Goal: Task Accomplishment & Management: Use online tool/utility

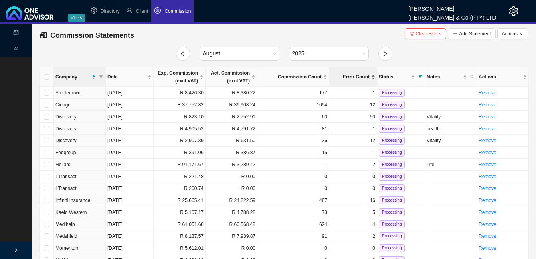
click at [374, 75] on div "Error Count" at bounding box center [353, 77] width 44 height 8
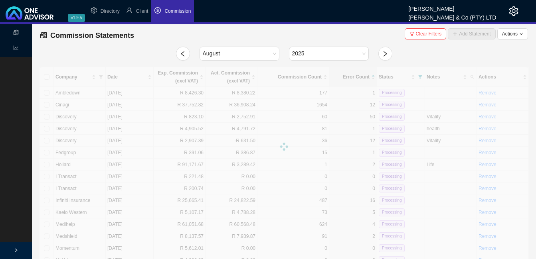
click at [324, 75] on div at bounding box center [284, 147] width 490 height 160
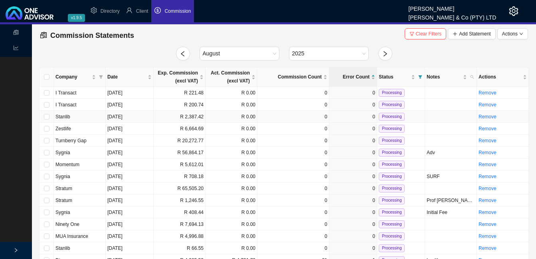
click at [163, 118] on td "R 2,387.42" at bounding box center [180, 117] width 52 height 12
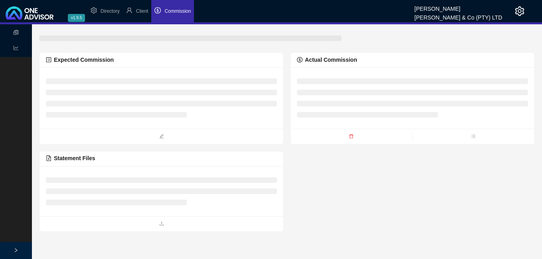
click at [163, 118] on div at bounding box center [161, 98] width 231 height 49
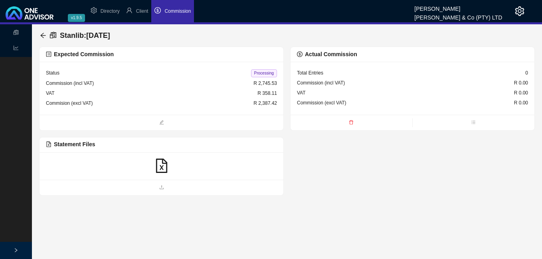
click at [160, 164] on icon "file-excel" at bounding box center [161, 166] width 14 height 14
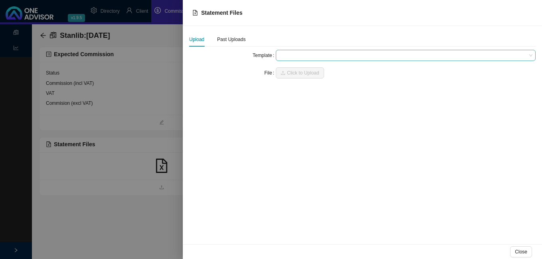
click at [295, 57] on span at bounding box center [405, 55] width 253 height 10
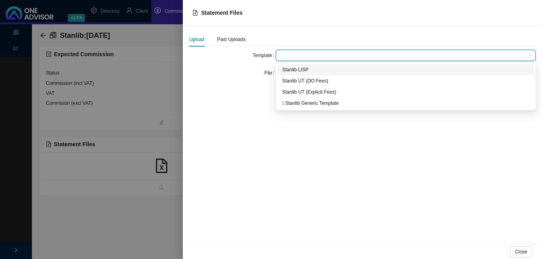
click at [296, 71] on div "Stanlib LISP" at bounding box center [405, 70] width 247 height 8
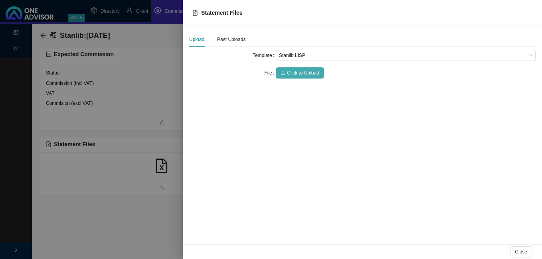
click at [302, 73] on span "Click to Upload" at bounding box center [303, 73] width 32 height 8
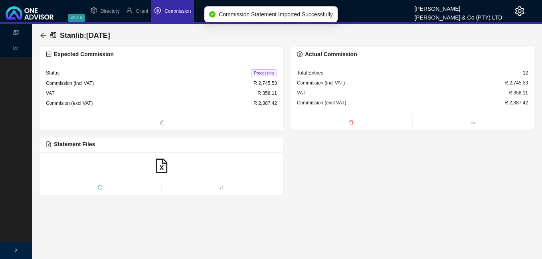
click at [266, 74] on span "Processing" at bounding box center [264, 73] width 26 height 8
click at [43, 34] on icon "arrow-left" at bounding box center [43, 35] width 6 height 6
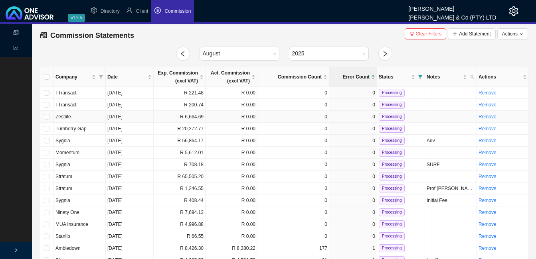
click at [164, 117] on td "R 6,664.69" at bounding box center [180, 117] width 52 height 12
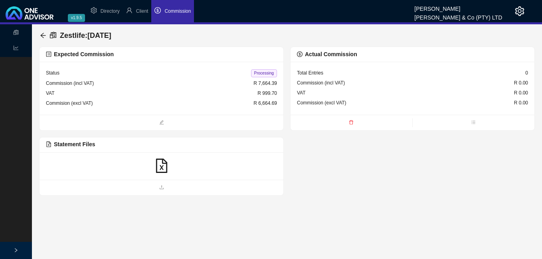
click at [163, 169] on icon "file-excel" at bounding box center [161, 166] width 11 height 14
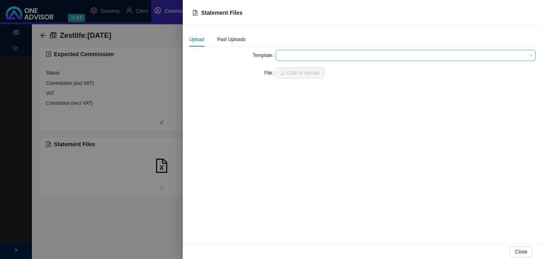
click at [295, 57] on span at bounding box center [405, 55] width 253 height 10
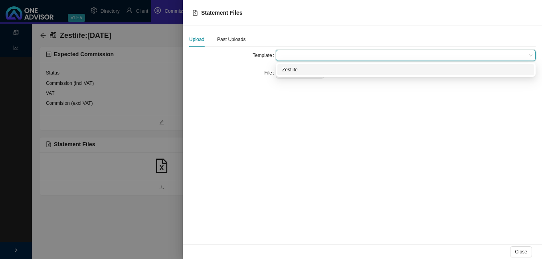
click at [292, 69] on div "Zestlife" at bounding box center [405, 70] width 247 height 8
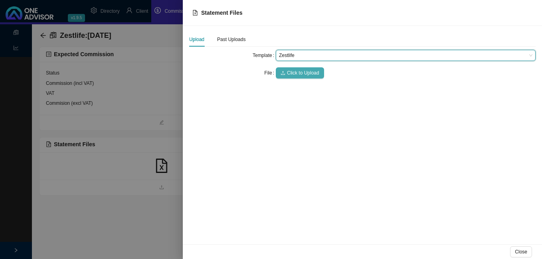
click at [293, 71] on span "Click to Upload" at bounding box center [303, 73] width 32 height 8
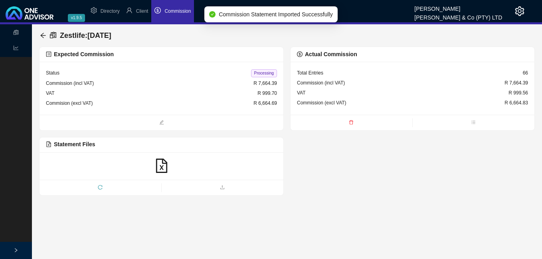
click at [264, 71] on span "Processing" at bounding box center [264, 73] width 26 height 8
click at [40, 33] on icon "arrow-left" at bounding box center [43, 35] width 6 height 6
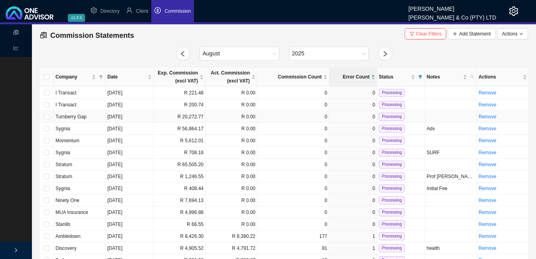
click at [164, 121] on td "R 20,272.77" at bounding box center [180, 117] width 52 height 12
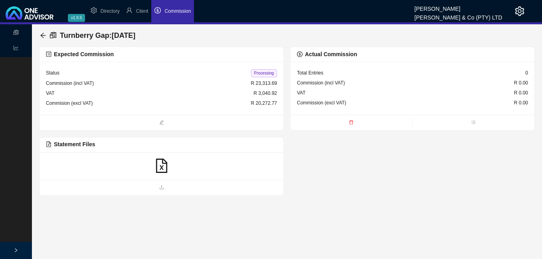
click at [161, 167] on icon "file-excel" at bounding box center [161, 166] width 11 height 14
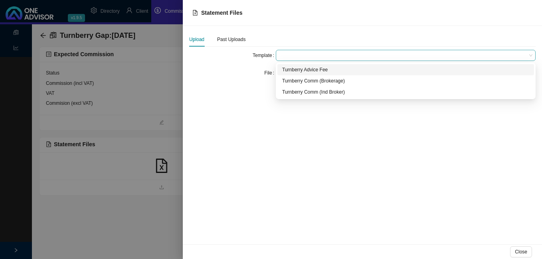
click at [288, 51] on span at bounding box center [405, 55] width 253 height 10
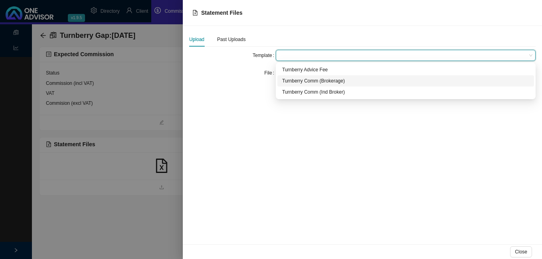
click at [304, 81] on div "Turnberry Comm (Brokerage)" at bounding box center [405, 81] width 247 height 8
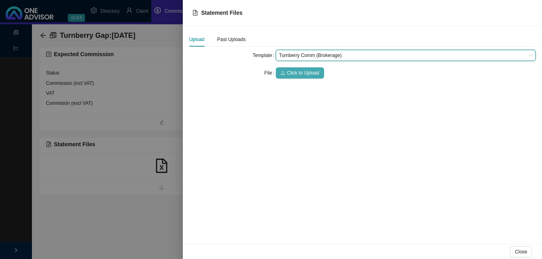
click at [297, 73] on span "Click to Upload" at bounding box center [303, 73] width 32 height 8
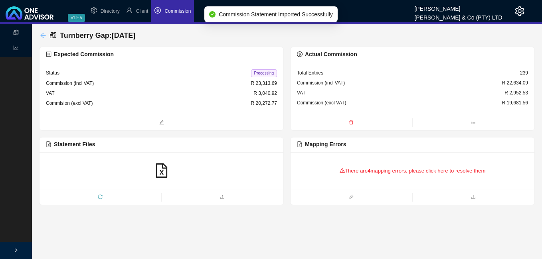
click at [41, 33] on icon "arrow-left" at bounding box center [43, 35] width 6 height 6
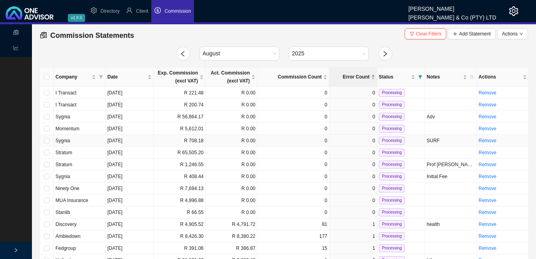
click at [186, 144] on td "R 708.18" at bounding box center [180, 141] width 52 height 12
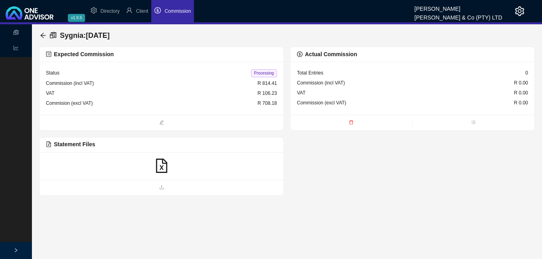
click at [162, 163] on icon "file-excel" at bounding box center [161, 166] width 11 height 14
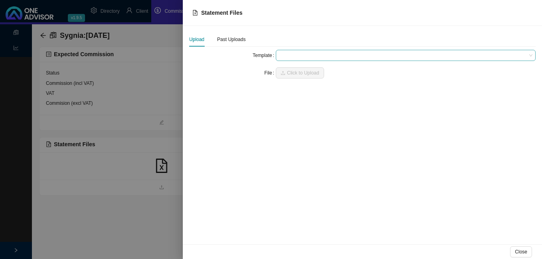
click at [285, 53] on span at bounding box center [405, 55] width 253 height 10
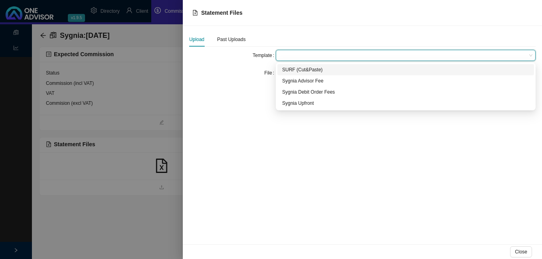
click at [293, 72] on div "SURF (Cut&Paste)" at bounding box center [405, 70] width 247 height 8
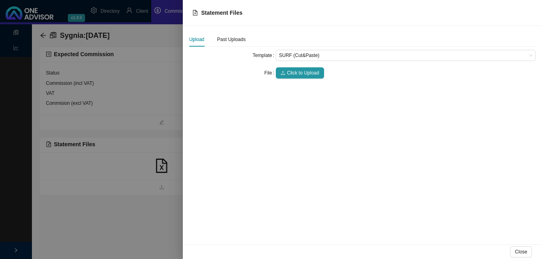
click at [293, 72] on span "Click to Upload" at bounding box center [303, 73] width 32 height 8
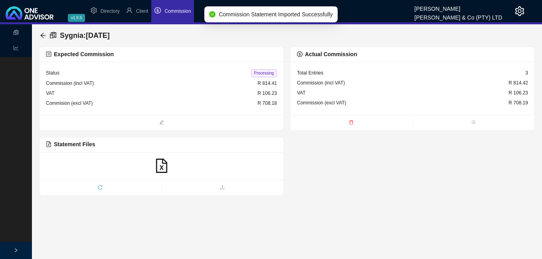
click at [262, 69] on span "Processing" at bounding box center [264, 73] width 26 height 8
click at [43, 36] on icon "arrow-left" at bounding box center [43, 35] width 6 height 6
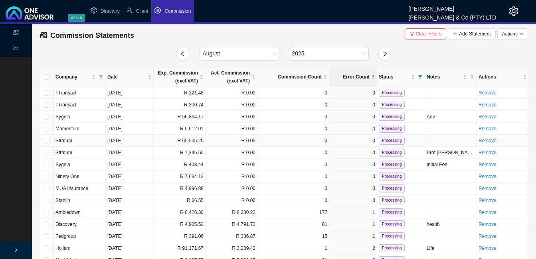
click at [200, 139] on td "R 65,505.20" at bounding box center [180, 141] width 52 height 12
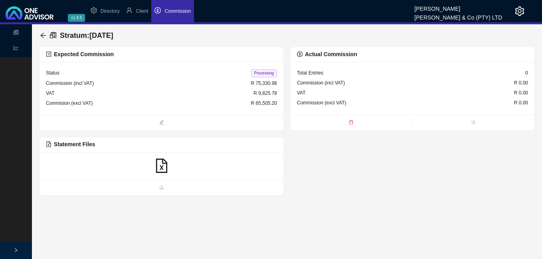
click at [158, 166] on icon "file-excel" at bounding box center [161, 166] width 14 height 14
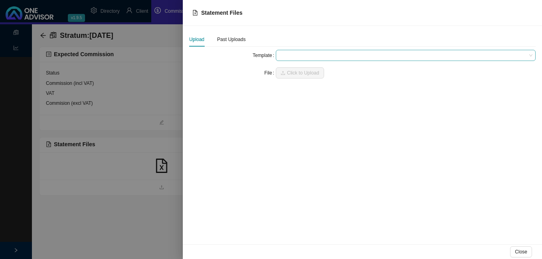
click at [301, 55] on span at bounding box center [405, 55] width 253 height 10
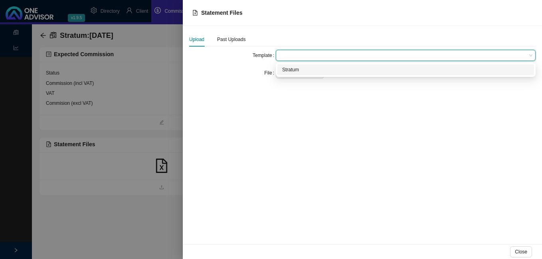
click at [302, 70] on div "Stratum" at bounding box center [405, 70] width 247 height 8
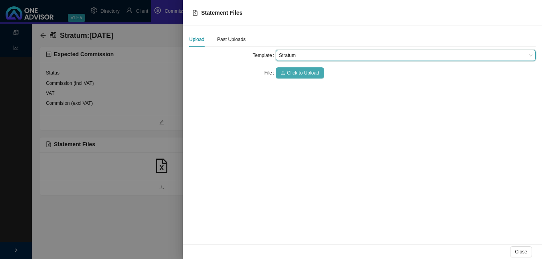
click at [301, 73] on span "Click to Upload" at bounding box center [303, 73] width 32 height 8
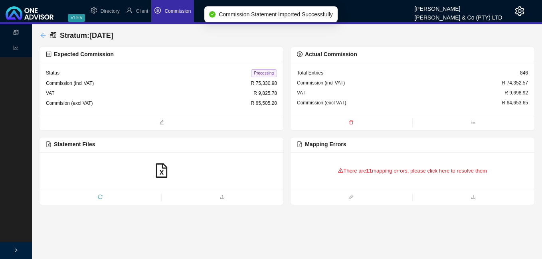
click at [43, 34] on icon "arrow-left" at bounding box center [43, 35] width 6 height 6
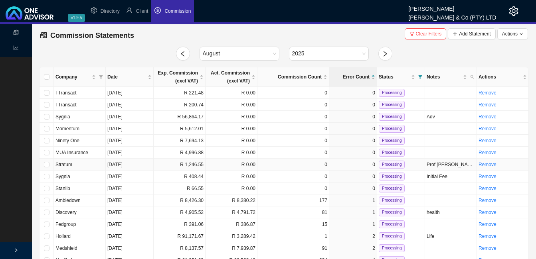
click at [243, 164] on td "R 0.00" at bounding box center [232, 165] width 52 height 12
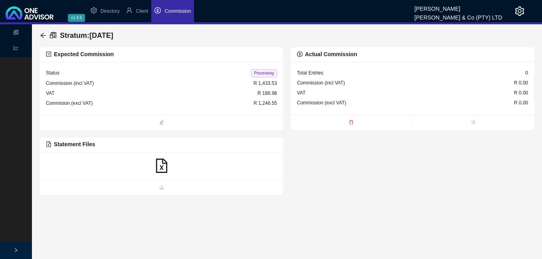
click at [163, 166] on icon "file-excel" at bounding box center [161, 166] width 14 height 14
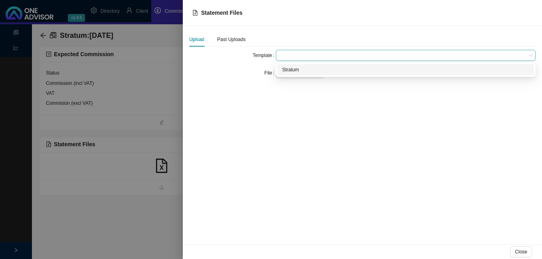
click at [293, 57] on span at bounding box center [405, 55] width 253 height 10
click at [293, 69] on div "Stratum" at bounding box center [405, 70] width 247 height 8
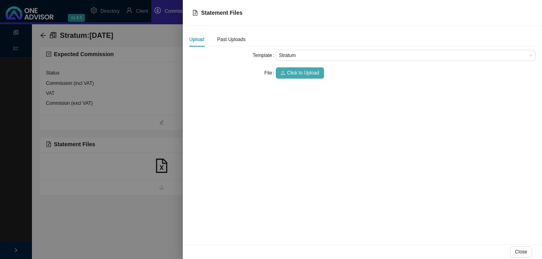
click at [290, 73] on span "Click to Upload" at bounding box center [303, 73] width 32 height 8
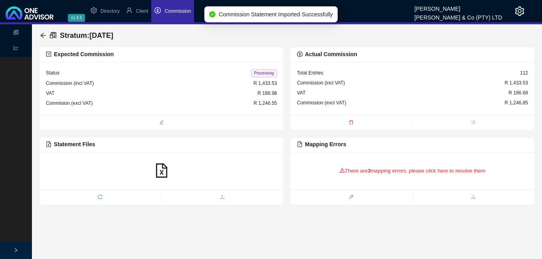
click at [356, 173] on div "There are 3 mapping errors, please click here to resolve them" at bounding box center [412, 171] width 231 height 25
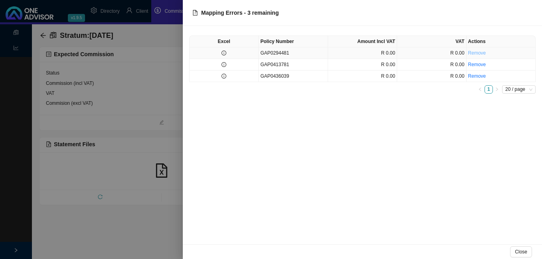
click at [481, 53] on link "Remove" at bounding box center [477, 53] width 18 height 6
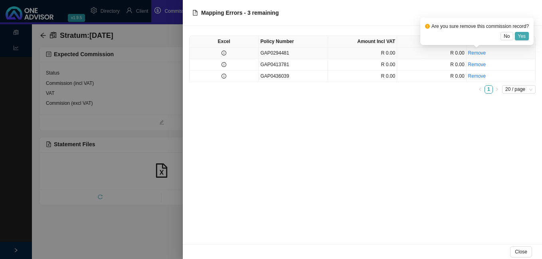
click at [518, 36] on span "Yes" at bounding box center [522, 36] width 8 height 8
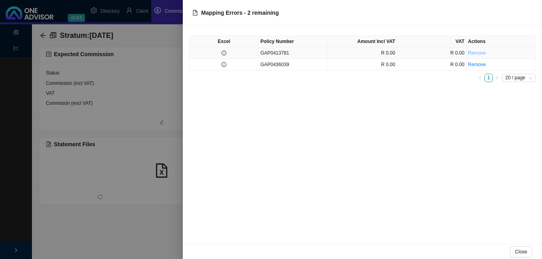
click at [480, 56] on link "Remove" at bounding box center [477, 53] width 18 height 6
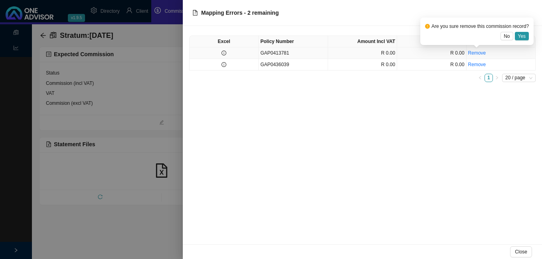
click at [522, 33] on span "Yes" at bounding box center [522, 36] width 8 height 8
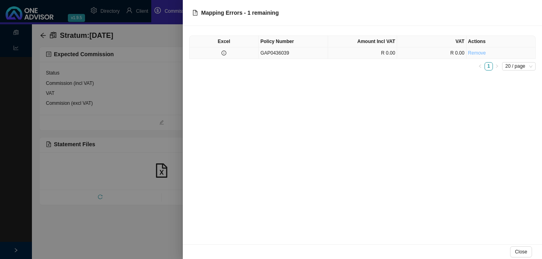
click at [474, 54] on link "Remove" at bounding box center [477, 53] width 18 height 6
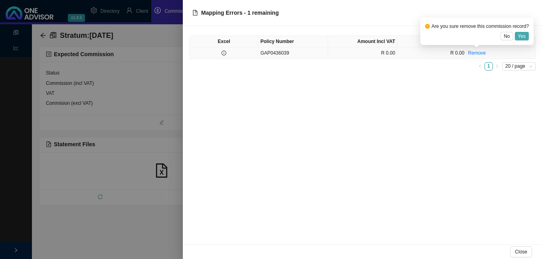
click at [523, 37] on span "Yes" at bounding box center [522, 36] width 8 height 8
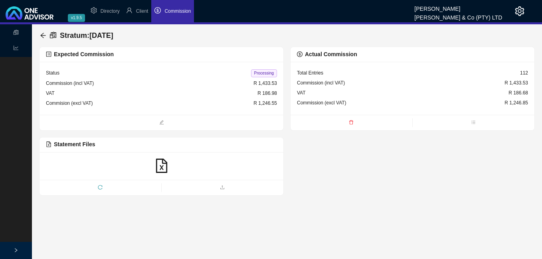
click at [256, 73] on span "Processing" at bounding box center [264, 73] width 26 height 8
click at [45, 34] on icon "arrow-left" at bounding box center [43, 35] width 6 height 6
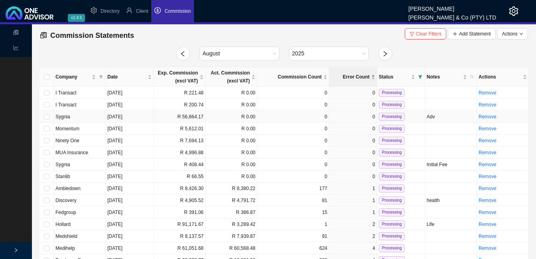
click at [226, 115] on td "R 0.00" at bounding box center [232, 117] width 52 height 12
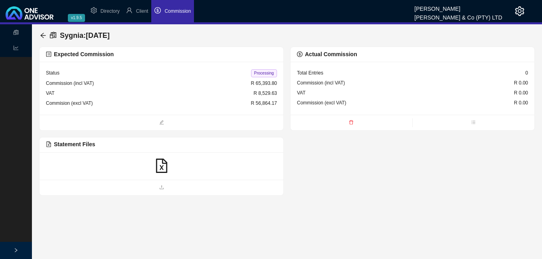
click at [160, 169] on icon "file-excel" at bounding box center [161, 166] width 14 height 14
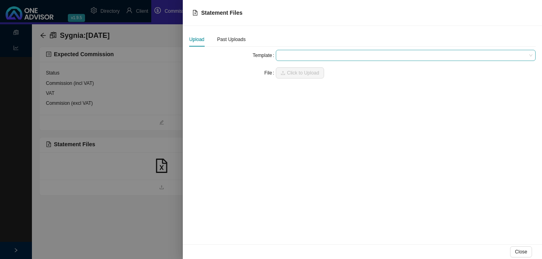
click at [302, 54] on span at bounding box center [405, 55] width 253 height 10
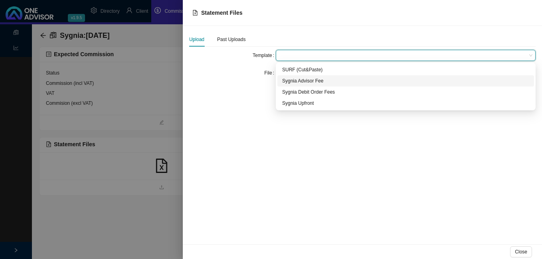
click at [326, 80] on div "Sygnia Advisor Fee" at bounding box center [405, 81] width 247 height 8
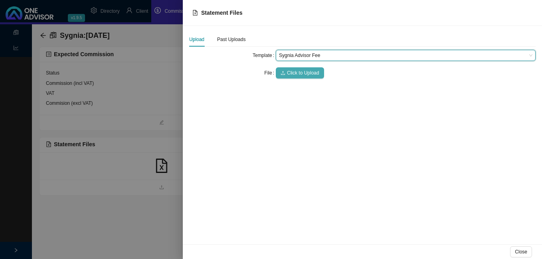
click at [306, 71] on span "Click to Upload" at bounding box center [303, 73] width 32 height 8
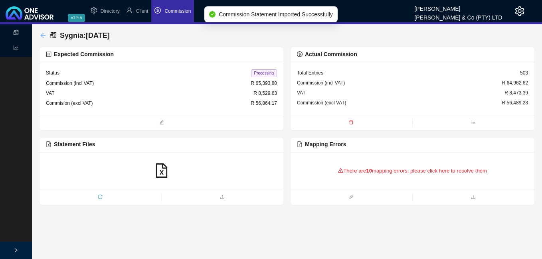
click at [42, 34] on icon "arrow-left" at bounding box center [42, 35] width 5 height 5
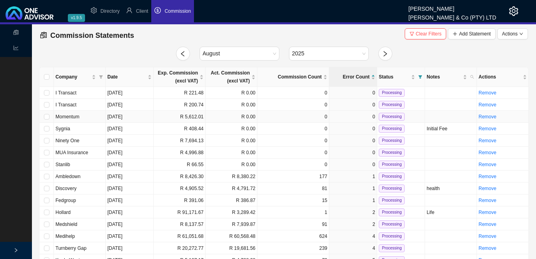
click at [235, 121] on td "R 0.00" at bounding box center [232, 117] width 52 height 12
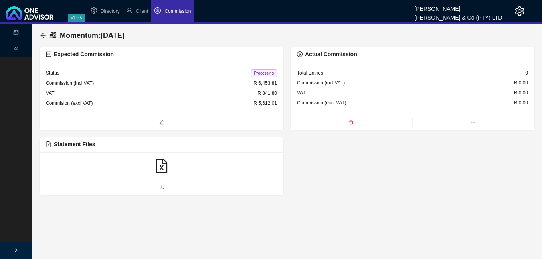
click at [160, 165] on icon "file-excel" at bounding box center [161, 166] width 14 height 14
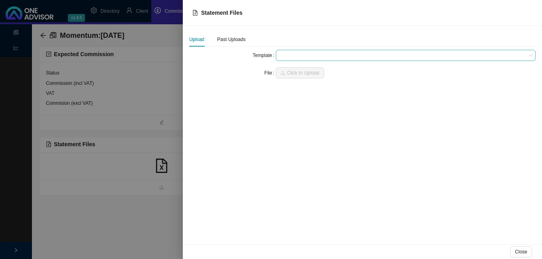
click at [283, 57] on span at bounding box center [405, 55] width 253 height 10
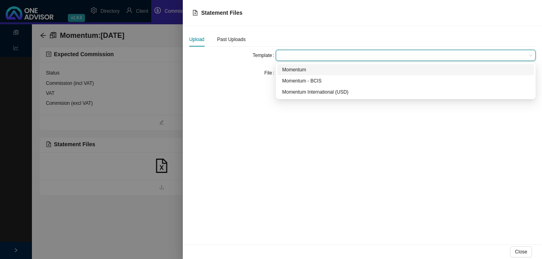
click at [286, 69] on div "Momentum" at bounding box center [405, 70] width 247 height 8
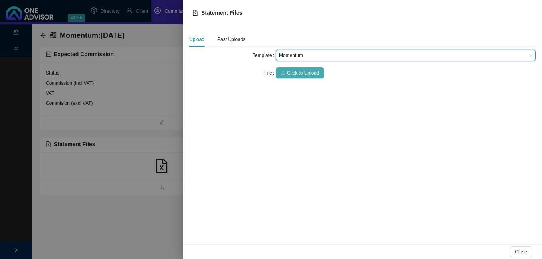
click at [288, 72] on span "Click to Upload" at bounding box center [303, 73] width 32 height 8
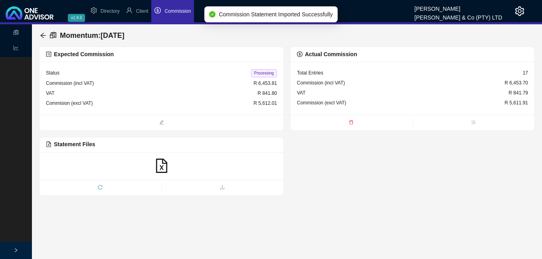
click at [261, 74] on span "Processing" at bounding box center [264, 73] width 26 height 8
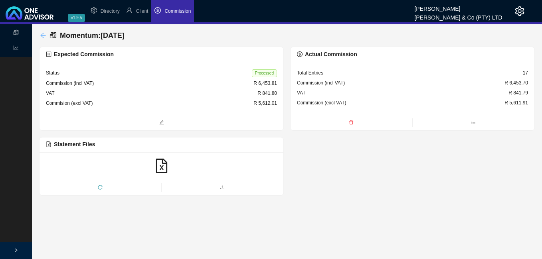
click at [44, 36] on icon "arrow-left" at bounding box center [43, 35] width 6 height 6
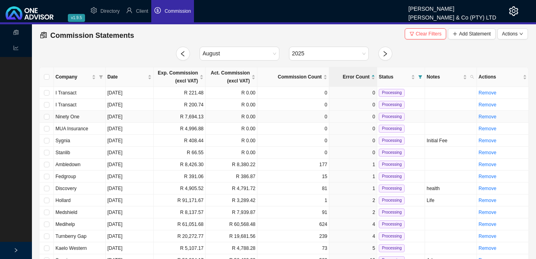
click at [215, 115] on td "R 0.00" at bounding box center [232, 117] width 52 height 12
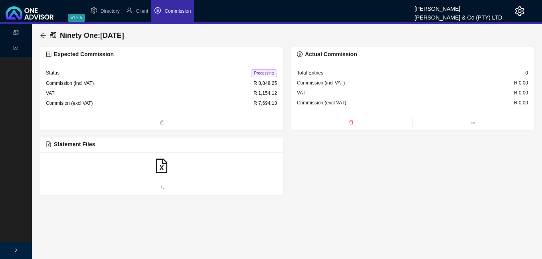
click at [161, 165] on icon "file-excel" at bounding box center [161, 166] width 14 height 14
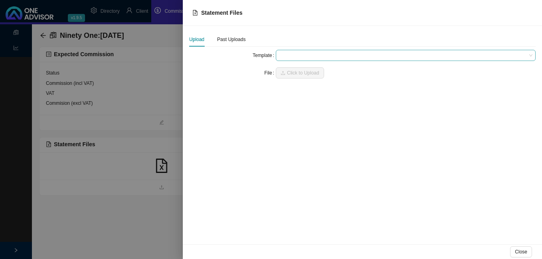
click at [285, 56] on span at bounding box center [405, 55] width 253 height 10
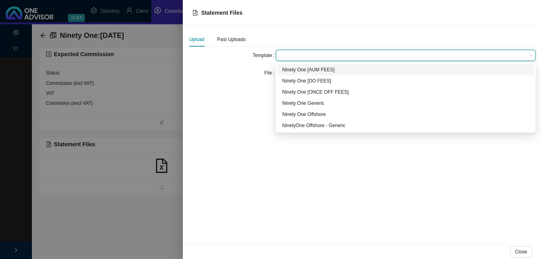
click at [328, 70] on div "Ninety One [AUM FEES]" at bounding box center [405, 70] width 247 height 8
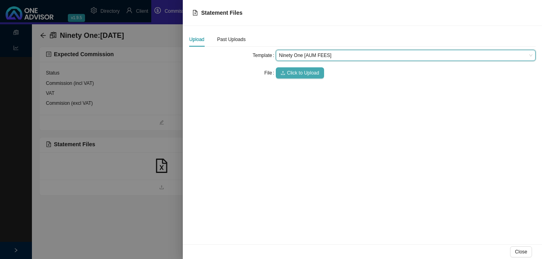
click at [306, 74] on span "Click to Upload" at bounding box center [303, 73] width 32 height 8
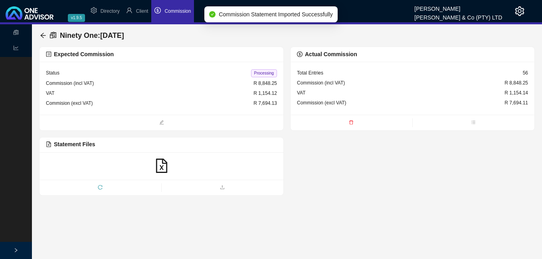
click at [259, 72] on span "Processing" at bounding box center [264, 73] width 26 height 8
click at [44, 34] on icon "arrow-left" at bounding box center [43, 35] width 6 height 6
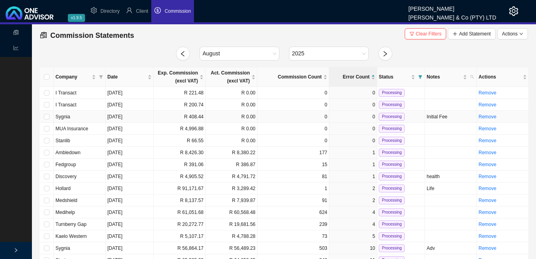
click at [224, 119] on td "R 0.00" at bounding box center [232, 117] width 52 height 12
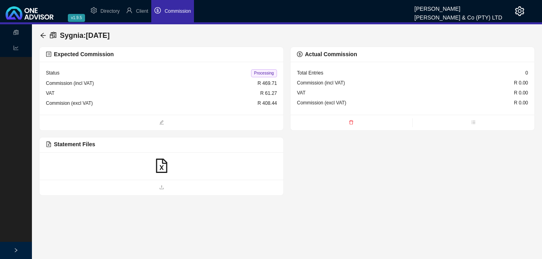
click at [158, 166] on icon "file-excel" at bounding box center [161, 166] width 14 height 14
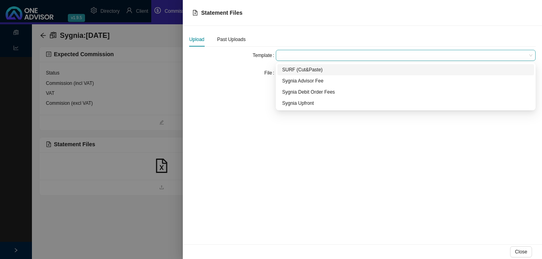
click at [292, 56] on span at bounding box center [405, 55] width 253 height 10
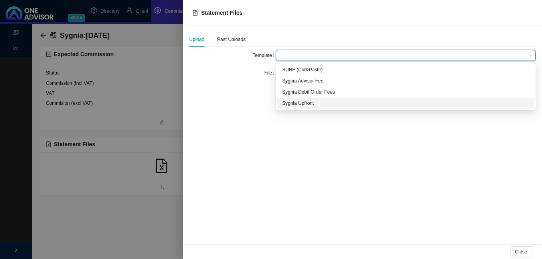
click at [305, 106] on div "Sygnia Upfront" at bounding box center [405, 103] width 247 height 8
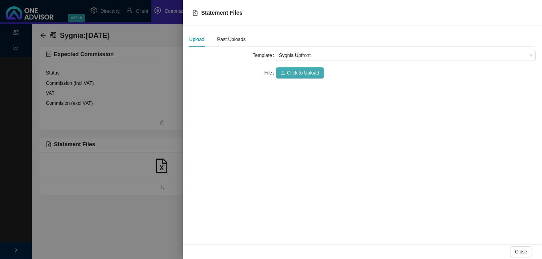
click at [301, 73] on span "Click to Upload" at bounding box center [303, 73] width 32 height 8
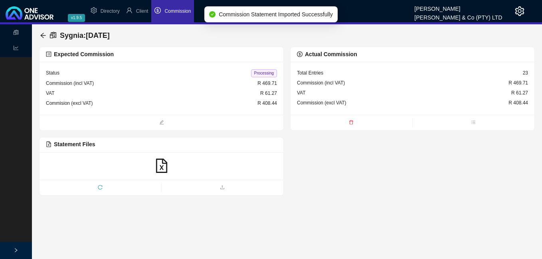
click at [261, 73] on span "Processing" at bounding box center [264, 73] width 26 height 8
click at [42, 34] on icon "arrow-left" at bounding box center [43, 35] width 6 height 6
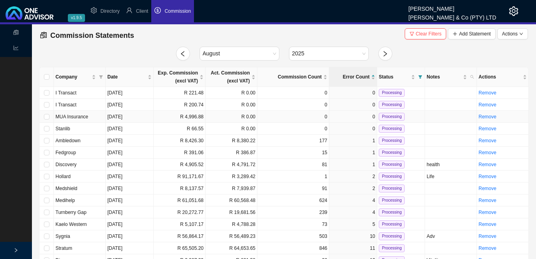
click at [235, 116] on td "R 0.00" at bounding box center [232, 117] width 52 height 12
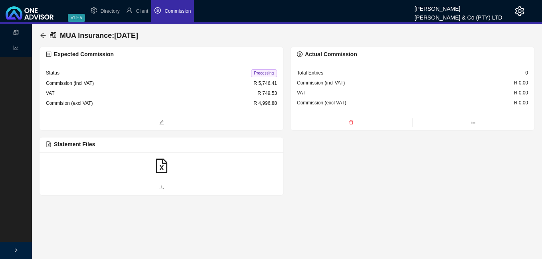
click at [165, 166] on icon "file-excel" at bounding box center [161, 166] width 14 height 14
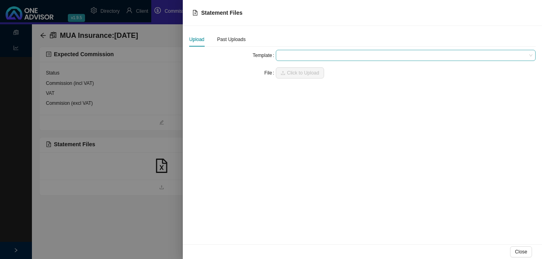
click at [284, 57] on span at bounding box center [405, 55] width 253 height 10
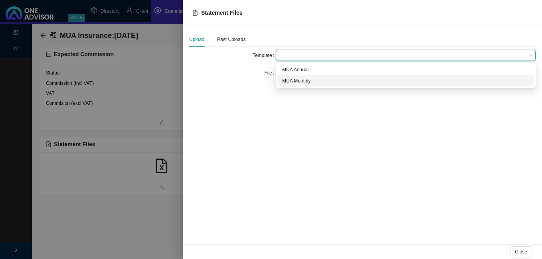
click at [289, 84] on div "MUA Monthly" at bounding box center [405, 81] width 247 height 8
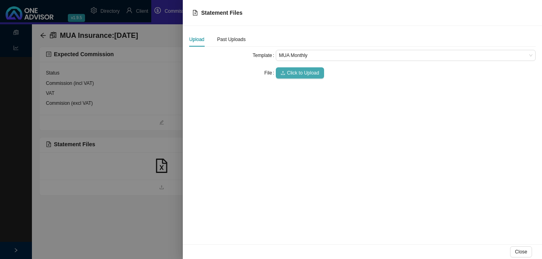
click at [293, 73] on span "Click to Upload" at bounding box center [303, 73] width 32 height 8
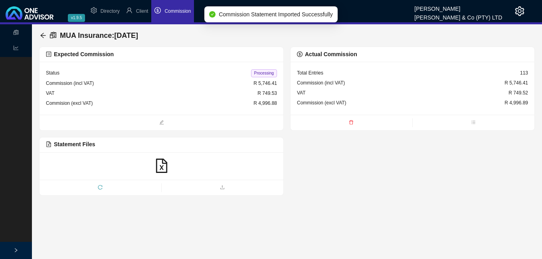
click at [267, 75] on span "Processing" at bounding box center [264, 73] width 26 height 8
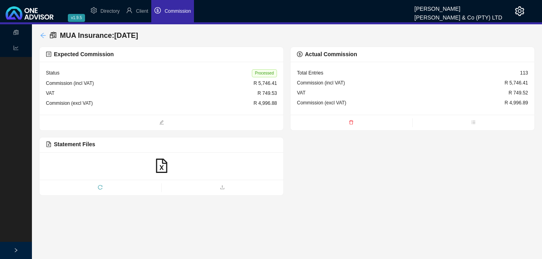
click at [42, 34] on icon "arrow-left" at bounding box center [42, 35] width 5 height 5
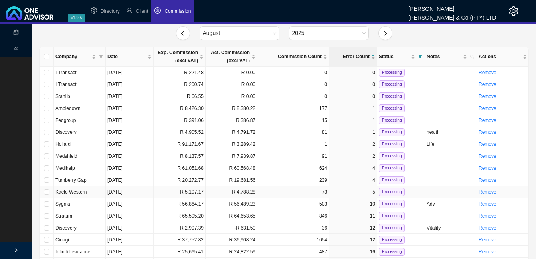
scroll to position [40, 0]
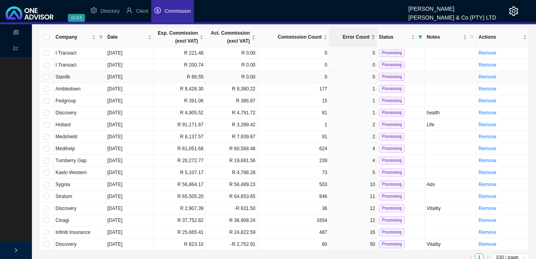
click at [197, 76] on td "R 66.55" at bounding box center [180, 77] width 52 height 12
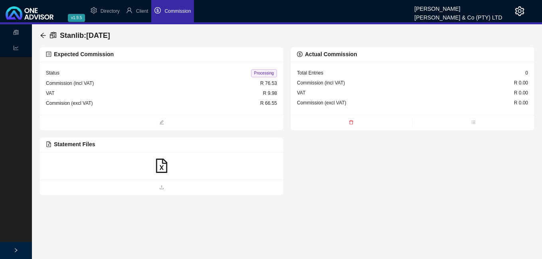
click at [160, 164] on icon "file-excel" at bounding box center [161, 166] width 14 height 14
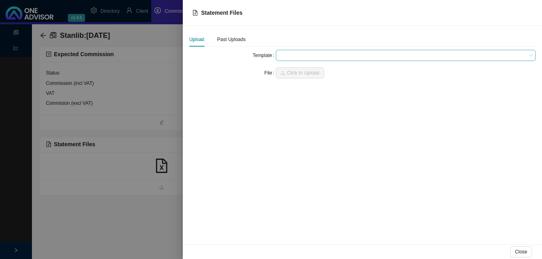
click at [297, 58] on span at bounding box center [405, 55] width 253 height 10
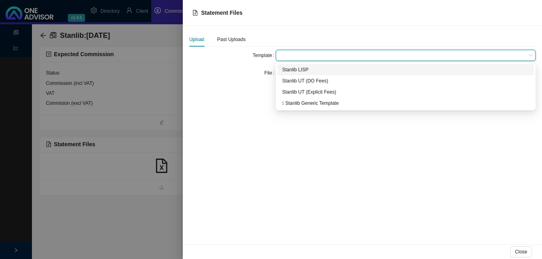
click at [299, 70] on div "Stanlib LISP" at bounding box center [405, 70] width 247 height 8
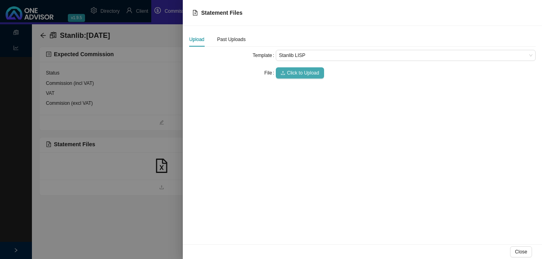
click at [297, 71] on span "Click to Upload" at bounding box center [303, 73] width 32 height 8
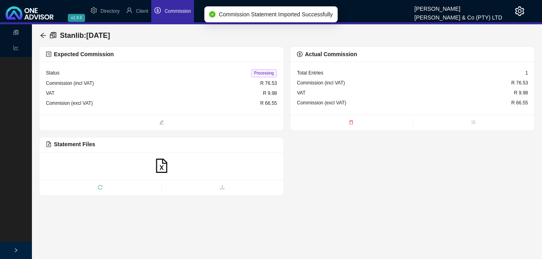
click at [261, 72] on span "Processing" at bounding box center [264, 73] width 26 height 8
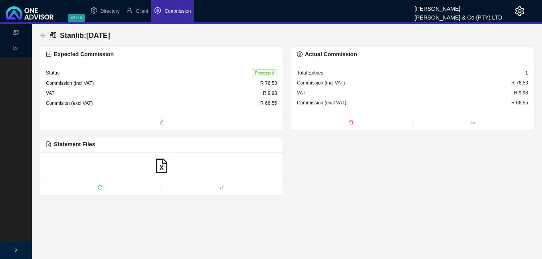
click at [42, 35] on icon "arrow-left" at bounding box center [43, 35] width 6 height 6
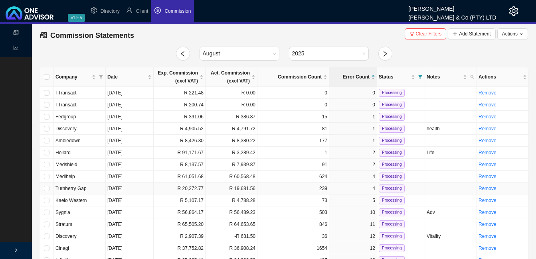
scroll to position [34, 0]
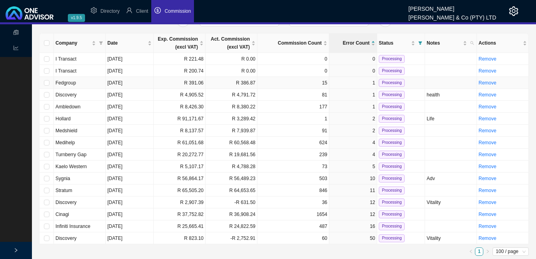
drag, startPoint x: 259, startPoint y: 233, endPoint x: 131, endPoint y: 83, distance: 196.7
click at [131, 83] on td "[DATE]" at bounding box center [130, 83] width 48 height 12
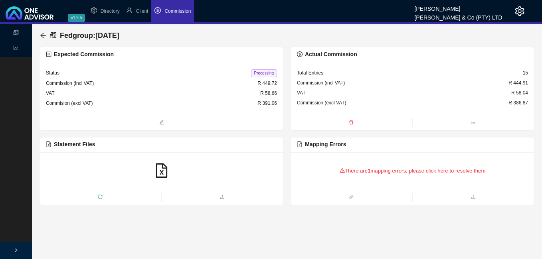
click at [370, 168] on b "1" at bounding box center [369, 171] width 3 height 6
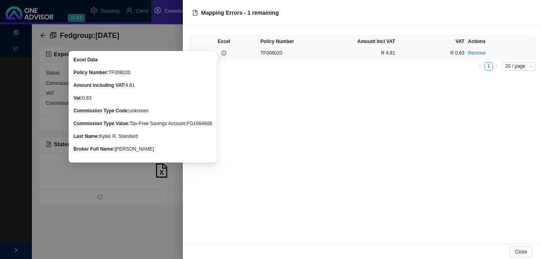
click at [222, 53] on icon "info-circle" at bounding box center [224, 53] width 5 height 5
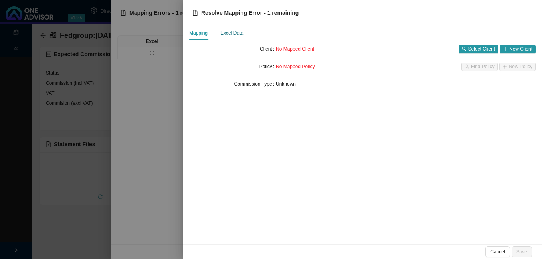
click at [231, 36] on div "Excel Data" at bounding box center [231, 33] width 23 height 8
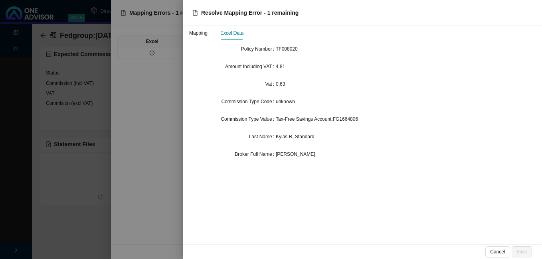
click at [150, 115] on div at bounding box center [271, 129] width 542 height 259
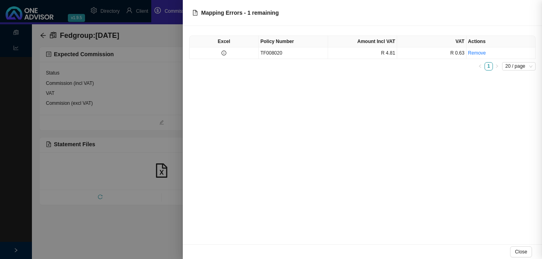
click at [123, 115] on div at bounding box center [271, 129] width 542 height 259
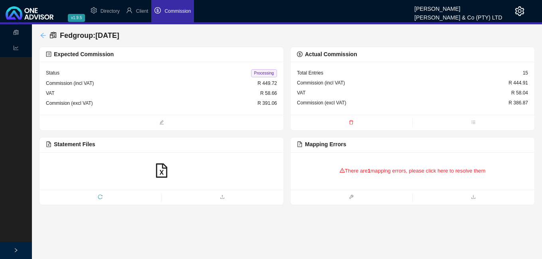
click at [43, 34] on icon "arrow-left" at bounding box center [43, 35] width 6 height 6
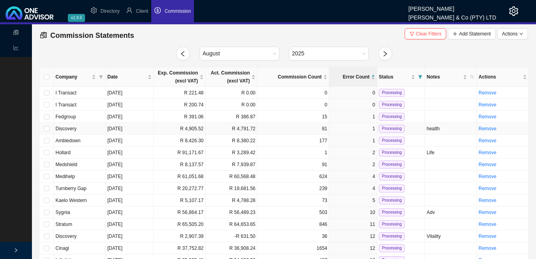
click at [118, 130] on td "[DATE]" at bounding box center [130, 129] width 48 height 12
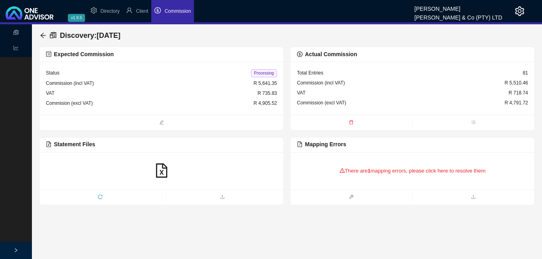
click at [376, 172] on div "There are 1 mapping errors, please click here to resolve them" at bounding box center [412, 171] width 231 height 25
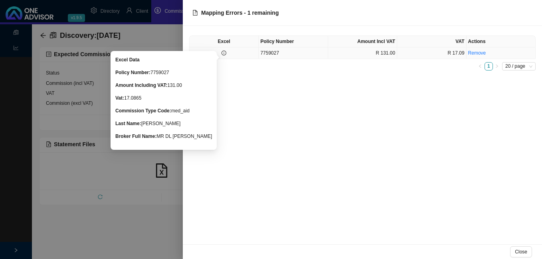
click at [223, 51] on icon "info-circle" at bounding box center [224, 53] width 5 height 5
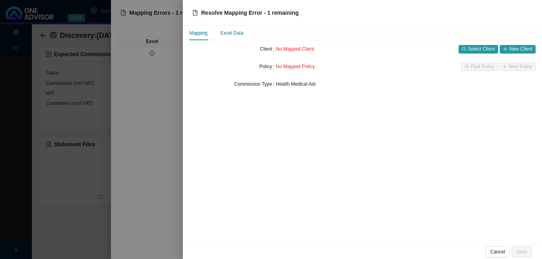
click at [231, 37] on div "Excel Data" at bounding box center [231, 33] width 23 height 8
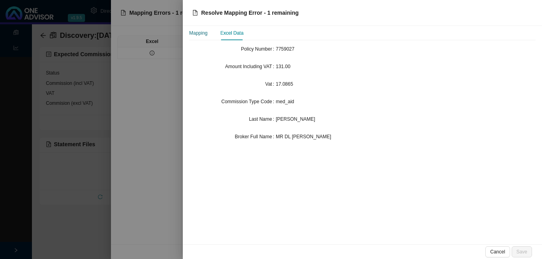
click at [199, 34] on div "Mapping" at bounding box center [198, 33] width 18 height 8
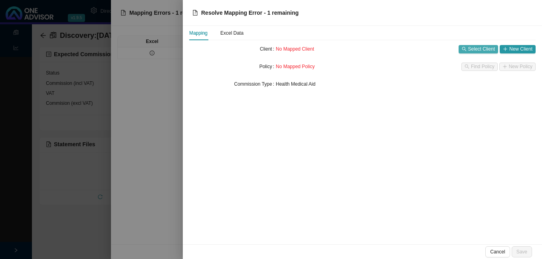
click at [486, 46] on span "Select Client" at bounding box center [481, 49] width 27 height 8
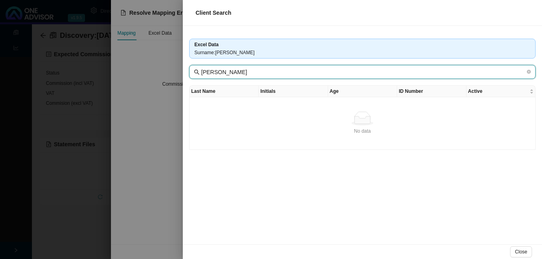
drag, startPoint x: 224, startPoint y: 72, endPoint x: 200, endPoint y: 69, distance: 24.1
click at [200, 69] on span "[PERSON_NAME]" at bounding box center [362, 72] width 346 height 14
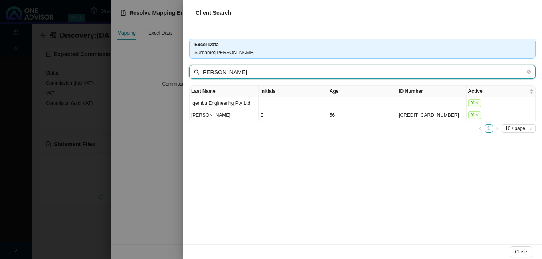
type input "[PERSON_NAME]"
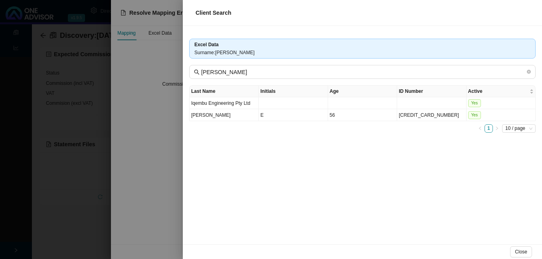
click at [140, 220] on div at bounding box center [271, 129] width 542 height 259
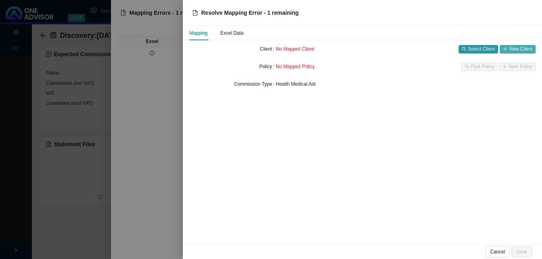
click at [520, 52] on span "New Client" at bounding box center [520, 49] width 23 height 8
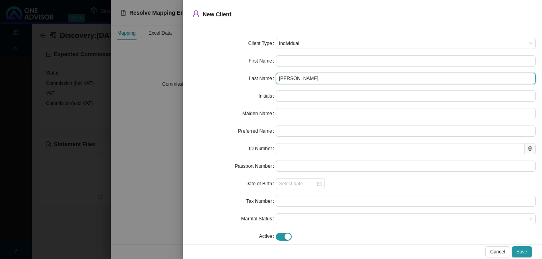
drag, startPoint x: 295, startPoint y: 79, endPoint x: 231, endPoint y: 74, distance: 64.9
click at [231, 74] on div "Last Name [PERSON_NAME]" at bounding box center [362, 78] width 346 height 11
click at [280, 80] on input "[PERSON_NAME]" at bounding box center [406, 78] width 260 height 11
type input "[PERSON_NAME]"
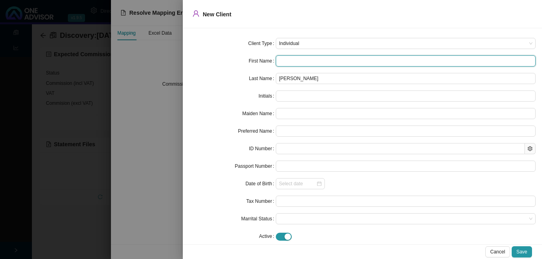
click at [285, 60] on input "text" at bounding box center [406, 60] width 260 height 11
type input "S"
type input "So"
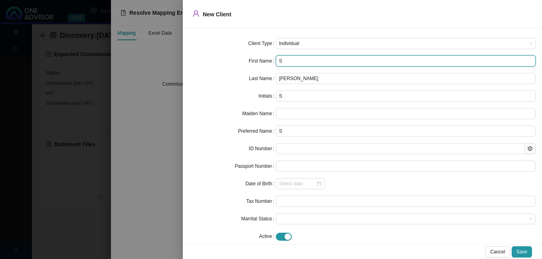
type input "So"
type input "Sop"
type input "Soph"
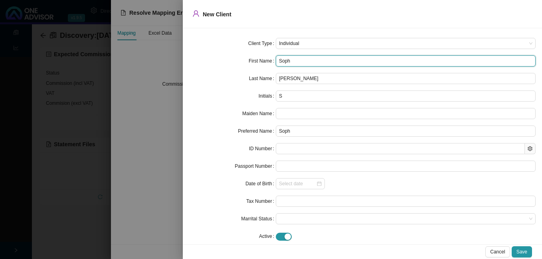
type input "Sophi"
type input "[PERSON_NAME]"
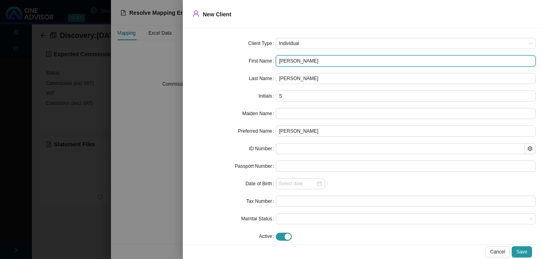
type input "SM"
type input "[PERSON_NAME] [PERSON_NAME]"
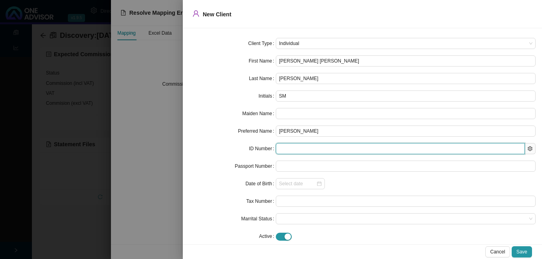
click at [287, 151] on input "text" at bounding box center [400, 148] width 249 height 11
paste input "9008150188088"
type input "9008150188088"
type input "[DATE]"
type input "9008150188088"
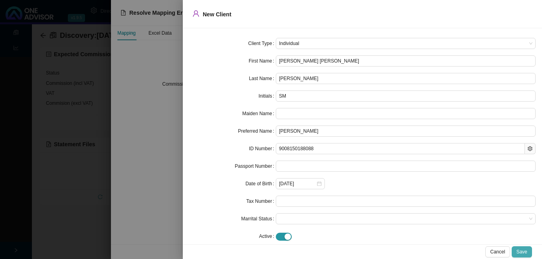
click at [520, 248] on span "Save" at bounding box center [521, 252] width 11 height 8
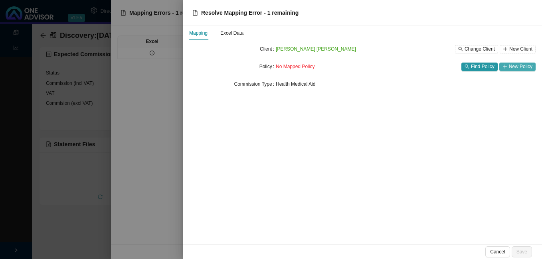
click at [506, 63] on button "New Policy" at bounding box center [517, 67] width 36 height 8
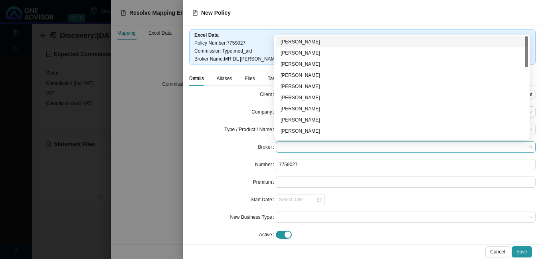
click at [285, 148] on span at bounding box center [405, 147] width 253 height 10
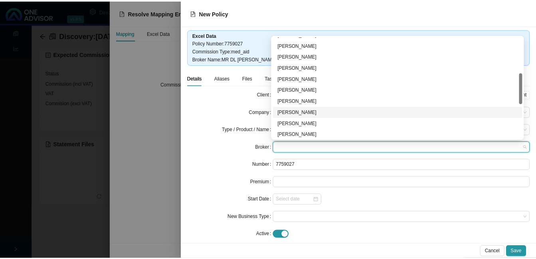
scroll to position [233, 0]
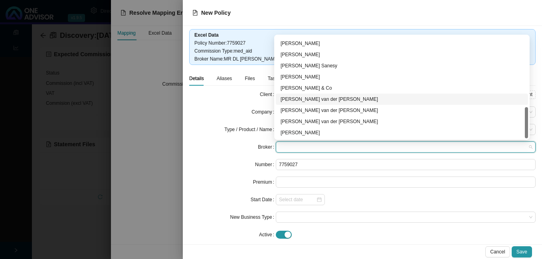
click at [334, 99] on div "[PERSON_NAME] van der [PERSON_NAME]" at bounding box center [402, 99] width 243 height 8
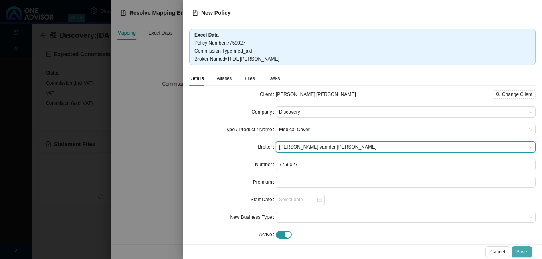
click at [522, 250] on span "Save" at bounding box center [521, 252] width 11 height 8
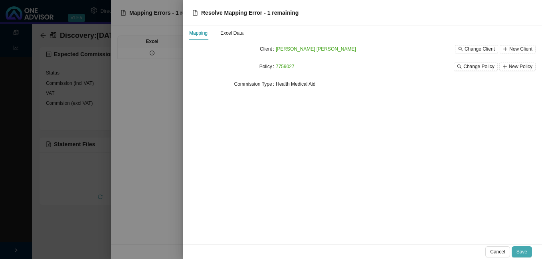
click at [523, 253] on span "Save" at bounding box center [521, 252] width 11 height 8
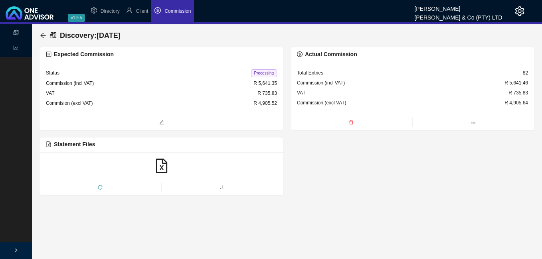
click at [265, 72] on span "Processing" at bounding box center [264, 73] width 26 height 8
click at [44, 33] on icon "arrow-left" at bounding box center [43, 35] width 6 height 6
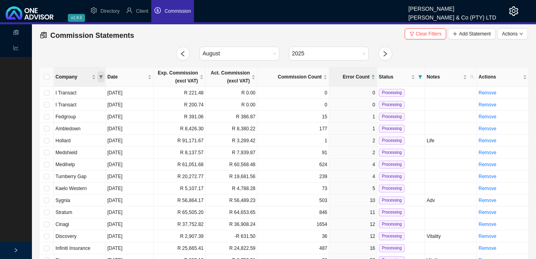
click at [104, 75] on span "Company" at bounding box center [100, 76] width 7 height 11
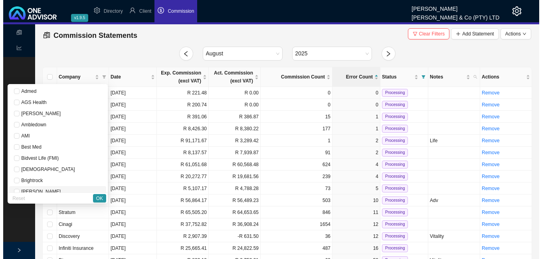
scroll to position [160, 0]
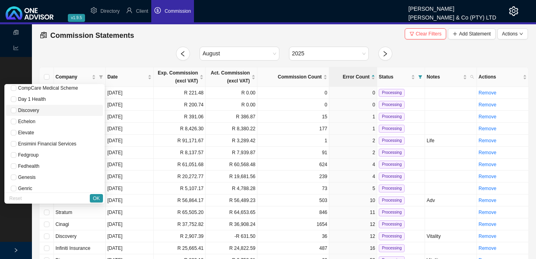
click at [55, 111] on span "Discovery" at bounding box center [54, 111] width 87 height 8
checkbox input "true"
click at [98, 197] on span "OK" at bounding box center [96, 199] width 7 height 8
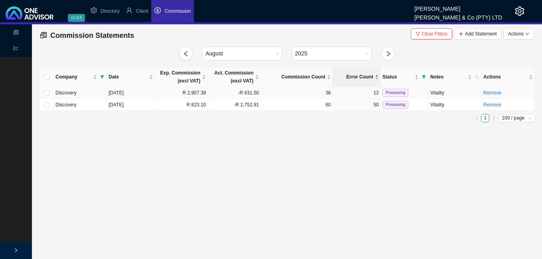
click at [142, 95] on td "[DATE]" at bounding box center [131, 93] width 48 height 12
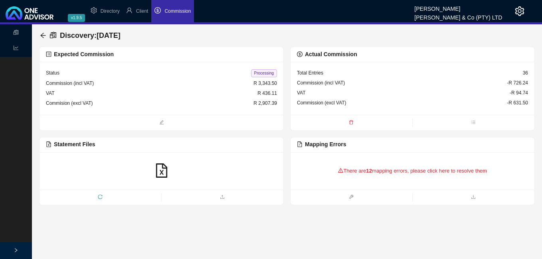
click at [373, 172] on div "There are 12 mapping errors, please click here to resolve them" at bounding box center [412, 171] width 231 height 25
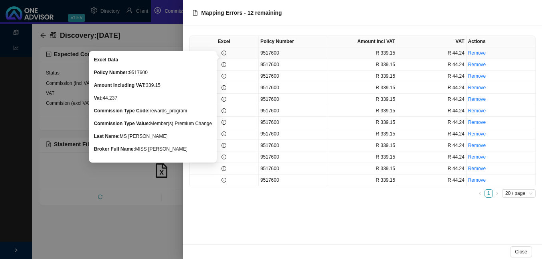
click at [224, 54] on icon "info-circle" at bounding box center [224, 53] width 5 height 5
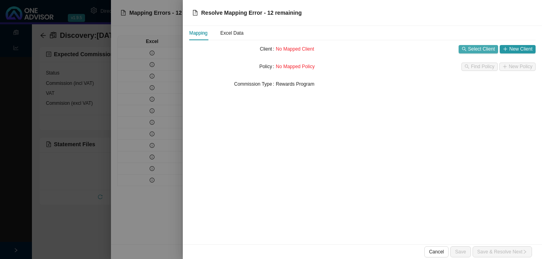
click at [483, 49] on span "Select Client" at bounding box center [481, 49] width 27 height 8
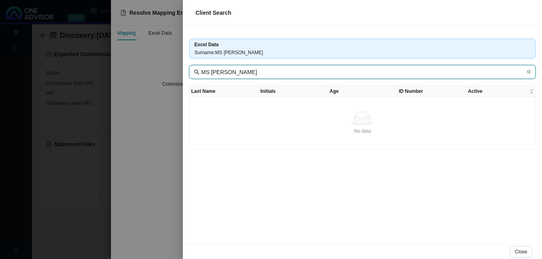
drag, startPoint x: 216, startPoint y: 72, endPoint x: 197, endPoint y: 73, distance: 19.6
click at [197, 73] on span "MS [PERSON_NAME]" at bounding box center [362, 72] width 346 height 14
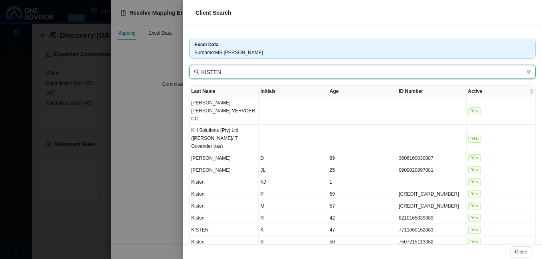
type input "KISTEN"
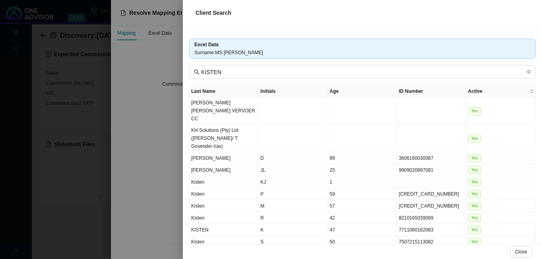
click at [485, 252] on link "2" at bounding box center [489, 256] width 8 height 8
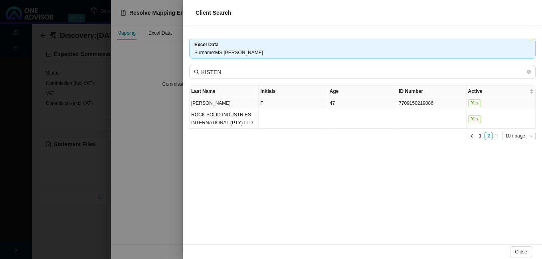
click at [415, 103] on td "7709150219086" at bounding box center [431, 103] width 69 height 12
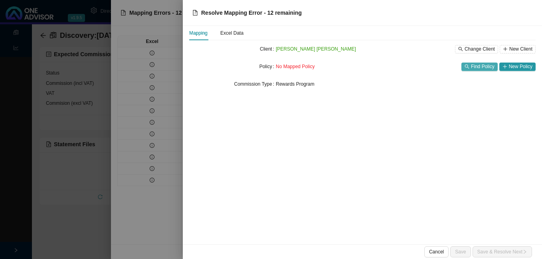
click at [487, 65] on span "Find Policy" at bounding box center [483, 67] width 24 height 8
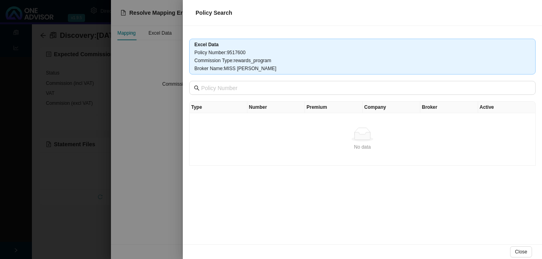
click at [125, 94] on div at bounding box center [271, 129] width 542 height 259
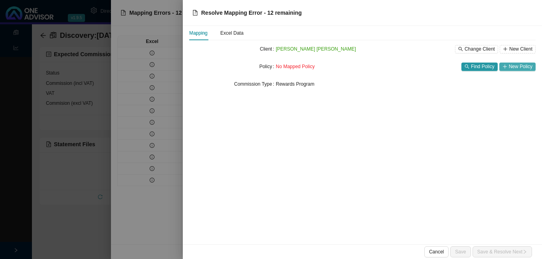
click at [513, 69] on span "New Policy" at bounding box center [521, 67] width 24 height 8
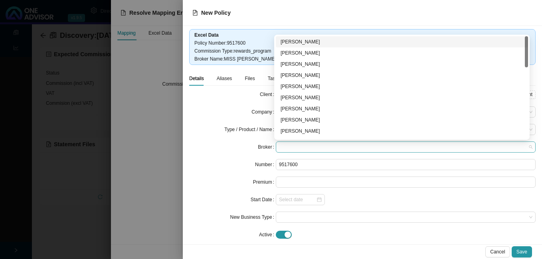
click at [314, 148] on span at bounding box center [405, 147] width 253 height 10
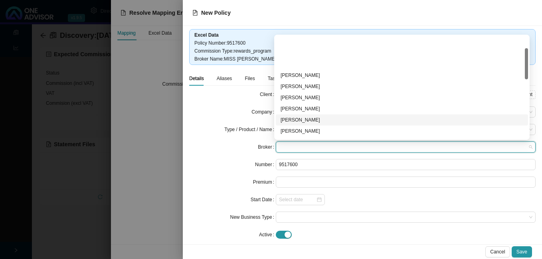
scroll to position [40, 0]
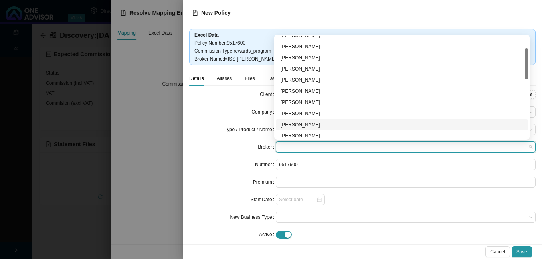
click at [311, 121] on div "[PERSON_NAME]" at bounding box center [402, 125] width 243 height 8
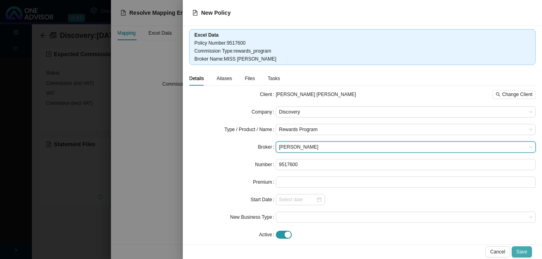
click at [522, 250] on span "Save" at bounding box center [521, 252] width 11 height 8
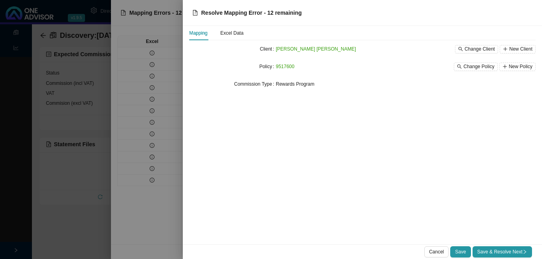
click at [522, 250] on icon "right" at bounding box center [524, 252] width 5 height 5
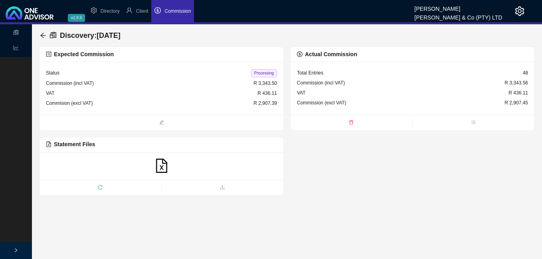
click at [270, 74] on span "Processing" at bounding box center [264, 73] width 26 height 8
click at [45, 34] on icon "arrow-left" at bounding box center [43, 35] width 6 height 6
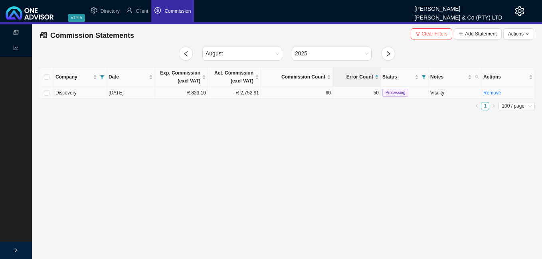
click at [154, 95] on td "[DATE]" at bounding box center [131, 93] width 48 height 12
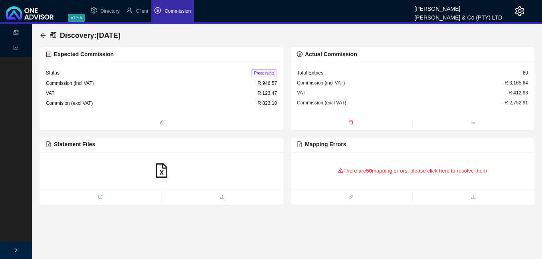
click at [380, 172] on div "There are 50 mapping errors, please click here to resolve them" at bounding box center [412, 171] width 231 height 25
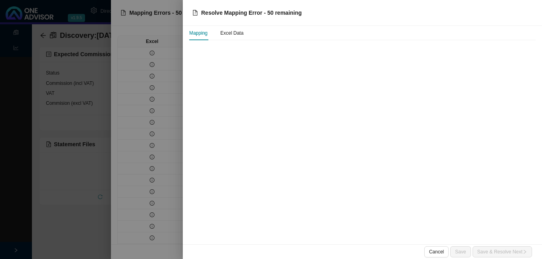
click at [168, 144] on div at bounding box center [271, 129] width 542 height 259
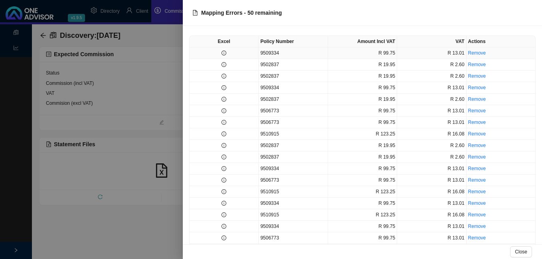
click at [224, 56] on td at bounding box center [224, 53] width 69 height 12
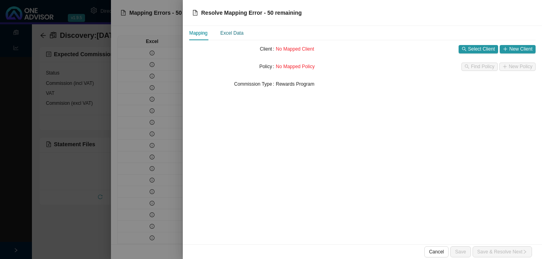
click at [228, 35] on div "Excel Data" at bounding box center [231, 33] width 23 height 8
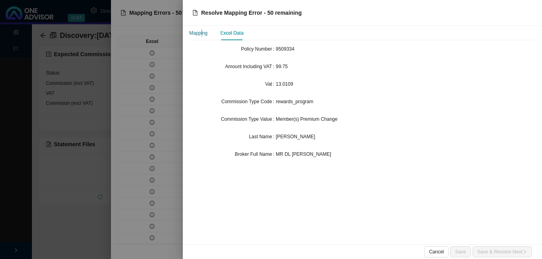
click at [202, 33] on div "Mapping" at bounding box center [198, 33] width 18 height 8
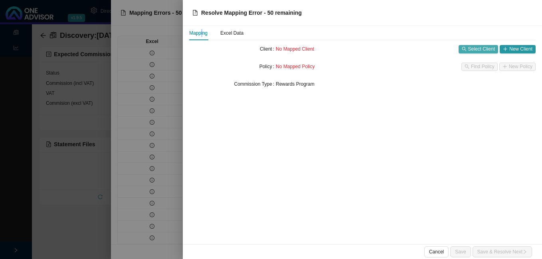
click at [486, 46] on span "Select Client" at bounding box center [481, 49] width 27 height 8
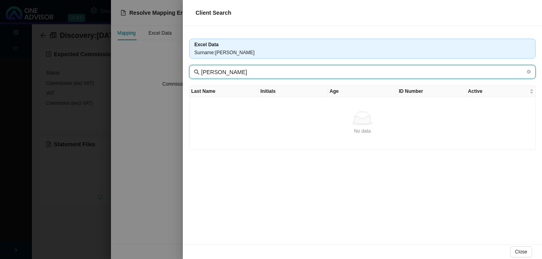
drag, startPoint x: 220, startPoint y: 74, endPoint x: 192, endPoint y: 71, distance: 28.5
click at [192, 71] on span "[PERSON_NAME]" at bounding box center [362, 72] width 346 height 14
click at [236, 74] on input "MOHAPI" at bounding box center [363, 72] width 324 height 9
type input "MOHAPI"
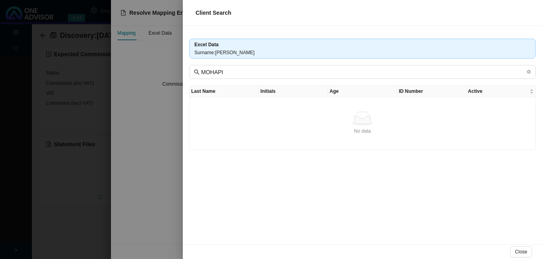
drag, startPoint x: 145, startPoint y: 104, endPoint x: 155, endPoint y: 104, distance: 10.0
click at [145, 104] on div at bounding box center [271, 129] width 542 height 259
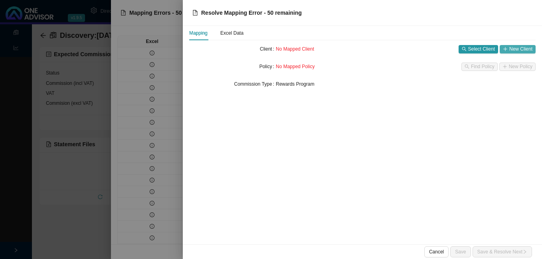
click at [513, 49] on span "New Client" at bounding box center [520, 49] width 23 height 8
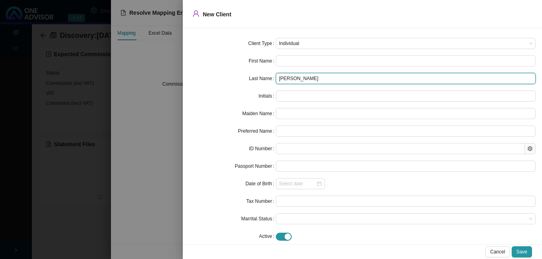
drag, startPoint x: 292, startPoint y: 81, endPoint x: 259, endPoint y: 77, distance: 33.4
click at [259, 77] on div "Last Name [PERSON_NAME]" at bounding box center [362, 78] width 346 height 11
type input "MOHAPI"
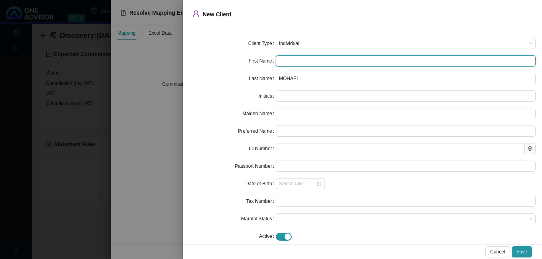
click at [294, 63] on input "text" at bounding box center [406, 60] width 260 height 11
type input "B"
type input "N"
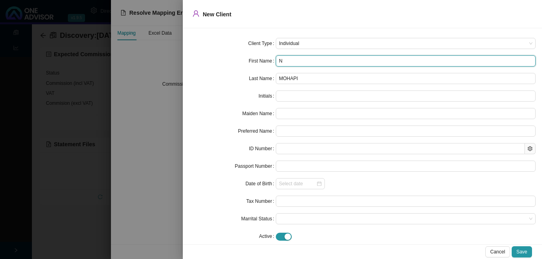
type input "N"
type input "Ne"
type input "Neo"
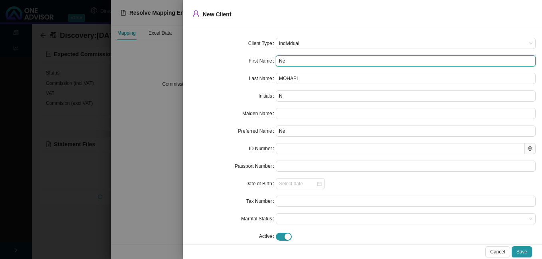
type input "Neo"
type input "Neo l"
type input "NL"
click at [288, 62] on input "Neo letlala" at bounding box center [406, 60] width 260 height 11
type input "Neo Letlala"
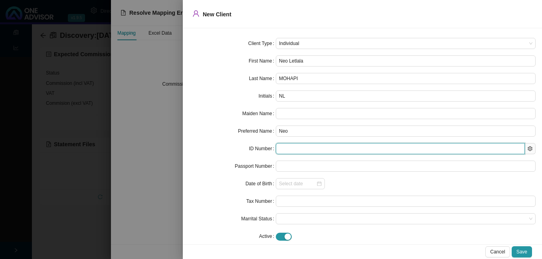
paste input "9706105097086"
type input "9706105097086"
type input "[DATE]"
type input "9706105097086"
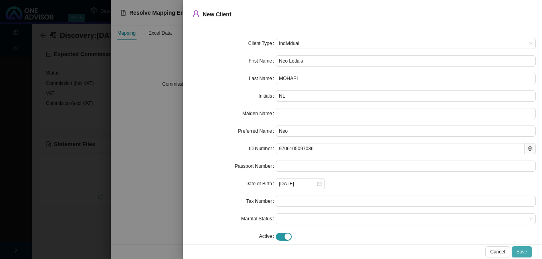
click at [521, 251] on span "Save" at bounding box center [521, 252] width 11 height 8
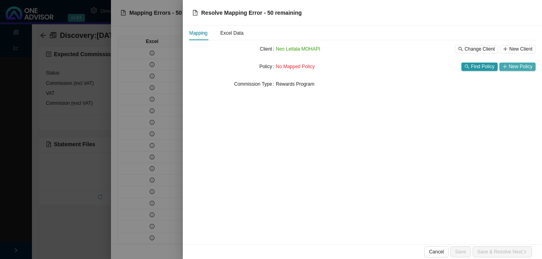
click at [519, 66] on span "New Policy" at bounding box center [521, 67] width 24 height 8
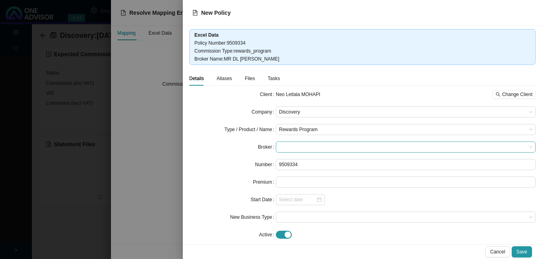
click at [313, 144] on span at bounding box center [405, 147] width 253 height 10
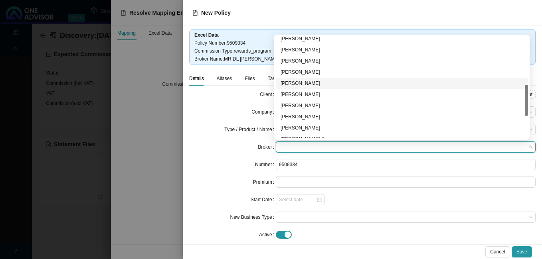
scroll to position [233, 0]
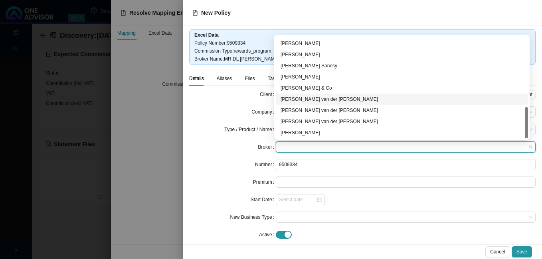
click at [319, 101] on div "[PERSON_NAME] van der [PERSON_NAME]" at bounding box center [402, 99] width 243 height 8
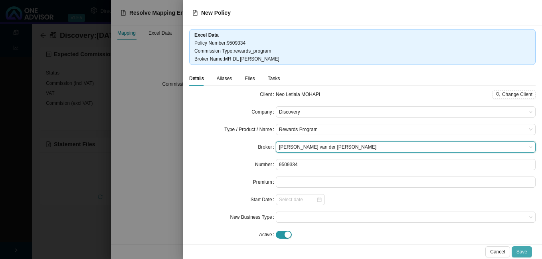
click at [520, 251] on span "Save" at bounding box center [521, 252] width 11 height 8
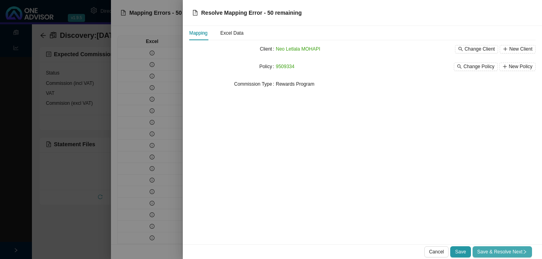
click at [491, 249] on span "Save & Resolve Next" at bounding box center [502, 252] width 50 height 8
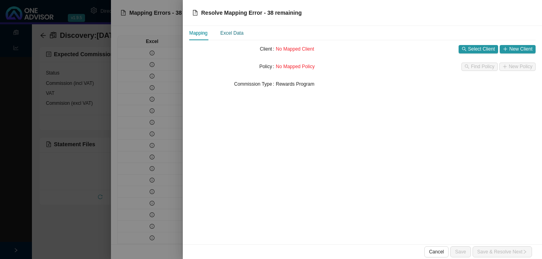
click at [228, 35] on div "Excel Data" at bounding box center [231, 33] width 23 height 8
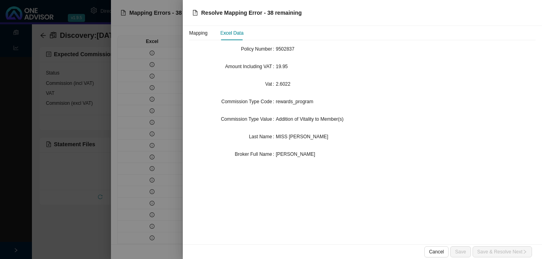
click at [87, 154] on div at bounding box center [271, 129] width 542 height 259
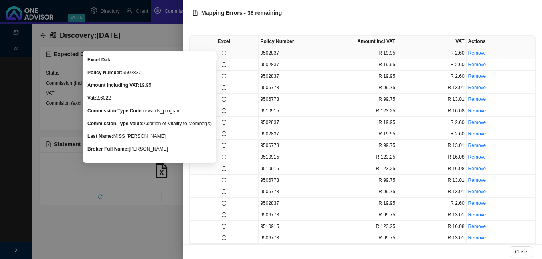
click at [224, 55] on icon "info-circle" at bounding box center [224, 53] width 5 height 5
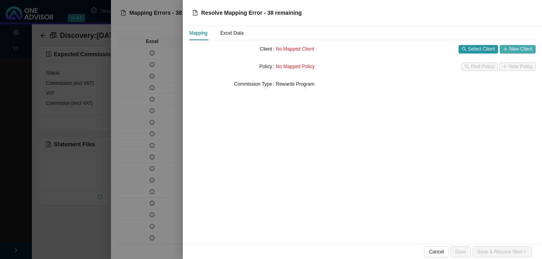
click at [523, 47] on span "New Client" at bounding box center [520, 49] width 23 height 8
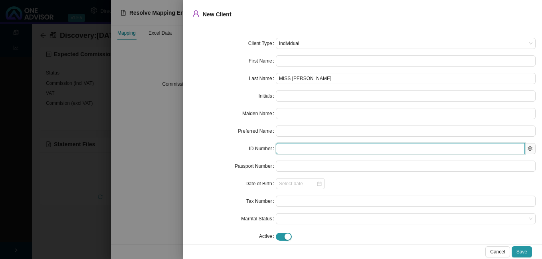
paste input "0210130078087"
type input "0210130078087"
type input "[DATE]"
type input "0210130078087"
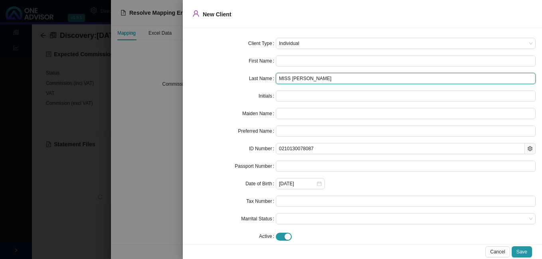
drag, startPoint x: 294, startPoint y: 81, endPoint x: 246, endPoint y: 76, distance: 48.5
click at [249, 77] on div "Last Name MISS [PERSON_NAME]" at bounding box center [362, 78] width 346 height 11
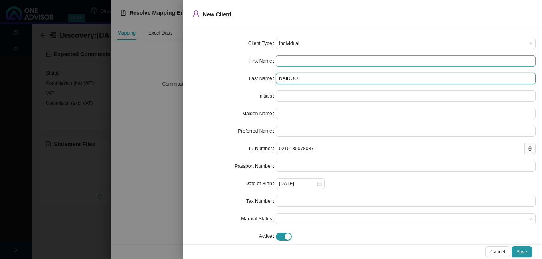
type input "NAIDOO"
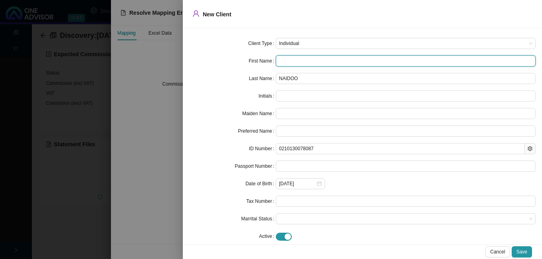
click at [277, 65] on input "text" at bounding box center [406, 60] width 260 height 11
type input "B"
type input "Be"
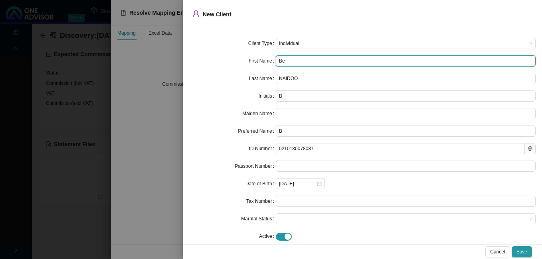
type input "Be"
type input "Ber"
type input "Bery"
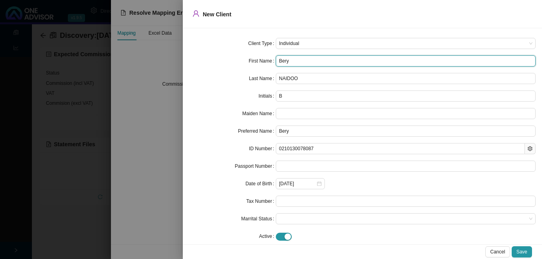
type input "[PERSON_NAME]"
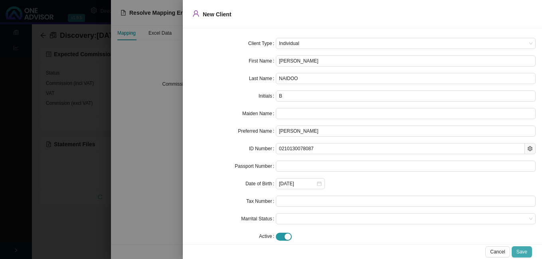
click at [519, 249] on span "Save" at bounding box center [521, 252] width 11 height 8
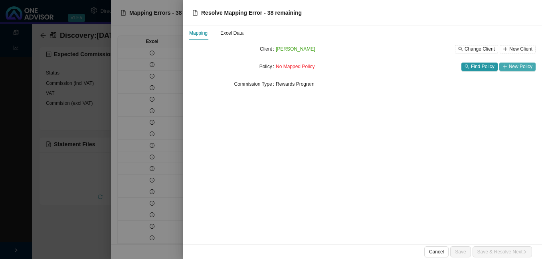
click at [513, 66] on span "New Policy" at bounding box center [521, 67] width 24 height 8
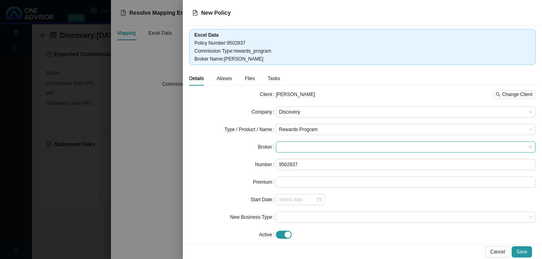
click at [282, 150] on span at bounding box center [405, 147] width 253 height 10
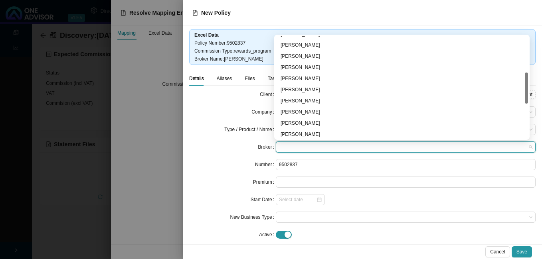
scroll to position [200, 0]
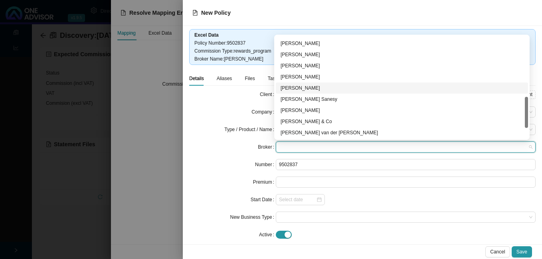
click at [297, 85] on div "[PERSON_NAME]" at bounding box center [402, 88] width 243 height 8
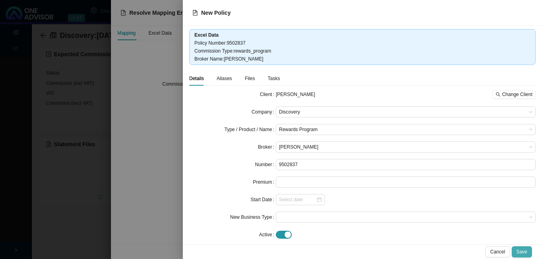
click at [525, 249] on span "Save" at bounding box center [521, 252] width 11 height 8
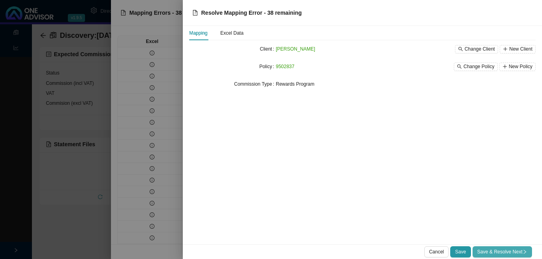
click at [491, 253] on span "Save & Resolve Next" at bounding box center [502, 252] width 50 height 8
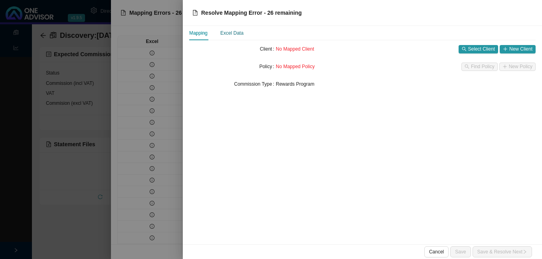
click at [236, 32] on div "Excel Data" at bounding box center [231, 33] width 23 height 8
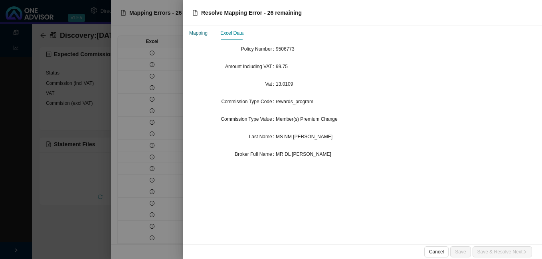
click at [196, 32] on div "Mapping" at bounding box center [198, 33] width 18 height 8
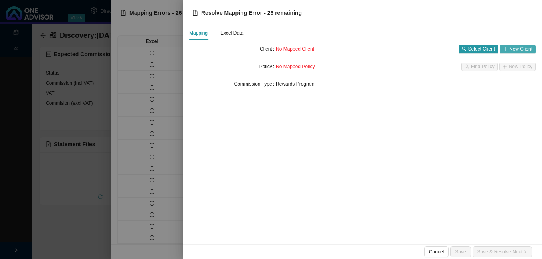
click at [524, 45] on button "New Client" at bounding box center [518, 49] width 36 height 8
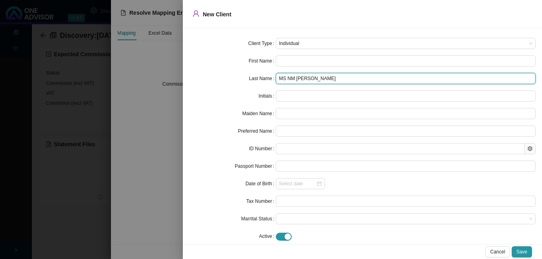
drag, startPoint x: 296, startPoint y: 81, endPoint x: 239, endPoint y: 72, distance: 57.9
click at [248, 73] on form "Client Type Individual First Name Last Name MS NM VAN ROOYEN Initials Maiden Na…" at bounding box center [362, 140] width 346 height 204
type input "[PERSON_NAME]"
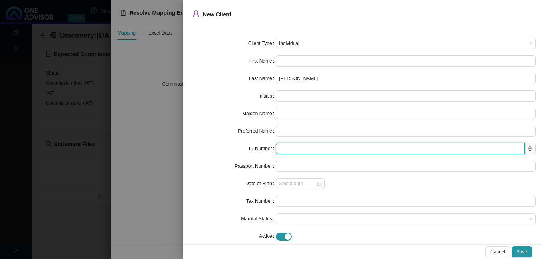
click at [286, 150] on input "text" at bounding box center [400, 148] width 249 height 11
paste input "9605280345080"
type input "9605280345080"
type input "[DATE]"
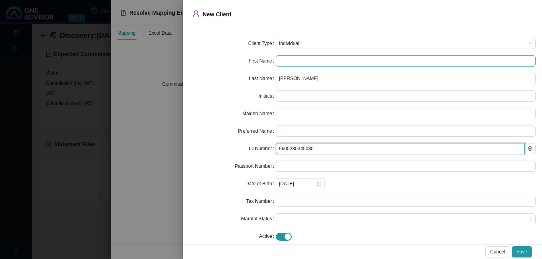
type input "9605280345080"
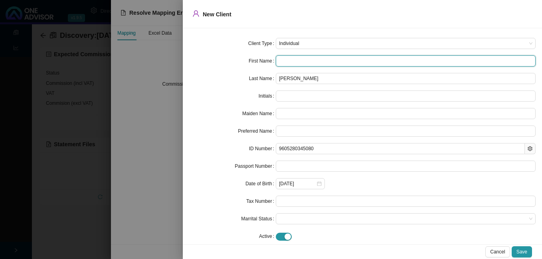
click at [298, 62] on input "text" at bounding box center [406, 60] width 260 height 11
type input "N"
type input "No"
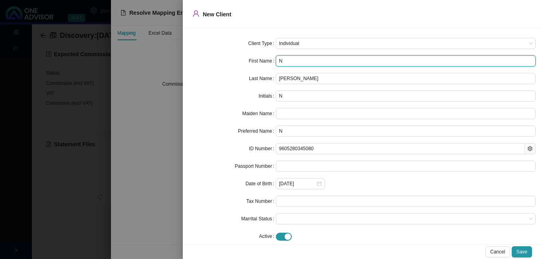
type input "No"
type input "Nom"
type input "Nomo"
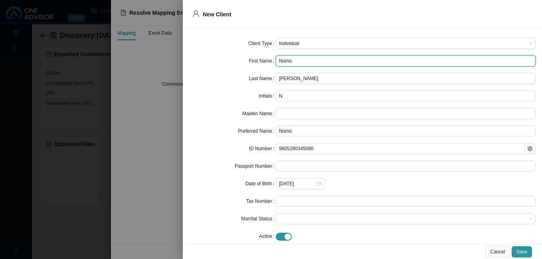
type input "Nomon"
type input "Nomond"
type input "Nomonde"
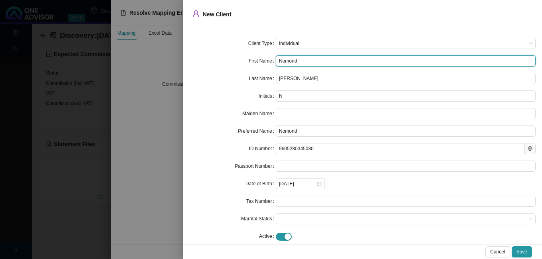
type input "Nomonde"
type input "Nomonde M"
type input "NM"
type input "Nomonde [PERSON_NAME]"
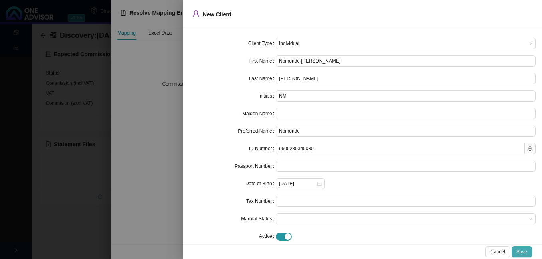
click at [524, 251] on span "Save" at bounding box center [521, 252] width 11 height 8
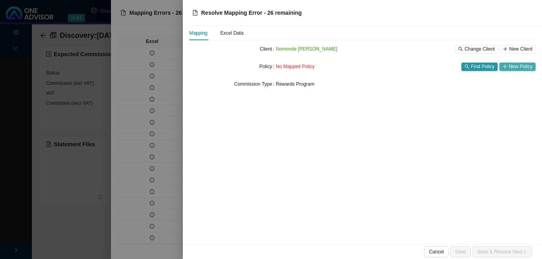
click at [516, 68] on span "New Policy" at bounding box center [521, 67] width 24 height 8
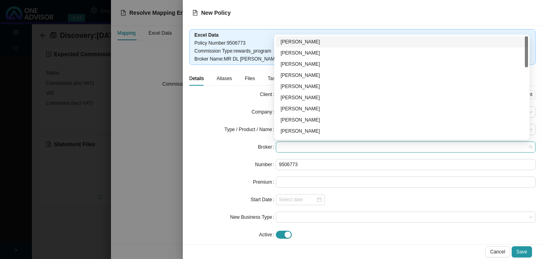
click at [290, 149] on span at bounding box center [405, 147] width 253 height 10
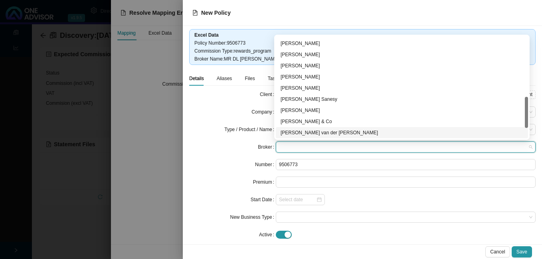
click at [316, 129] on div "[PERSON_NAME] van der [PERSON_NAME]" at bounding box center [402, 133] width 243 height 8
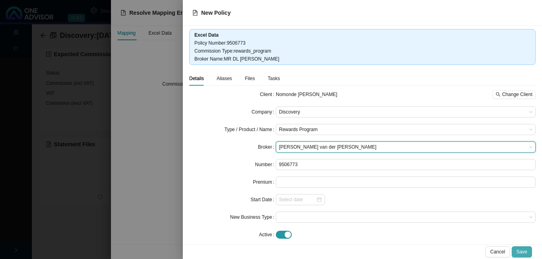
click at [522, 251] on span "Save" at bounding box center [521, 252] width 11 height 8
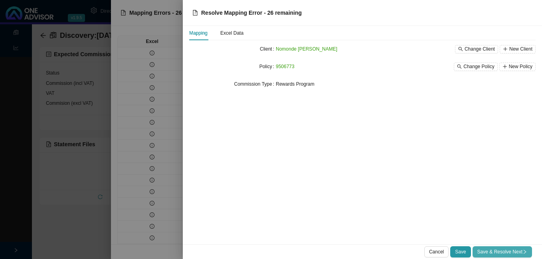
click at [504, 252] on span "Save & Resolve Next" at bounding box center [502, 252] width 50 height 8
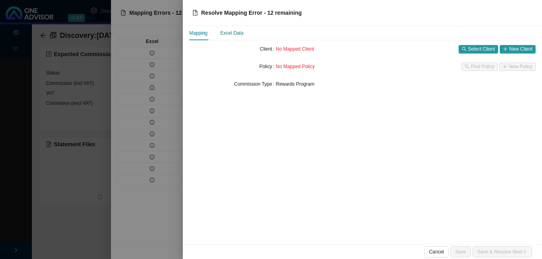
click at [235, 34] on div "Excel Data" at bounding box center [231, 33] width 23 height 8
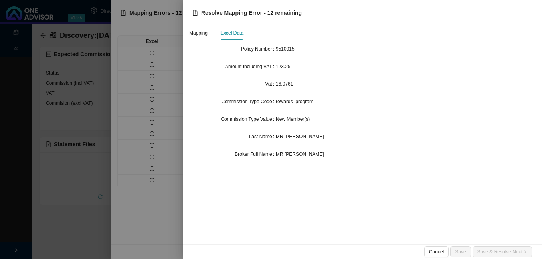
click at [172, 129] on div at bounding box center [271, 129] width 542 height 259
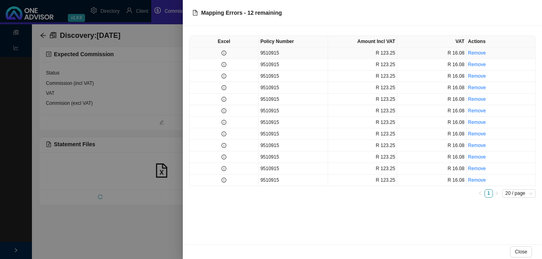
click at [224, 57] on td at bounding box center [224, 53] width 69 height 12
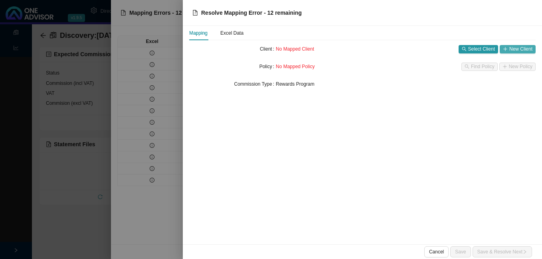
click at [509, 49] on span "New Client" at bounding box center [520, 49] width 23 height 8
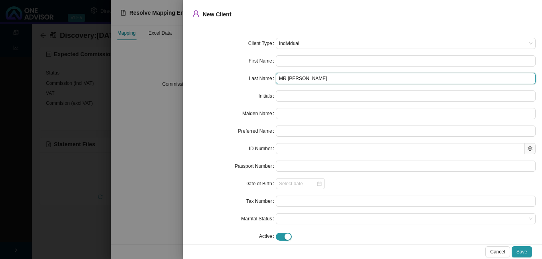
drag, startPoint x: 290, startPoint y: 78, endPoint x: 247, endPoint y: 77, distance: 43.5
click at [247, 77] on div "Last Name MR [PERSON_NAME]" at bounding box center [362, 78] width 346 height 11
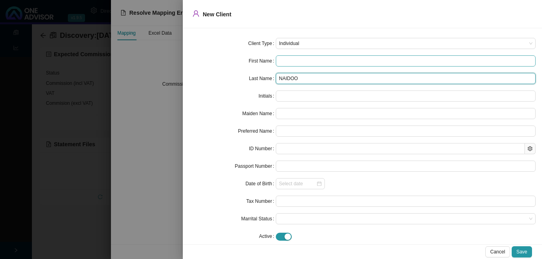
type input "NAIDOO"
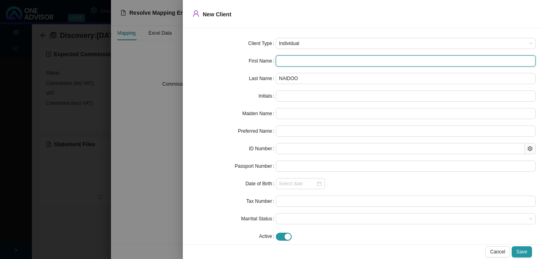
click at [289, 62] on input "text" at bounding box center [406, 60] width 260 height 11
type input "R"
type input "Ru"
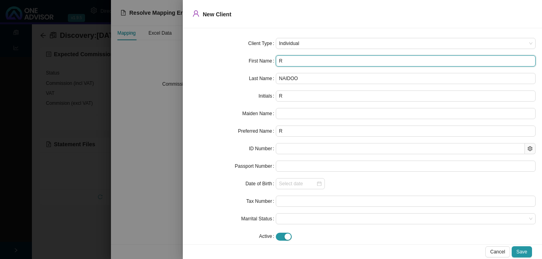
type input "Ru"
type input "Rus"
type input "Rush"
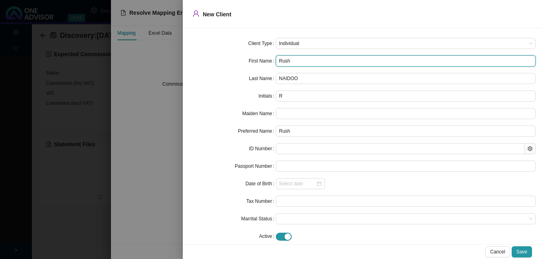
type input "Rushv"
type input "[PERSON_NAME]"
type input "Rushvik"
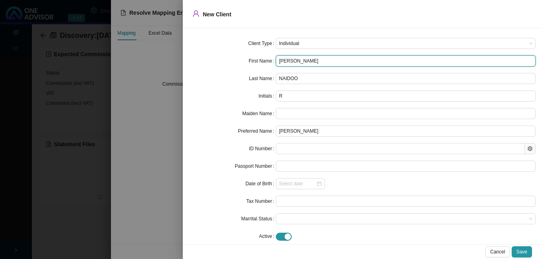
type input "Rushvik"
click at [281, 64] on input "Rushvik" at bounding box center [406, 60] width 260 height 11
type input "Rashvik"
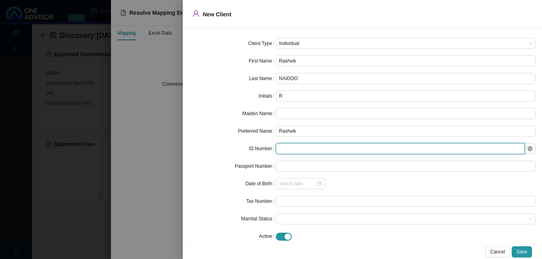
paste input "9807035194082"
type input "9807035194082"
type input "[DATE]"
type input "9807035194082"
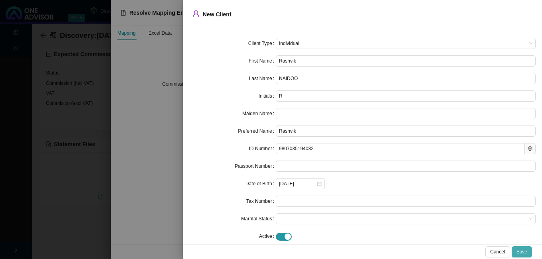
click at [516, 251] on button "Save" at bounding box center [522, 252] width 20 height 11
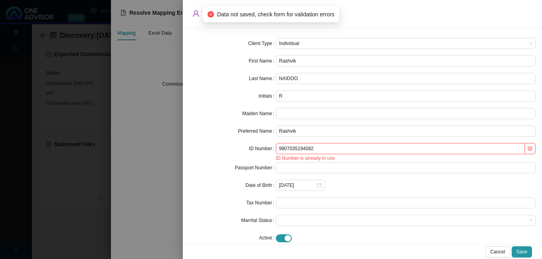
click at [166, 150] on div at bounding box center [271, 129] width 542 height 259
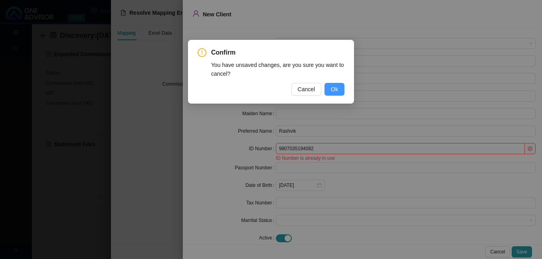
click at [334, 90] on span "Ok" at bounding box center [334, 89] width 7 height 9
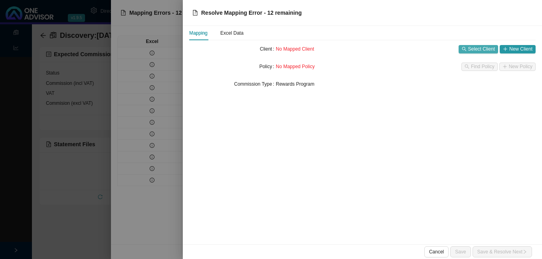
click at [475, 45] on span "Select Client" at bounding box center [481, 49] width 27 height 8
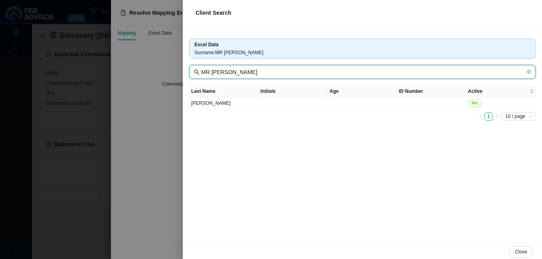
drag, startPoint x: 217, startPoint y: 71, endPoint x: 161, endPoint y: 71, distance: 55.5
click at [162, 71] on div "Client Search Excel Data Surname : MR [PERSON_NAME] MR [PERSON_NAME] Last Name …" at bounding box center [271, 129] width 542 height 259
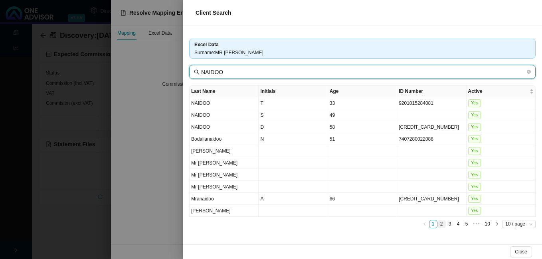
type input "NAIDOO"
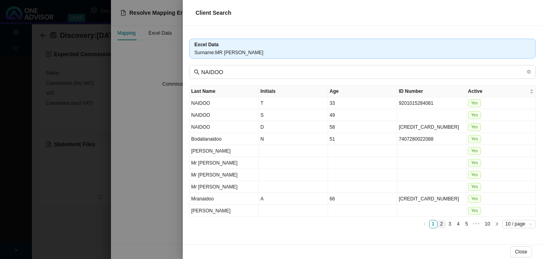
click at [439, 224] on link "2" at bounding box center [442, 225] width 8 height 8
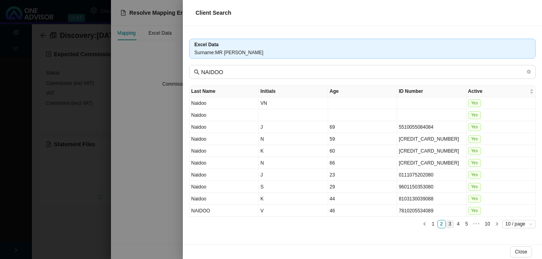
click at [450, 225] on link "3" at bounding box center [450, 225] width 8 height 8
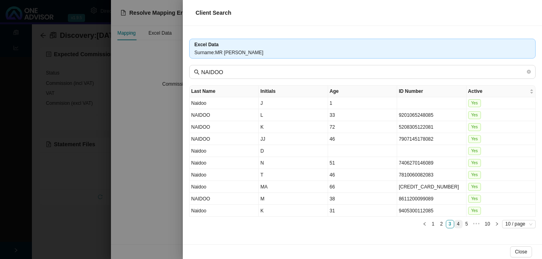
click at [457, 226] on link "4" at bounding box center [459, 225] width 8 height 8
click at [459, 224] on link "5" at bounding box center [459, 225] width 8 height 8
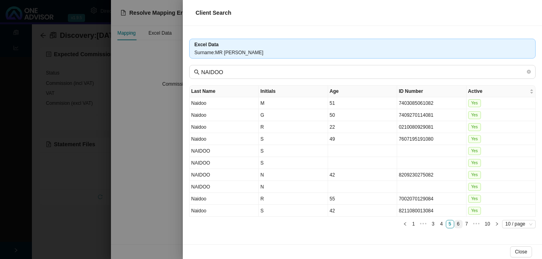
click at [458, 224] on link "6" at bounding box center [459, 225] width 8 height 8
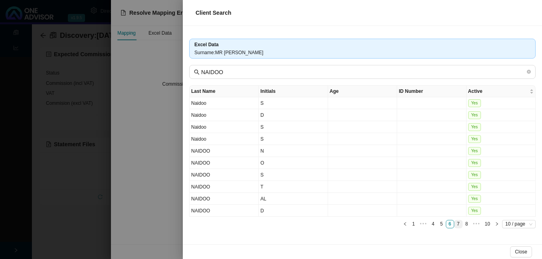
click at [459, 225] on link "7" at bounding box center [459, 225] width 8 height 8
click at [461, 225] on link "7" at bounding box center [461, 225] width 8 height 8
click at [469, 224] on link "8" at bounding box center [470, 225] width 8 height 8
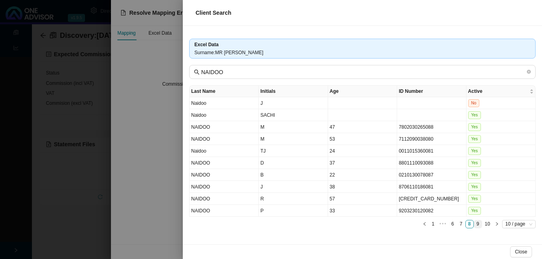
click at [476, 224] on link "9" at bounding box center [478, 225] width 8 height 8
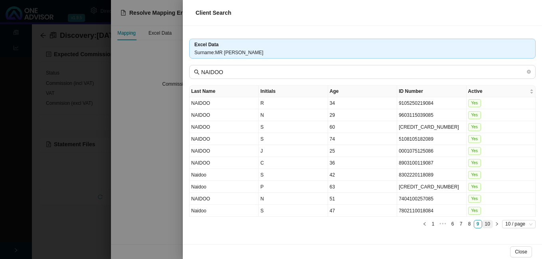
click at [487, 226] on link "10" at bounding box center [488, 225] width 10 height 8
click at [152, 182] on div at bounding box center [271, 129] width 542 height 259
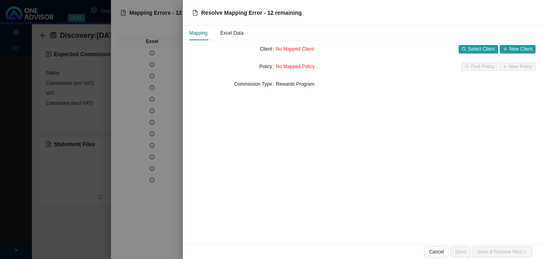
click at [151, 180] on div at bounding box center [271, 129] width 542 height 259
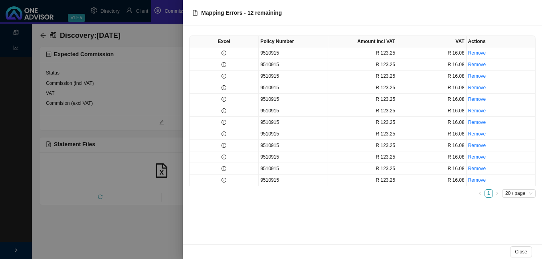
click at [151, 180] on div at bounding box center [271, 129] width 542 height 259
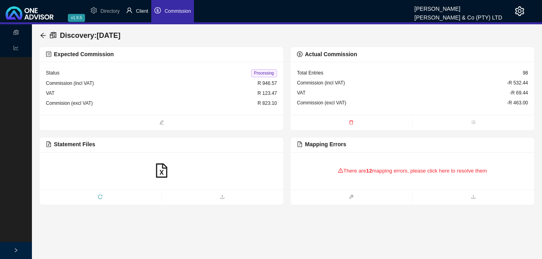
click at [142, 10] on span "Client" at bounding box center [142, 11] width 12 height 6
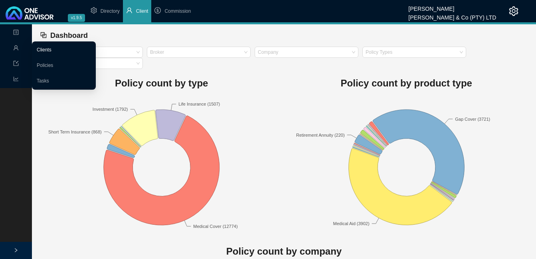
click at [51, 49] on link "Clients" at bounding box center [44, 50] width 15 height 6
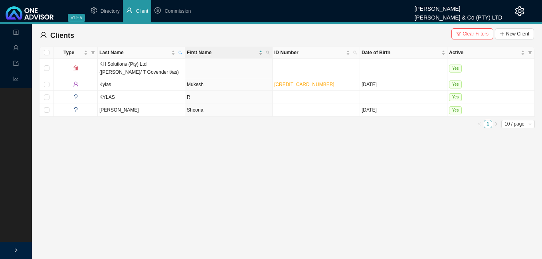
click at [478, 34] on span "Clear Filters" at bounding box center [476, 34] width 26 height 8
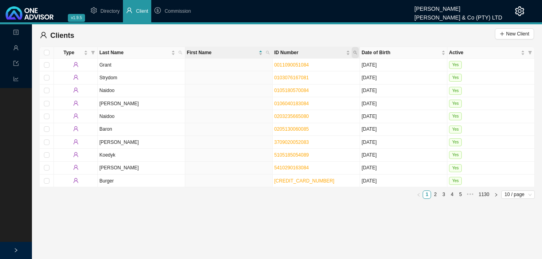
click at [357, 53] on span "ID Number" at bounding box center [355, 52] width 7 height 11
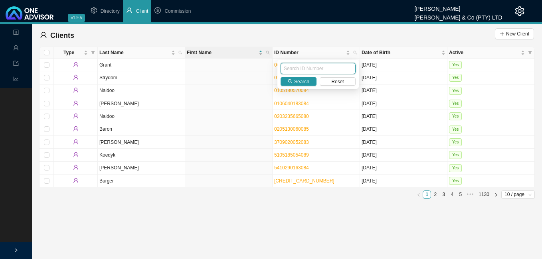
paste input "9807035194082"
type input "9807035194082"
click at [296, 81] on span "Search" at bounding box center [301, 82] width 15 height 8
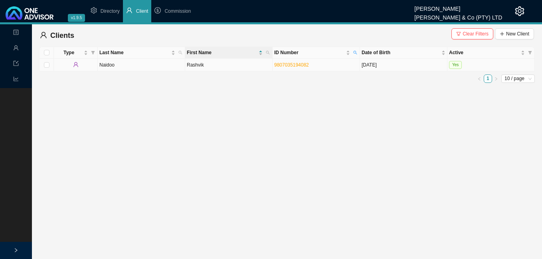
click at [243, 67] on td "Rashvik" at bounding box center [228, 65] width 87 height 13
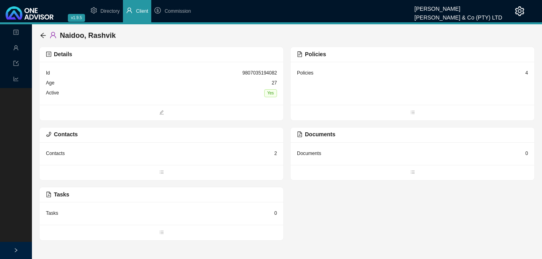
click at [529, 74] on div "Policies 4" at bounding box center [413, 83] width 244 height 43
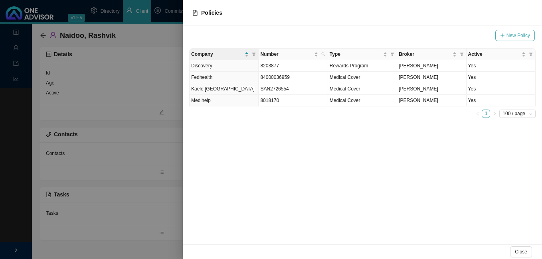
click at [510, 36] on span "New Policy" at bounding box center [518, 36] width 24 height 8
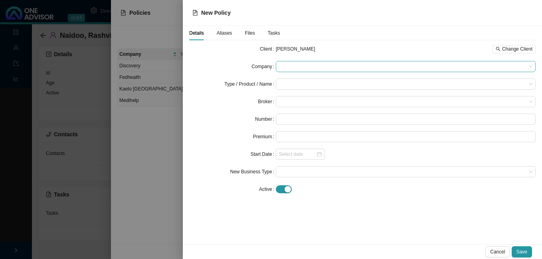
click at [307, 65] on span at bounding box center [405, 66] width 253 height 10
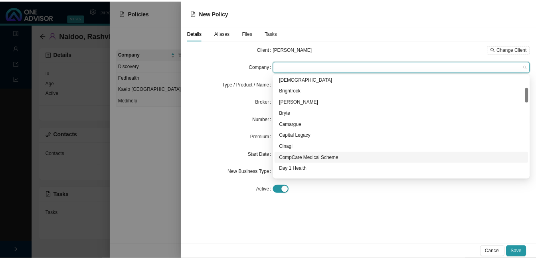
scroll to position [160, 0]
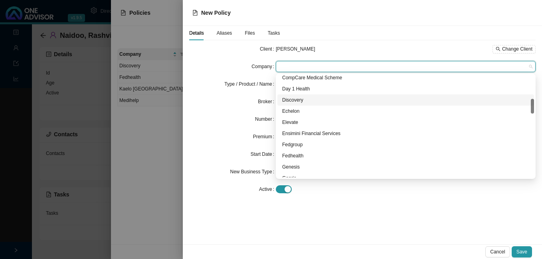
click at [303, 101] on div "Discovery" at bounding box center [405, 100] width 247 height 8
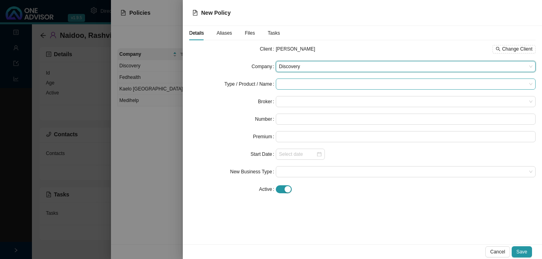
click at [299, 87] on input "search" at bounding box center [402, 84] width 247 height 10
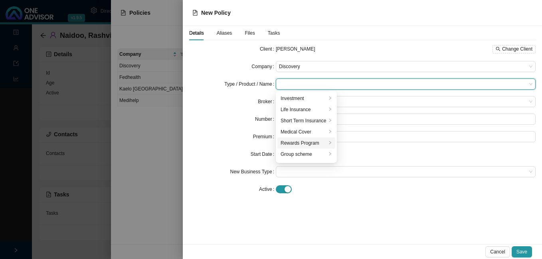
click at [309, 145] on div "Rewards Program" at bounding box center [304, 143] width 46 height 8
click at [218, 161] on form "Client Rashvik Naidoo Change Client Company Discovery Type / Product / Name Rew…" at bounding box center [362, 120] width 346 height 152
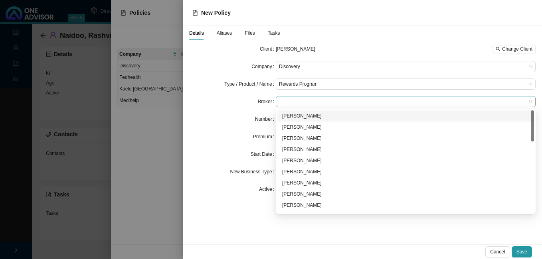
click at [288, 104] on span at bounding box center [405, 102] width 253 height 10
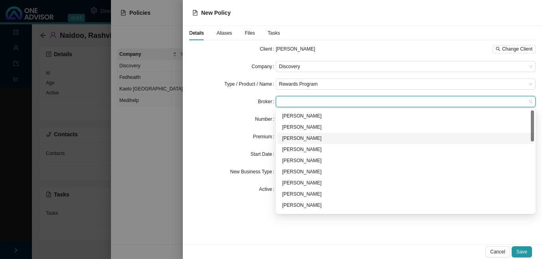
click at [295, 138] on div "[PERSON_NAME]" at bounding box center [405, 139] width 247 height 8
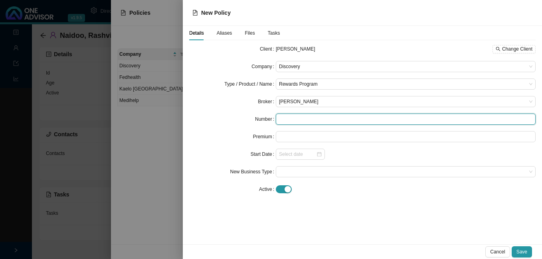
paste input "9510915"
type input "9510915"
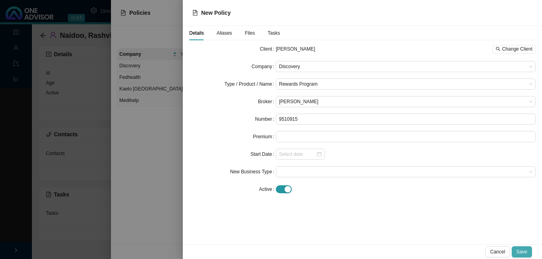
click at [517, 247] on button "Save" at bounding box center [522, 252] width 20 height 11
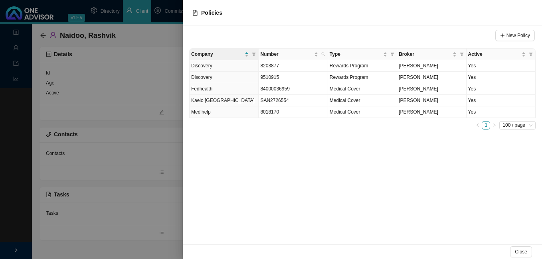
click at [148, 185] on div at bounding box center [271, 129] width 542 height 259
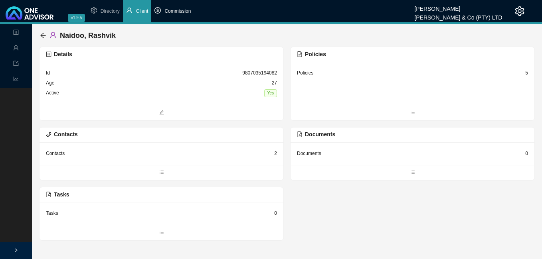
click at [189, 9] on span "Commission" at bounding box center [177, 11] width 26 height 6
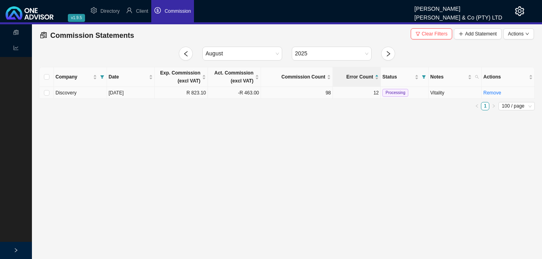
click at [173, 95] on td "R 823.10" at bounding box center [181, 93] width 53 height 12
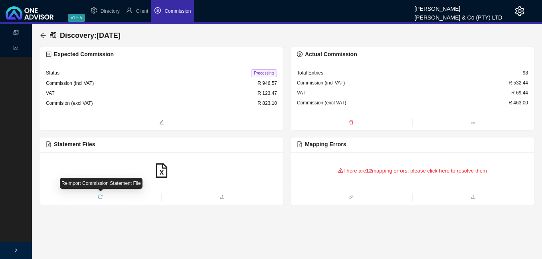
click at [100, 198] on icon "reload" at bounding box center [100, 197] width 5 height 5
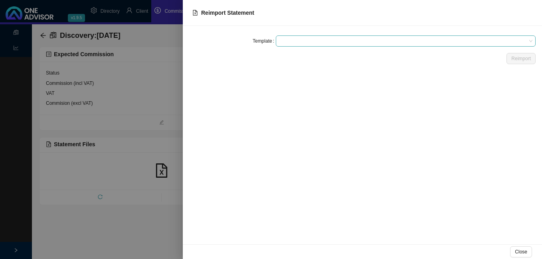
click at [317, 44] on span at bounding box center [405, 41] width 253 height 10
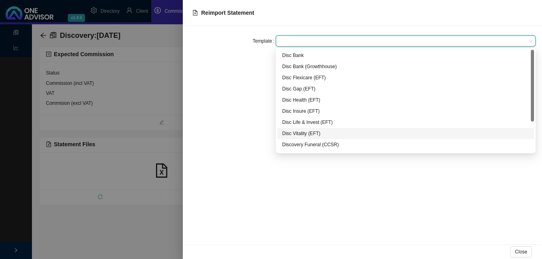
click at [313, 133] on div "Disc Vitality (EFT)" at bounding box center [405, 134] width 247 height 8
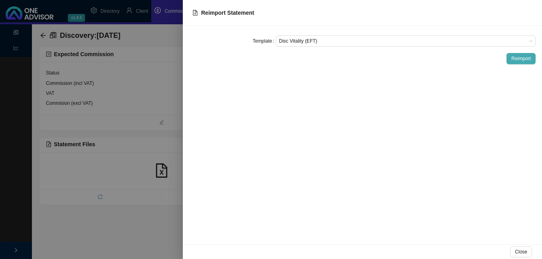
click at [520, 59] on span "Reimport" at bounding box center [521, 59] width 20 height 8
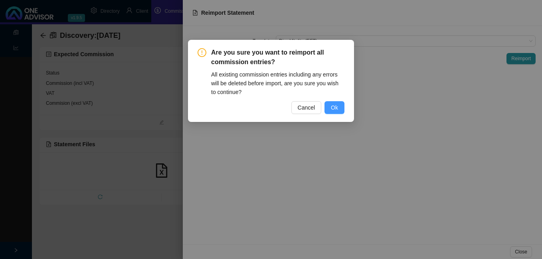
click at [335, 109] on span "Ok" at bounding box center [334, 107] width 7 height 9
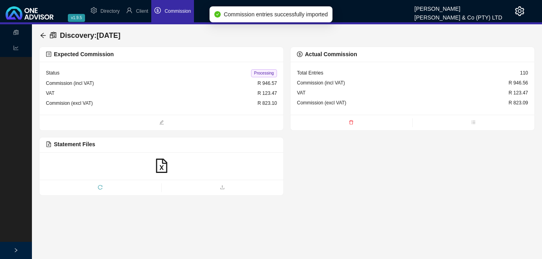
click at [263, 72] on span "Processing" at bounding box center [264, 73] width 26 height 8
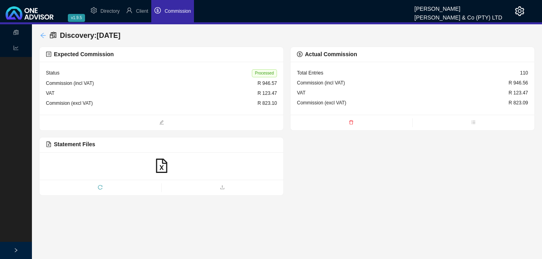
click at [42, 36] on icon "arrow-left" at bounding box center [42, 35] width 5 height 5
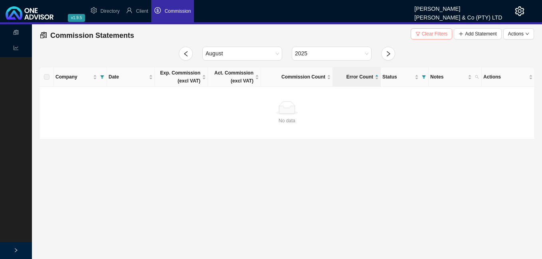
click at [427, 35] on span "Clear Filters" at bounding box center [435, 34] width 26 height 8
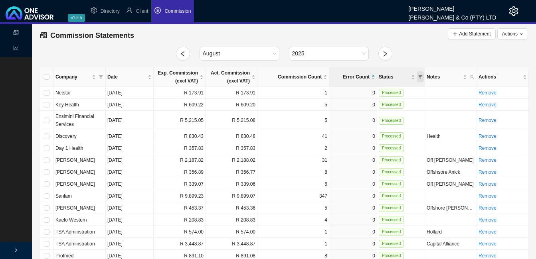
click at [421, 77] on icon "filter" at bounding box center [420, 77] width 4 height 4
click at [402, 103] on span "Processing" at bounding box center [400, 103] width 25 height 6
checkbox input "true"
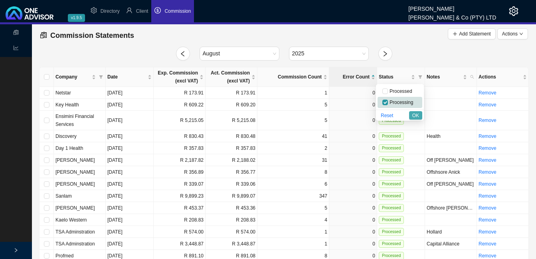
click at [415, 115] on span "OK" at bounding box center [415, 116] width 7 height 8
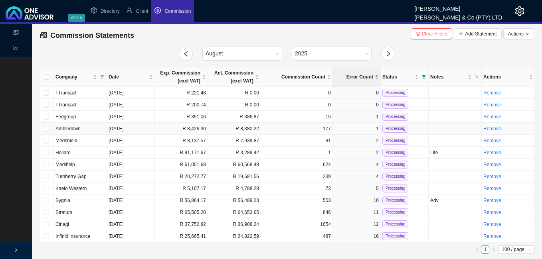
click at [167, 129] on td "R 8,426.30" at bounding box center [181, 129] width 53 height 12
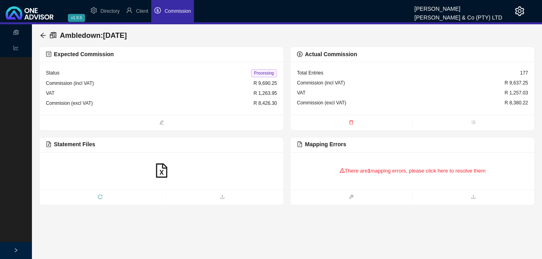
click at [384, 174] on div "There are 1 mapping errors, please click here to resolve them" at bounding box center [412, 171] width 231 height 25
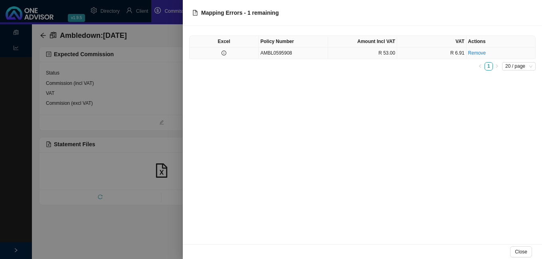
click at [224, 54] on icon "info-circle" at bounding box center [224, 53] width 5 height 5
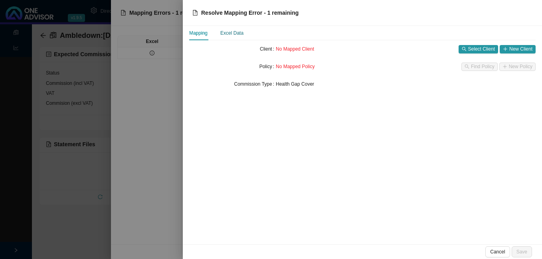
click at [234, 32] on div "Excel Data" at bounding box center [231, 33] width 23 height 8
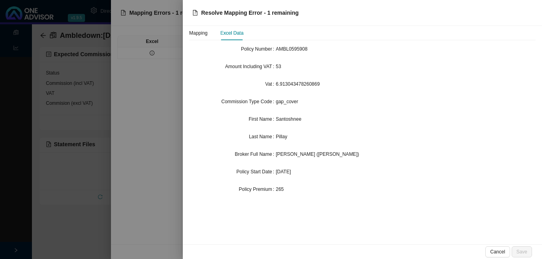
click at [95, 84] on div at bounding box center [271, 129] width 542 height 259
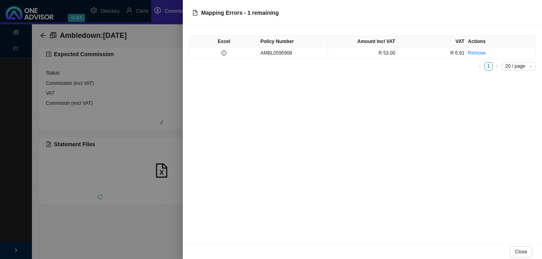
click at [144, 10] on div at bounding box center [271, 129] width 542 height 259
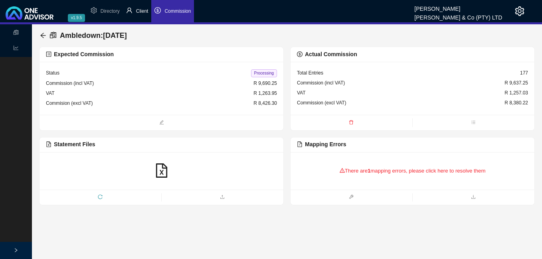
click at [143, 11] on span "Client" at bounding box center [142, 11] width 12 height 6
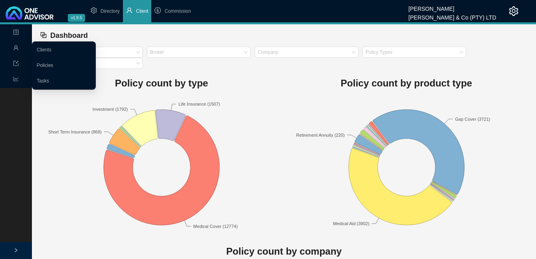
click at [17, 47] on icon "user" at bounding box center [16, 47] width 5 height 5
click at [43, 47] on link "Clients" at bounding box center [44, 50] width 15 height 6
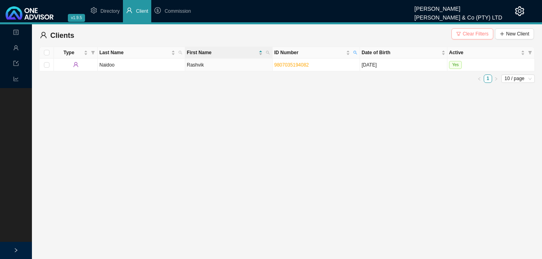
click at [475, 36] on span "Clear Filters" at bounding box center [476, 34] width 26 height 8
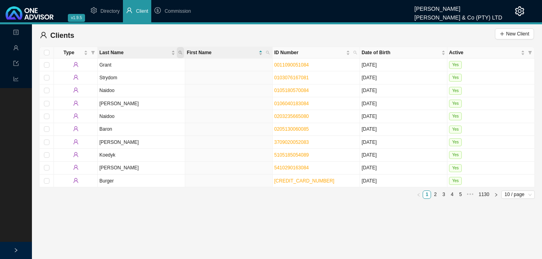
click at [179, 53] on icon "search" at bounding box center [180, 53] width 4 height 4
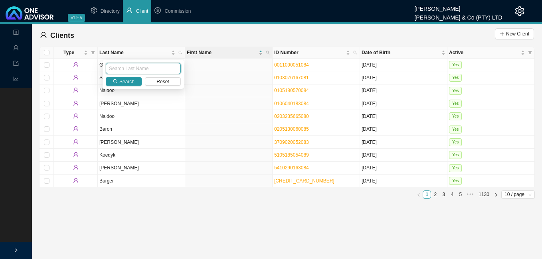
click at [161, 71] on input "text" at bounding box center [143, 68] width 75 height 11
type input "Pillay"
click at [126, 81] on span "Search" at bounding box center [126, 82] width 15 height 8
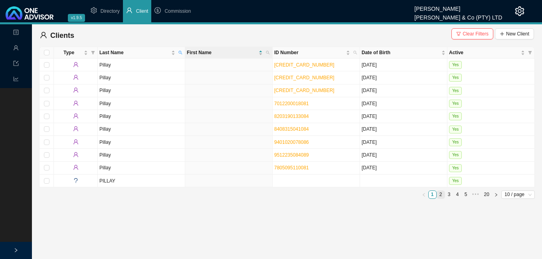
click at [440, 194] on link "2" at bounding box center [441, 195] width 8 height 8
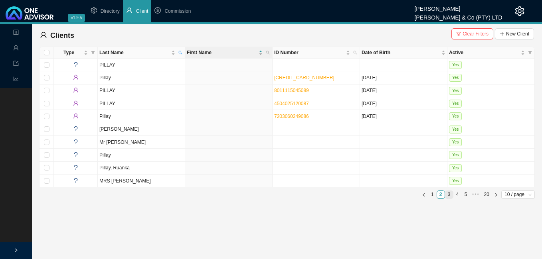
click at [447, 194] on link "3" at bounding box center [449, 195] width 8 height 8
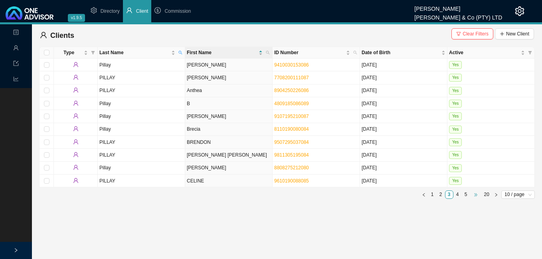
click at [472, 196] on span "•••" at bounding box center [475, 195] width 11 height 8
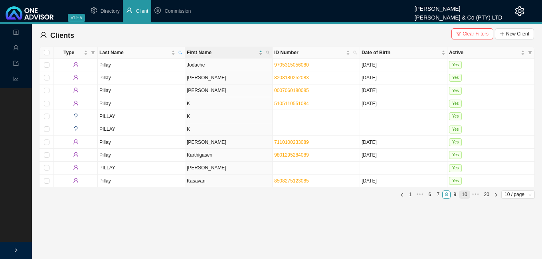
click at [459, 194] on li "10" at bounding box center [464, 195] width 11 height 8
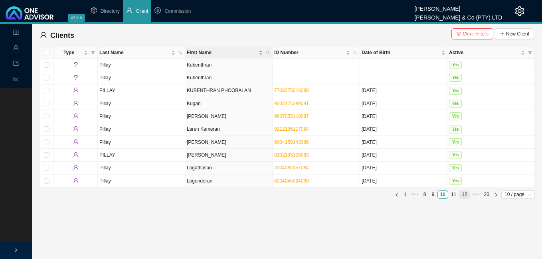
click at [467, 196] on link "12" at bounding box center [464, 195] width 10 height 8
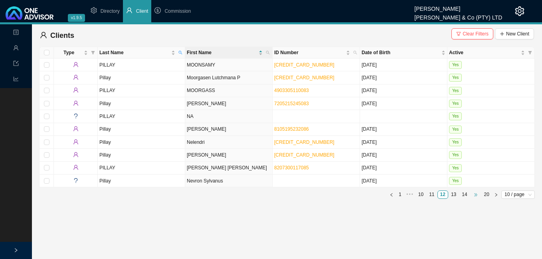
click at [474, 196] on span "•••" at bounding box center [475, 195] width 11 height 8
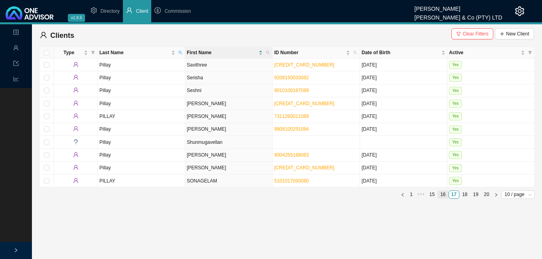
click at [445, 195] on link "16" at bounding box center [443, 195] width 10 height 8
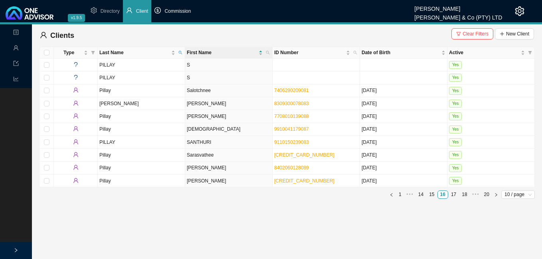
click at [181, 8] on span "Commission" at bounding box center [177, 11] width 26 height 6
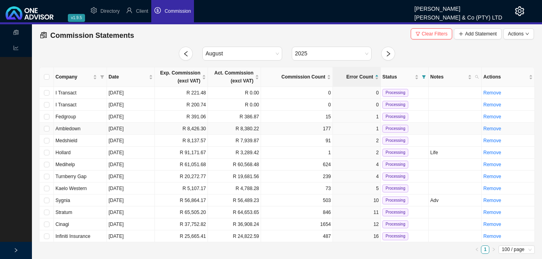
click at [175, 131] on td "R 8,426.30" at bounding box center [181, 129] width 53 height 12
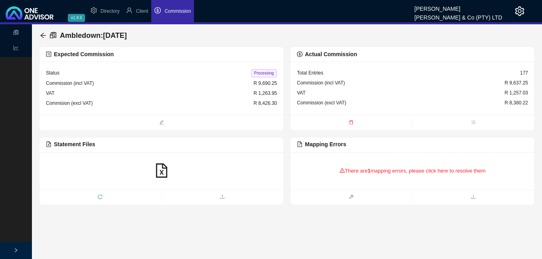
click at [421, 171] on div "There are 1 mapping errors, please click here to resolve them" at bounding box center [412, 171] width 231 height 25
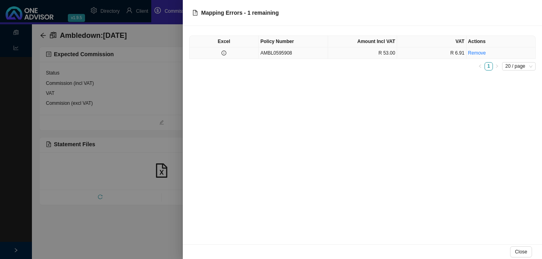
click at [244, 56] on td at bounding box center [224, 53] width 69 height 12
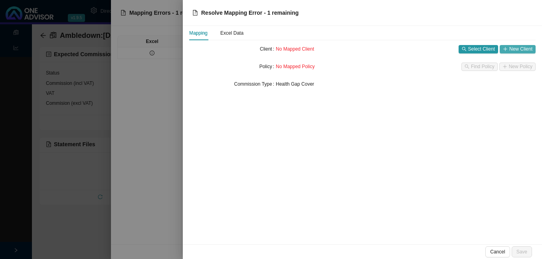
click at [512, 51] on span "New Client" at bounding box center [520, 49] width 23 height 8
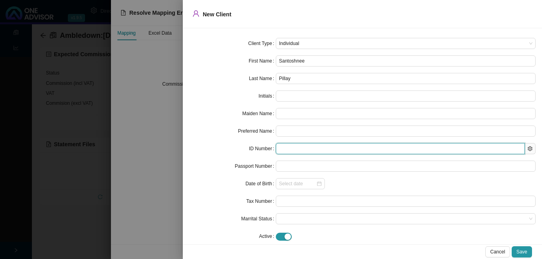
click at [295, 148] on input "text" at bounding box center [400, 148] width 249 height 11
paste input "8008290213086"
type input "8008290213086"
type input "[DATE]"
type input "8008290213086"
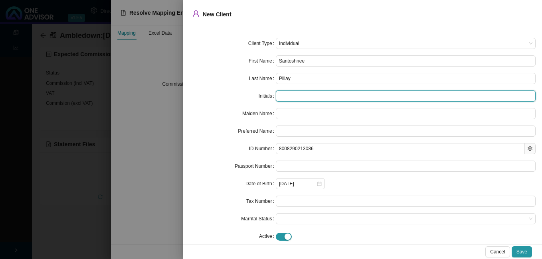
click at [305, 98] on input "text" at bounding box center [406, 96] width 260 height 11
type input "S"
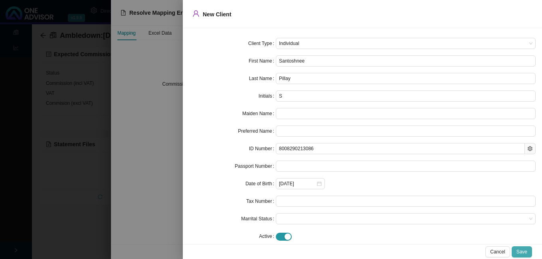
click at [530, 254] on button "Save" at bounding box center [522, 252] width 20 height 11
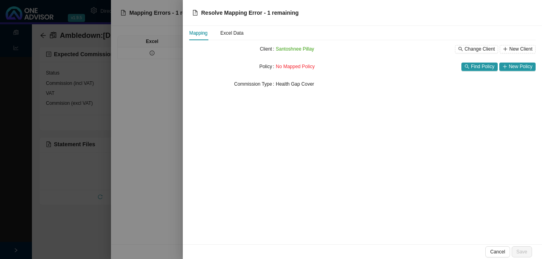
click at [512, 71] on div "No Mapped Policy Find Policy New Policy" at bounding box center [406, 66] width 260 height 11
click at [512, 67] on span "New Policy" at bounding box center [521, 67] width 24 height 8
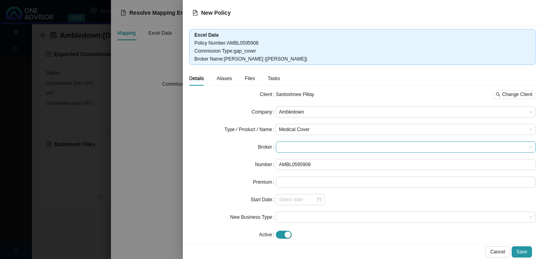
click at [313, 146] on span at bounding box center [405, 147] width 253 height 10
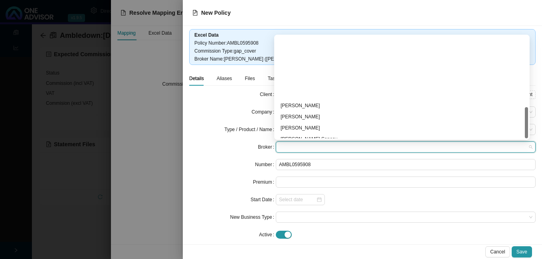
scroll to position [233, 0]
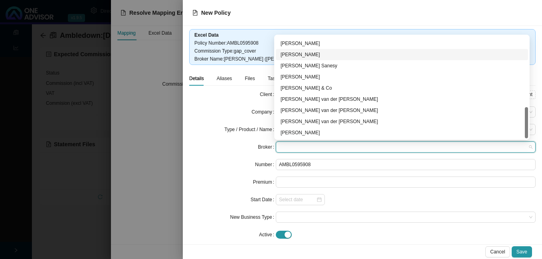
click at [310, 55] on div "[PERSON_NAME]" at bounding box center [402, 55] width 243 height 8
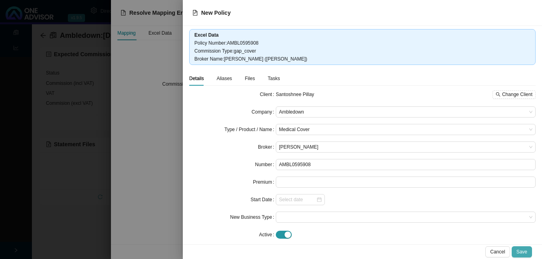
click at [523, 251] on span "Save" at bounding box center [521, 252] width 11 height 8
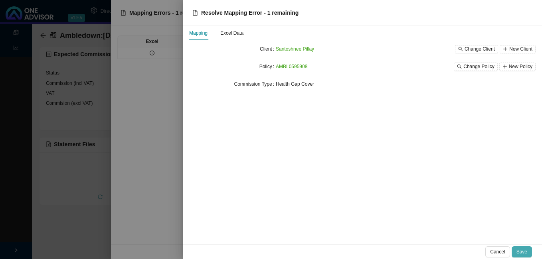
click at [523, 249] on span "Save" at bounding box center [521, 252] width 11 height 8
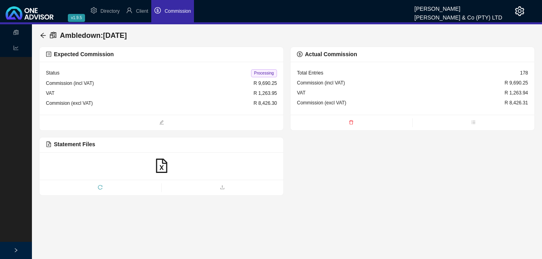
click at [263, 71] on span "Processing" at bounding box center [264, 73] width 26 height 8
click at [39, 34] on div "Ambledown : [DATE] Expected Commission Status Processed Commission (incl VAT) R…" at bounding box center [287, 110] width 510 height 172
click at [43, 36] on icon "arrow-left" at bounding box center [42, 35] width 5 height 5
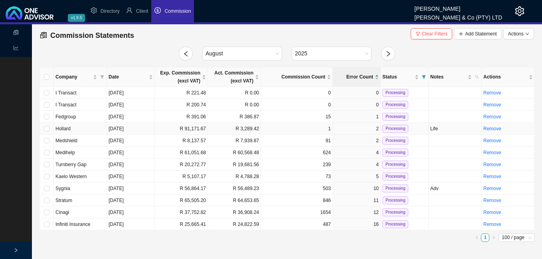
click at [214, 129] on td "R 3,289.42" at bounding box center [234, 129] width 53 height 12
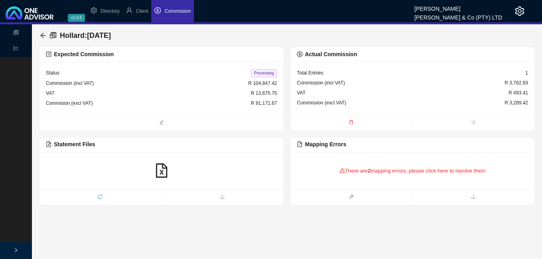
click at [387, 176] on div "There are 2 mapping errors, please click here to resolve them" at bounding box center [412, 171] width 231 height 25
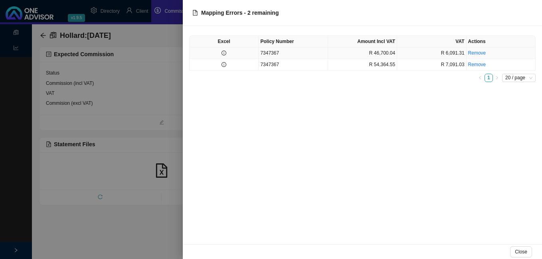
click at [226, 56] on td at bounding box center [224, 53] width 69 height 12
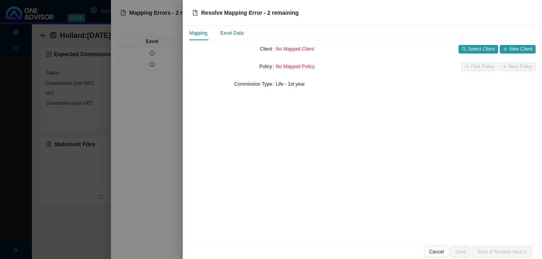
click at [230, 33] on div "Excel Data" at bounding box center [231, 33] width 23 height 8
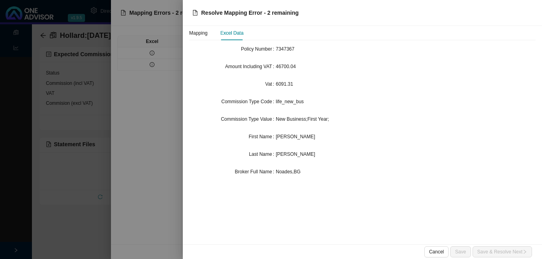
click at [83, 137] on div at bounding box center [271, 129] width 542 height 259
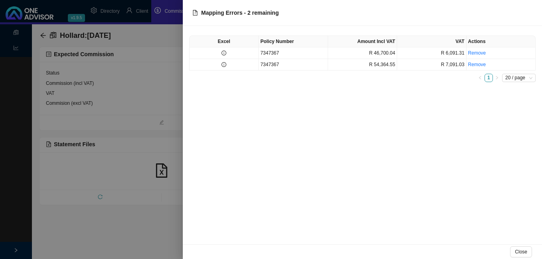
click at [85, 138] on div at bounding box center [271, 129] width 542 height 259
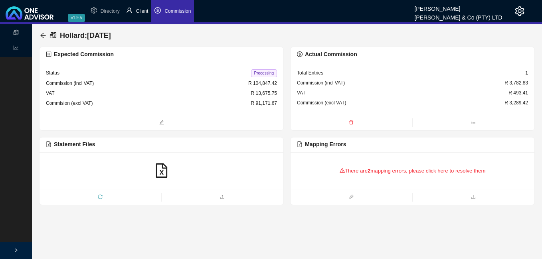
click at [144, 15] on li "Client" at bounding box center [137, 11] width 29 height 22
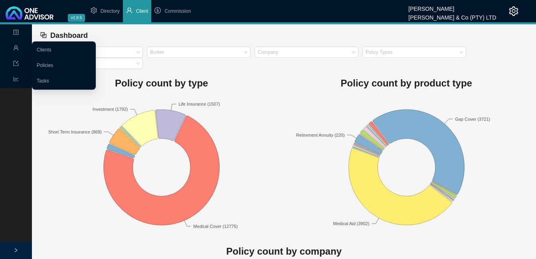
click at [17, 46] on icon "user" at bounding box center [16, 48] width 6 height 6
drag, startPoint x: 44, startPoint y: 49, endPoint x: 63, endPoint y: 51, distance: 18.8
click at [44, 49] on link "Clients" at bounding box center [44, 50] width 15 height 6
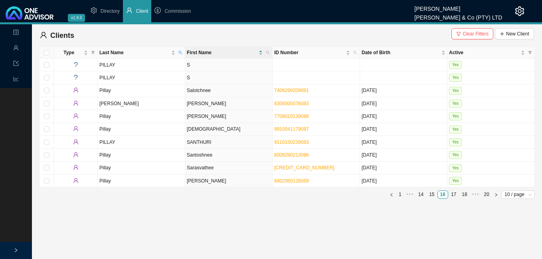
click at [476, 36] on span "Clear Filters" at bounding box center [476, 34] width 26 height 8
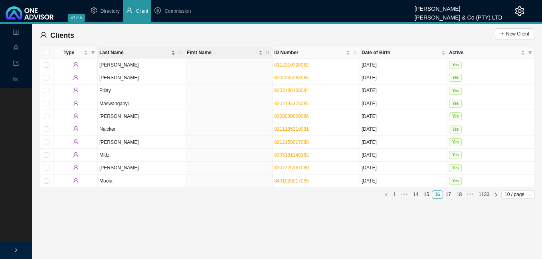
drag, startPoint x: 180, startPoint y: 51, endPoint x: 168, endPoint y: 56, distance: 13.3
click at [180, 51] on icon "search" at bounding box center [180, 53] width 4 height 4
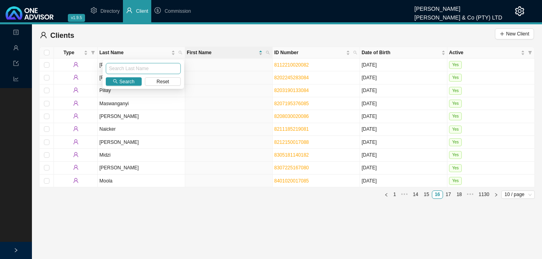
click at [153, 67] on input "text" at bounding box center [143, 68] width 75 height 11
type input "[PERSON_NAME]"
click at [119, 81] on button "Search" at bounding box center [124, 81] width 36 height 8
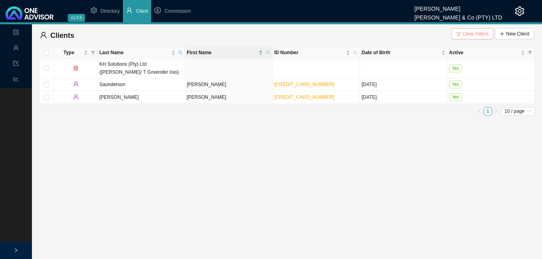
click at [481, 32] on span "Clear Filters" at bounding box center [476, 34] width 26 height 8
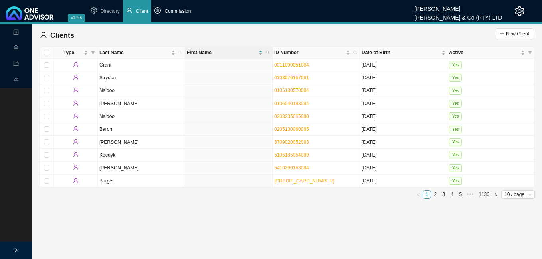
click at [185, 12] on span "Commission" at bounding box center [177, 11] width 26 height 6
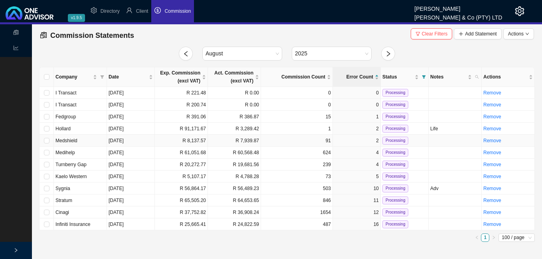
click at [158, 140] on td "R 8,137.57" at bounding box center [181, 141] width 53 height 12
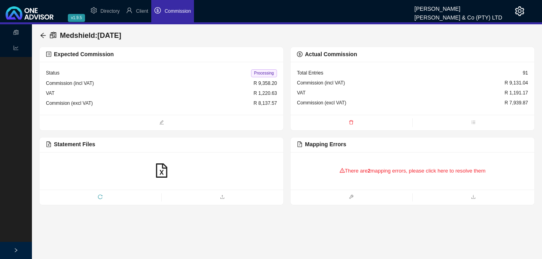
click at [382, 172] on div "There are 2 mapping errors, please click here to resolve them" at bounding box center [412, 171] width 231 height 25
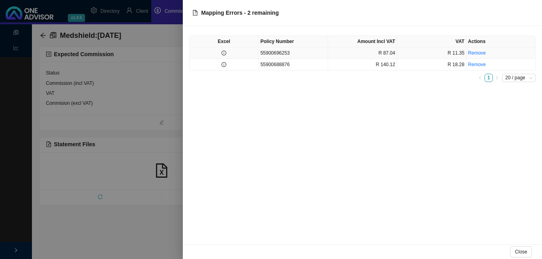
click at [219, 51] on td at bounding box center [224, 53] width 69 height 12
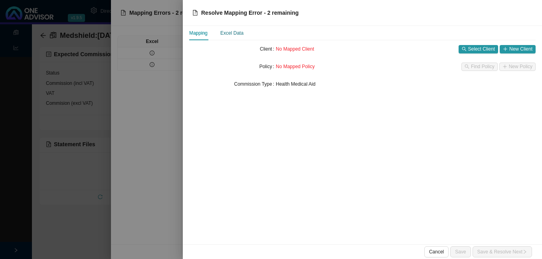
click at [233, 32] on div "Excel Data" at bounding box center [231, 33] width 23 height 8
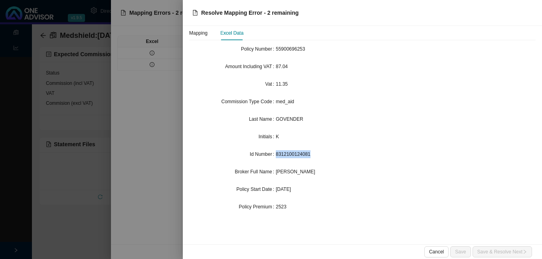
drag, startPoint x: 309, startPoint y: 154, endPoint x: 275, endPoint y: 151, distance: 34.5
click at [275, 151] on div "Id Number 8312100124081" at bounding box center [362, 154] width 346 height 11
drag, startPoint x: 275, startPoint y: 151, endPoint x: 289, endPoint y: 154, distance: 14.2
copy div "8312100124081"
drag, startPoint x: 172, startPoint y: 94, endPoint x: 165, endPoint y: 93, distance: 7.7
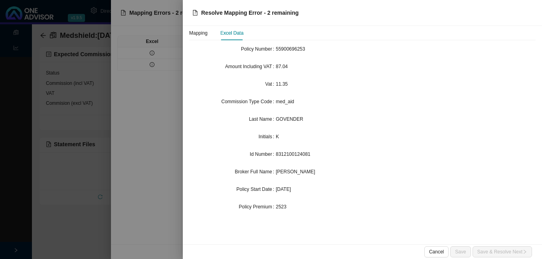
click at [172, 95] on div at bounding box center [271, 129] width 542 height 259
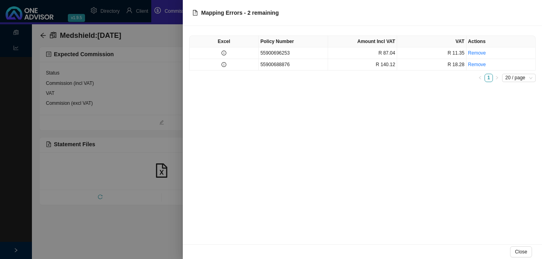
drag, startPoint x: 104, startPoint y: 76, endPoint x: 105, endPoint y: 58, distance: 18.0
click at [105, 77] on div at bounding box center [271, 129] width 542 height 259
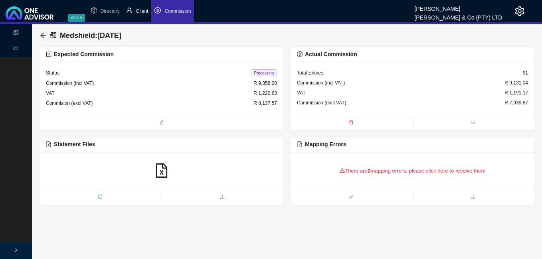
click at [142, 12] on span "Client" at bounding box center [142, 11] width 12 height 6
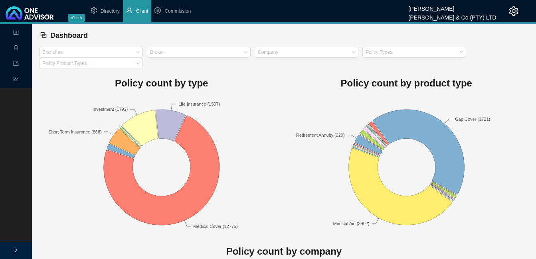
click at [16, 48] on icon "user" at bounding box center [16, 48] width 6 height 6
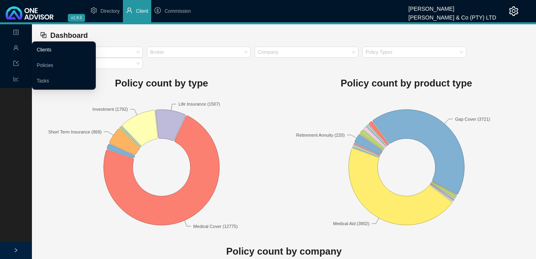
click at [51, 51] on link "Clients" at bounding box center [44, 50] width 15 height 6
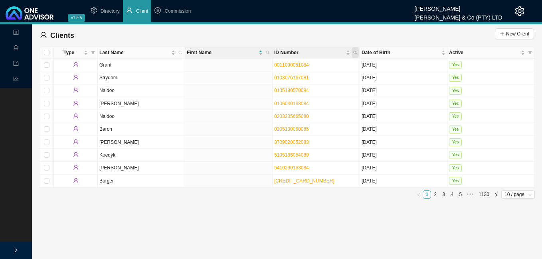
click at [356, 49] on span "ID Number" at bounding box center [355, 52] width 7 height 11
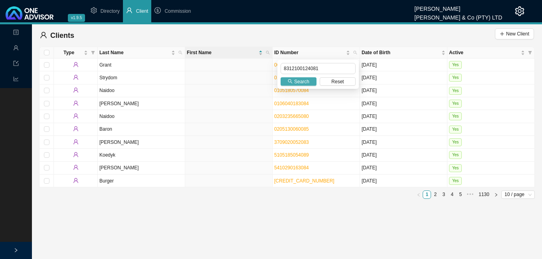
type input "8312100124081"
click at [299, 82] on span "Search" at bounding box center [301, 82] width 15 height 8
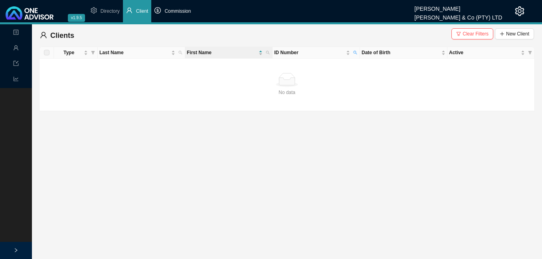
click at [178, 14] on span "Commission" at bounding box center [177, 11] width 26 height 6
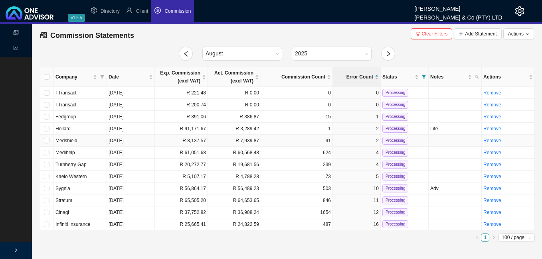
click at [154, 141] on td "[DATE]" at bounding box center [131, 141] width 48 height 12
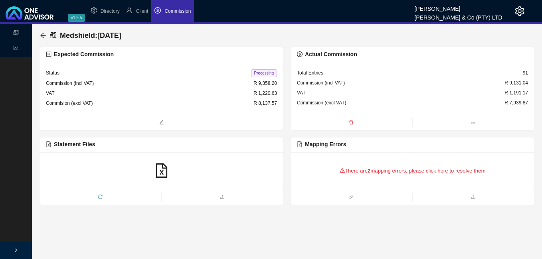
click at [382, 170] on div "There are 2 mapping errors, please click here to resolve them" at bounding box center [412, 171] width 231 height 25
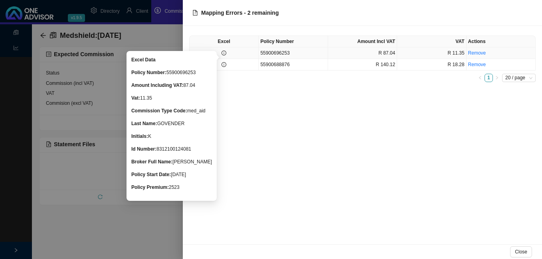
click at [222, 52] on icon "info-circle" at bounding box center [224, 53] width 5 height 5
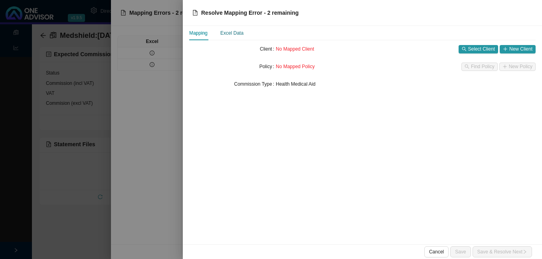
click at [235, 33] on div "Excel Data" at bounding box center [231, 33] width 23 height 8
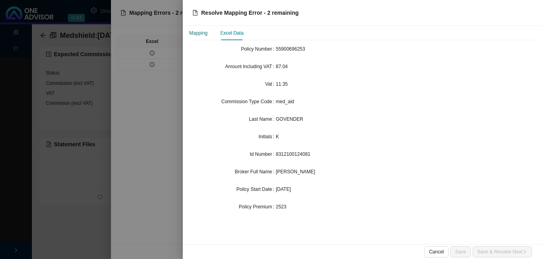
click at [202, 34] on div "Mapping" at bounding box center [198, 33] width 18 height 8
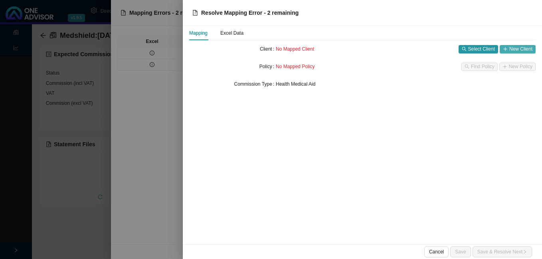
click at [522, 48] on span "New Client" at bounding box center [520, 49] width 23 height 8
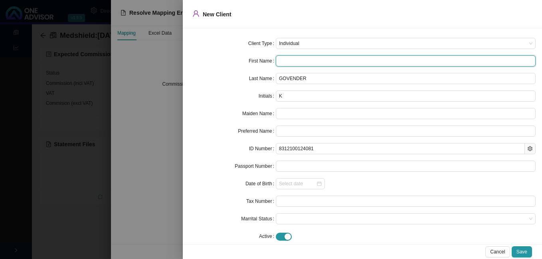
click at [297, 59] on input "text" at bounding box center [406, 60] width 260 height 11
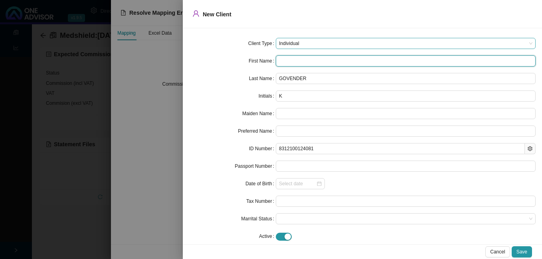
type input "K"
type input "Ku"
type input "Kub"
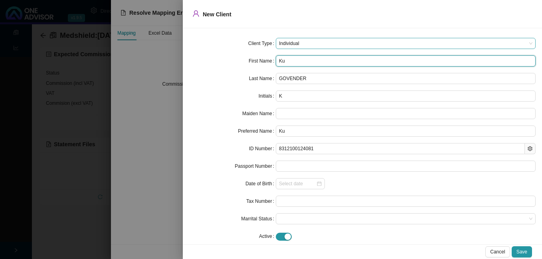
type input "Kub"
type input "[GEOGRAPHIC_DATA]"
type input "[PERSON_NAME]"
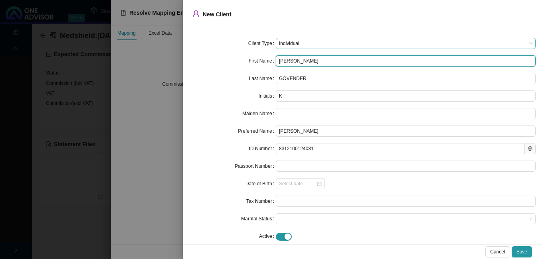
type input "[PERSON_NAME]"
type input "Kubashn"
type input "Kubashni"
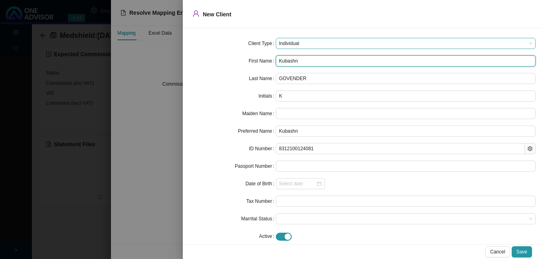
type input "Kubashni"
type input "Kubashnie"
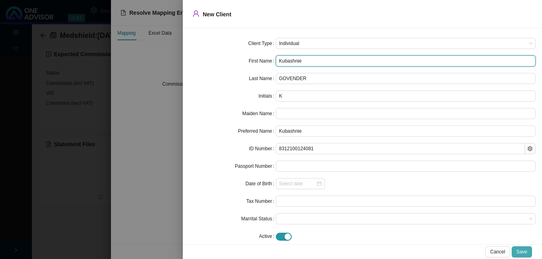
type input "Kubashnie"
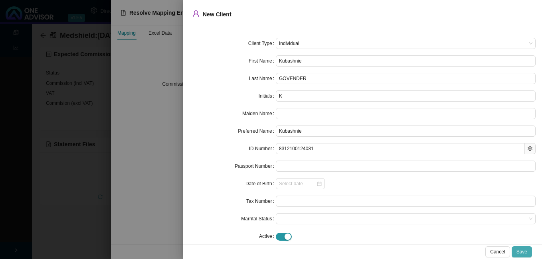
click at [522, 253] on span "Save" at bounding box center [521, 252] width 11 height 8
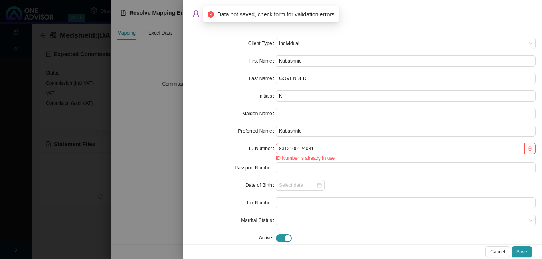
click at [158, 180] on div at bounding box center [271, 129] width 542 height 259
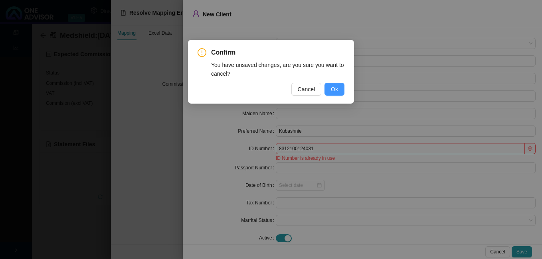
click at [333, 91] on span "Ok" at bounding box center [334, 89] width 7 height 9
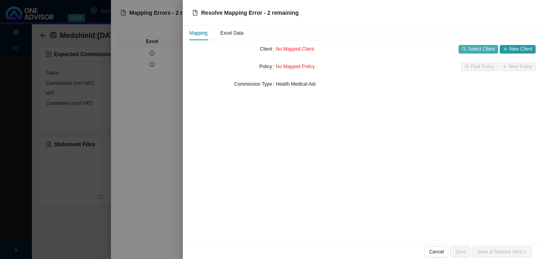
click at [484, 49] on span "Select Client" at bounding box center [481, 49] width 27 height 8
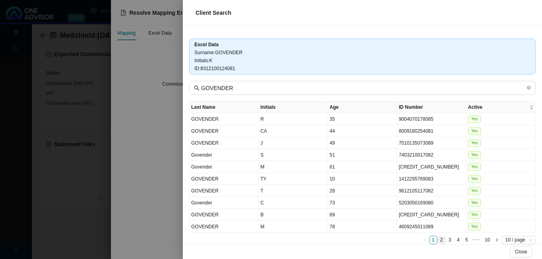
click at [438, 240] on link "2" at bounding box center [442, 241] width 8 height 8
click at [153, 184] on div at bounding box center [271, 129] width 542 height 259
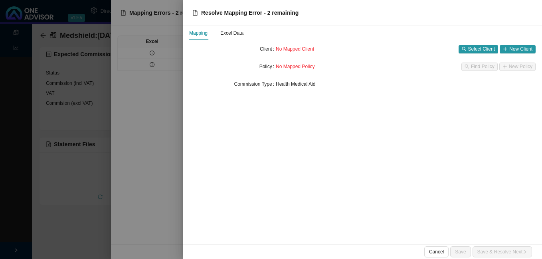
click at [153, 184] on div at bounding box center [271, 129] width 542 height 259
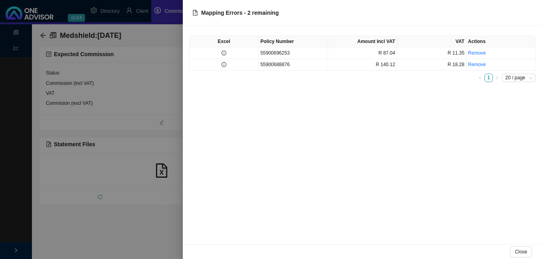
drag, startPoint x: 153, startPoint y: 184, endPoint x: 124, endPoint y: 212, distance: 40.9
click at [121, 211] on div at bounding box center [271, 129] width 542 height 259
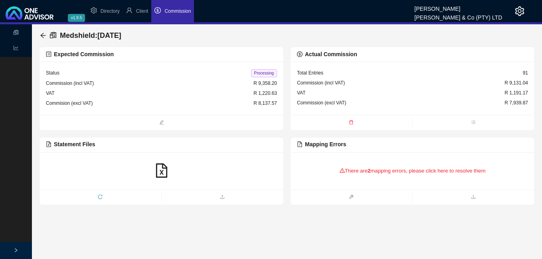
click at [372, 172] on div "There are 2 mapping errors, please click here to resolve them" at bounding box center [412, 171] width 231 height 25
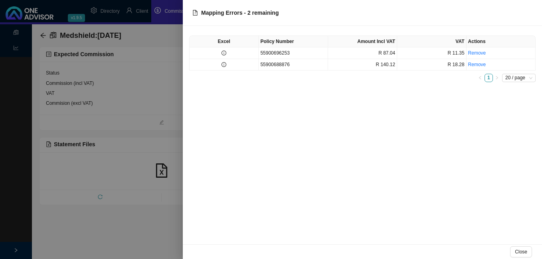
click at [87, 188] on div at bounding box center [271, 129] width 542 height 259
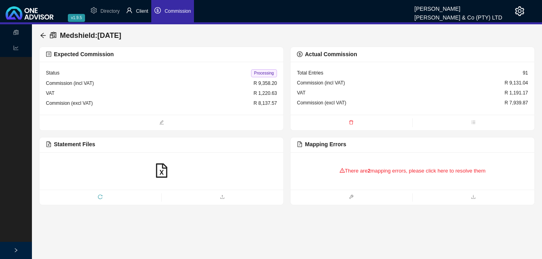
click at [142, 10] on span "Client" at bounding box center [142, 11] width 12 height 6
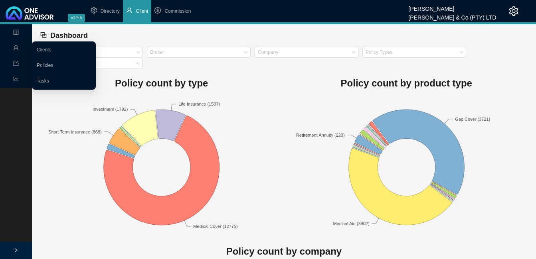
click at [18, 46] on icon "user" at bounding box center [16, 48] width 6 height 6
click at [42, 49] on link "Clients" at bounding box center [44, 50] width 15 height 6
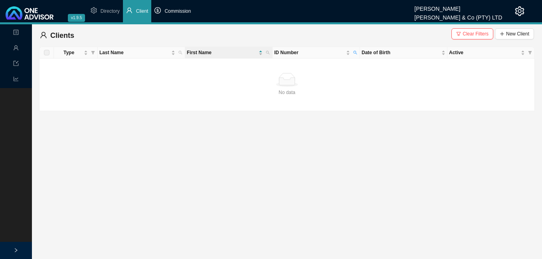
click at [178, 17] on li "Commission" at bounding box center [172, 11] width 43 height 22
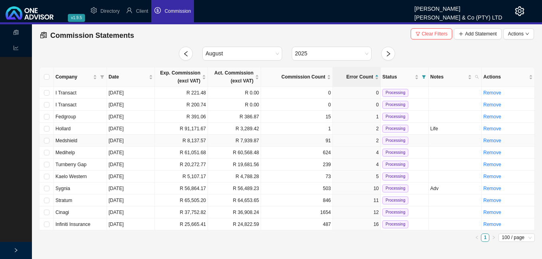
click at [192, 140] on td "R 8,137.57" at bounding box center [181, 141] width 53 height 12
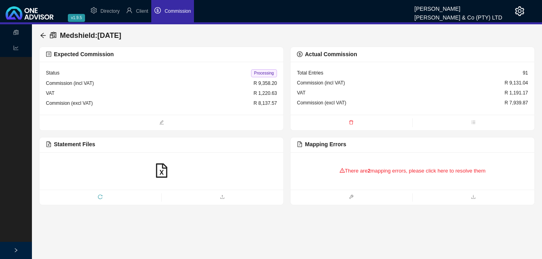
click at [374, 170] on div "There are 2 mapping errors, please click here to resolve them" at bounding box center [412, 171] width 231 height 25
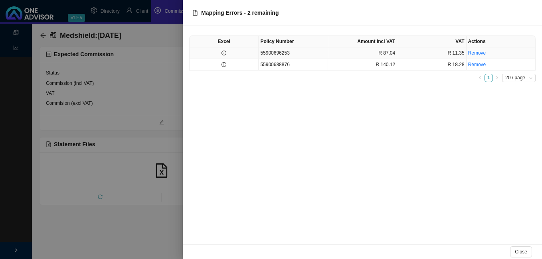
click at [253, 53] on td at bounding box center [224, 53] width 69 height 12
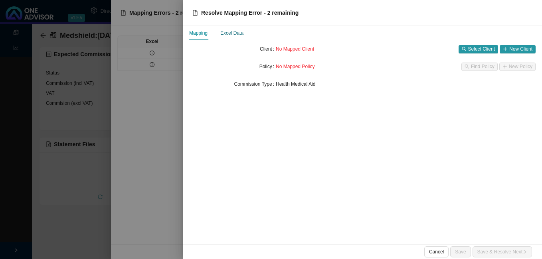
click at [228, 30] on div "Excel Data" at bounding box center [231, 33] width 23 height 8
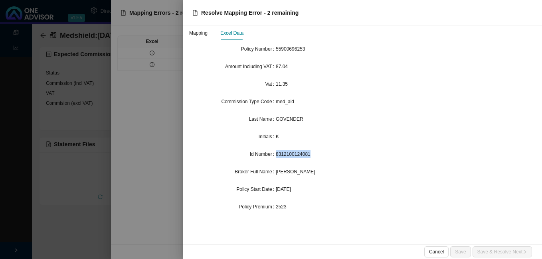
drag, startPoint x: 277, startPoint y: 154, endPoint x: 310, endPoint y: 156, distance: 33.5
click at [310, 156] on div "8312100124081" at bounding box center [406, 154] width 260 height 8
drag, startPoint x: 310, startPoint y: 156, endPoint x: 304, endPoint y: 155, distance: 6.4
copy span "8312100124081"
click at [137, 131] on div at bounding box center [271, 129] width 542 height 259
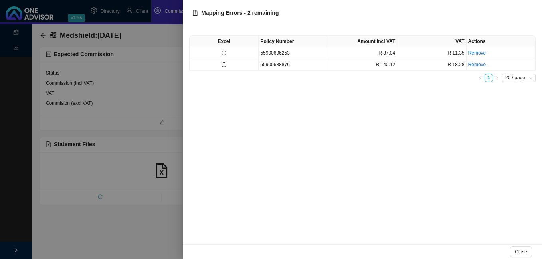
click at [128, 127] on div at bounding box center [271, 129] width 542 height 259
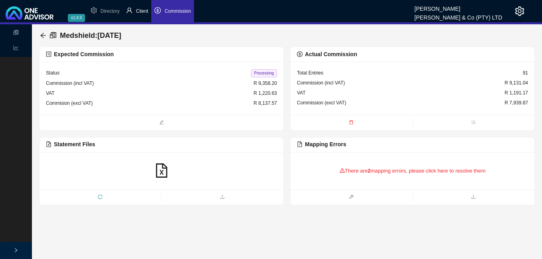
click at [148, 8] on li "Client" at bounding box center [137, 11] width 29 height 22
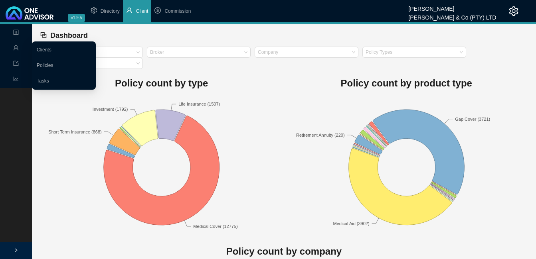
click at [20, 45] on span "Management" at bounding box center [31, 48] width 37 height 6
click at [51, 52] on link "Clients" at bounding box center [44, 50] width 15 height 6
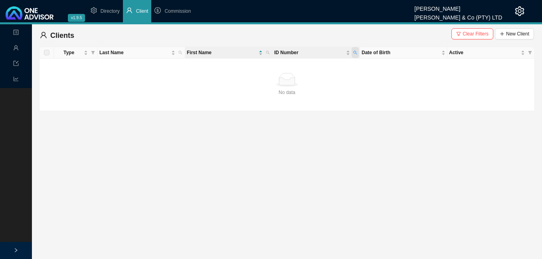
click at [356, 52] on icon "search" at bounding box center [356, 53] width 4 height 4
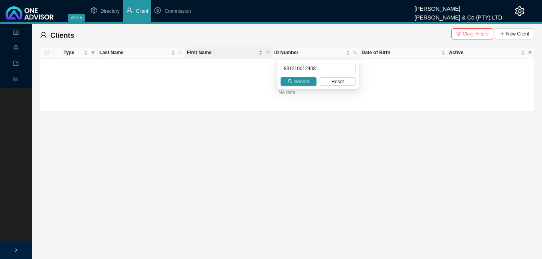
click at [297, 81] on span "Search" at bounding box center [301, 82] width 15 height 8
click at [472, 34] on span "Clear Filters" at bounding box center [476, 34] width 26 height 8
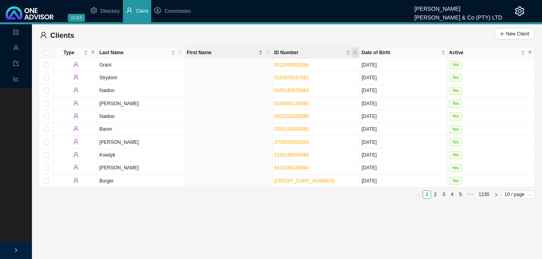
click at [357, 50] on span "ID Number" at bounding box center [355, 52] width 7 height 11
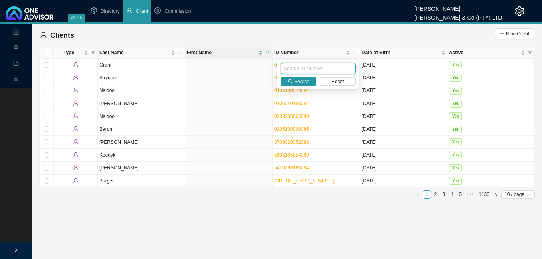
paste input "8312100124081"
type input "8312100124081"
click at [301, 84] on span "Search" at bounding box center [301, 82] width 15 height 8
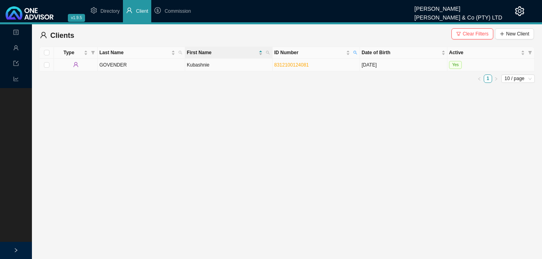
click at [226, 67] on td "Kubashnie" at bounding box center [228, 65] width 87 height 13
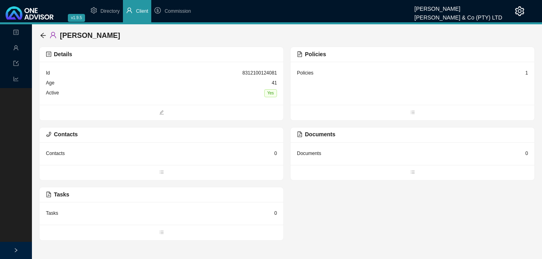
click at [526, 74] on div "1" at bounding box center [526, 73] width 3 height 8
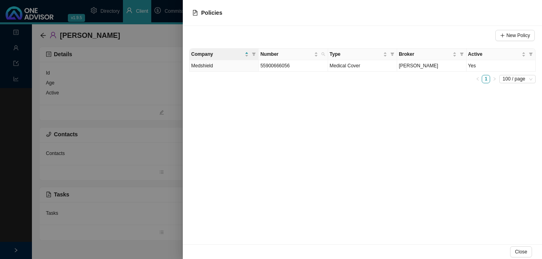
drag, startPoint x: 523, startPoint y: 36, endPoint x: 491, endPoint y: 185, distance: 152.6
click at [493, 184] on div "New Policy Company Number Type Broker Active Medshield 55900666056 Medical Cove…" at bounding box center [362, 135] width 359 height 219
click at [339, 68] on span "Medical Cover" at bounding box center [345, 66] width 31 height 6
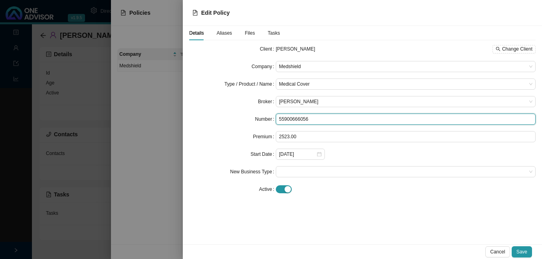
drag, startPoint x: 313, startPoint y: 121, endPoint x: 262, endPoint y: 116, distance: 51.3
click at [262, 116] on div "Number 55900666056" at bounding box center [362, 119] width 346 height 11
paste input "96253"
type input "55900696253"
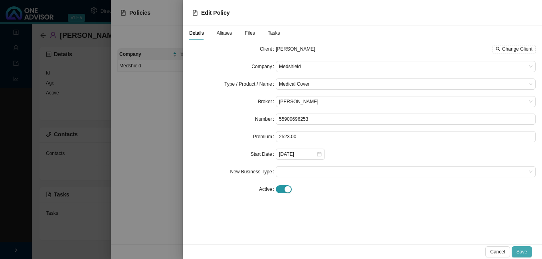
click at [524, 257] on button "Save" at bounding box center [522, 252] width 20 height 11
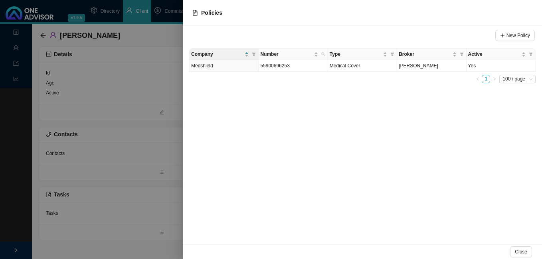
click at [143, 212] on div at bounding box center [271, 129] width 542 height 259
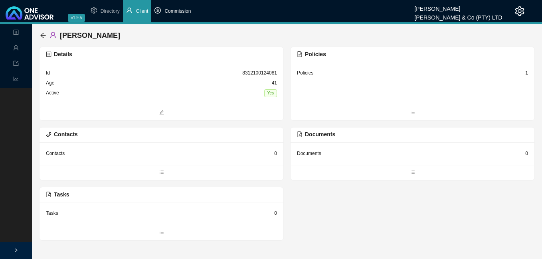
click at [177, 10] on span "Commission" at bounding box center [177, 11] width 26 height 6
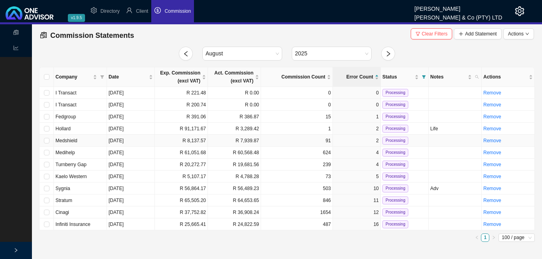
click at [174, 144] on td "R 8,137.57" at bounding box center [181, 141] width 53 height 12
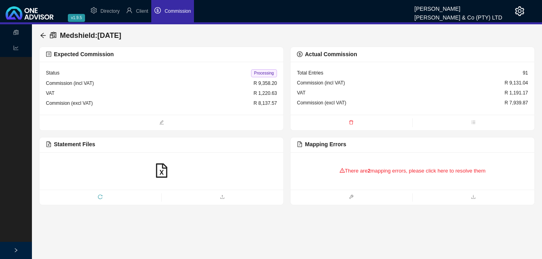
click at [380, 172] on div "There are 2 mapping errors, please click here to resolve them" at bounding box center [412, 171] width 231 height 25
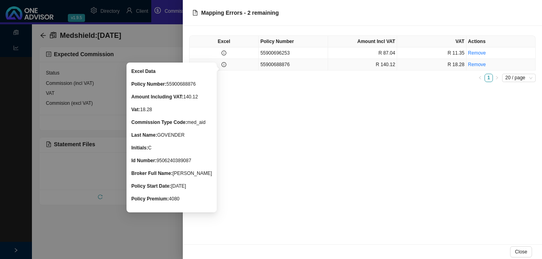
click at [222, 65] on icon "info-circle" at bounding box center [224, 64] width 5 height 5
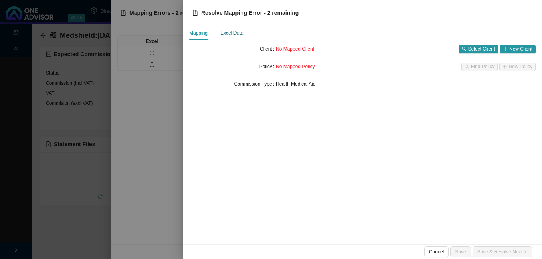
click at [231, 30] on div "Excel Data" at bounding box center [231, 33] width 23 height 8
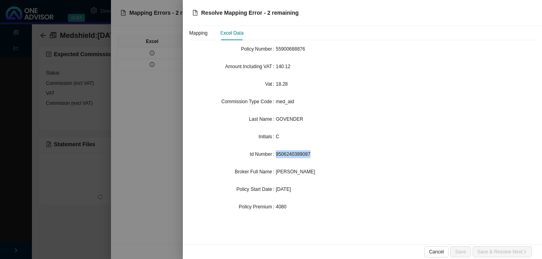
drag, startPoint x: 276, startPoint y: 153, endPoint x: 309, endPoint y: 154, distance: 33.1
click at [309, 154] on span "9506240389087" at bounding box center [293, 155] width 35 height 6
drag, startPoint x: 309, startPoint y: 154, endPoint x: 305, endPoint y: 154, distance: 4.0
copy span "9506240389087"
click at [174, 214] on div at bounding box center [271, 129] width 542 height 259
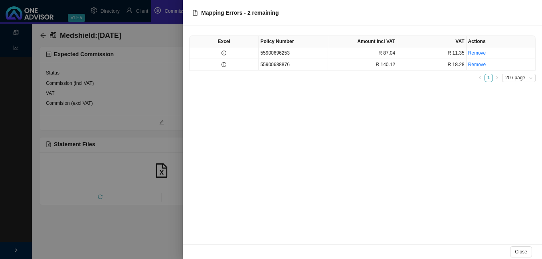
click at [174, 210] on div at bounding box center [271, 129] width 542 height 259
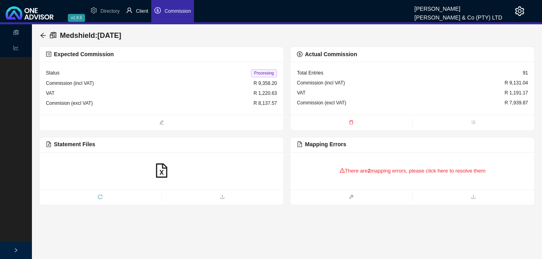
click at [145, 12] on span "Client" at bounding box center [142, 11] width 12 height 6
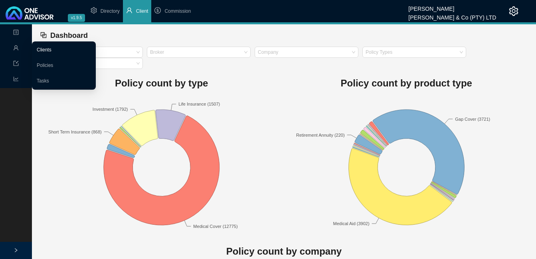
click at [47, 48] on link "Clients" at bounding box center [44, 50] width 15 height 6
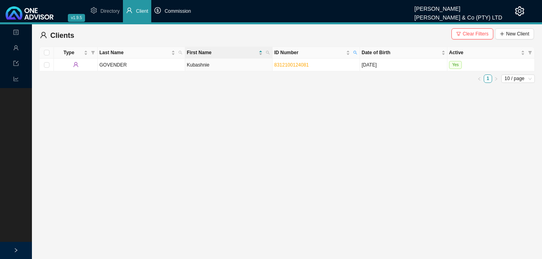
click at [173, 11] on span "Commission" at bounding box center [177, 11] width 26 height 6
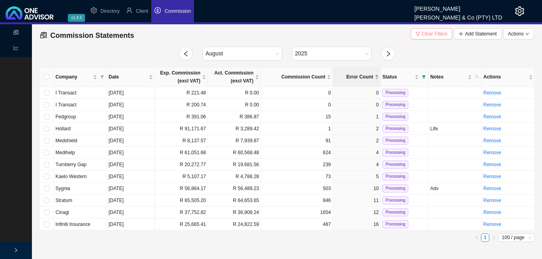
click at [435, 35] on span "Clear Filters" at bounding box center [435, 34] width 26 height 8
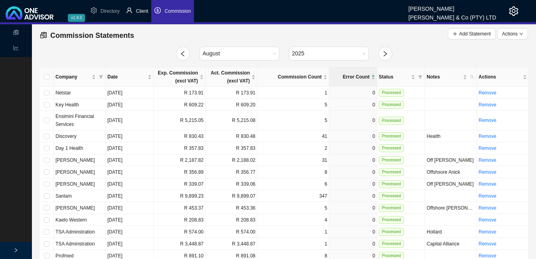
click at [146, 14] on span "Client" at bounding box center [142, 11] width 12 height 6
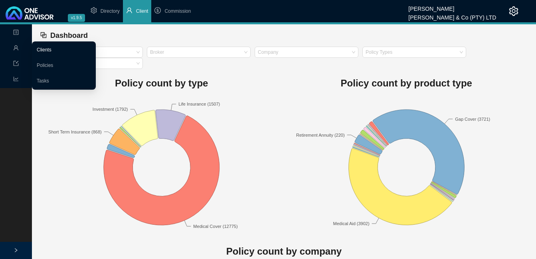
click at [37, 47] on link "Clients" at bounding box center [44, 50] width 15 height 6
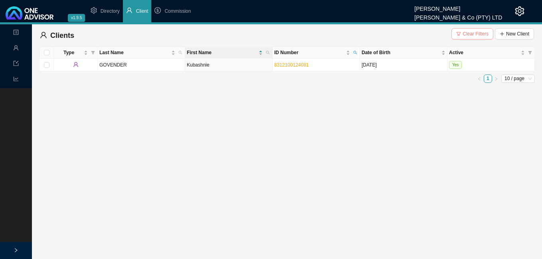
click at [477, 36] on span "Clear Filters" at bounding box center [476, 34] width 26 height 8
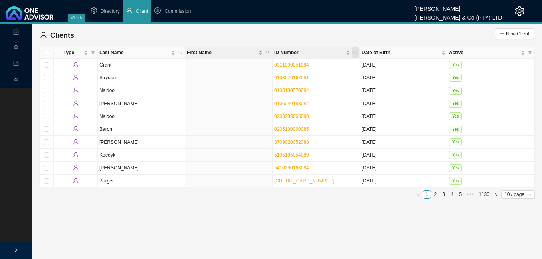
click at [358, 51] on span "ID Number" at bounding box center [355, 52] width 7 height 11
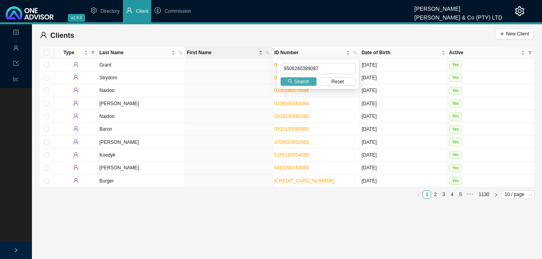
type input "9506240389087"
click at [298, 81] on span "Search" at bounding box center [301, 82] width 15 height 8
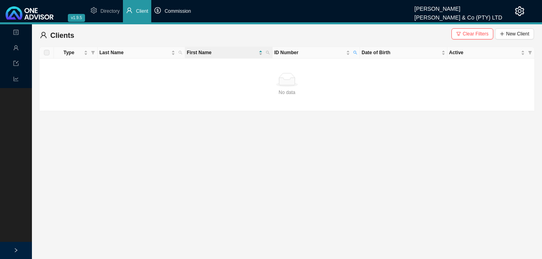
click at [179, 10] on span "Commission" at bounding box center [177, 11] width 26 height 6
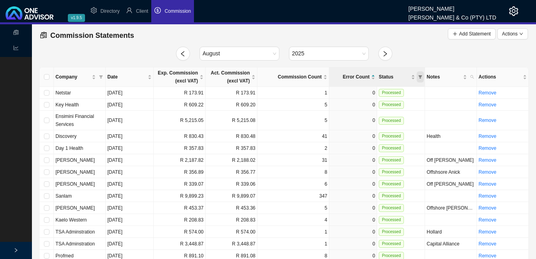
click at [421, 75] on span "Status" at bounding box center [420, 76] width 7 height 11
click at [408, 101] on span "Processing" at bounding box center [400, 103] width 25 height 6
checkbox input "true"
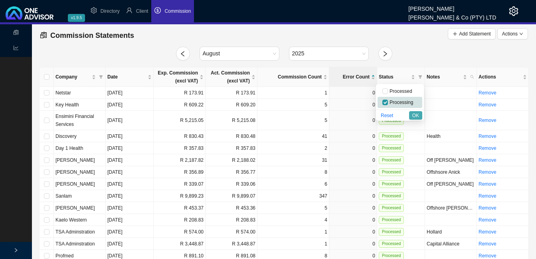
drag, startPoint x: 412, startPoint y: 113, endPoint x: 400, endPoint y: 120, distance: 14.5
click at [412, 114] on span "OK" at bounding box center [415, 116] width 7 height 8
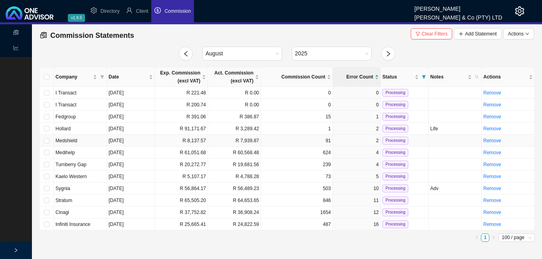
click at [174, 142] on td "R 8,137.57" at bounding box center [181, 141] width 53 height 12
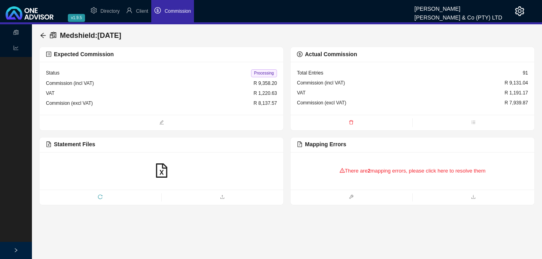
click at [365, 172] on div "There are 2 mapping errors, please click here to resolve them" at bounding box center [412, 171] width 231 height 25
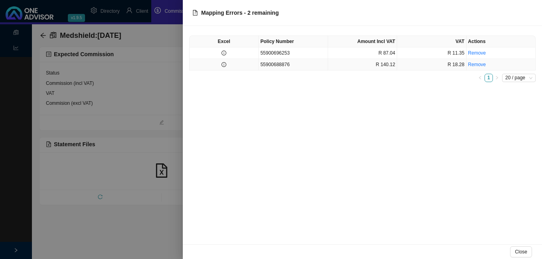
click at [222, 65] on icon "info-circle" at bounding box center [224, 64] width 5 height 5
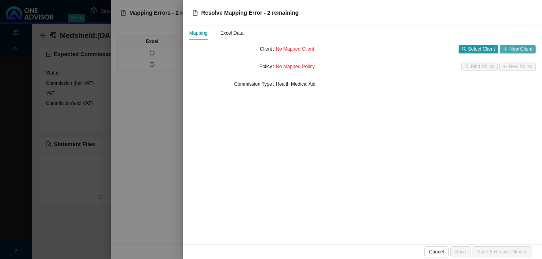
click at [509, 47] on span "New Client" at bounding box center [520, 49] width 23 height 8
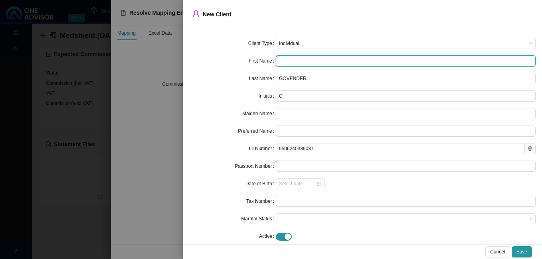
paste input "Chaniece"
type input "Chaniece"
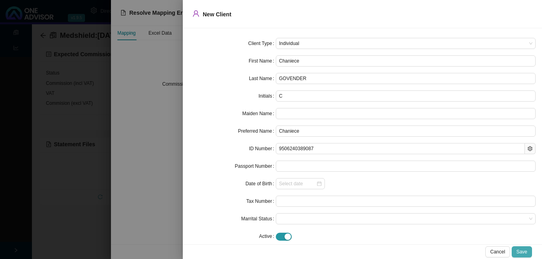
click at [519, 252] on span "Save" at bounding box center [521, 252] width 11 height 8
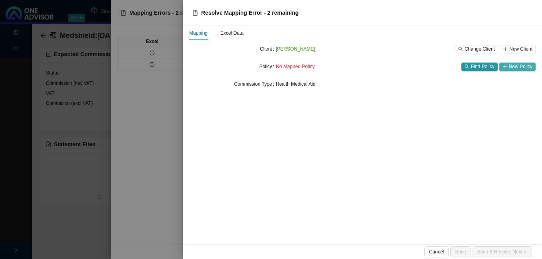
click at [514, 66] on span "New Policy" at bounding box center [521, 67] width 24 height 8
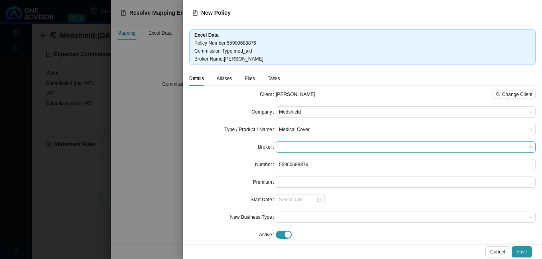
click at [325, 148] on span at bounding box center [405, 147] width 253 height 10
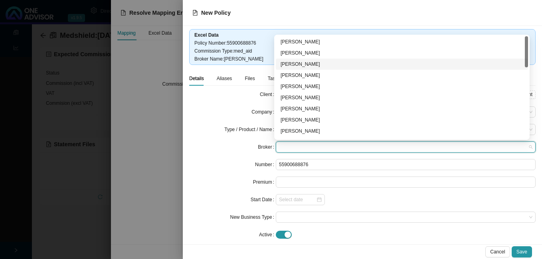
click at [321, 63] on div "[PERSON_NAME]" at bounding box center [402, 64] width 243 height 8
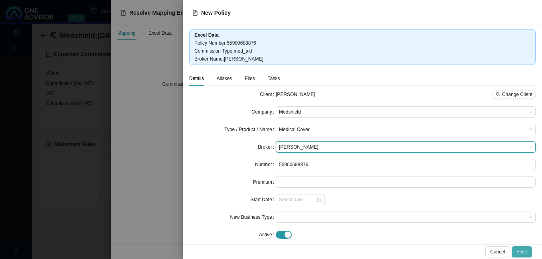
click at [523, 253] on span "Save" at bounding box center [521, 252] width 11 height 8
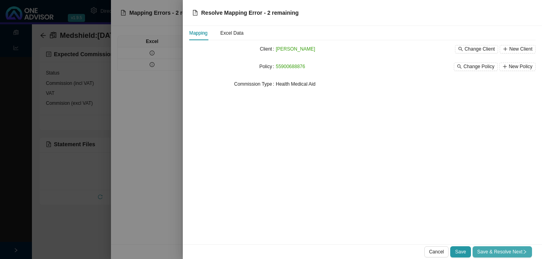
click at [488, 252] on span "Save & Resolve Next" at bounding box center [502, 252] width 50 height 8
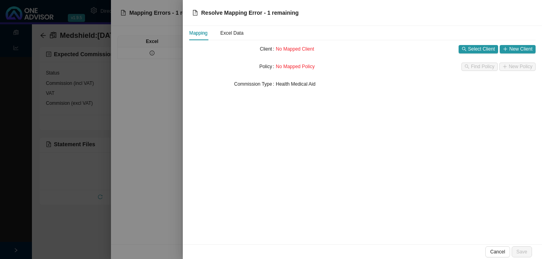
click at [180, 210] on div at bounding box center [271, 129] width 542 height 259
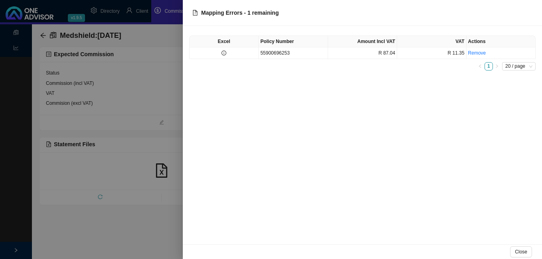
click at [174, 211] on div at bounding box center [271, 129] width 542 height 259
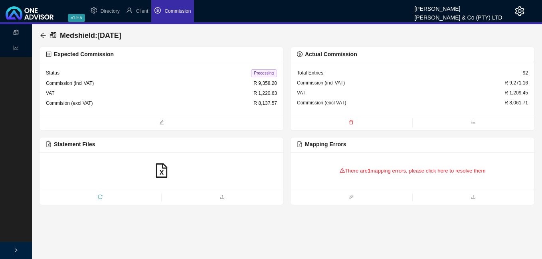
click at [101, 198] on icon "reload" at bounding box center [100, 197] width 5 height 5
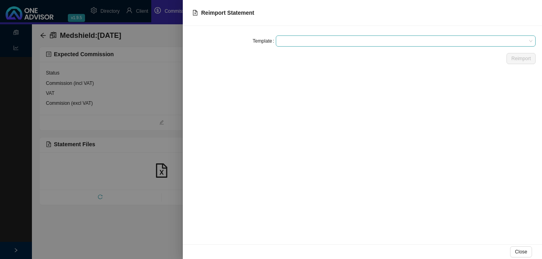
click at [386, 42] on span at bounding box center [405, 41] width 253 height 10
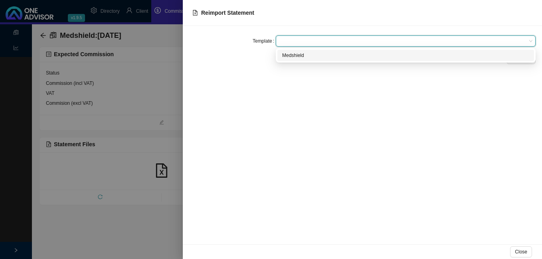
click at [295, 53] on div "Medshield" at bounding box center [405, 55] width 247 height 8
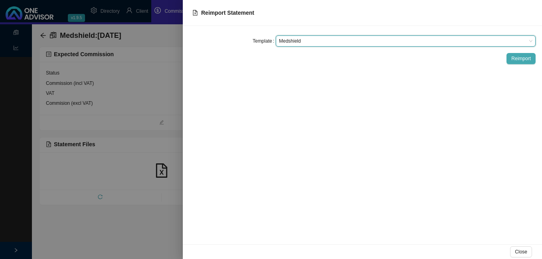
click at [520, 58] on span "Reimport" at bounding box center [521, 59] width 20 height 8
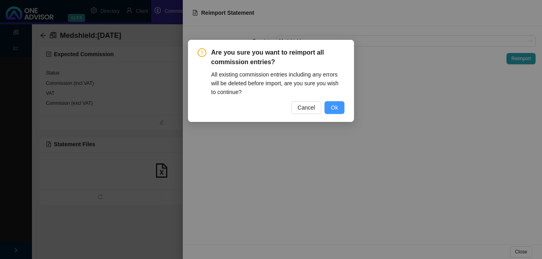
click at [333, 107] on span "Ok" at bounding box center [334, 107] width 7 height 9
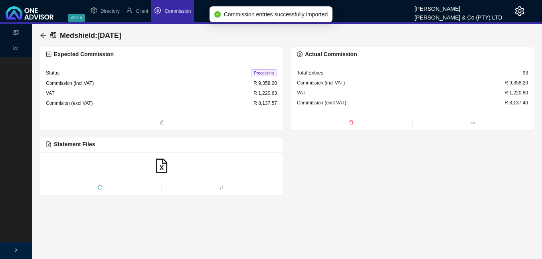
click at [265, 70] on span "Processing" at bounding box center [264, 73] width 26 height 8
click at [40, 33] on icon "arrow-left" at bounding box center [43, 35] width 6 height 6
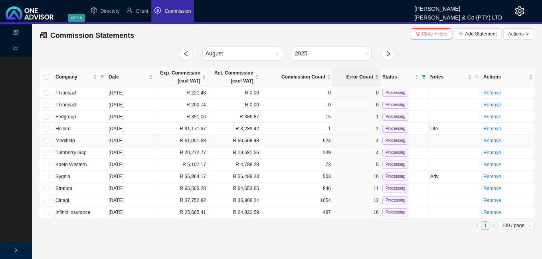
click at [182, 141] on td "R 61,051.68" at bounding box center [181, 141] width 53 height 12
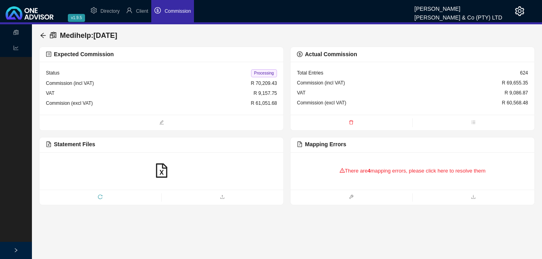
click at [402, 172] on div "There are 4 mapping errors, please click here to resolve them" at bounding box center [412, 171] width 231 height 25
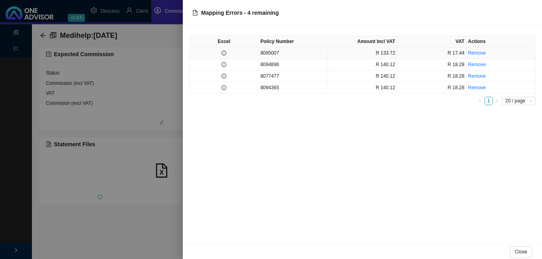
click at [221, 49] on td at bounding box center [224, 53] width 69 height 12
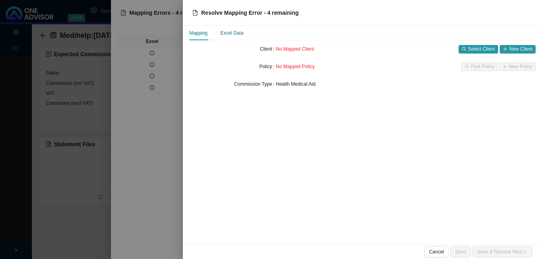
click at [241, 32] on div "Excel Data" at bounding box center [231, 33] width 23 height 8
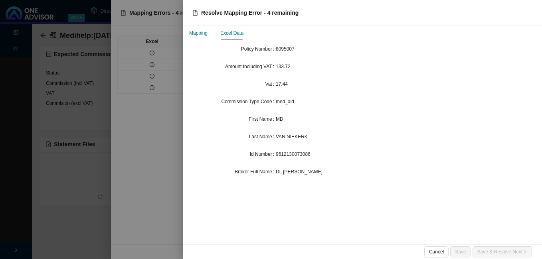
click at [204, 35] on div "Mapping" at bounding box center [198, 33] width 18 height 8
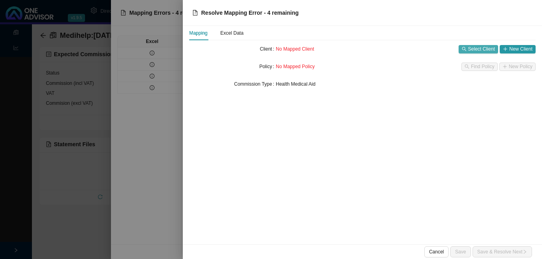
click at [468, 49] on button "Select Client" at bounding box center [479, 49] width 40 height 8
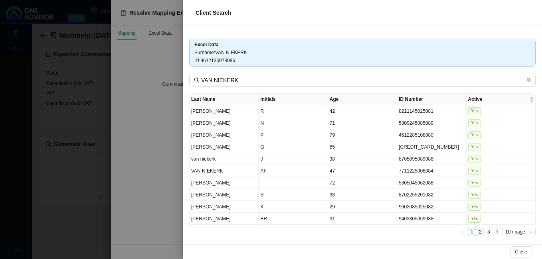
click at [477, 231] on link "2" at bounding box center [481, 233] width 8 height 8
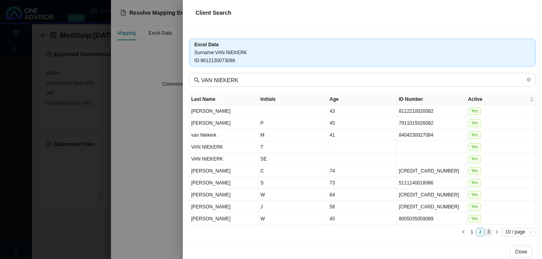
click at [485, 232] on link "3" at bounding box center [489, 233] width 8 height 8
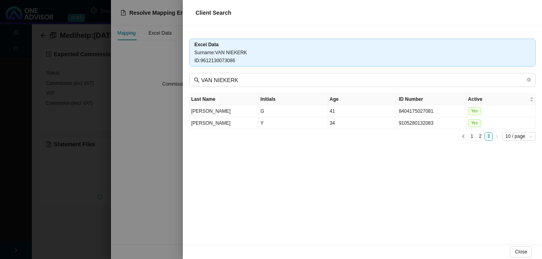
click at [148, 168] on div at bounding box center [271, 129] width 542 height 259
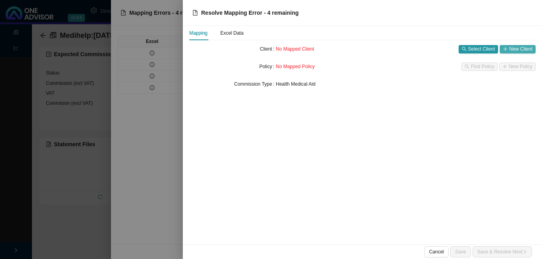
click at [530, 49] on span "New Client" at bounding box center [520, 49] width 23 height 8
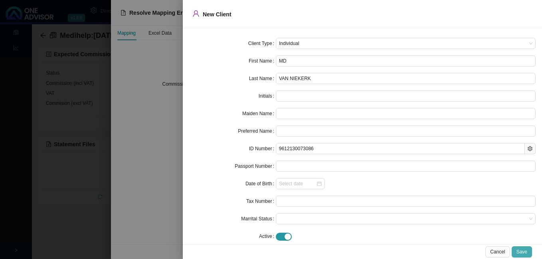
click at [526, 248] on button "Save" at bounding box center [522, 252] width 20 height 11
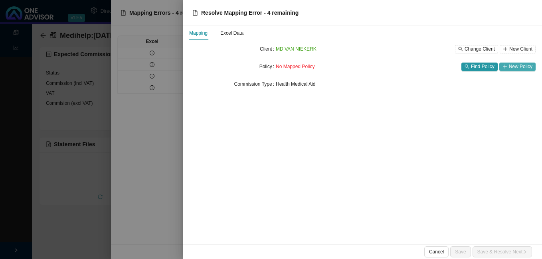
click at [520, 65] on span "New Policy" at bounding box center [521, 67] width 24 height 8
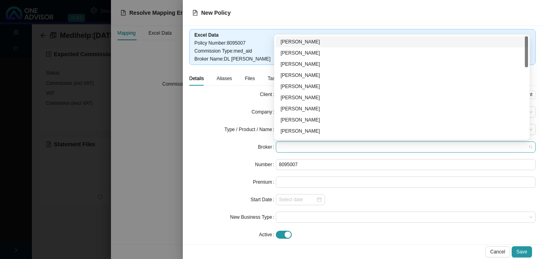
click at [305, 148] on span at bounding box center [405, 147] width 253 height 10
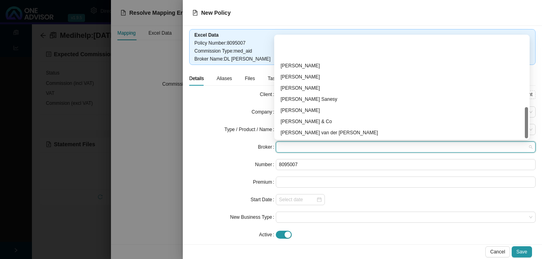
scroll to position [233, 0]
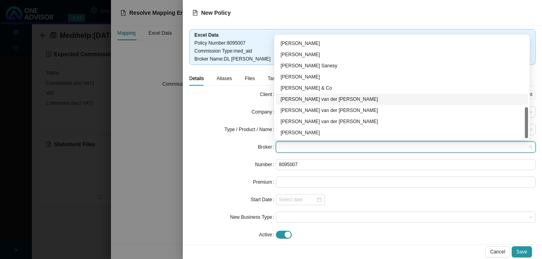
click at [305, 100] on div "[PERSON_NAME] van der [PERSON_NAME]" at bounding box center [402, 99] width 243 height 8
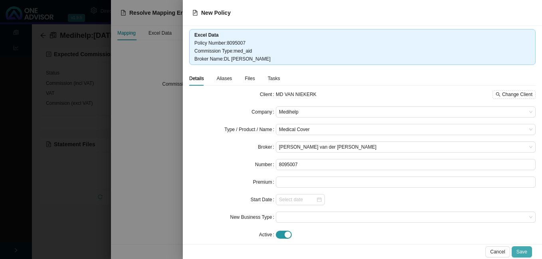
click at [522, 253] on span "Save" at bounding box center [521, 252] width 11 height 8
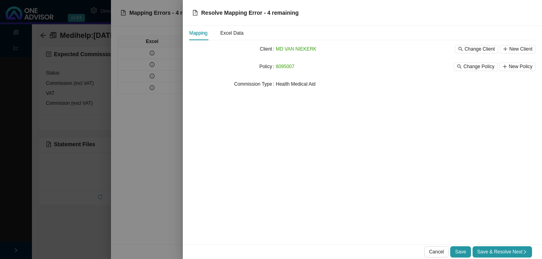
click at [522, 253] on span "Save & Resolve Next" at bounding box center [502, 252] width 50 height 8
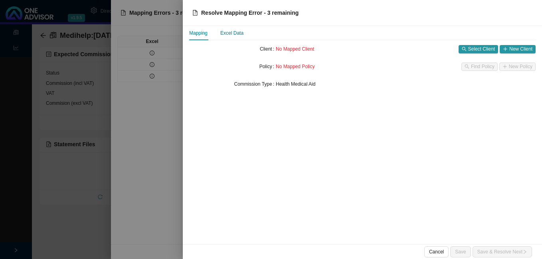
click at [233, 35] on div "Excel Data" at bounding box center [231, 33] width 23 height 8
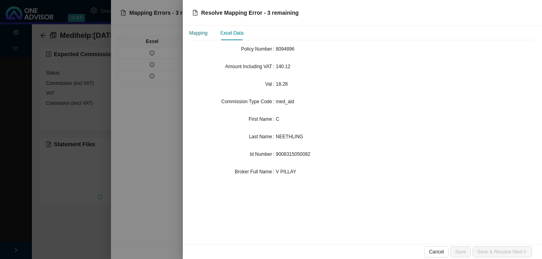
click at [197, 30] on div "Mapping" at bounding box center [198, 33] width 18 height 8
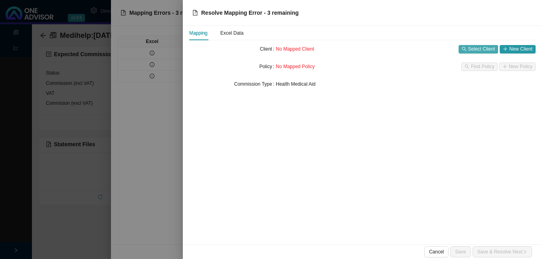
click at [469, 51] on button "Select Client" at bounding box center [479, 49] width 40 height 8
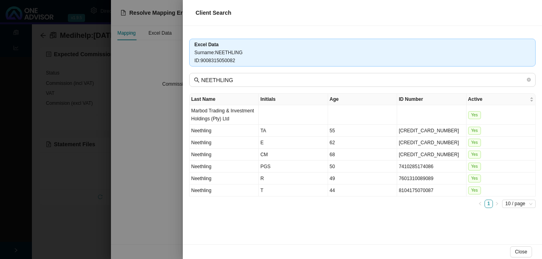
click at [163, 163] on div at bounding box center [271, 129] width 542 height 259
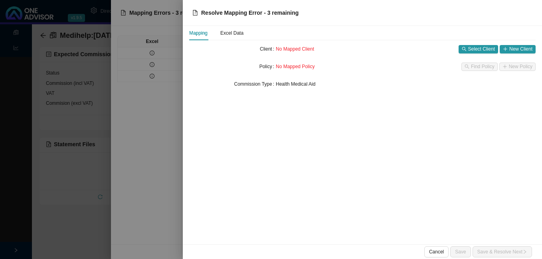
click at [524, 44] on div "No Mapped Client Select Client New Client" at bounding box center [406, 49] width 260 height 11
click at [524, 47] on span "New Client" at bounding box center [520, 49] width 23 height 8
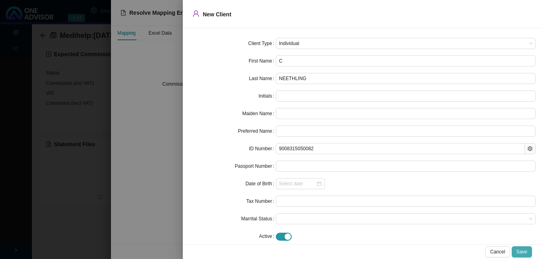
click at [522, 251] on span "Save" at bounding box center [521, 252] width 11 height 8
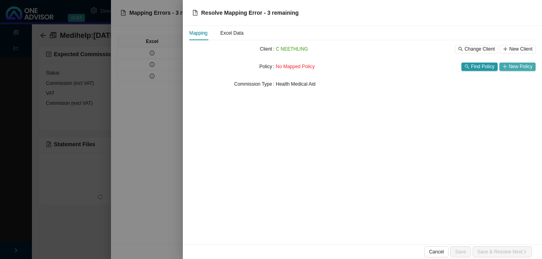
click at [519, 68] on span "New Policy" at bounding box center [521, 67] width 24 height 8
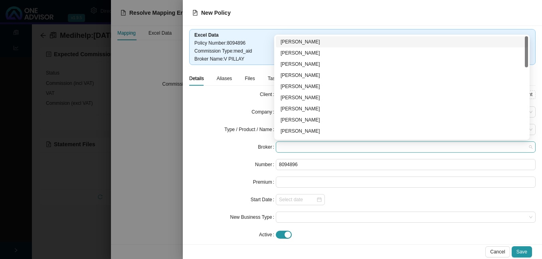
click at [301, 148] on span at bounding box center [405, 147] width 253 height 10
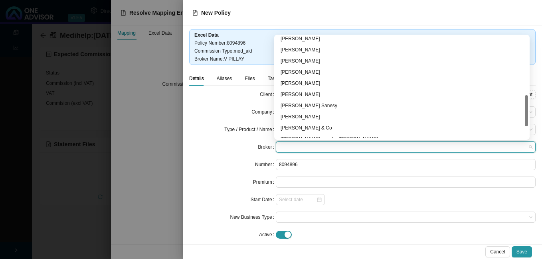
scroll to position [153, 0]
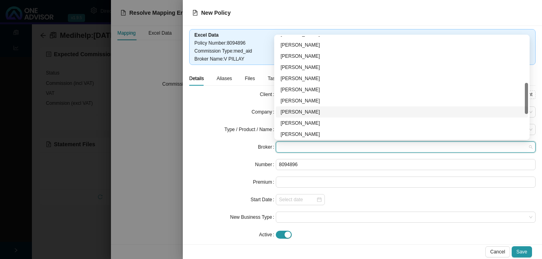
click at [299, 112] on div "[PERSON_NAME]" at bounding box center [402, 112] width 243 height 8
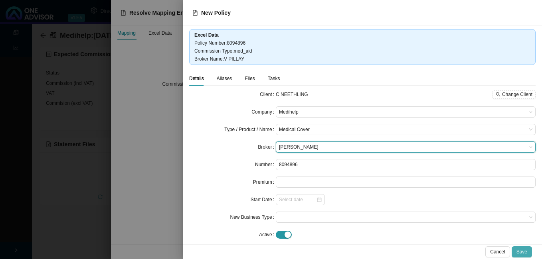
click at [518, 252] on span "Save" at bounding box center [521, 252] width 11 height 8
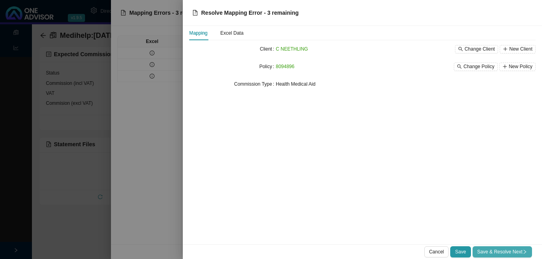
click at [487, 254] on span "Save & Resolve Next" at bounding box center [502, 252] width 50 height 8
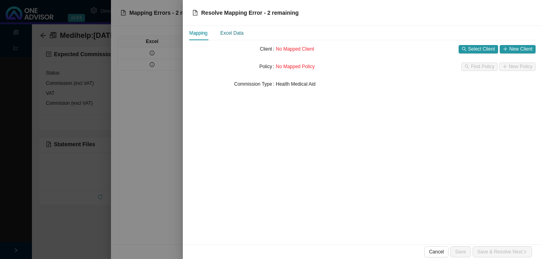
click at [236, 35] on div "Excel Data" at bounding box center [231, 33] width 23 height 8
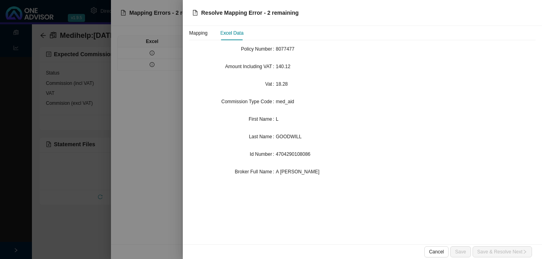
click at [160, 196] on div at bounding box center [271, 129] width 542 height 259
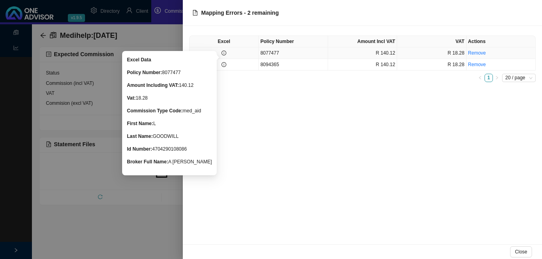
click at [225, 52] on icon "info-circle" at bounding box center [224, 53] width 5 height 5
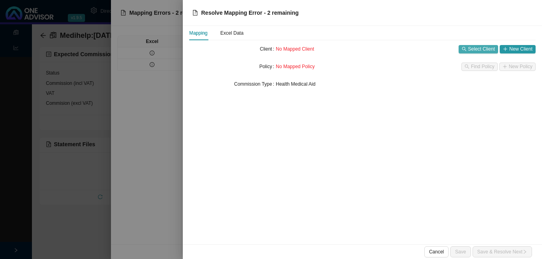
click at [471, 49] on span "Select Client" at bounding box center [481, 49] width 27 height 8
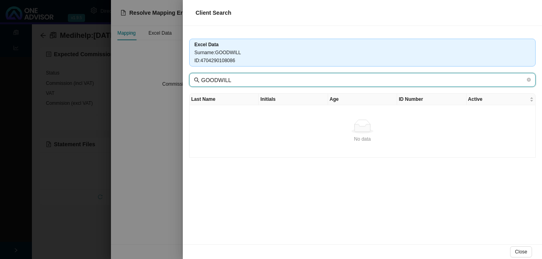
click at [310, 79] on input "GOODWILL" at bounding box center [363, 80] width 324 height 9
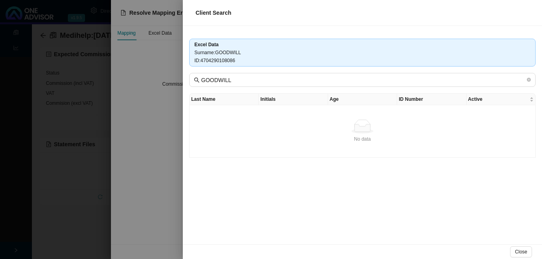
click at [140, 93] on div at bounding box center [271, 129] width 542 height 259
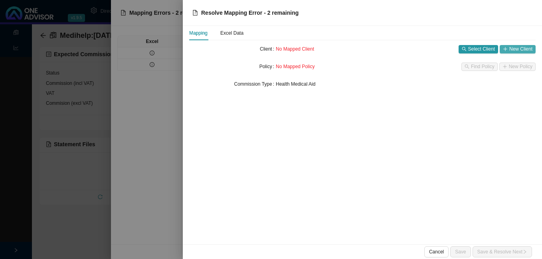
click at [514, 47] on span "New Client" at bounding box center [520, 49] width 23 height 8
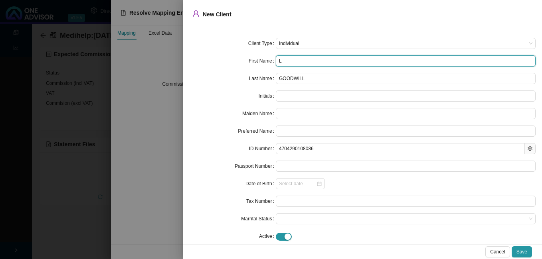
click at [297, 63] on input "L" at bounding box center [406, 60] width 260 height 11
type input "Lu"
type input "L"
type input "Lu"
type input "Lun"
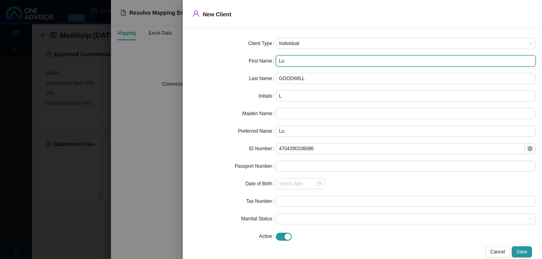
type input "Lun"
type input "[PERSON_NAME]"
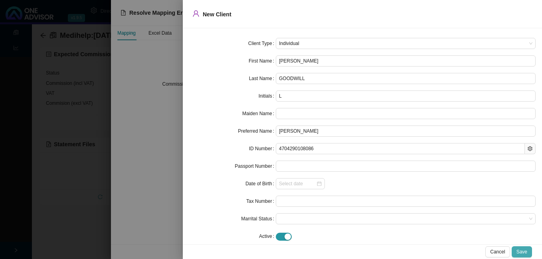
click at [524, 255] on span "Save" at bounding box center [521, 252] width 11 height 8
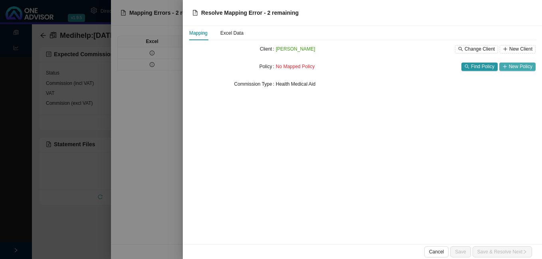
click at [505, 67] on icon "plus" at bounding box center [504, 66] width 5 height 5
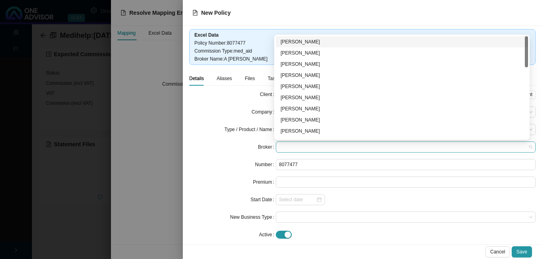
click at [290, 148] on span at bounding box center [405, 147] width 253 height 10
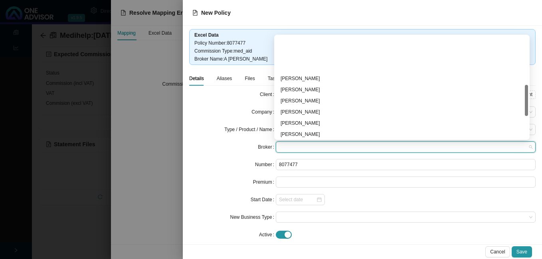
scroll to position [233, 0]
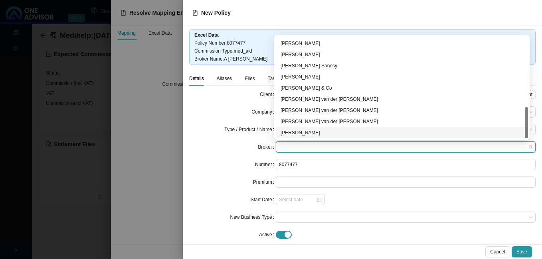
click at [352, 133] on div "[PERSON_NAME]" at bounding box center [402, 133] width 243 height 8
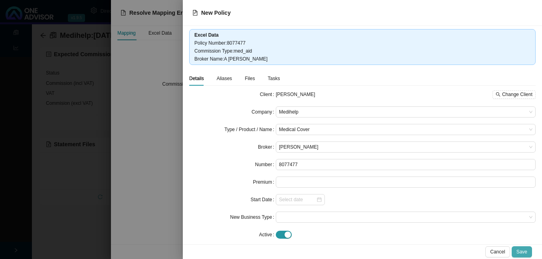
click at [518, 251] on span "Save" at bounding box center [521, 252] width 11 height 8
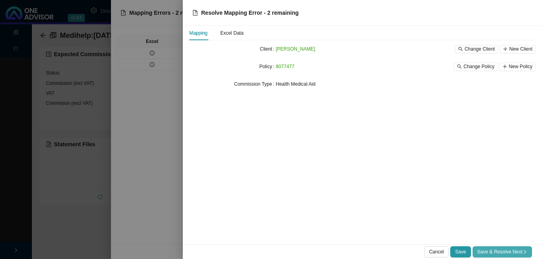
click at [495, 253] on span "Save & Resolve Next" at bounding box center [502, 252] width 50 height 8
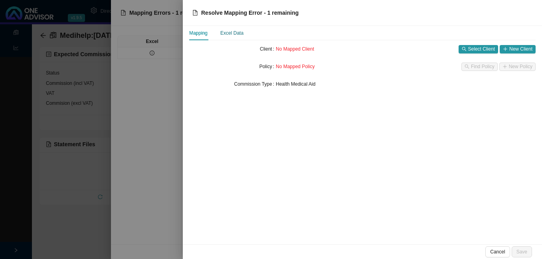
click at [232, 33] on div "Excel Data" at bounding box center [231, 33] width 23 height 8
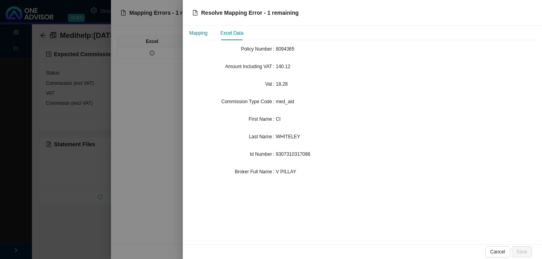
click at [202, 36] on div "Mapping" at bounding box center [198, 33] width 18 height 8
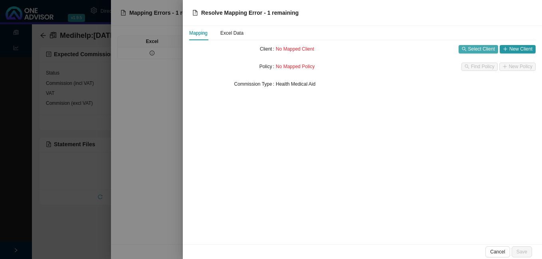
click at [480, 51] on span "Select Client" at bounding box center [481, 49] width 27 height 8
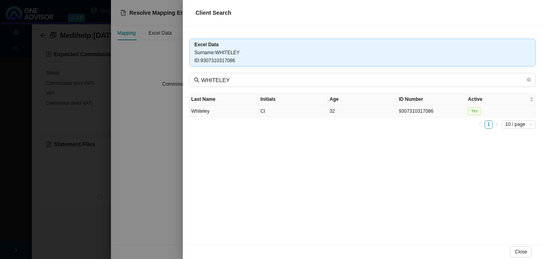
click at [418, 107] on td "9307310317086" at bounding box center [431, 111] width 69 height 12
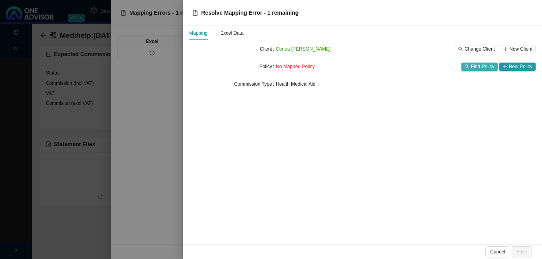
click at [483, 67] on span "Find Policy" at bounding box center [483, 67] width 24 height 8
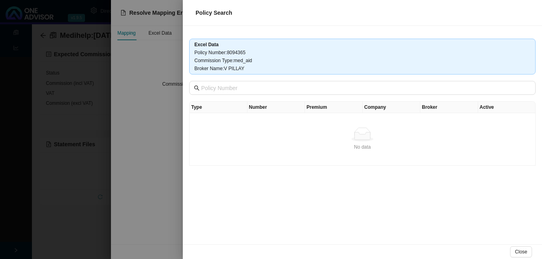
click at [174, 113] on div at bounding box center [271, 129] width 542 height 259
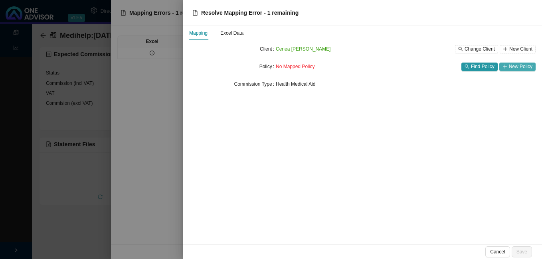
click at [514, 69] on span "New Policy" at bounding box center [521, 67] width 24 height 8
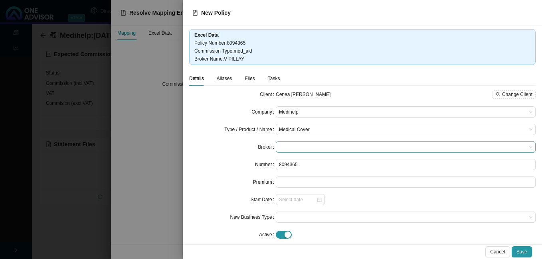
click at [320, 146] on span at bounding box center [405, 147] width 253 height 10
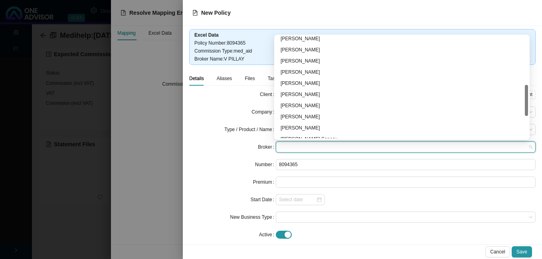
scroll to position [200, 0]
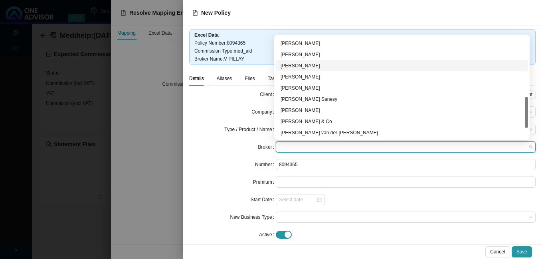
click at [301, 65] on div "[PERSON_NAME]" at bounding box center [402, 66] width 243 height 8
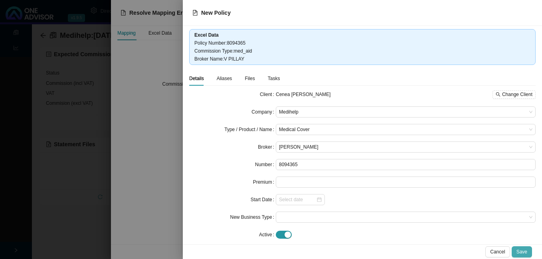
click at [525, 252] on span "Save" at bounding box center [521, 252] width 11 height 8
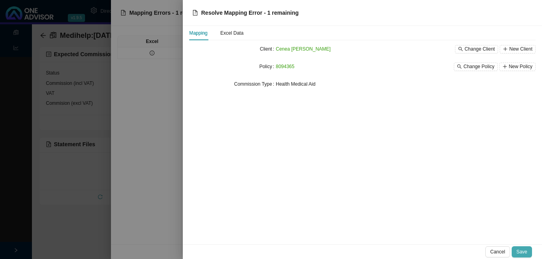
click at [523, 251] on span "Save" at bounding box center [521, 252] width 11 height 8
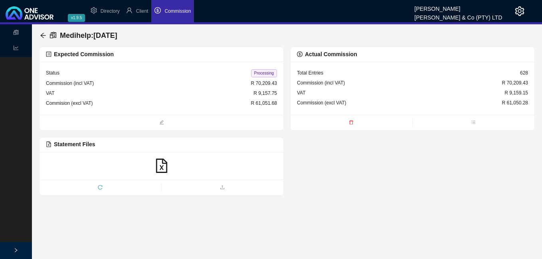
click at [260, 72] on span "Processing" at bounding box center [264, 73] width 26 height 8
click at [44, 33] on icon "arrow-left" at bounding box center [43, 35] width 6 height 6
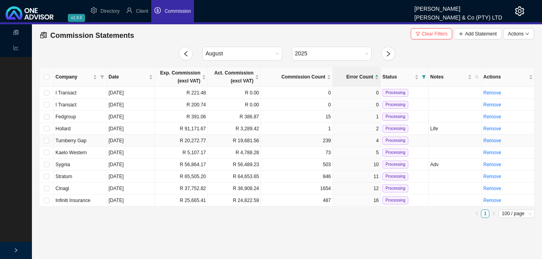
click at [182, 142] on td "R 20,272.77" at bounding box center [181, 141] width 53 height 12
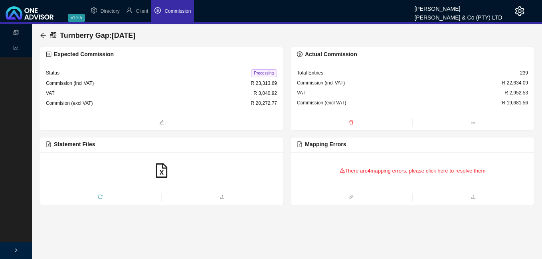
click at [368, 172] on b "4" at bounding box center [369, 171] width 3 height 6
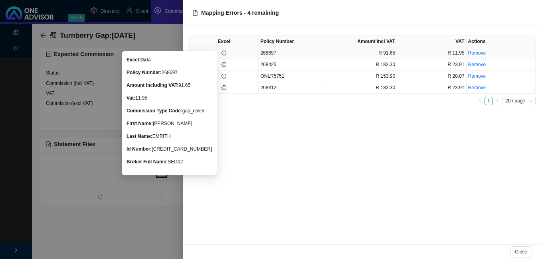
click at [225, 54] on icon "info-circle" at bounding box center [224, 53] width 5 height 5
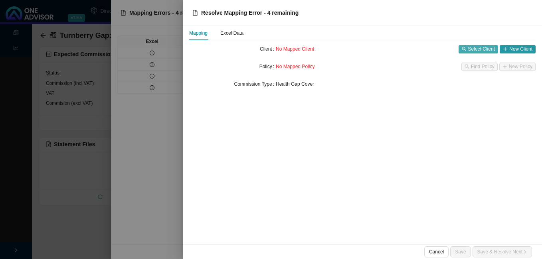
click at [483, 47] on span "Select Client" at bounding box center [481, 49] width 27 height 8
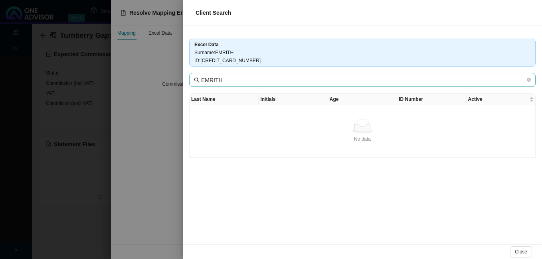
click at [268, 85] on span "EMRITH" at bounding box center [362, 80] width 346 height 14
click at [161, 133] on div at bounding box center [271, 129] width 542 height 259
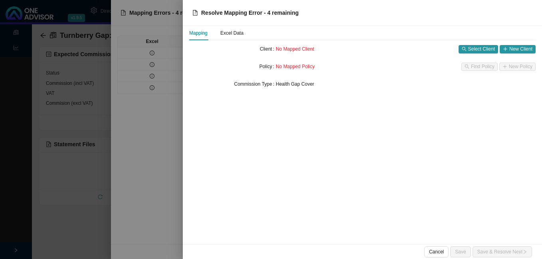
click at [170, 121] on div at bounding box center [271, 129] width 542 height 259
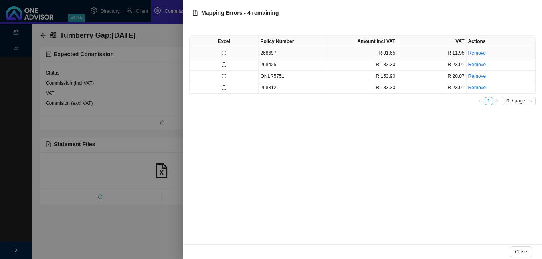
click at [237, 52] on td at bounding box center [224, 53] width 69 height 12
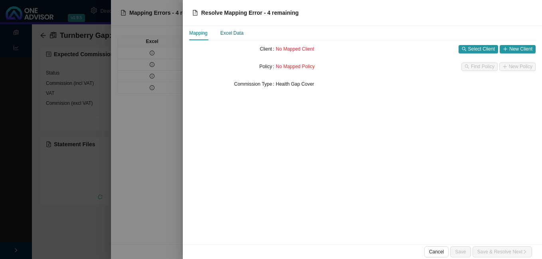
click at [238, 34] on div "Excel Data" at bounding box center [231, 33] width 23 height 8
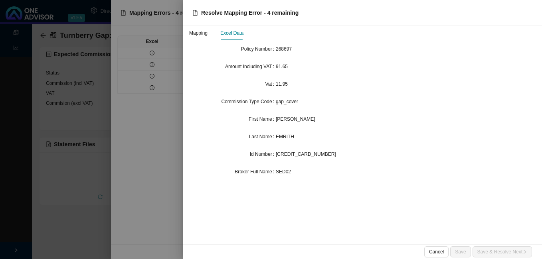
click at [80, 117] on div at bounding box center [271, 129] width 542 height 259
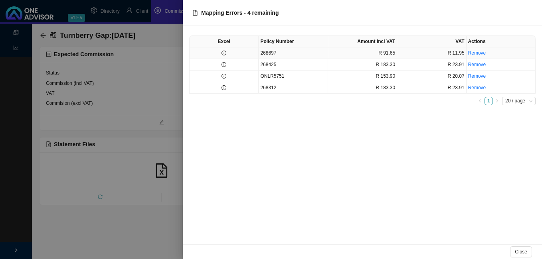
click at [259, 51] on td "268697" at bounding box center [293, 53] width 69 height 12
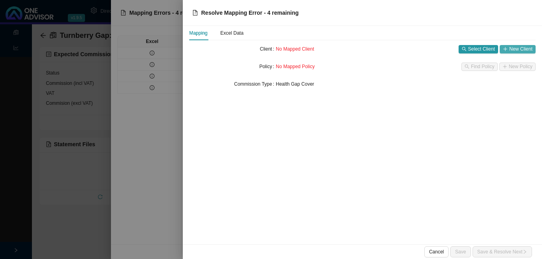
click at [504, 49] on icon "plus" at bounding box center [505, 49] width 4 height 0
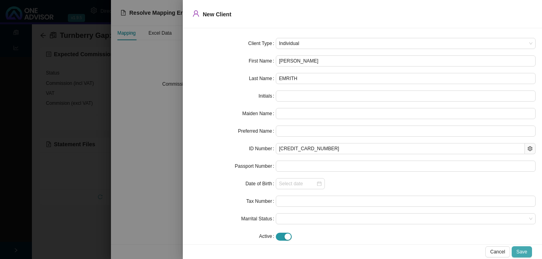
click at [524, 253] on span "Save" at bounding box center [521, 252] width 11 height 8
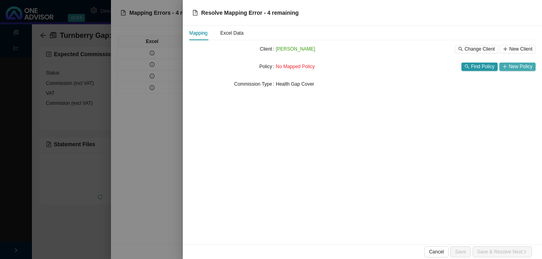
click at [511, 65] on span "New Policy" at bounding box center [521, 67] width 24 height 8
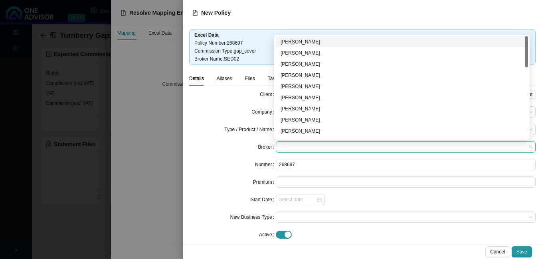
click at [307, 145] on span at bounding box center [405, 147] width 253 height 10
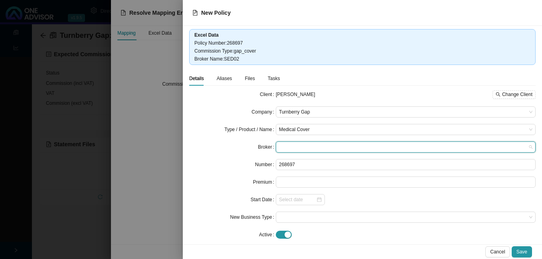
click at [312, 144] on span at bounding box center [405, 147] width 253 height 10
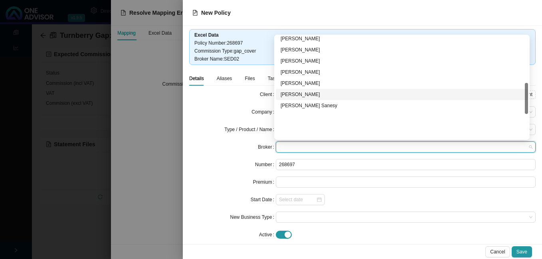
scroll to position [153, 0]
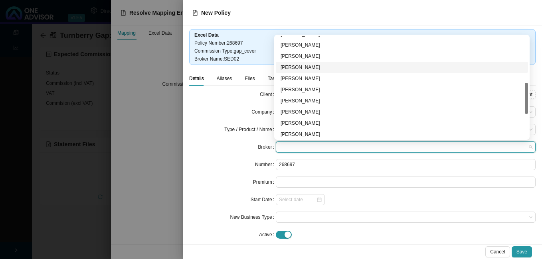
click at [312, 65] on div "[PERSON_NAME]" at bounding box center [402, 67] width 243 height 8
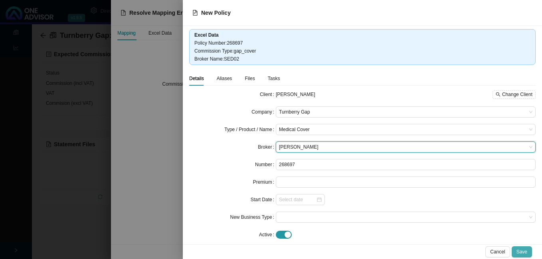
click at [524, 248] on span "Save" at bounding box center [521, 252] width 11 height 8
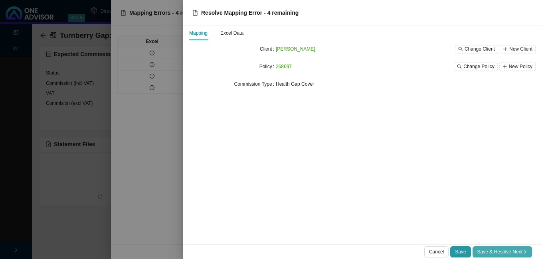
click at [500, 249] on span "Save & Resolve Next" at bounding box center [502, 252] width 50 height 8
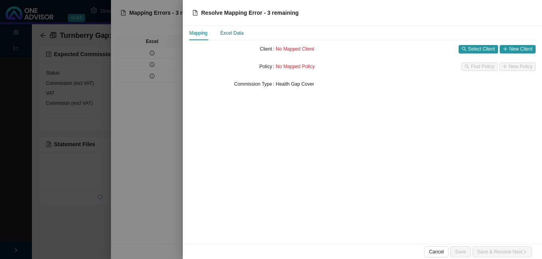
click at [232, 33] on div "Excel Data" at bounding box center [231, 33] width 23 height 8
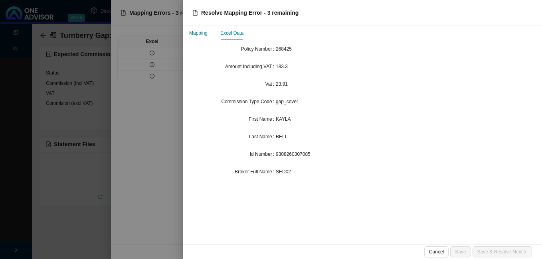
click at [202, 34] on div "Mapping" at bounding box center [198, 33] width 18 height 8
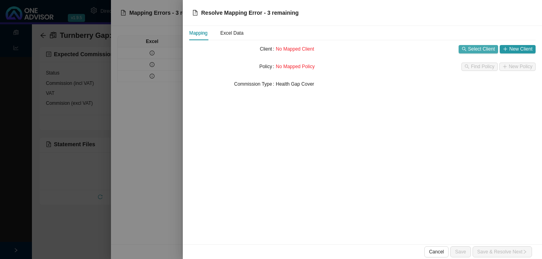
click at [482, 50] on span "Select Client" at bounding box center [481, 49] width 27 height 8
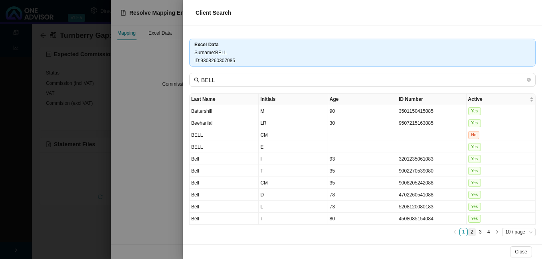
click at [468, 231] on link "2" at bounding box center [472, 233] width 8 height 8
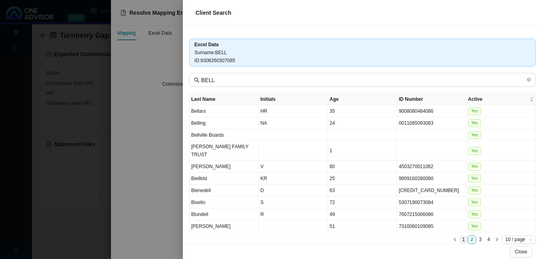
click at [460, 236] on link "1" at bounding box center [464, 240] width 8 height 8
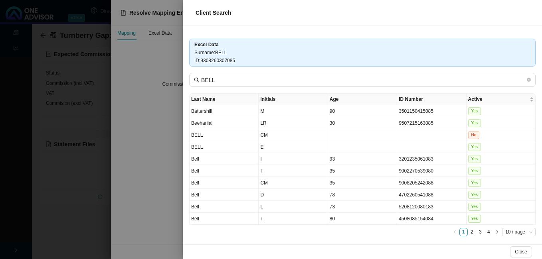
click at [155, 174] on div at bounding box center [271, 129] width 542 height 259
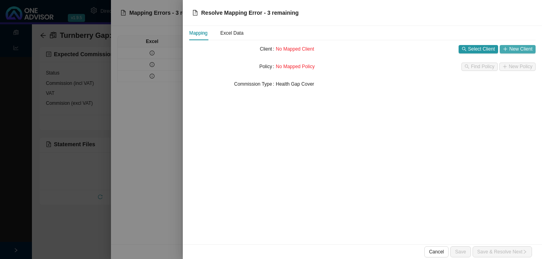
click at [518, 49] on span "New Client" at bounding box center [520, 49] width 23 height 8
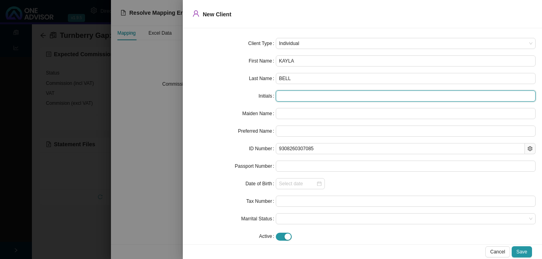
click at [322, 97] on input "text" at bounding box center [406, 96] width 260 height 11
type input "k"
type input "K"
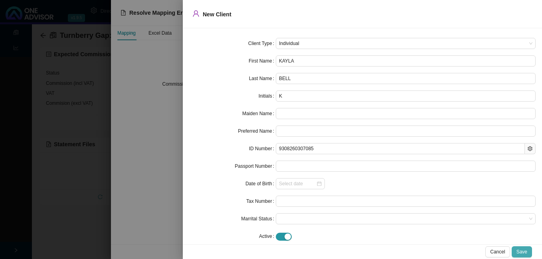
click at [522, 249] on span "Save" at bounding box center [521, 252] width 11 height 8
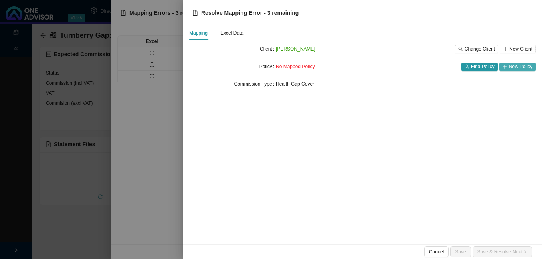
click at [514, 67] on span "New Policy" at bounding box center [521, 67] width 24 height 8
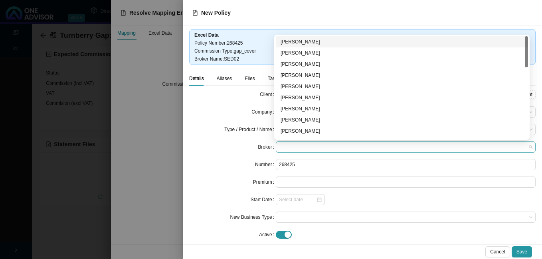
click at [289, 148] on span at bounding box center [405, 147] width 253 height 10
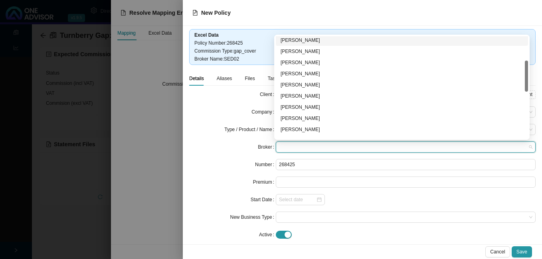
scroll to position [120, 0]
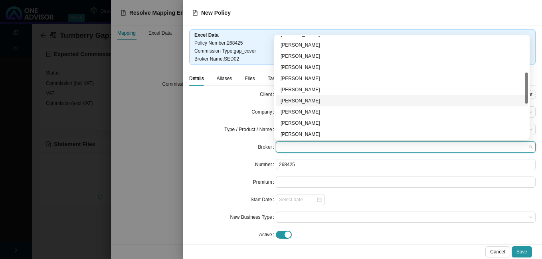
click at [307, 100] on div "[PERSON_NAME]" at bounding box center [402, 101] width 243 height 8
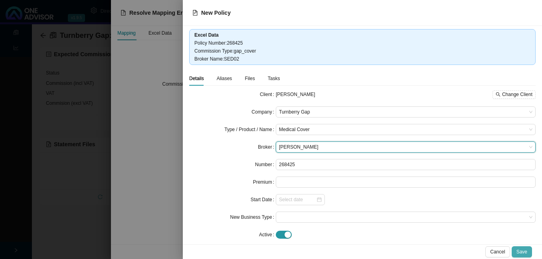
click at [522, 251] on span "Save" at bounding box center [521, 252] width 11 height 8
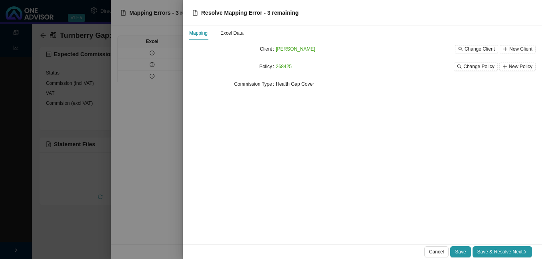
click at [522, 250] on icon "right" at bounding box center [524, 252] width 5 height 5
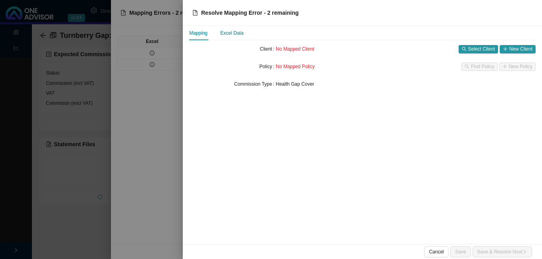
click at [236, 33] on div "Excel Data" at bounding box center [231, 33] width 23 height 8
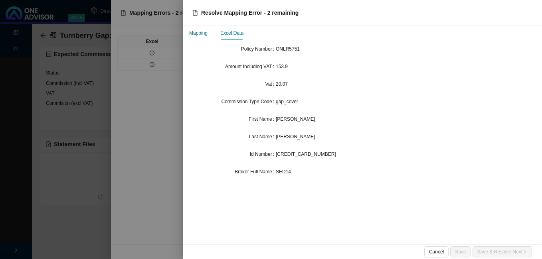
click at [197, 30] on div "Mapping" at bounding box center [198, 33] width 18 height 8
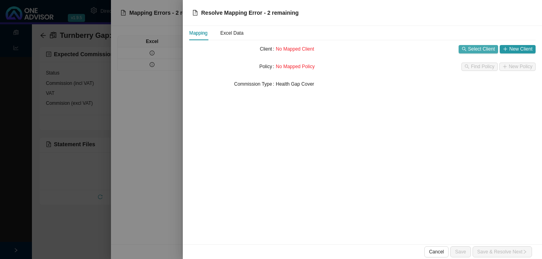
click at [474, 47] on span "Select Client" at bounding box center [481, 49] width 27 height 8
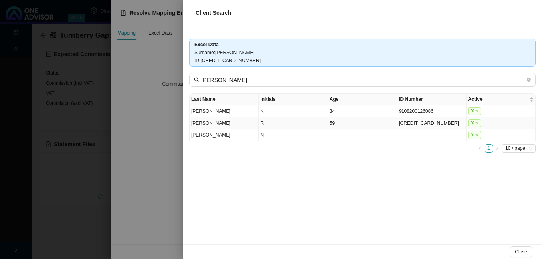
click at [424, 127] on td "[CREDIT_CARD_NUMBER]" at bounding box center [431, 123] width 69 height 12
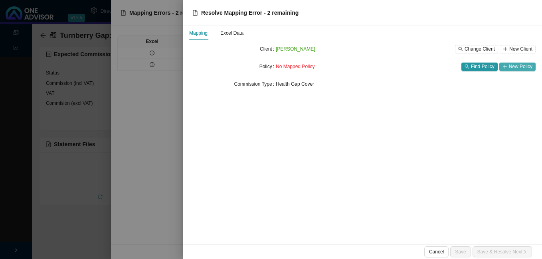
click at [518, 67] on span "New Policy" at bounding box center [521, 67] width 24 height 8
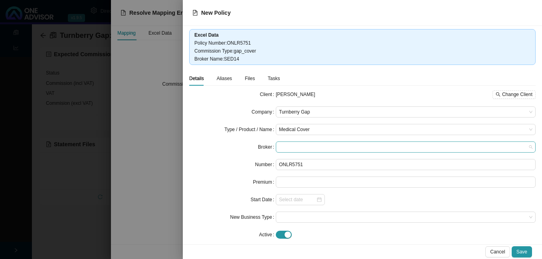
click at [287, 146] on span at bounding box center [405, 147] width 253 height 10
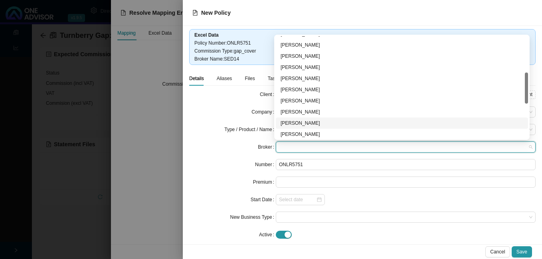
click at [298, 123] on div "[PERSON_NAME]" at bounding box center [402, 123] width 243 height 8
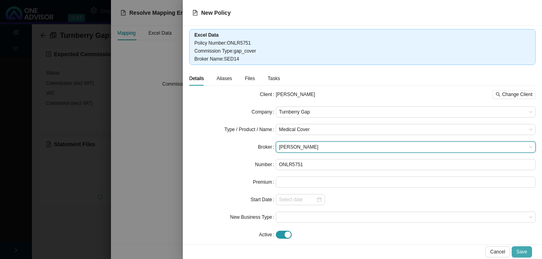
click at [526, 254] on span "Save" at bounding box center [521, 252] width 11 height 8
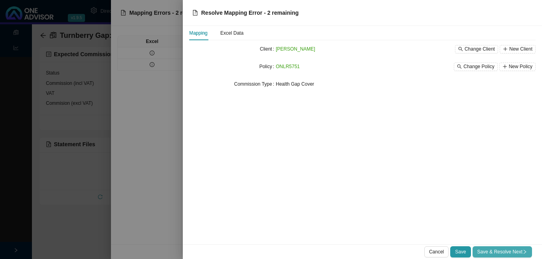
click at [522, 254] on span "Save & Resolve Next" at bounding box center [502, 252] width 50 height 8
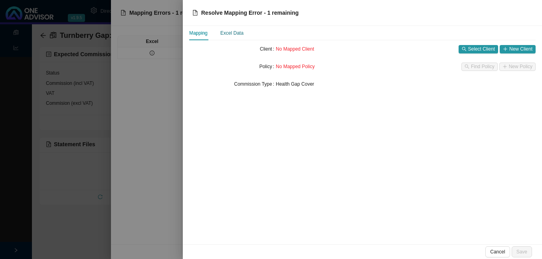
click at [235, 35] on div "Excel Data" at bounding box center [231, 33] width 23 height 8
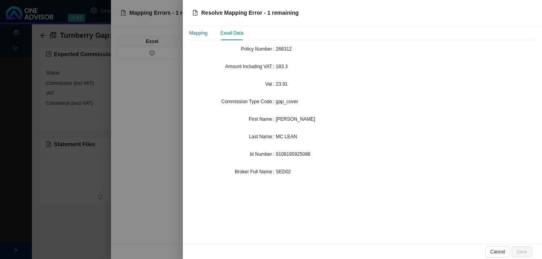
click at [195, 32] on div "Mapping" at bounding box center [198, 33] width 18 height 8
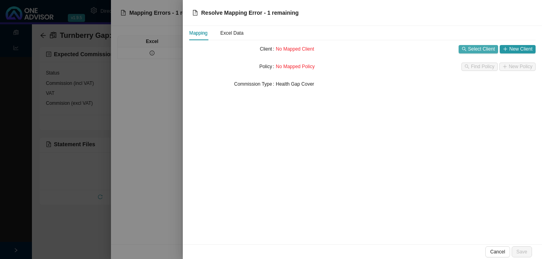
click at [480, 45] on span "Select Client" at bounding box center [481, 49] width 27 height 8
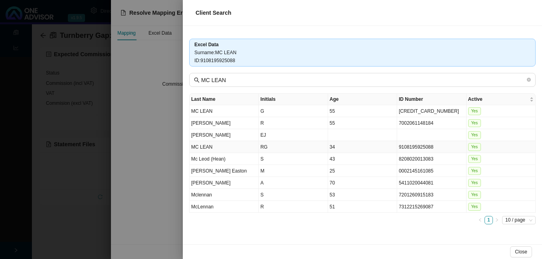
click at [421, 148] on td "9108195925088" at bounding box center [431, 147] width 69 height 12
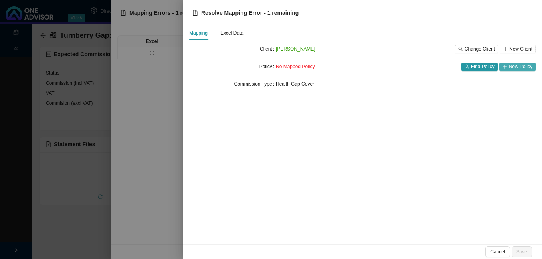
click at [513, 67] on span "New Policy" at bounding box center [521, 67] width 24 height 8
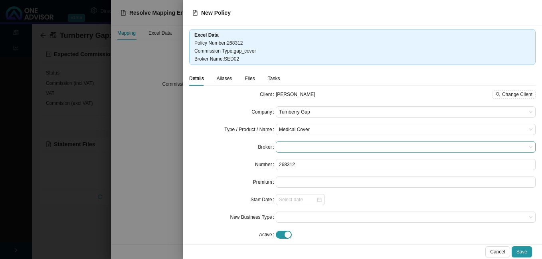
click at [295, 147] on span at bounding box center [405, 147] width 253 height 10
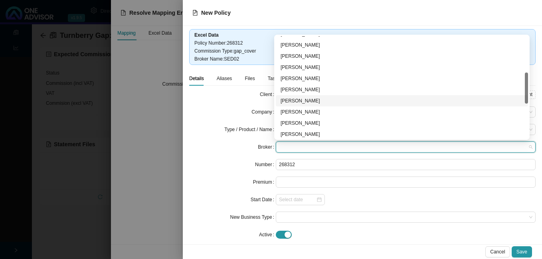
click at [309, 101] on div "[PERSON_NAME]" at bounding box center [402, 101] width 243 height 8
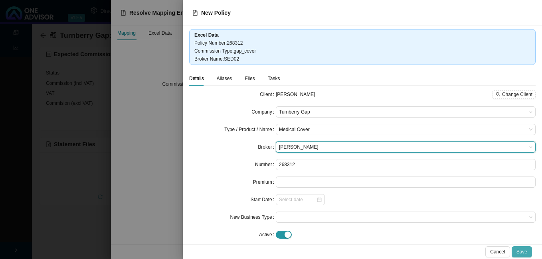
click at [517, 252] on span "Save" at bounding box center [521, 252] width 11 height 8
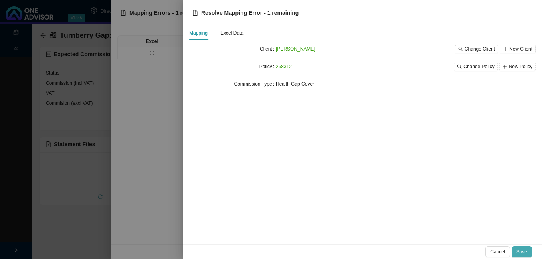
click at [521, 251] on span "Save" at bounding box center [521, 252] width 11 height 8
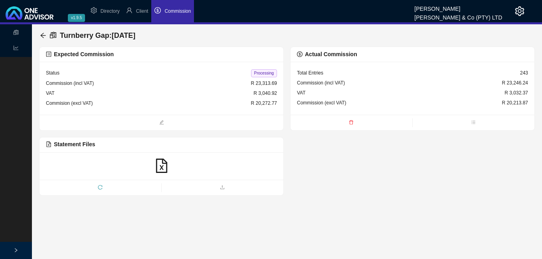
click at [266, 75] on span "Processing" at bounding box center [264, 73] width 26 height 8
click at [41, 34] on icon "arrow-left" at bounding box center [43, 35] width 6 height 6
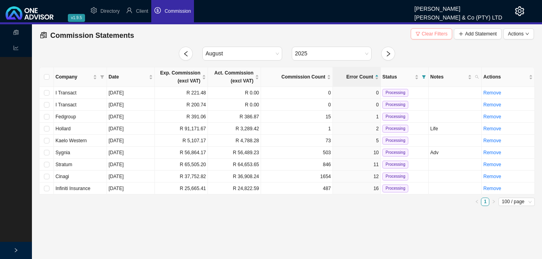
click at [439, 34] on span "Clear Filters" at bounding box center [435, 34] width 26 height 8
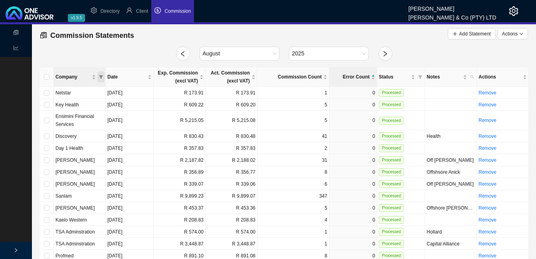
click at [99, 76] on icon "filter" at bounding box center [101, 77] width 4 height 4
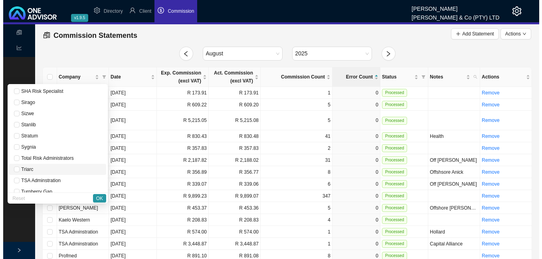
scroll to position [588, 0]
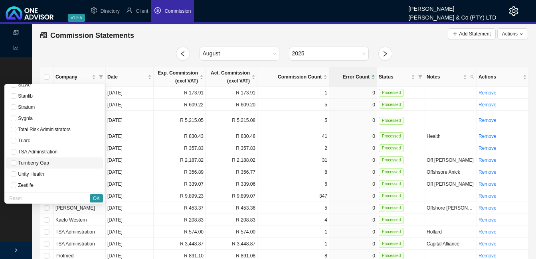
click at [69, 165] on span "Turnberry Gap" at bounding box center [54, 163] width 87 height 8
checkbox input "true"
click at [96, 198] on span "OK" at bounding box center [96, 199] width 7 height 8
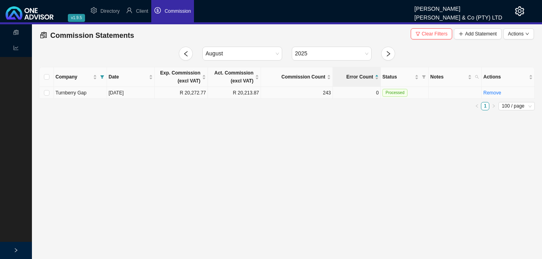
click at [387, 89] on span "Processed" at bounding box center [394, 93] width 25 height 8
click at [199, 95] on td "R 20,272.77" at bounding box center [181, 93] width 53 height 12
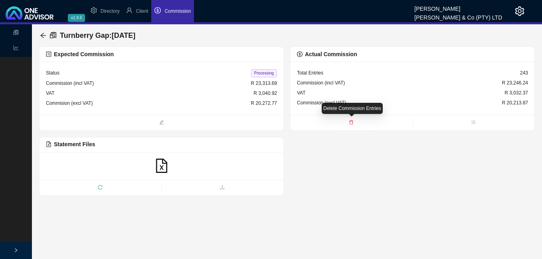
click at [350, 123] on icon "delete" at bounding box center [351, 122] width 5 height 5
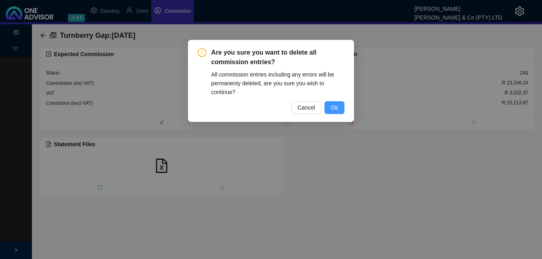
click at [333, 105] on span "Ok" at bounding box center [334, 107] width 7 height 9
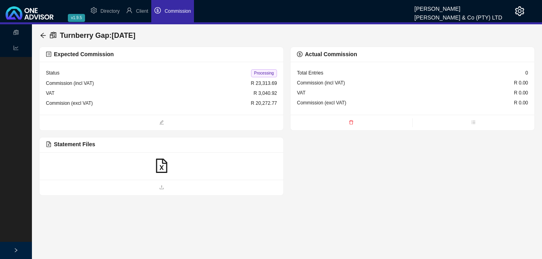
click at [164, 166] on icon "file-excel" at bounding box center [161, 166] width 14 height 14
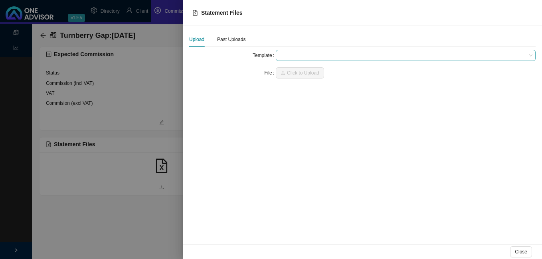
click at [315, 56] on span at bounding box center [405, 55] width 253 height 10
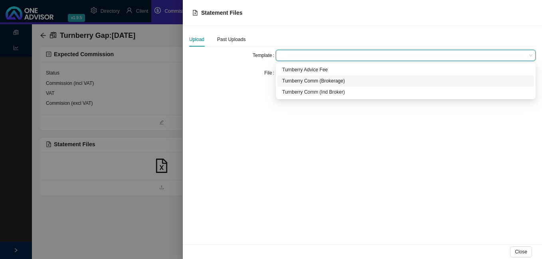
click at [348, 83] on div "Turnberry Comm (Brokerage)" at bounding box center [405, 81] width 247 height 8
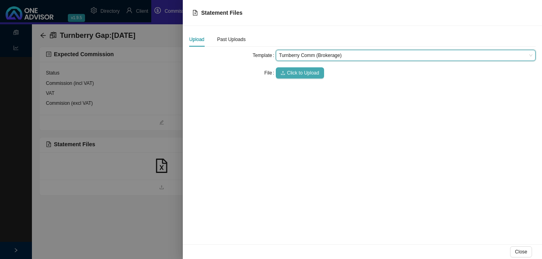
click at [306, 72] on span "Click to Upload" at bounding box center [303, 73] width 32 height 8
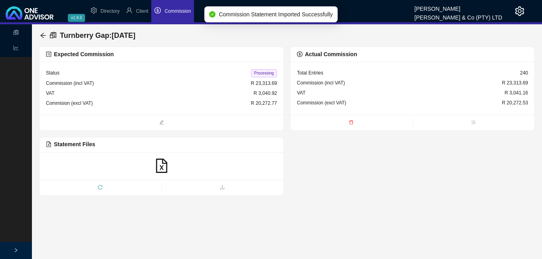
click at [264, 71] on span "Processing" at bounding box center [264, 73] width 26 height 8
click at [42, 35] on icon "arrow-left" at bounding box center [43, 35] width 6 height 6
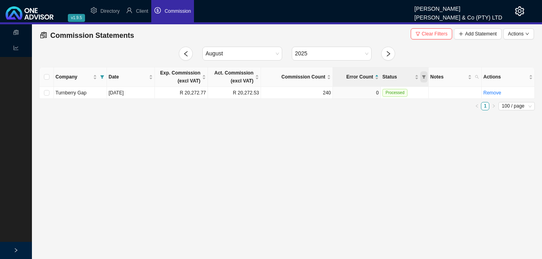
click at [424, 75] on icon "filter" at bounding box center [424, 77] width 4 height 4
click at [404, 102] on span "Processing" at bounding box center [404, 103] width 25 height 6
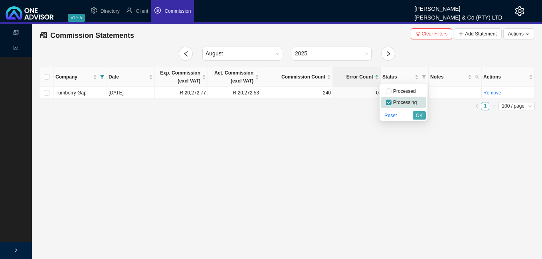
click at [422, 116] on span "OK" at bounding box center [419, 116] width 7 height 8
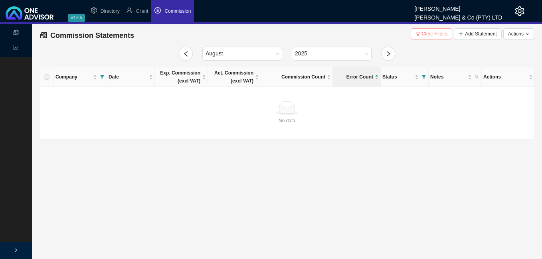
click at [424, 35] on span "Clear Filters" at bounding box center [435, 34] width 26 height 8
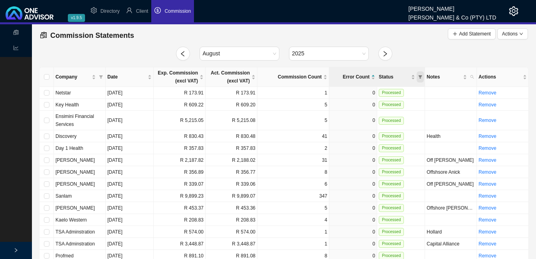
click at [418, 77] on span "Status" at bounding box center [420, 76] width 7 height 11
click at [399, 104] on span "Processing" at bounding box center [400, 103] width 25 height 6
checkbox input "true"
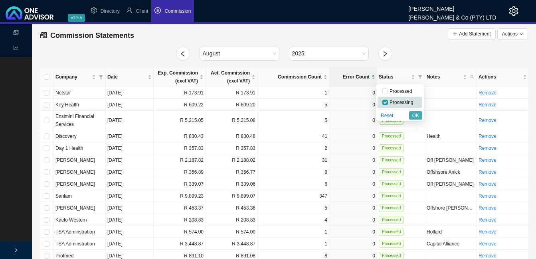
click at [420, 115] on button "OK" at bounding box center [415, 115] width 13 height 8
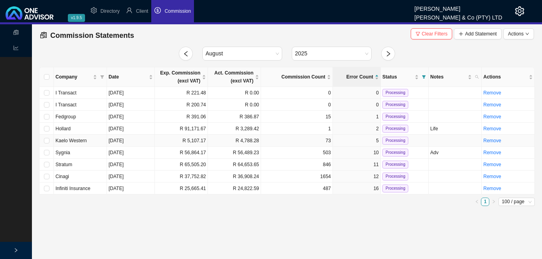
click at [175, 144] on td "R 5,107.17" at bounding box center [181, 141] width 53 height 12
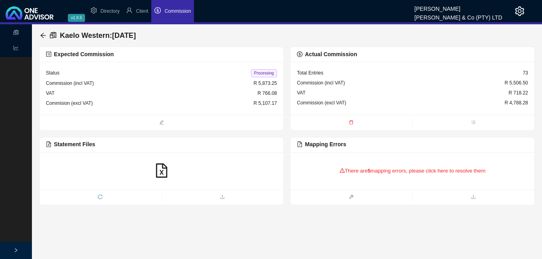
click at [340, 170] on icon "warning" at bounding box center [342, 170] width 5 height 5
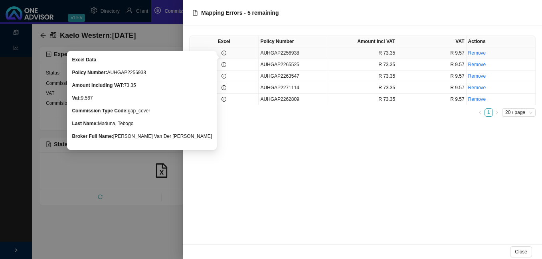
click at [224, 53] on icon "info-circle" at bounding box center [224, 53] width 0 height 2
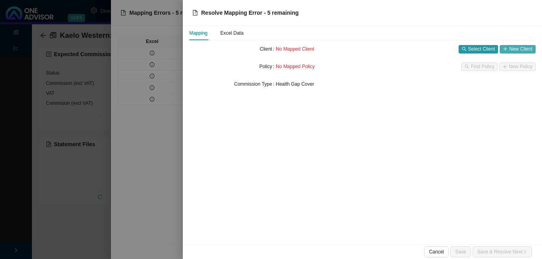
click at [507, 48] on icon "plus" at bounding box center [505, 49] width 5 height 5
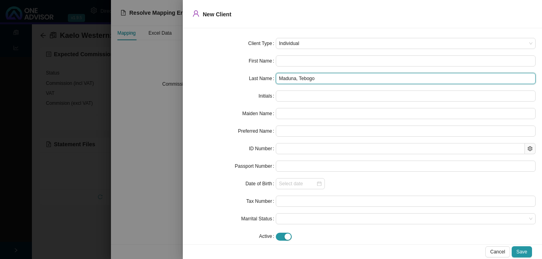
drag, startPoint x: 299, startPoint y: 79, endPoint x: 313, endPoint y: 78, distance: 14.0
click at [313, 78] on input "Maduna, Tebogo" at bounding box center [406, 78] width 260 height 11
drag, startPoint x: 296, startPoint y: 77, endPoint x: 314, endPoint y: 77, distance: 18.0
click at [314, 77] on input "Maduna, Tebogo" at bounding box center [406, 78] width 260 height 11
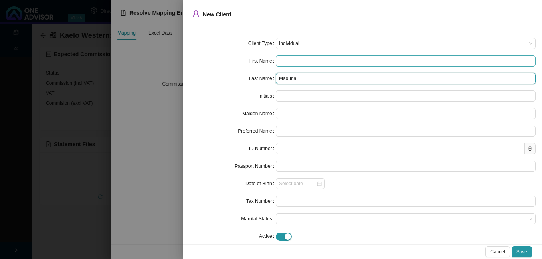
type input "Maduna,"
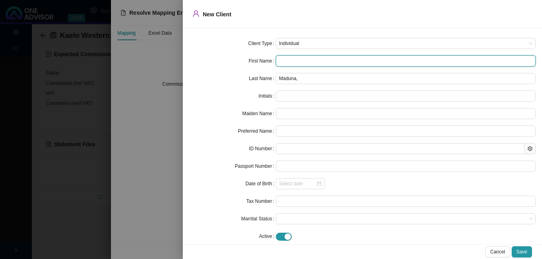
click at [293, 61] on input "text" at bounding box center [406, 60] width 260 height 11
paste input "Tebogo"
type input "Tebogo"
type input "T"
type input "Tebogo"
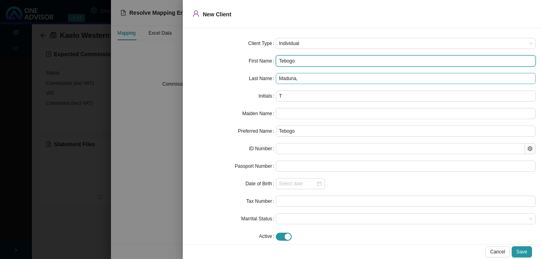
type input "Tebogo"
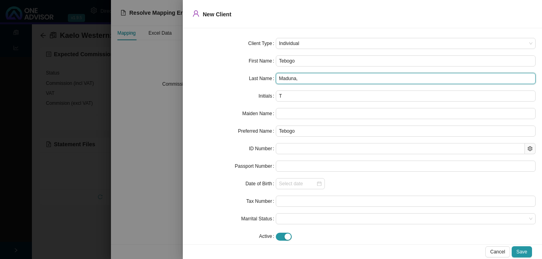
click at [306, 81] on input "Maduna," at bounding box center [406, 78] width 260 height 11
type input "Maduna"
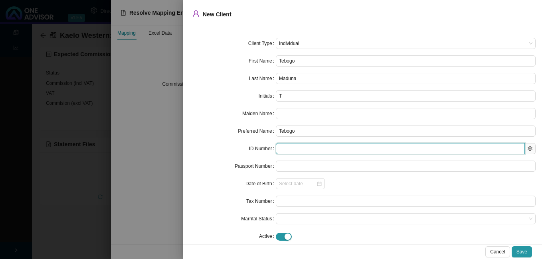
click at [288, 147] on input "text" at bounding box center [400, 148] width 249 height 11
paste input "9006265391084"
type input "9006265391084"
type input "[DATE]"
type input "9006265391084"
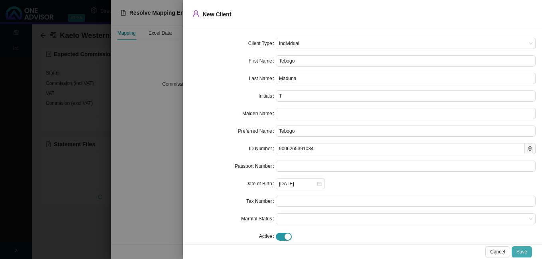
click at [523, 249] on span "Save" at bounding box center [521, 252] width 11 height 8
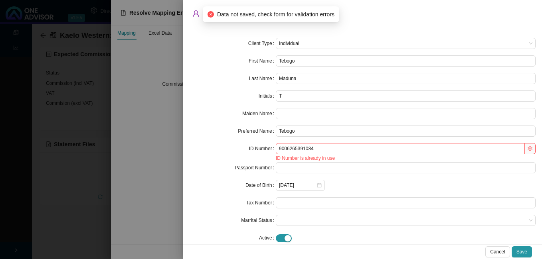
click at [164, 154] on div at bounding box center [271, 129] width 542 height 259
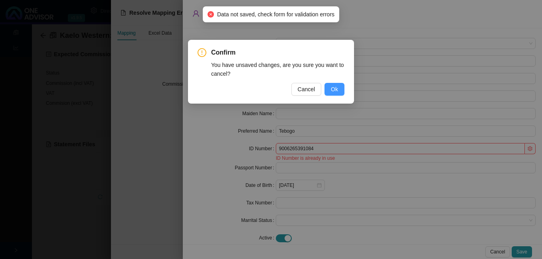
click at [335, 91] on span "Ok" at bounding box center [334, 89] width 7 height 9
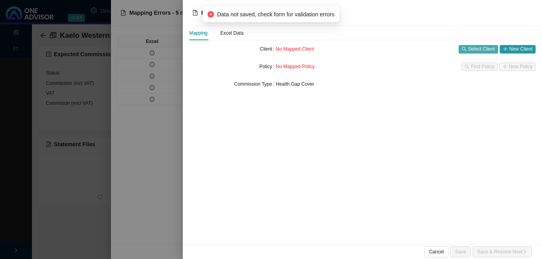
click at [488, 48] on span "Select Client" at bounding box center [481, 49] width 27 height 8
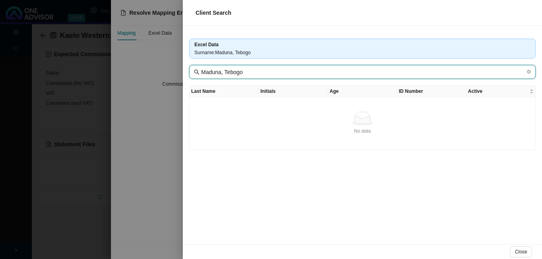
drag, startPoint x: 221, startPoint y: 73, endPoint x: 267, endPoint y: 80, distance: 46.5
click at [267, 80] on div "Excel Data Surname : [PERSON_NAME], [PERSON_NAME], Tebogo Last Name Initials Ag…" at bounding box center [362, 135] width 359 height 219
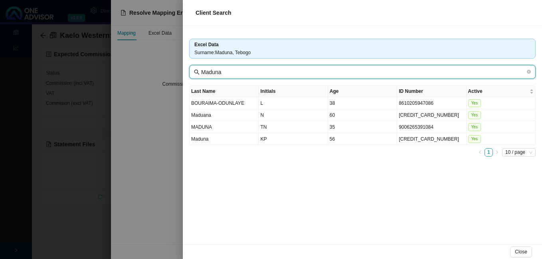
type input "Maduna"
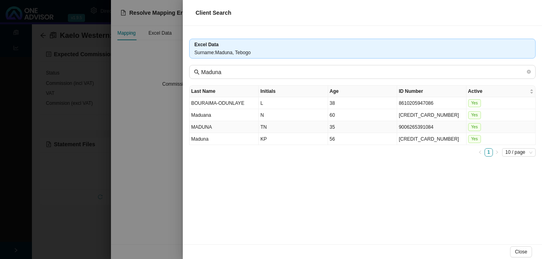
click at [384, 125] on td "35" at bounding box center [362, 127] width 69 height 12
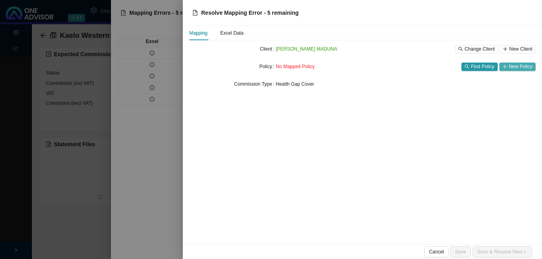
click at [513, 65] on span "New Policy" at bounding box center [521, 67] width 24 height 8
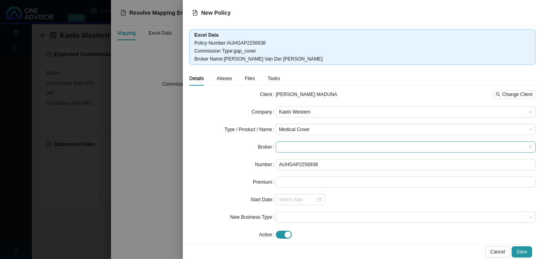
click at [316, 148] on span at bounding box center [405, 147] width 253 height 10
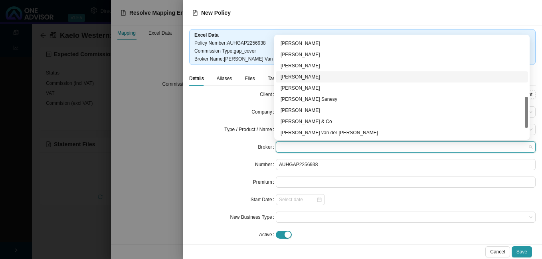
scroll to position [233, 0]
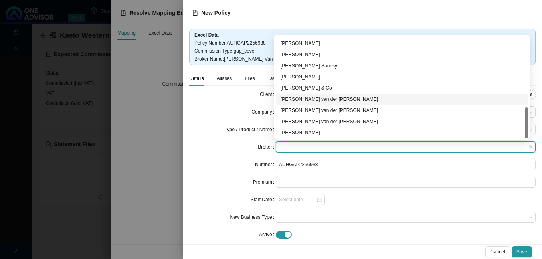
click at [302, 95] on div "[PERSON_NAME] van der [PERSON_NAME]" at bounding box center [402, 99] width 252 height 11
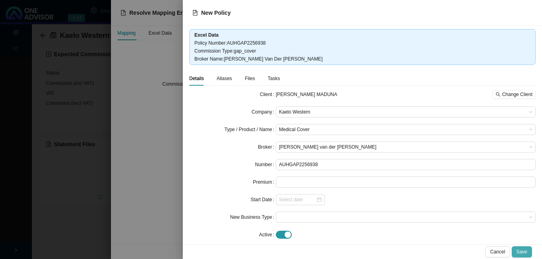
click at [525, 253] on span "Save" at bounding box center [521, 252] width 11 height 8
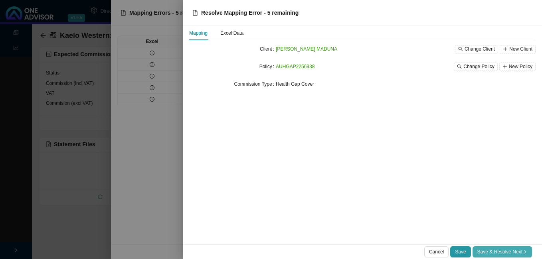
click at [499, 249] on span "Save & Resolve Next" at bounding box center [502, 252] width 50 height 8
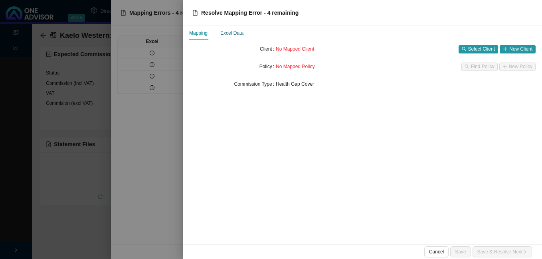
click at [224, 34] on div "Excel Data" at bounding box center [231, 33] width 23 height 8
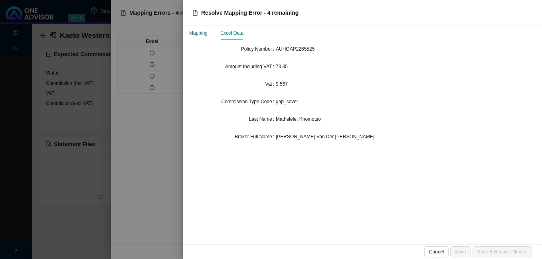
click at [196, 33] on div "Mapping" at bounding box center [198, 33] width 18 height 8
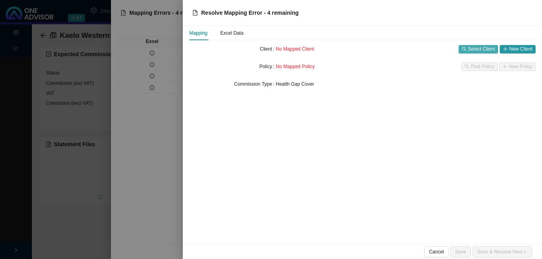
click at [481, 49] on span "Select Client" at bounding box center [481, 49] width 27 height 8
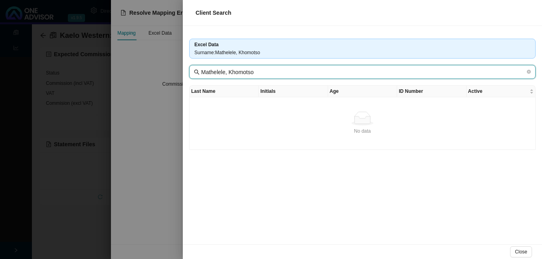
drag, startPoint x: 274, startPoint y: 74, endPoint x: 225, endPoint y: 71, distance: 48.8
click at [225, 71] on input "Mathelele, Khomotso" at bounding box center [363, 72] width 324 height 9
type input "Mathelele"
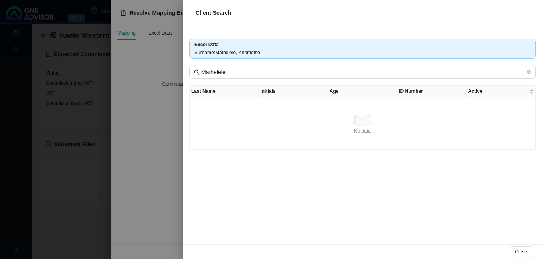
click at [142, 119] on div at bounding box center [271, 129] width 542 height 259
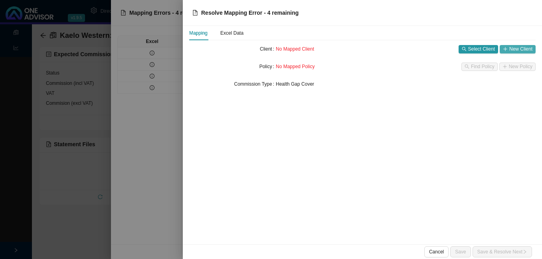
click at [518, 49] on span "New Client" at bounding box center [520, 49] width 23 height 8
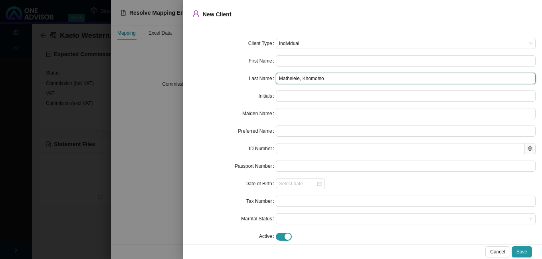
drag, startPoint x: 301, startPoint y: 77, endPoint x: 322, endPoint y: 80, distance: 20.5
click at [322, 80] on input "Mathelele, Khomotso" at bounding box center [406, 78] width 260 height 11
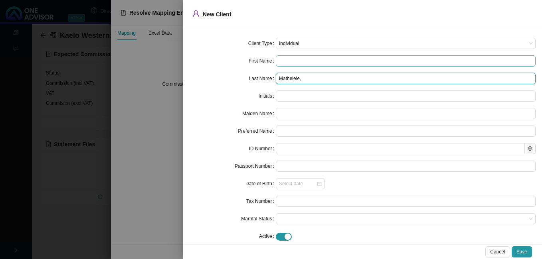
type input "Mathelele,"
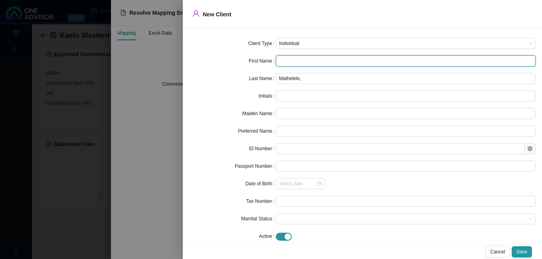
click at [283, 61] on input "text" at bounding box center [406, 60] width 260 height 11
paste input "Khomotso"
type input "Khomotso"
type input "K"
type input "Khomotso"
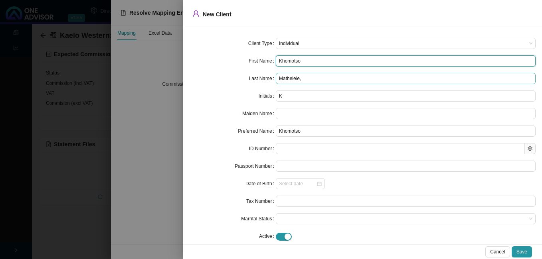
type input "Khomotso"
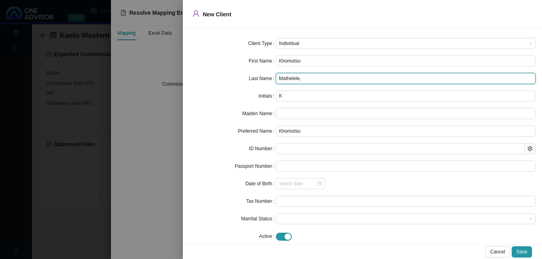
click at [315, 80] on input "Mathelele," at bounding box center [406, 78] width 260 height 11
type input "Mathelele"
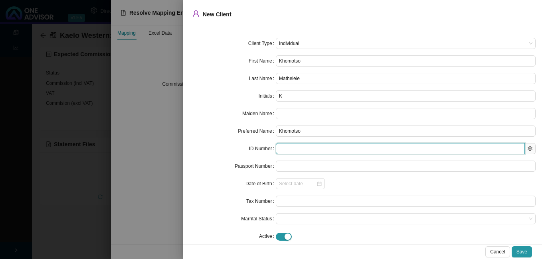
click at [290, 148] on input "text" at bounding box center [400, 148] width 249 height 11
paste input "9210105344085"
type input "9210105344085"
type input "[DATE]"
type input "9210105344085"
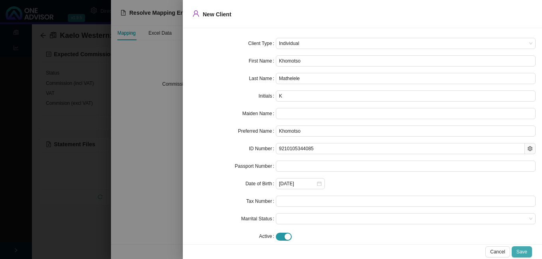
click at [524, 254] on span "Save" at bounding box center [521, 252] width 11 height 8
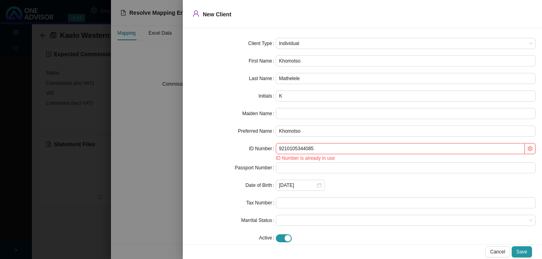
click at [173, 197] on div at bounding box center [271, 129] width 542 height 259
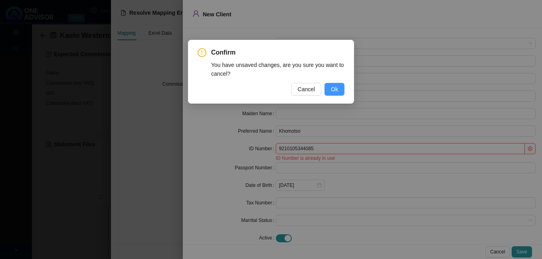
click at [339, 86] on button "Ok" at bounding box center [334, 89] width 20 height 13
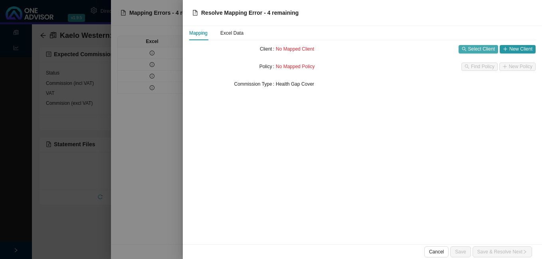
click at [479, 53] on span "Select Client" at bounding box center [481, 49] width 27 height 8
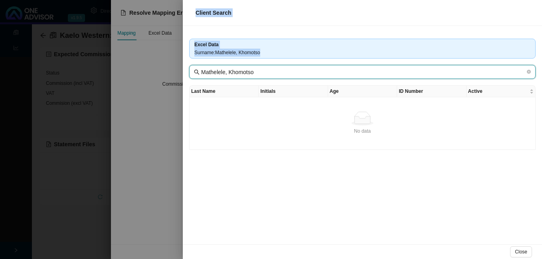
drag, startPoint x: 225, startPoint y: 73, endPoint x: 279, endPoint y: 79, distance: 55.1
click at [279, 79] on div "Excel Data Surname : [PERSON_NAME], [PERSON_NAME], Khomotso Last Name Initials …" at bounding box center [362, 135] width 359 height 219
drag, startPoint x: 279, startPoint y: 79, endPoint x: 278, endPoint y: 73, distance: 6.6
click at [278, 73] on input "Mathelele, Khomotso" at bounding box center [363, 72] width 324 height 9
type input "Mathelele"
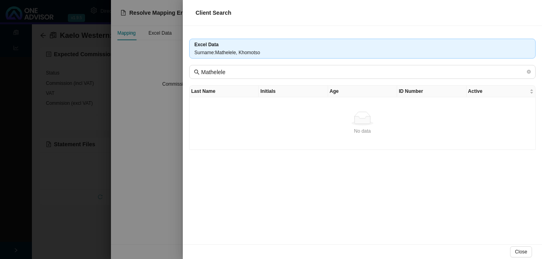
click at [276, 102] on td "No data No data" at bounding box center [363, 123] width 346 height 53
click at [83, 158] on div at bounding box center [271, 129] width 542 height 259
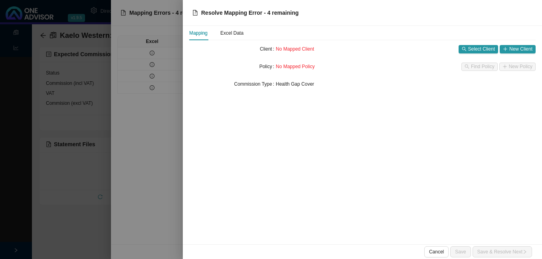
drag, startPoint x: 94, startPoint y: 124, endPoint x: 93, endPoint y: 108, distance: 15.6
click at [94, 123] on div at bounding box center [271, 129] width 542 height 259
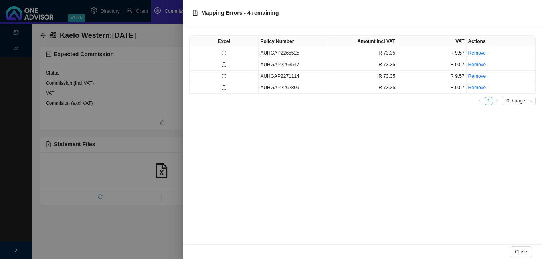
click at [41, 33] on div at bounding box center [271, 129] width 542 height 259
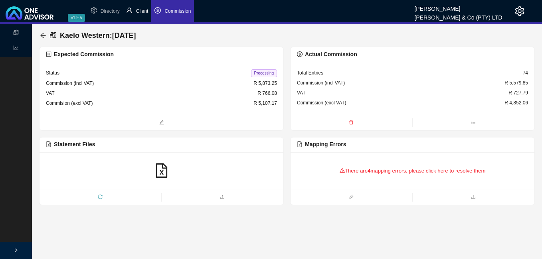
click at [141, 10] on span "Client" at bounding box center [142, 11] width 12 height 6
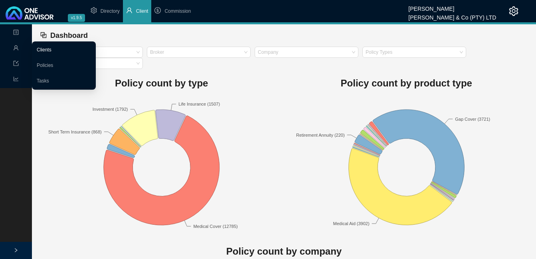
click at [45, 48] on link "Clients" at bounding box center [44, 50] width 15 height 6
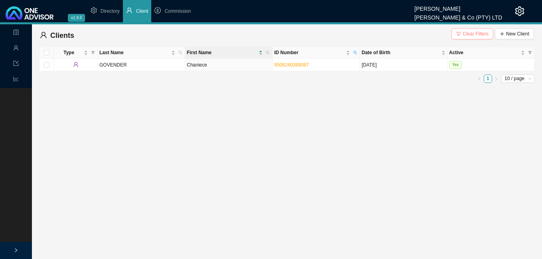
click at [471, 35] on span "Clear Filters" at bounding box center [476, 34] width 26 height 8
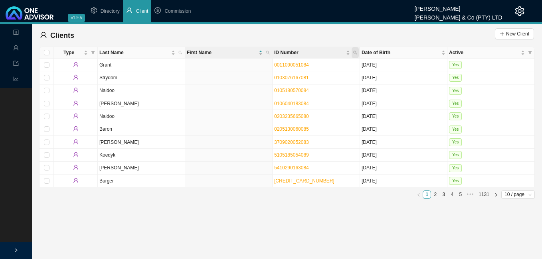
click at [357, 51] on span "ID Number" at bounding box center [355, 52] width 7 height 11
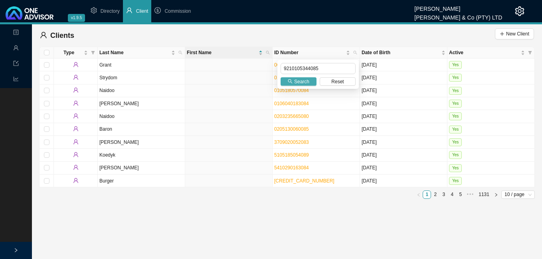
type input "9210105344085"
click at [300, 81] on span "Search" at bounding box center [301, 82] width 15 height 8
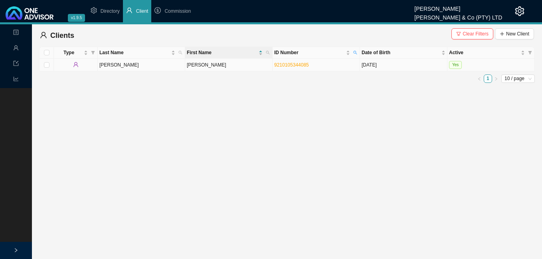
click at [114, 67] on td "[PERSON_NAME]" at bounding box center [141, 65] width 87 height 13
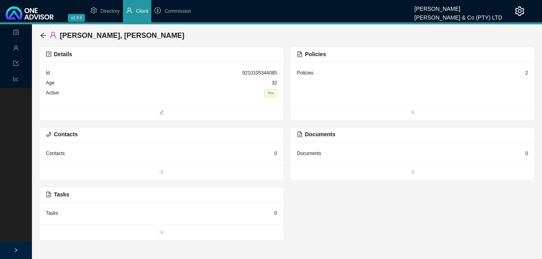
click at [144, 35] on span "[PERSON_NAME], [PERSON_NAME]" at bounding box center [122, 36] width 125 height 8
click at [123, 36] on span "[PERSON_NAME], [PERSON_NAME]" at bounding box center [122, 36] width 125 height 8
click at [196, 57] on div "Details" at bounding box center [161, 54] width 231 height 9
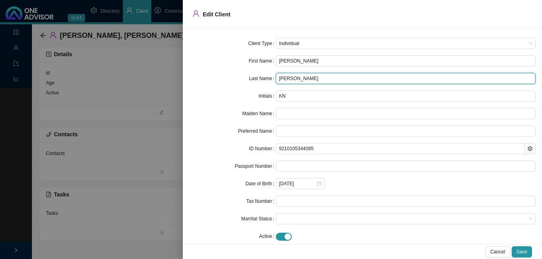
drag, startPoint x: 302, startPoint y: 77, endPoint x: 285, endPoint y: 78, distance: 16.8
click at [285, 78] on input "[PERSON_NAME]" at bounding box center [406, 78] width 260 height 11
paste input "Mathelele"
click at [318, 83] on input "Mathelele MO" at bounding box center [406, 78] width 260 height 11
type input "Mathelele"
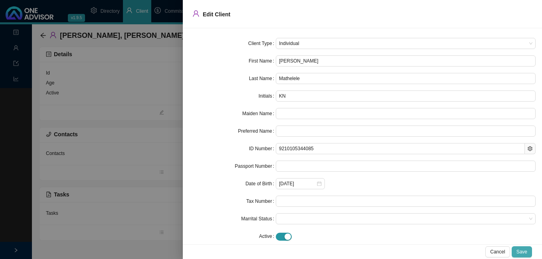
click at [526, 252] on span "Save" at bounding box center [521, 252] width 11 height 8
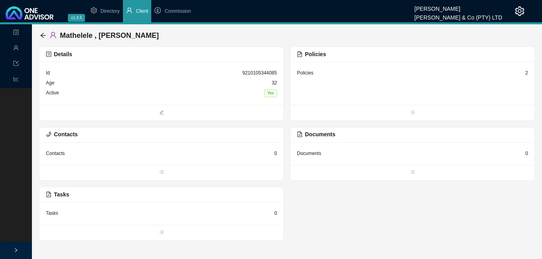
click at [528, 74] on div "2" at bounding box center [526, 73] width 3 height 8
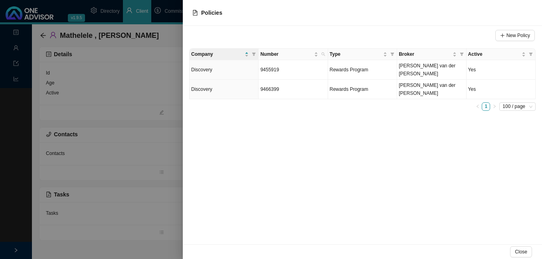
click at [147, 157] on div at bounding box center [271, 129] width 542 height 259
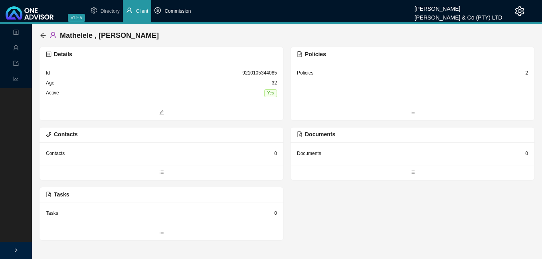
click at [174, 14] on span "Commission" at bounding box center [177, 11] width 26 height 6
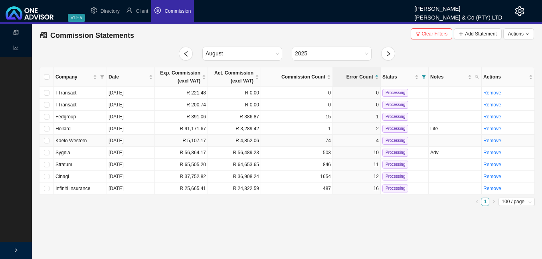
click at [196, 141] on td "R 5,107.17" at bounding box center [181, 141] width 53 height 12
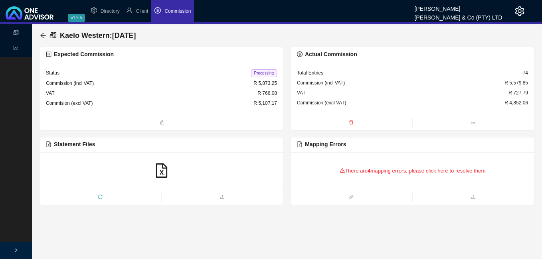
click at [380, 170] on div "There are 4 mapping errors, please click here to resolve them" at bounding box center [412, 171] width 231 height 25
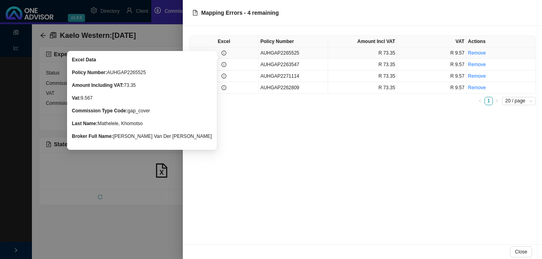
click at [225, 53] on icon "info-circle" at bounding box center [224, 53] width 5 height 5
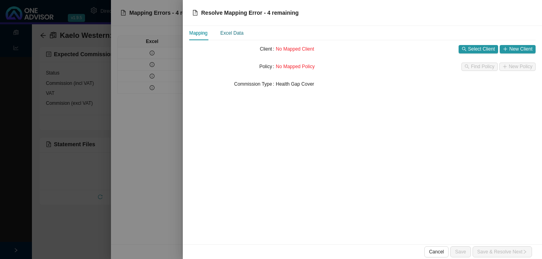
click at [231, 32] on div "Excel Data" at bounding box center [231, 33] width 23 height 8
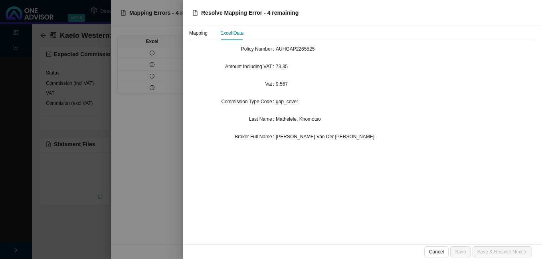
click at [281, 119] on span "Mathelele, Khomotso" at bounding box center [298, 120] width 45 height 6
click at [203, 34] on div "Mapping" at bounding box center [198, 33] width 18 height 8
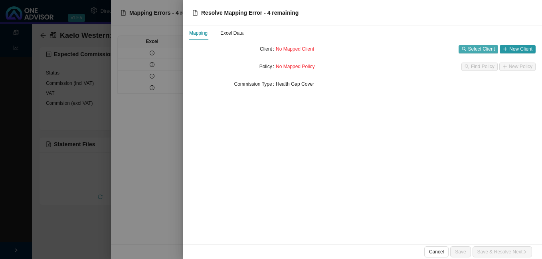
click at [479, 51] on span "Select Client" at bounding box center [481, 49] width 27 height 8
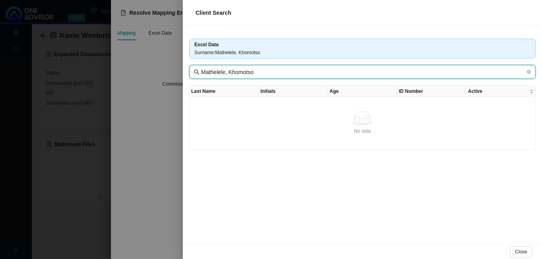
click at [224, 73] on input "Mathelele, Khomotso" at bounding box center [363, 72] width 324 height 9
click at [226, 73] on input "Mathelele, Khomotso" at bounding box center [363, 72] width 324 height 9
drag, startPoint x: 225, startPoint y: 73, endPoint x: 282, endPoint y: 75, distance: 57.1
click at [282, 75] on input "Mathelele, Khomotso" at bounding box center [363, 72] width 324 height 9
drag, startPoint x: 282, startPoint y: 75, endPoint x: 226, endPoint y: 73, distance: 56.3
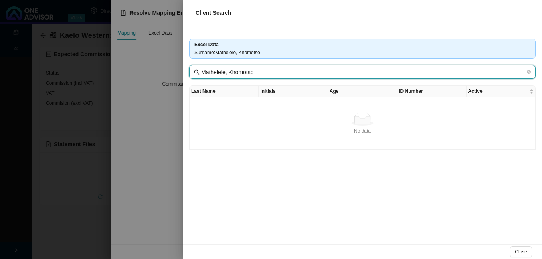
click at [226, 73] on input "Mathelele, Khomotso" at bounding box center [363, 72] width 324 height 9
type input "Mathelele"
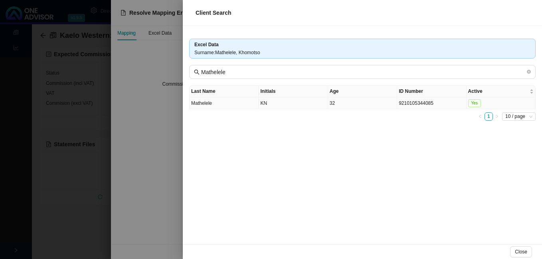
click at [243, 105] on td "Mathelele" at bounding box center [224, 103] width 69 height 12
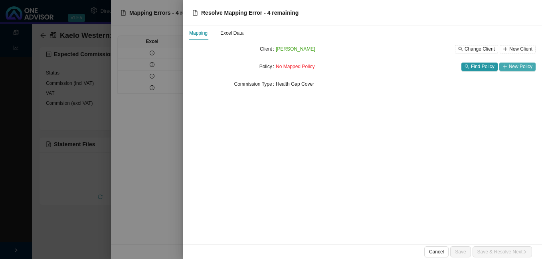
click at [510, 67] on span "New Policy" at bounding box center [521, 67] width 24 height 8
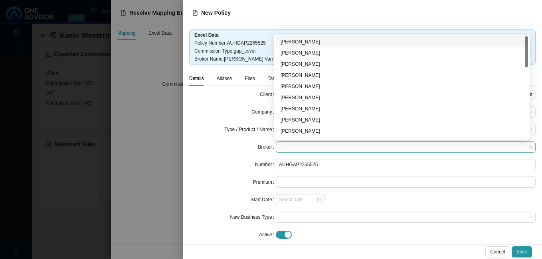
click at [306, 149] on span at bounding box center [405, 147] width 253 height 10
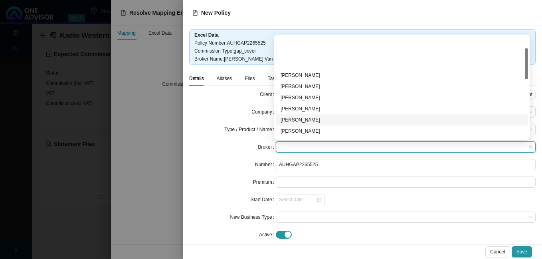
scroll to position [200, 0]
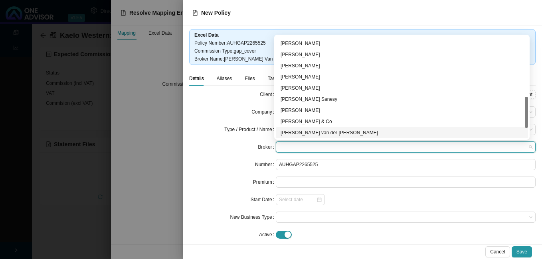
click at [341, 133] on div "[PERSON_NAME] van der [PERSON_NAME]" at bounding box center [402, 133] width 243 height 8
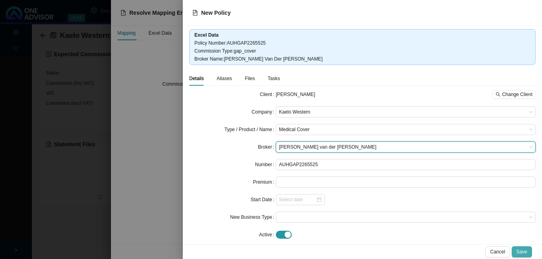
click at [520, 251] on span "Save" at bounding box center [521, 252] width 11 height 8
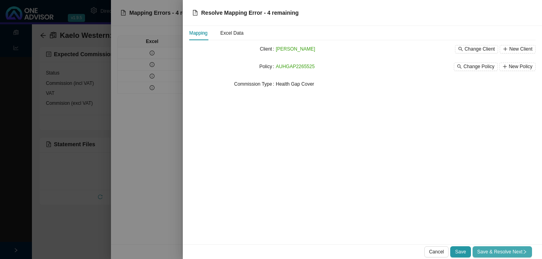
click at [493, 249] on span "Save & Resolve Next" at bounding box center [502, 252] width 50 height 8
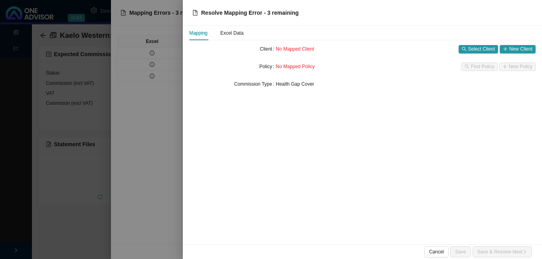
click at [157, 149] on div at bounding box center [271, 129] width 542 height 259
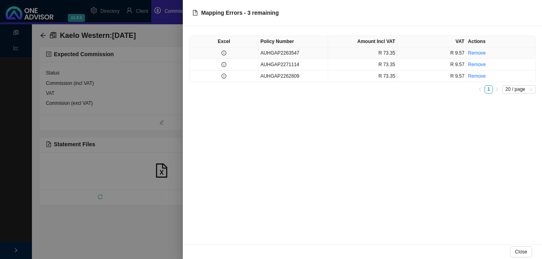
click at [226, 51] on td at bounding box center [224, 53] width 69 height 12
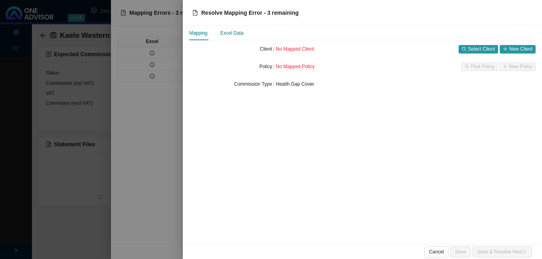
click at [229, 32] on div "Excel Data" at bounding box center [231, 33] width 23 height 8
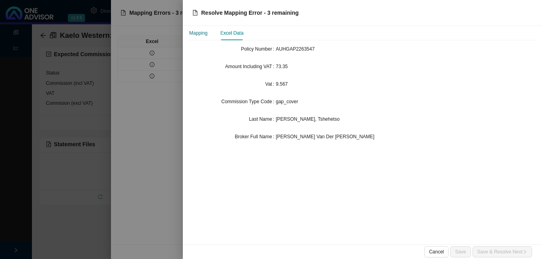
click at [206, 35] on div "Mapping" at bounding box center [198, 33] width 18 height 8
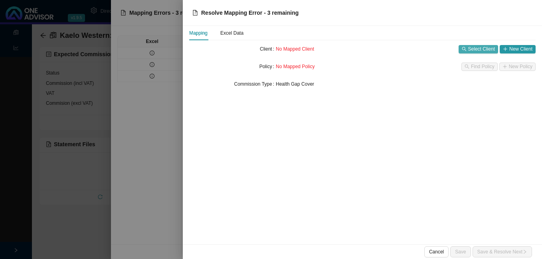
click at [471, 51] on span "Select Client" at bounding box center [481, 49] width 27 height 8
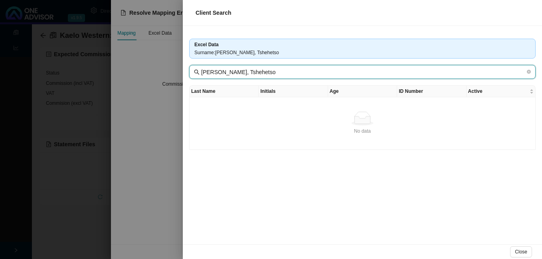
drag, startPoint x: 220, startPoint y: 73, endPoint x: 319, endPoint y: 87, distance: 100.8
click at [319, 87] on div "Excel Data Surname : [PERSON_NAME], [PERSON_NAME], [PERSON_NAME] Last Name Init…" at bounding box center [362, 135] width 359 height 219
type input "[PERSON_NAME]"
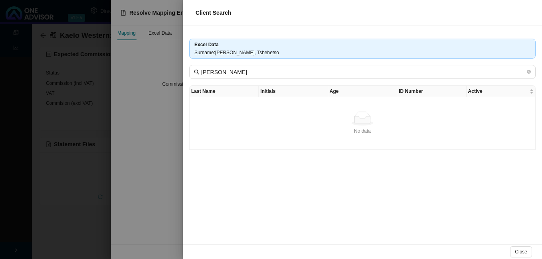
click at [308, 163] on div "Excel Data Surname : [PERSON_NAME], [PERSON_NAME] Last Name Initials Age ID Num…" at bounding box center [362, 135] width 359 height 219
click at [169, 154] on div at bounding box center [271, 129] width 542 height 259
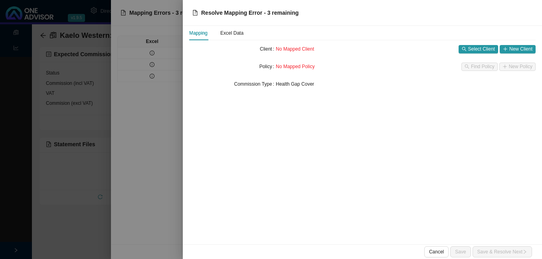
click at [174, 154] on div at bounding box center [271, 129] width 542 height 259
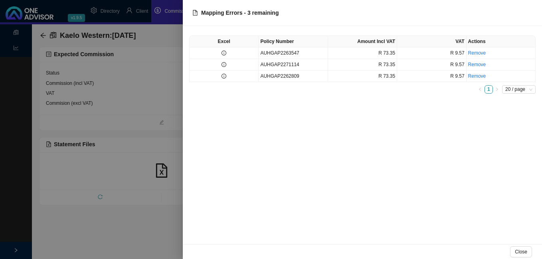
click at [138, 12] on div at bounding box center [271, 129] width 542 height 259
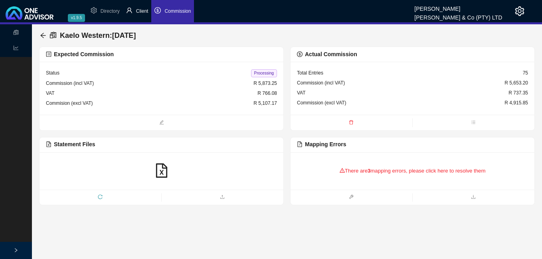
click at [145, 13] on span "Client" at bounding box center [142, 11] width 12 height 6
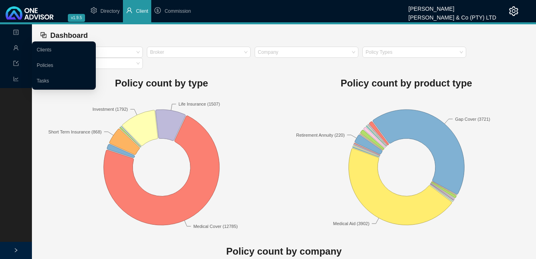
click at [18, 46] on icon "user" at bounding box center [16, 48] width 6 height 6
click at [43, 47] on link "Clients" at bounding box center [44, 50] width 15 height 6
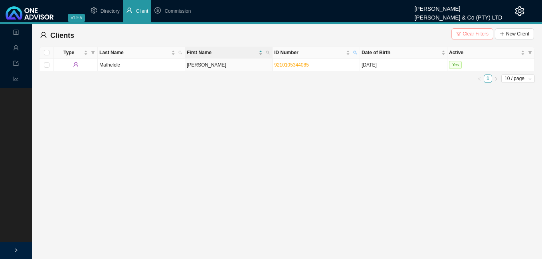
click at [478, 34] on span "Clear Filters" at bounding box center [476, 34] width 26 height 8
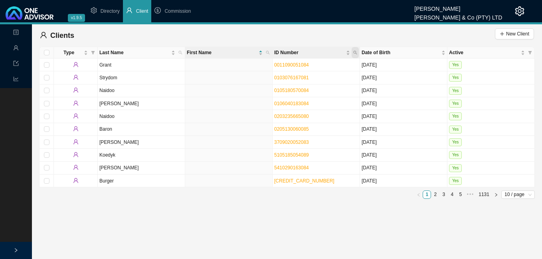
click at [357, 52] on icon "search" at bounding box center [355, 53] width 4 height 4
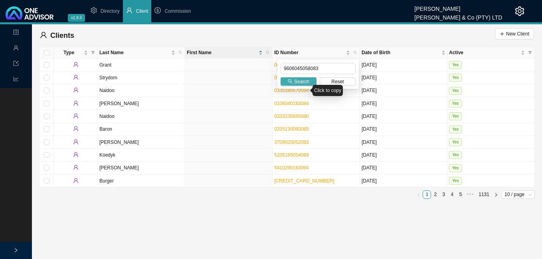
type input "9606045058083"
click at [295, 79] on span "Search" at bounding box center [301, 82] width 15 height 8
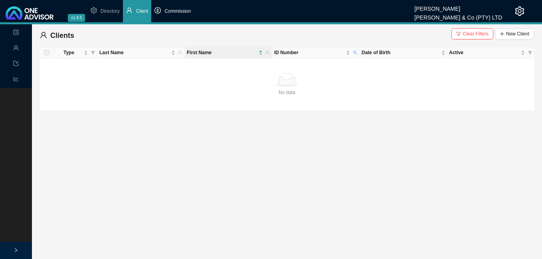
click at [174, 12] on span "Commission" at bounding box center [177, 11] width 26 height 6
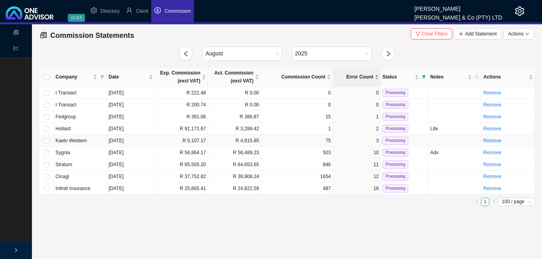
click at [153, 142] on td "[DATE]" at bounding box center [131, 141] width 48 height 12
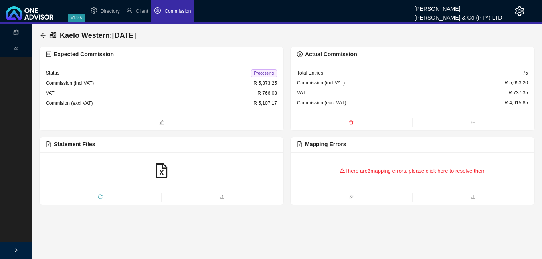
click at [370, 174] on b "3" at bounding box center [369, 171] width 3 height 6
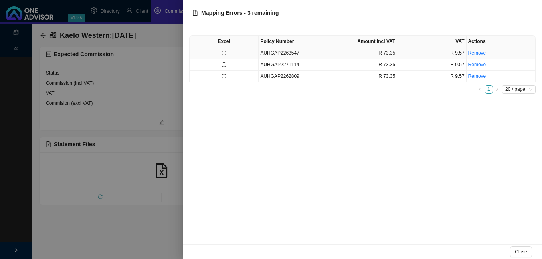
click at [245, 51] on td at bounding box center [224, 53] width 69 height 12
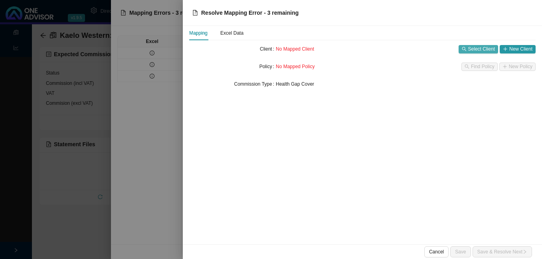
click at [477, 49] on span "Select Client" at bounding box center [481, 49] width 27 height 8
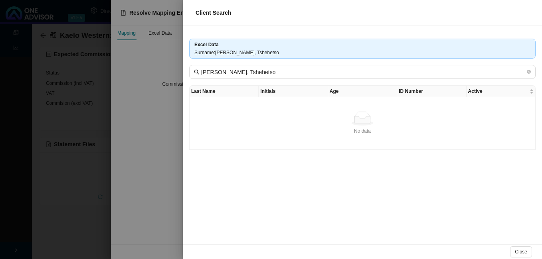
click at [139, 109] on div at bounding box center [271, 129] width 542 height 259
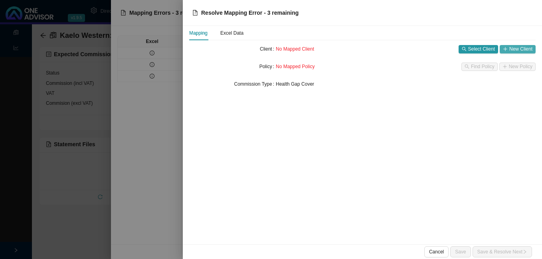
click at [514, 49] on span "New Client" at bounding box center [520, 49] width 23 height 8
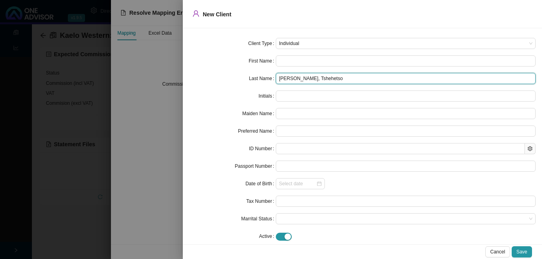
drag, startPoint x: 297, startPoint y: 77, endPoint x: 317, endPoint y: 77, distance: 20.0
click at [317, 77] on input "[PERSON_NAME], Tshehetso" at bounding box center [406, 78] width 260 height 11
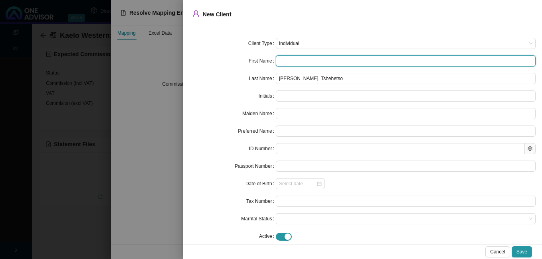
click at [284, 60] on input "text" at bounding box center [406, 60] width 260 height 11
paste input "Tshehetso"
type input "Tshehetso"
type input "T"
type input "Tshehetso"
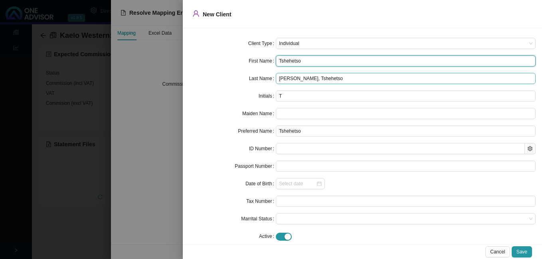
type input "Tshehetso"
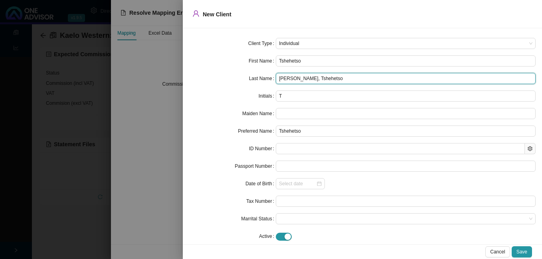
drag, startPoint x: 325, startPoint y: 79, endPoint x: 294, endPoint y: 80, distance: 30.7
click at [294, 80] on input "[PERSON_NAME], Tshehetso" at bounding box center [406, 78] width 260 height 11
type input "[PERSON_NAME]"
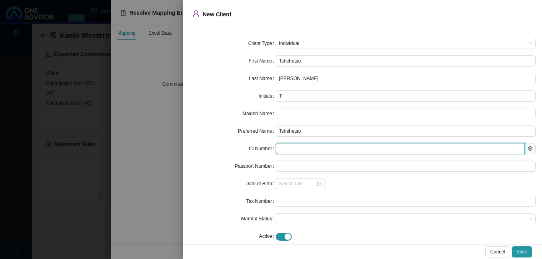
click at [285, 150] on input "text" at bounding box center [400, 148] width 249 height 11
paste input "9606045058083"
type input "9606045058083"
type input "[DATE]"
type input "9606045058083"
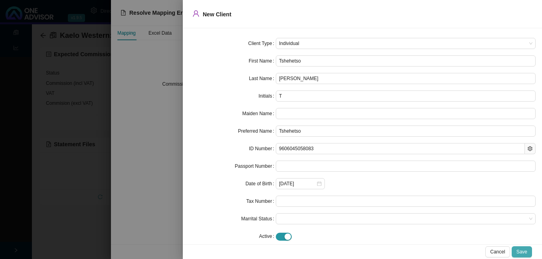
click at [518, 252] on span "Save" at bounding box center [521, 252] width 11 height 8
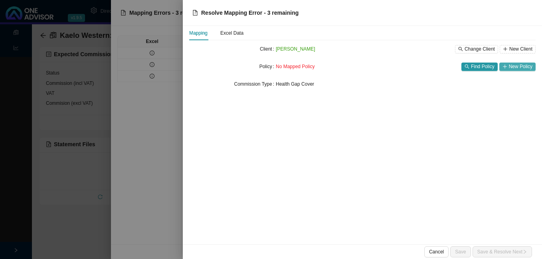
click at [512, 65] on span "New Policy" at bounding box center [521, 67] width 24 height 8
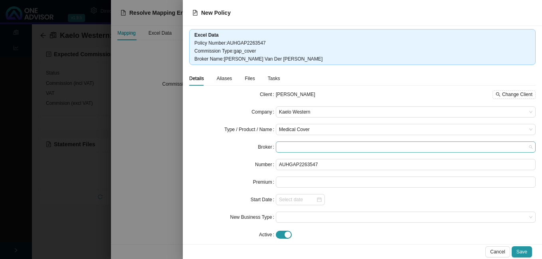
click at [291, 149] on span at bounding box center [405, 147] width 253 height 10
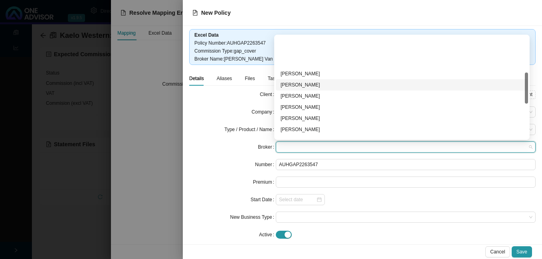
scroll to position [200, 0]
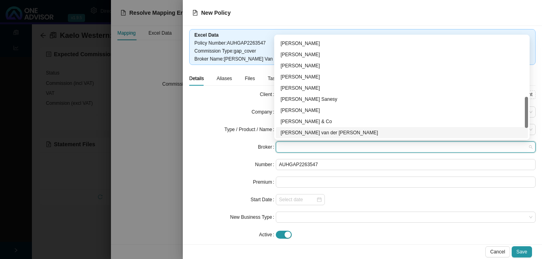
click at [325, 132] on div "[PERSON_NAME] van der [PERSON_NAME]" at bounding box center [402, 133] width 243 height 8
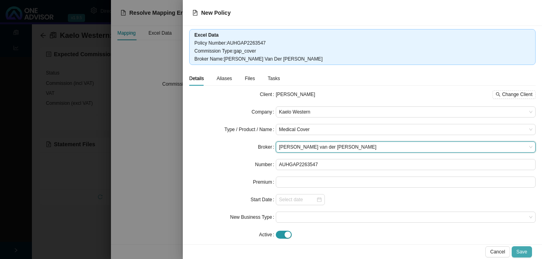
click at [524, 251] on span "Save" at bounding box center [521, 252] width 11 height 8
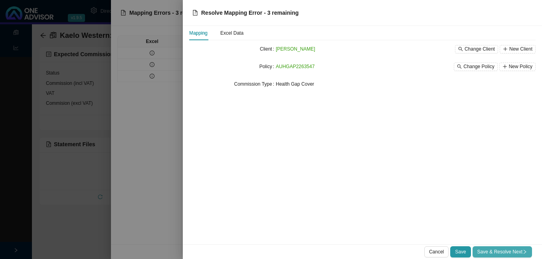
click at [508, 253] on span "Save & Resolve Next" at bounding box center [502, 252] width 50 height 8
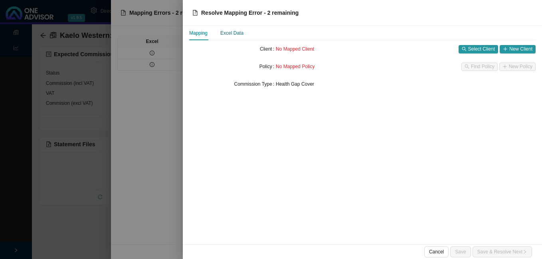
click at [225, 34] on div "Excel Data" at bounding box center [231, 33] width 23 height 8
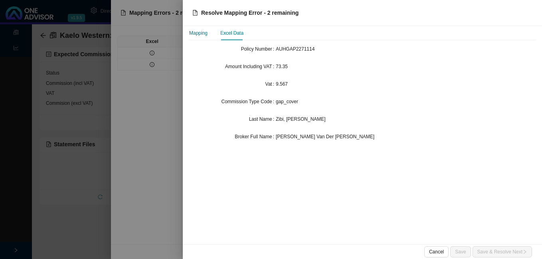
click at [204, 34] on div "Mapping" at bounding box center [198, 33] width 18 height 8
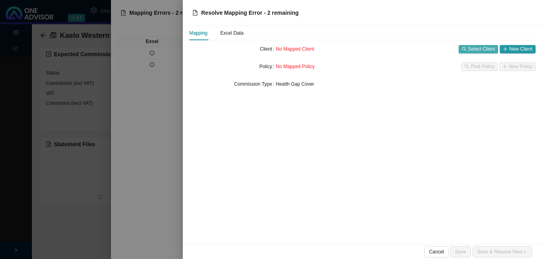
click at [475, 52] on span "Select Client" at bounding box center [481, 49] width 27 height 8
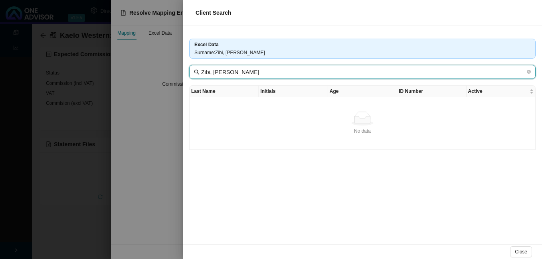
drag, startPoint x: 210, startPoint y: 73, endPoint x: 263, endPoint y: 80, distance: 53.1
click at [263, 80] on div "Excel Data Surname : [PERSON_NAME], Pumeza [PERSON_NAME], Pumeza Yonela Last Na…" at bounding box center [362, 135] width 359 height 219
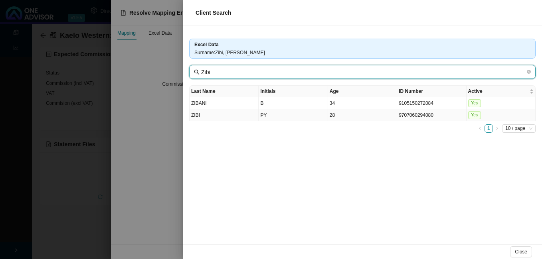
type input "Zibi"
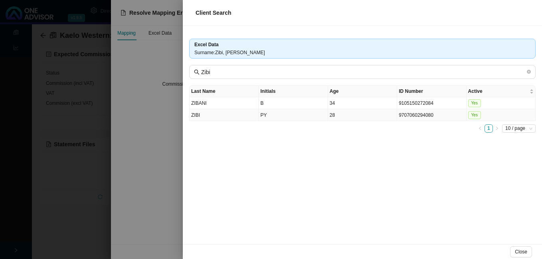
click at [272, 118] on td "PY" at bounding box center [293, 115] width 69 height 12
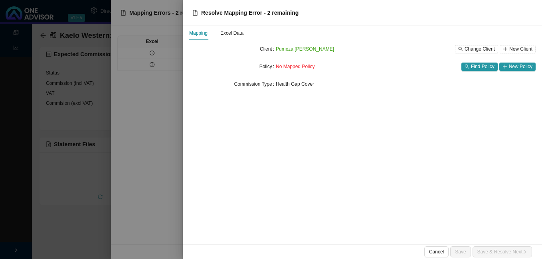
click at [156, 73] on div at bounding box center [271, 129] width 542 height 259
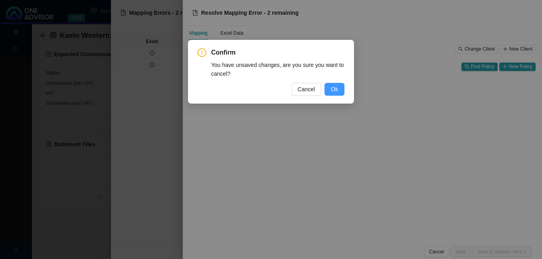
click at [332, 87] on span "Ok" at bounding box center [334, 89] width 7 height 9
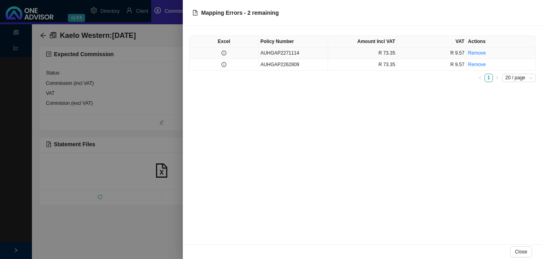
click at [276, 55] on td "AUHGAP2271114" at bounding box center [293, 53] width 69 height 12
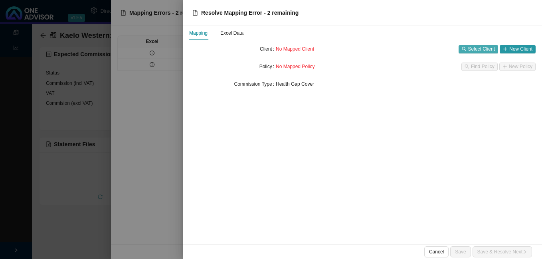
click at [475, 47] on span "Select Client" at bounding box center [481, 49] width 27 height 8
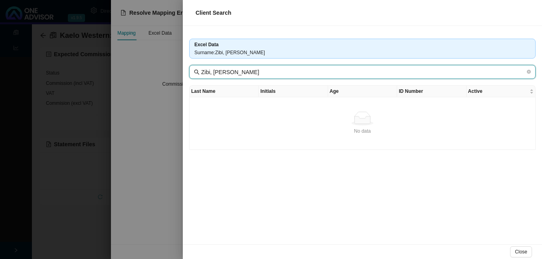
drag, startPoint x: 210, startPoint y: 73, endPoint x: 303, endPoint y: 79, distance: 92.8
click at [303, 79] on div "Excel Data Surname : [PERSON_NAME], Pumeza [PERSON_NAME], Pumeza Yonela Last Na…" at bounding box center [362, 135] width 359 height 219
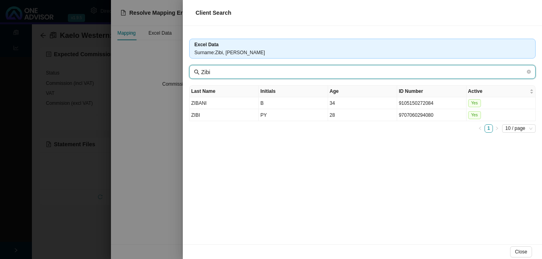
type input "Zibi"
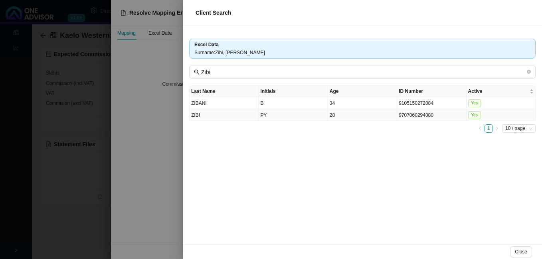
click at [400, 116] on td "9707060294080" at bounding box center [431, 115] width 69 height 12
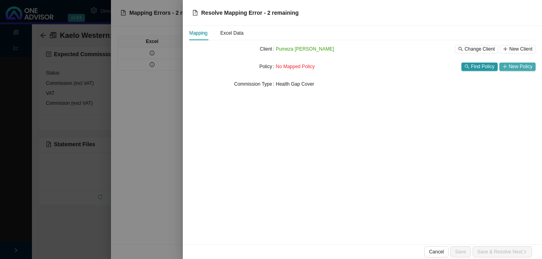
click at [518, 66] on span "New Policy" at bounding box center [521, 67] width 24 height 8
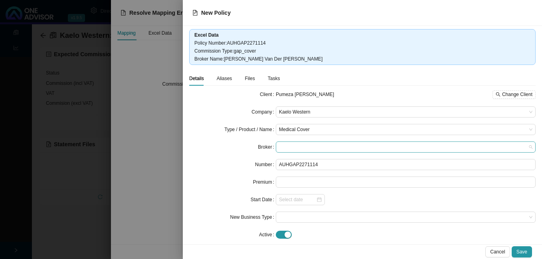
click at [313, 146] on span at bounding box center [405, 147] width 253 height 10
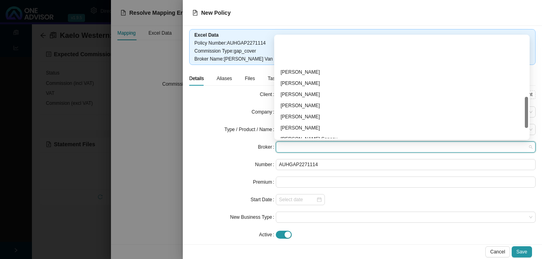
scroll to position [233, 0]
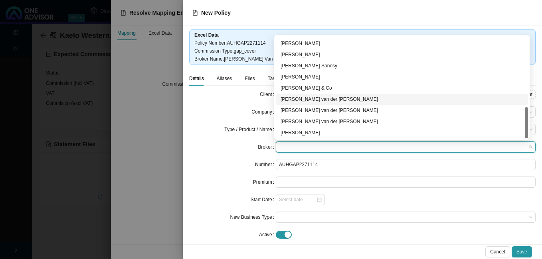
click at [318, 101] on div "[PERSON_NAME] van der [PERSON_NAME]" at bounding box center [402, 99] width 243 height 8
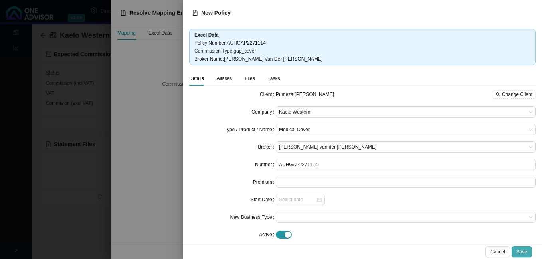
click at [522, 249] on span "Save" at bounding box center [521, 252] width 11 height 8
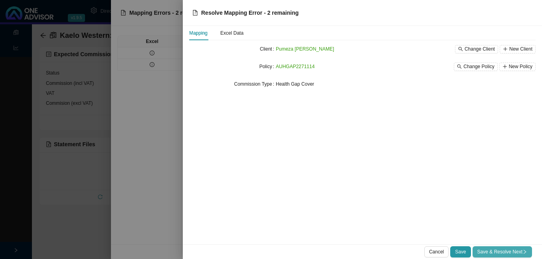
click at [492, 250] on span "Save & Resolve Next" at bounding box center [502, 252] width 50 height 8
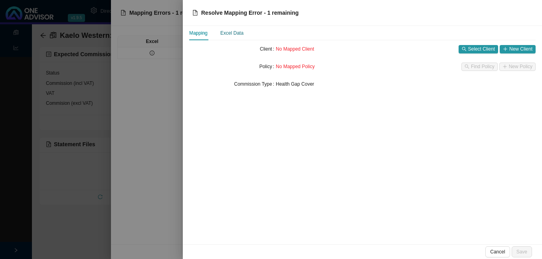
click at [237, 34] on div "Excel Data" at bounding box center [231, 33] width 23 height 8
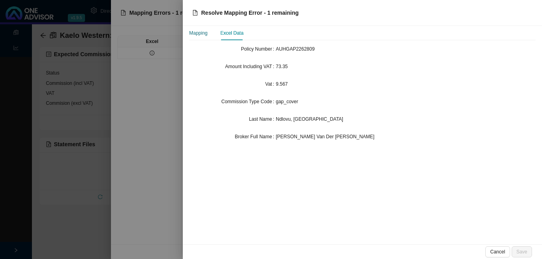
click at [199, 35] on div "Mapping" at bounding box center [198, 33] width 18 height 8
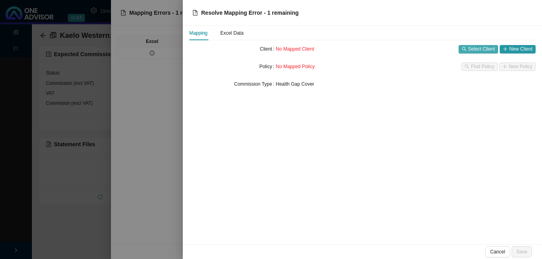
click at [472, 45] on span "Select Client" at bounding box center [481, 49] width 27 height 8
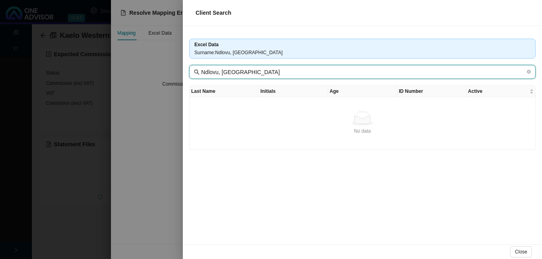
drag, startPoint x: 219, startPoint y: 73, endPoint x: 316, endPoint y: 76, distance: 96.6
click at [316, 76] on input "Ndlovu, [GEOGRAPHIC_DATA]" at bounding box center [363, 72] width 324 height 9
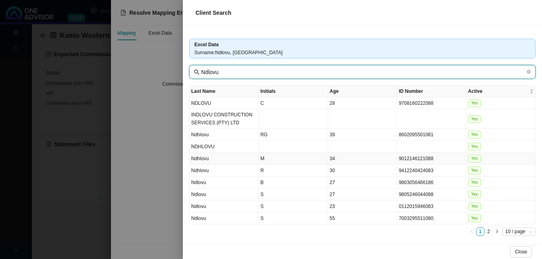
type input "Ndlovu"
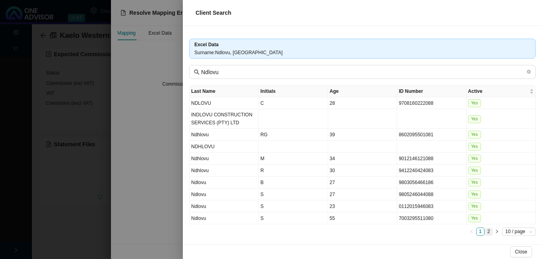
click at [485, 230] on link "2" at bounding box center [489, 232] width 8 height 8
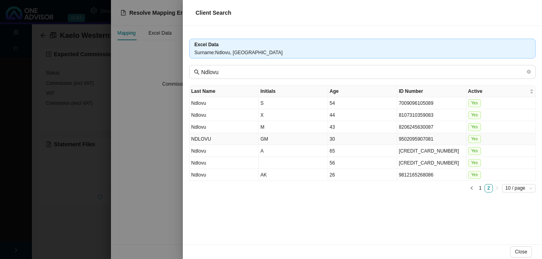
click at [410, 140] on td "9502095907081" at bounding box center [431, 139] width 69 height 12
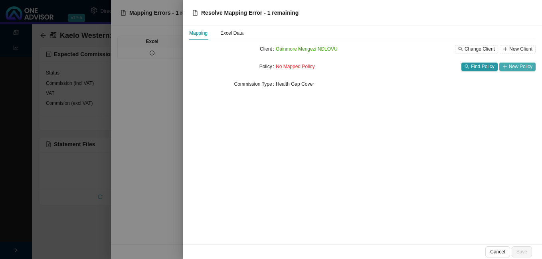
click at [522, 66] on span "New Policy" at bounding box center [521, 67] width 24 height 8
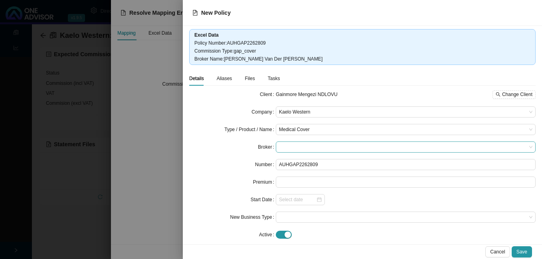
click at [322, 150] on span at bounding box center [405, 147] width 253 height 10
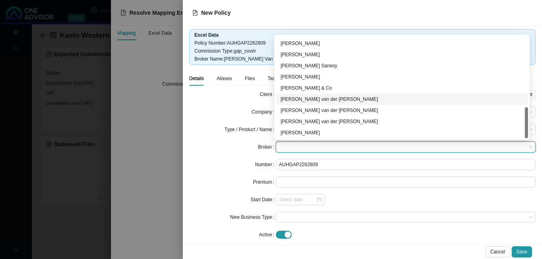
click at [310, 99] on div "[PERSON_NAME] van der [PERSON_NAME]" at bounding box center [402, 99] width 243 height 8
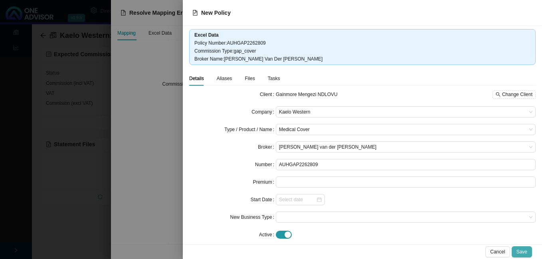
click at [522, 253] on span "Save" at bounding box center [521, 252] width 11 height 8
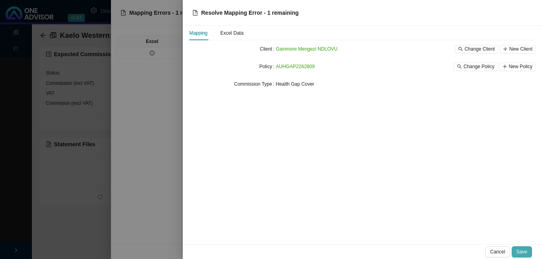
click at [520, 252] on span "Save" at bounding box center [521, 252] width 11 height 8
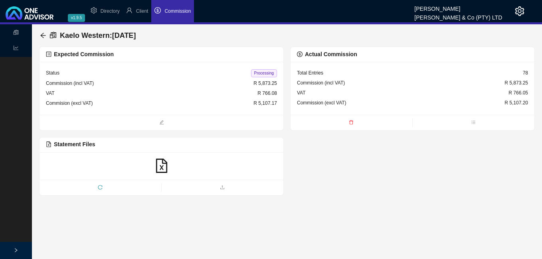
click at [261, 73] on span "Processing" at bounding box center [264, 73] width 26 height 8
click at [41, 34] on icon "arrow-left" at bounding box center [43, 35] width 6 height 6
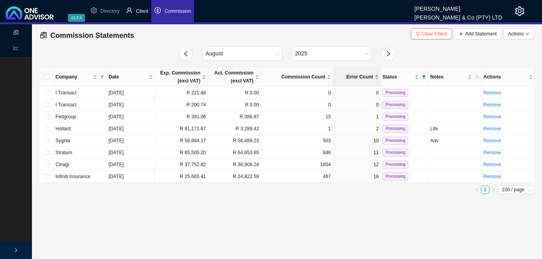
click at [142, 12] on span "Client" at bounding box center [142, 11] width 12 height 6
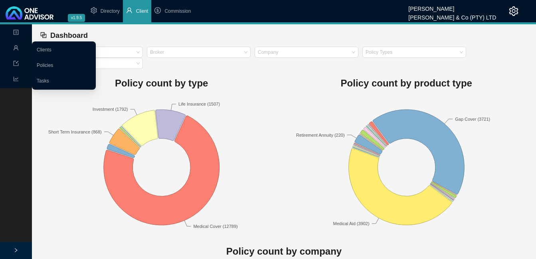
click at [17, 49] on icon "user" at bounding box center [16, 47] width 5 height 5
click at [51, 48] on link "Clients" at bounding box center [44, 50] width 15 height 6
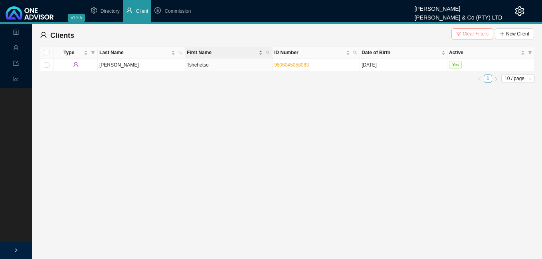
click at [471, 35] on span "Clear Filters" at bounding box center [476, 34] width 26 height 8
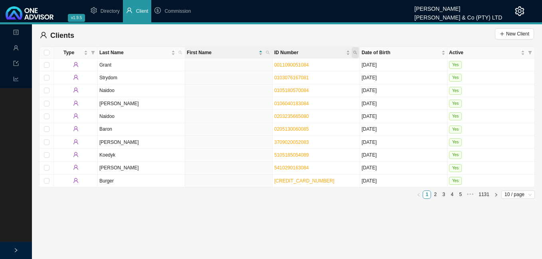
click at [356, 51] on icon "search" at bounding box center [355, 53] width 4 height 4
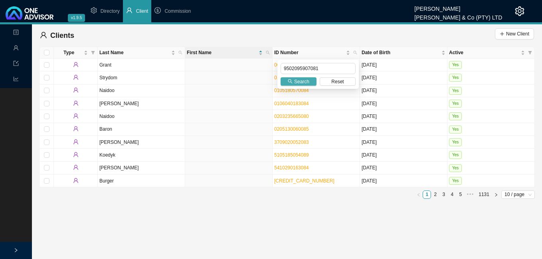
type input "9502095907081"
click at [301, 79] on span "Search" at bounding box center [301, 82] width 15 height 8
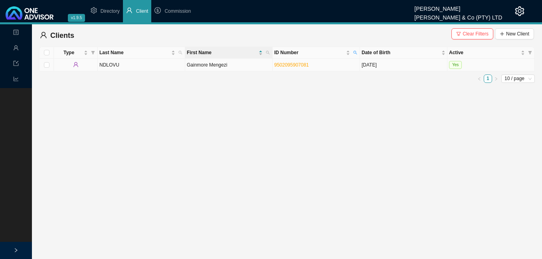
click at [235, 66] on td "Gainmore Mengezi" at bounding box center [228, 65] width 87 height 13
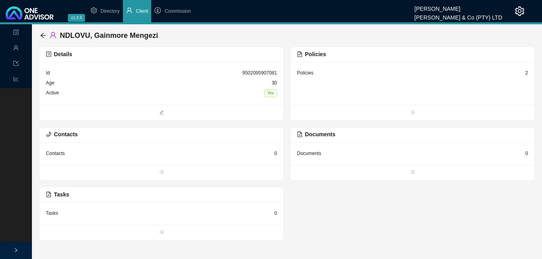
click at [525, 74] on div "2" at bounding box center [526, 73] width 3 height 8
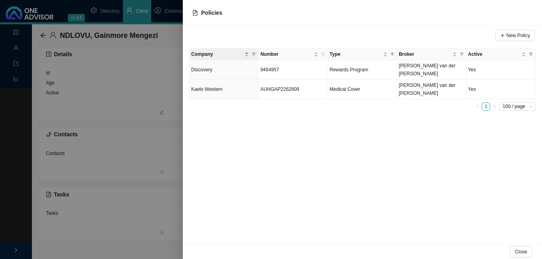
drag, startPoint x: 176, startPoint y: 95, endPoint x: 173, endPoint y: 87, distance: 9.2
click at [176, 95] on div at bounding box center [271, 129] width 542 height 259
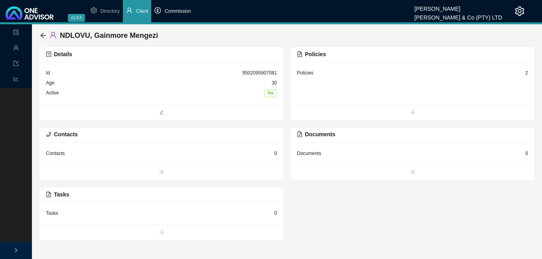
click at [179, 14] on li "Commission" at bounding box center [172, 11] width 43 height 22
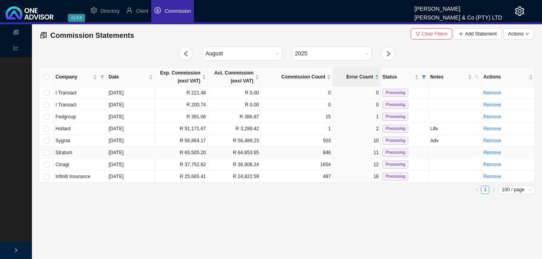
click at [138, 155] on td "[DATE]" at bounding box center [131, 153] width 48 height 12
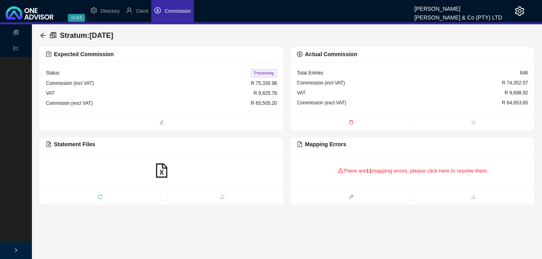
click at [340, 171] on icon "warning" at bounding box center [340, 170] width 5 height 5
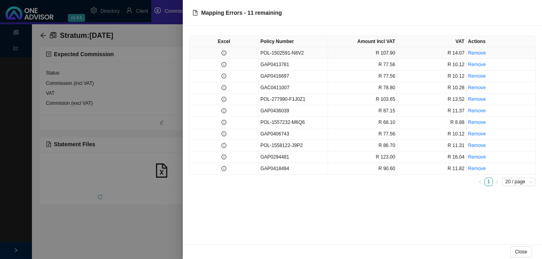
click at [227, 54] on td at bounding box center [224, 53] width 69 height 12
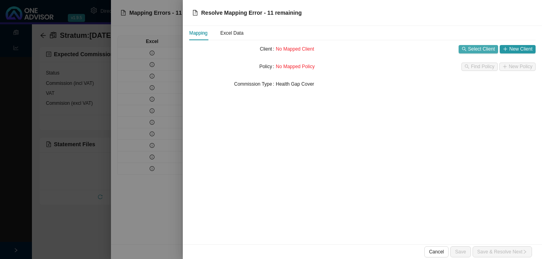
click at [485, 51] on span "Select Client" at bounding box center [481, 49] width 27 height 8
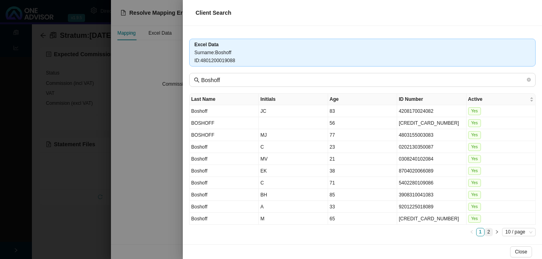
click at [485, 232] on link "2" at bounding box center [489, 233] width 8 height 8
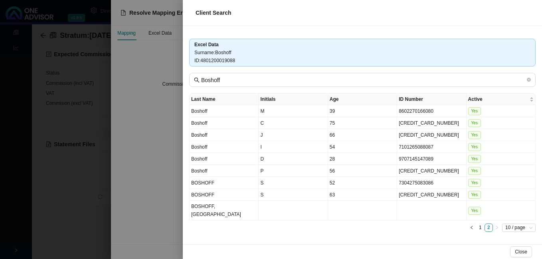
click at [153, 116] on div at bounding box center [271, 129] width 542 height 259
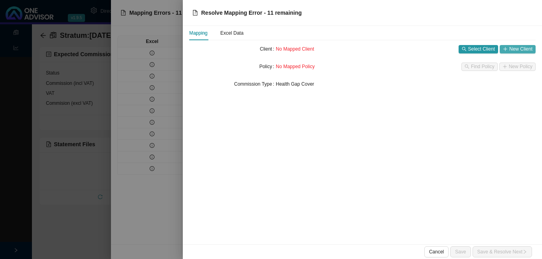
click at [515, 45] on span "New Client" at bounding box center [520, 49] width 23 height 8
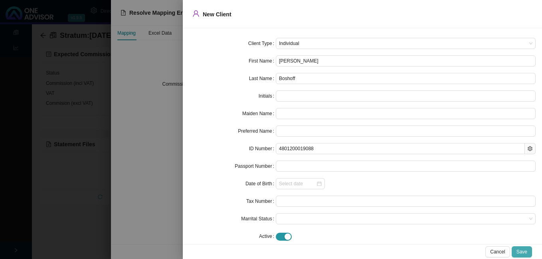
click at [519, 252] on span "Save" at bounding box center [521, 252] width 11 height 8
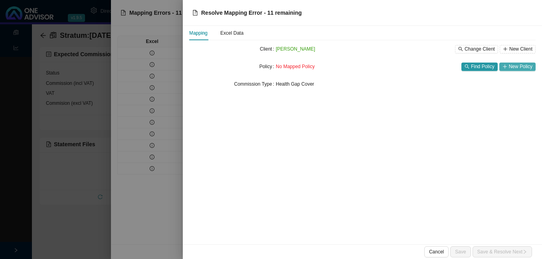
click at [506, 67] on icon "plus" at bounding box center [505, 66] width 4 height 0
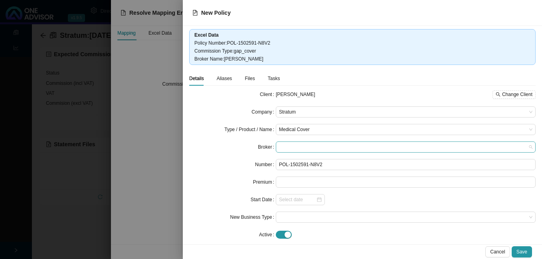
click at [301, 147] on span at bounding box center [405, 147] width 253 height 10
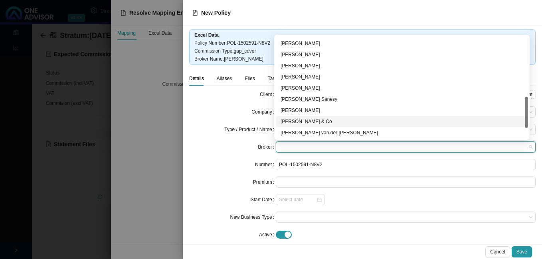
scroll to position [233, 0]
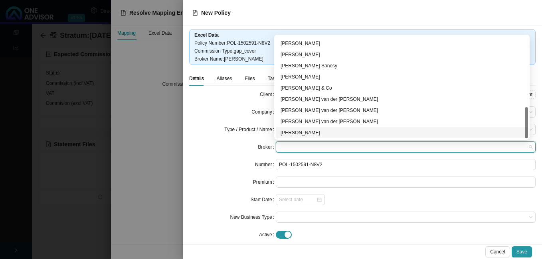
click at [361, 135] on div "[PERSON_NAME]" at bounding box center [402, 133] width 243 height 8
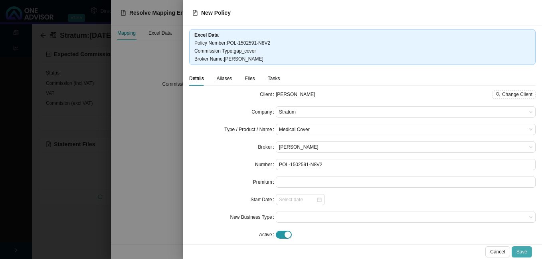
click at [523, 251] on span "Save" at bounding box center [521, 252] width 11 height 8
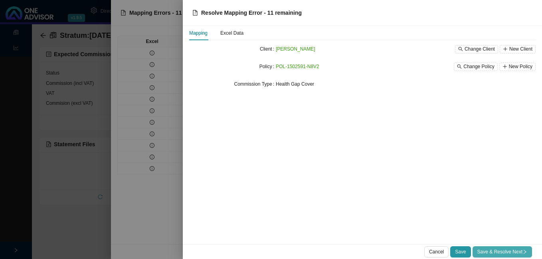
click at [495, 254] on span "Save & Resolve Next" at bounding box center [502, 252] width 50 height 8
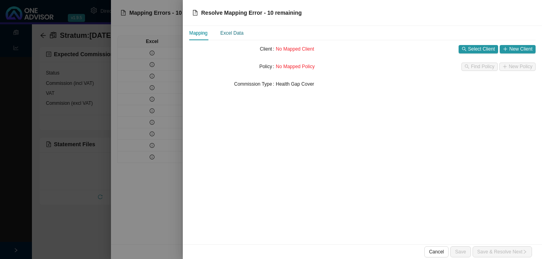
click at [236, 33] on div "Excel Data" at bounding box center [231, 33] width 23 height 8
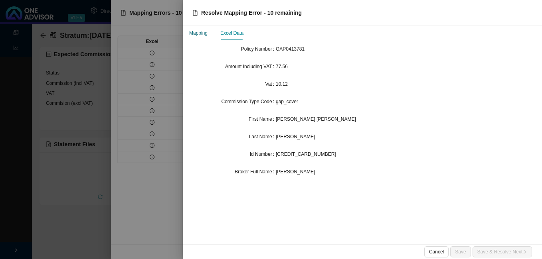
click at [202, 34] on div "Mapping" at bounding box center [198, 33] width 18 height 8
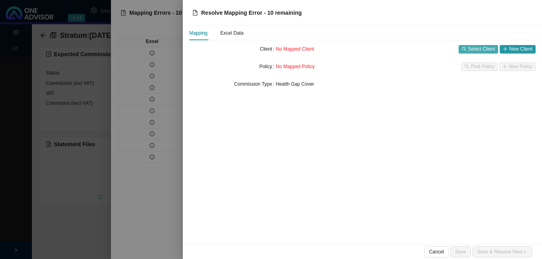
click at [473, 46] on span "Select Client" at bounding box center [481, 49] width 27 height 8
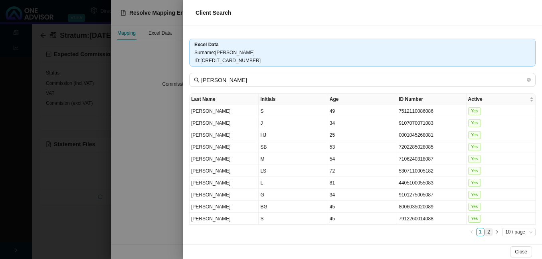
click at [485, 232] on link "2" at bounding box center [489, 233] width 8 height 8
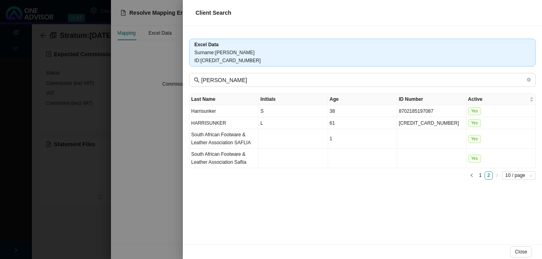
click at [178, 199] on div at bounding box center [271, 129] width 542 height 259
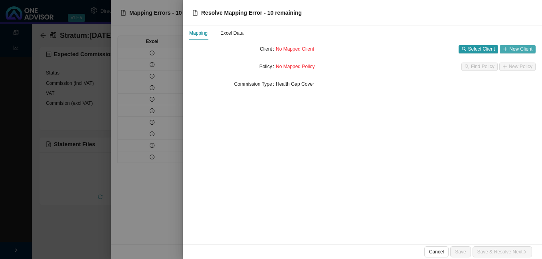
click at [513, 49] on span "New Client" at bounding box center [520, 49] width 23 height 8
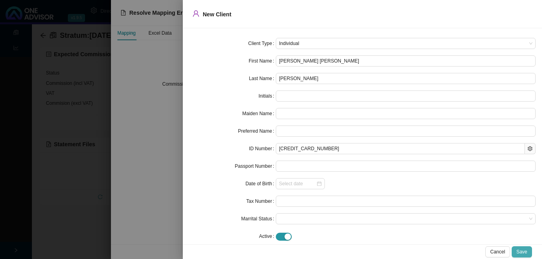
click at [522, 251] on span "Save" at bounding box center [521, 252] width 11 height 8
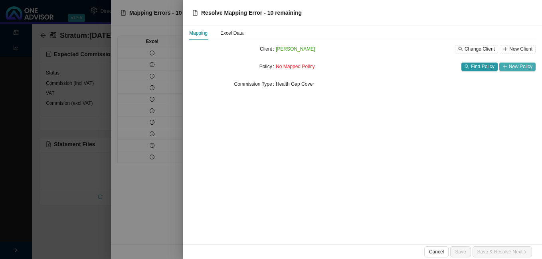
click at [513, 67] on span "New Policy" at bounding box center [521, 67] width 24 height 8
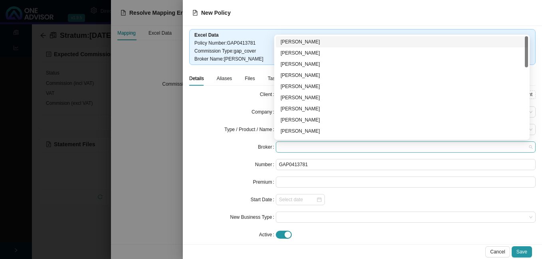
click at [318, 143] on span at bounding box center [405, 147] width 253 height 10
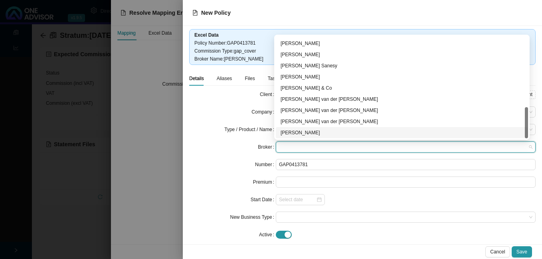
click at [343, 135] on div "[PERSON_NAME]" at bounding box center [402, 133] width 243 height 8
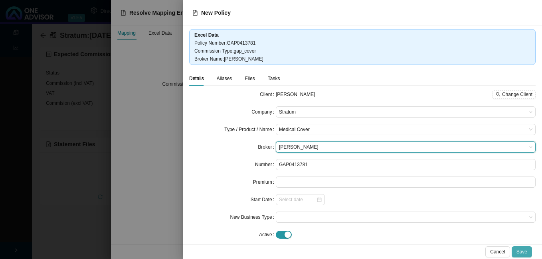
click at [522, 251] on span "Save" at bounding box center [521, 252] width 11 height 8
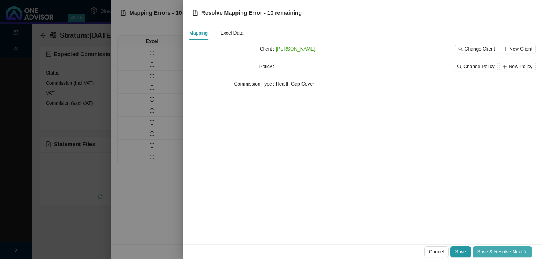
click at [514, 248] on button "Save & Resolve Next" at bounding box center [502, 252] width 59 height 11
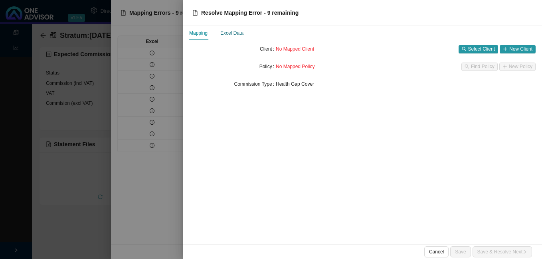
click at [228, 32] on div "Excel Data" at bounding box center [231, 33] width 23 height 8
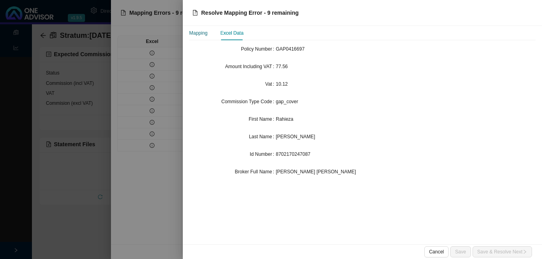
click at [200, 36] on div "Mapping" at bounding box center [198, 33] width 18 height 8
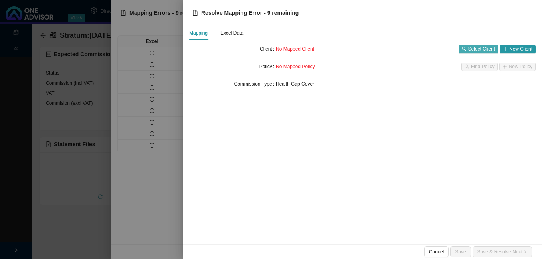
click at [474, 49] on span "Select Client" at bounding box center [481, 49] width 27 height 8
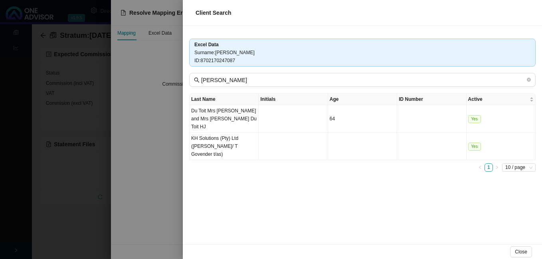
click at [170, 146] on div at bounding box center [271, 129] width 542 height 259
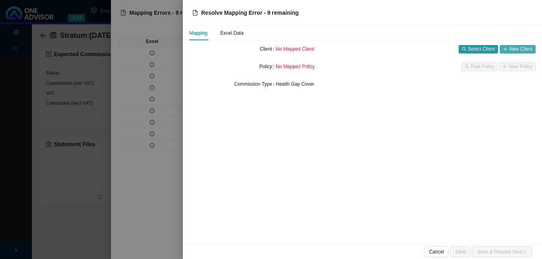
click at [513, 48] on span "New Client" at bounding box center [520, 49] width 23 height 8
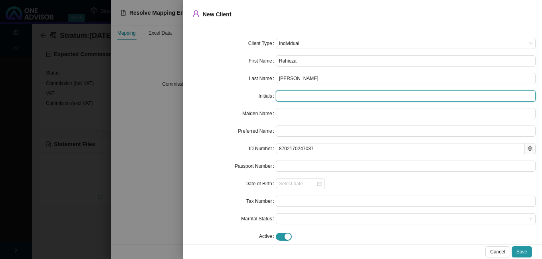
click at [325, 93] on input "text" at bounding box center [406, 96] width 260 height 11
type input "R"
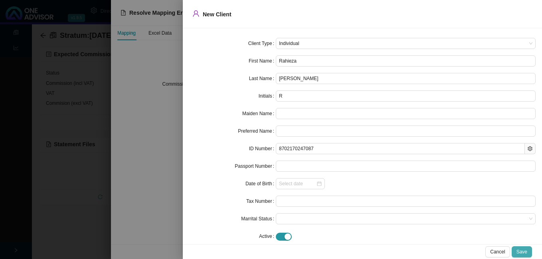
click at [523, 251] on span "Save" at bounding box center [521, 252] width 11 height 8
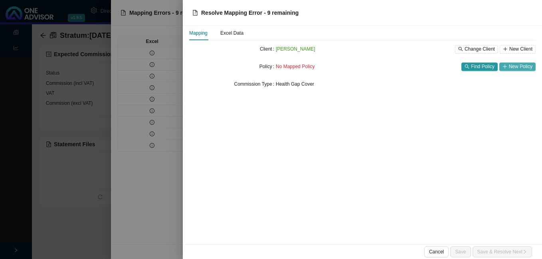
click at [524, 68] on span "New Policy" at bounding box center [521, 67] width 24 height 8
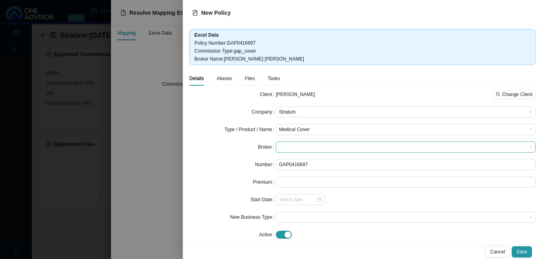
click at [306, 147] on span at bounding box center [405, 147] width 253 height 10
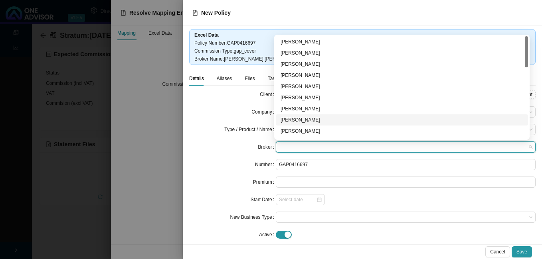
scroll to position [40, 0]
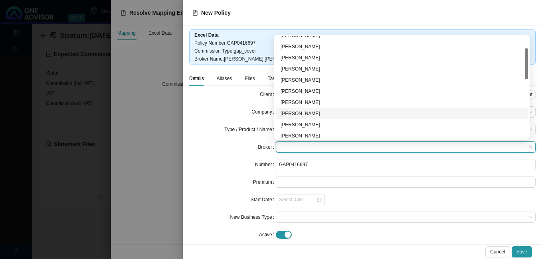
click at [325, 113] on div "[PERSON_NAME]" at bounding box center [402, 114] width 243 height 8
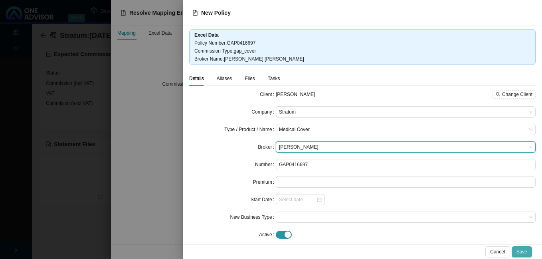
click at [522, 251] on span "Save" at bounding box center [521, 252] width 11 height 8
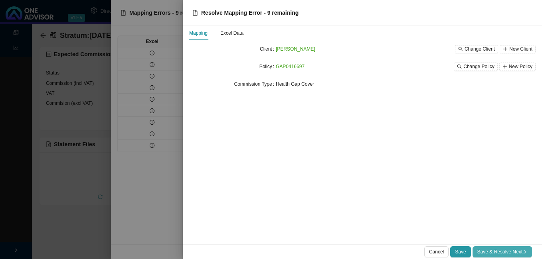
click at [499, 250] on span "Save & Resolve Next" at bounding box center [502, 252] width 50 height 8
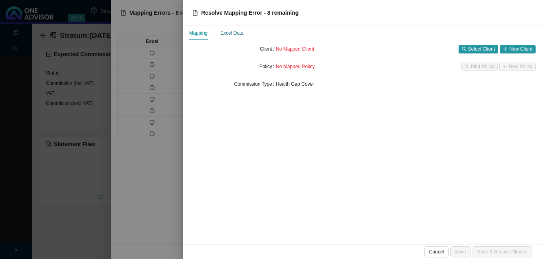
click at [236, 36] on div "Excel Data" at bounding box center [231, 33] width 23 height 8
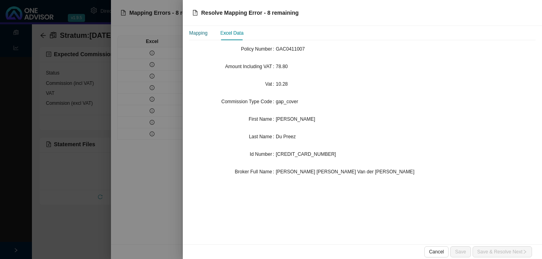
click at [204, 32] on div "Mapping" at bounding box center [198, 33] width 18 height 8
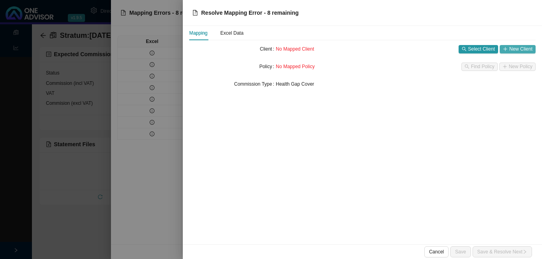
click at [518, 50] on span "New Client" at bounding box center [520, 49] width 23 height 8
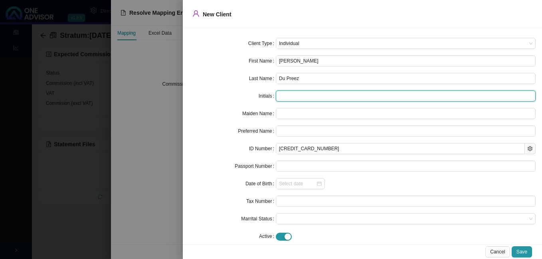
click at [332, 95] on input "text" at bounding box center [406, 96] width 260 height 11
type input "[PERSON_NAME]"
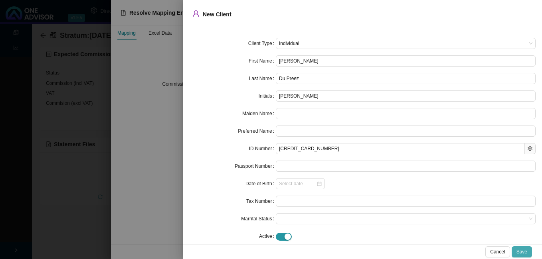
click at [524, 251] on span "Save" at bounding box center [521, 252] width 11 height 8
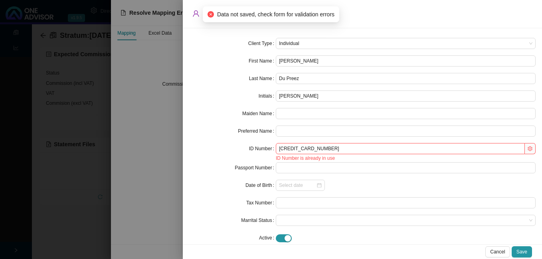
click at [164, 99] on div at bounding box center [271, 129] width 542 height 259
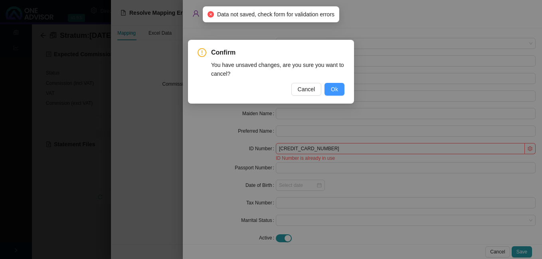
click at [338, 90] on button "Ok" at bounding box center [334, 89] width 20 height 13
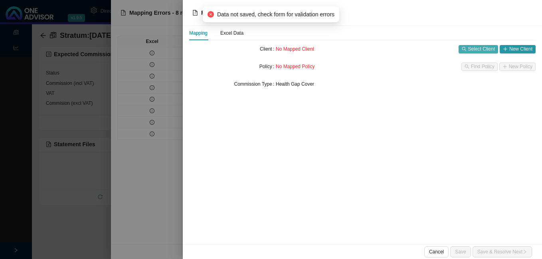
click at [472, 45] on span "Select Client" at bounding box center [481, 49] width 27 height 8
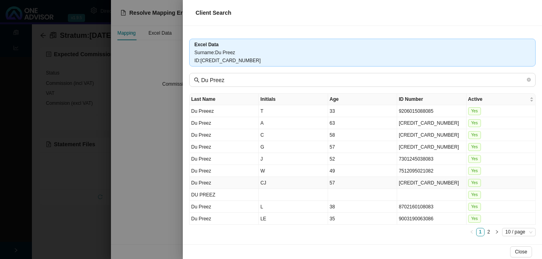
click at [415, 181] on td "[CREDIT_CARD_NUMBER]" at bounding box center [431, 183] width 69 height 12
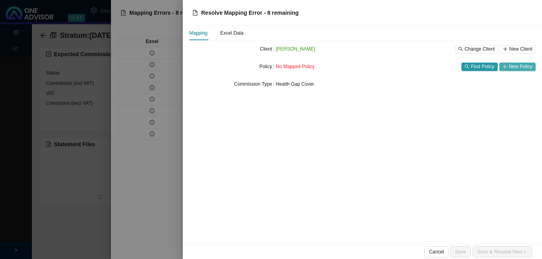
click at [516, 68] on span "New Policy" at bounding box center [521, 67] width 24 height 8
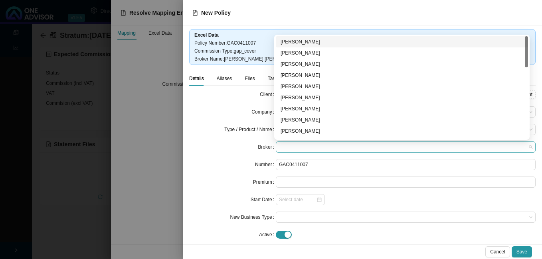
click at [331, 148] on span at bounding box center [405, 147] width 253 height 10
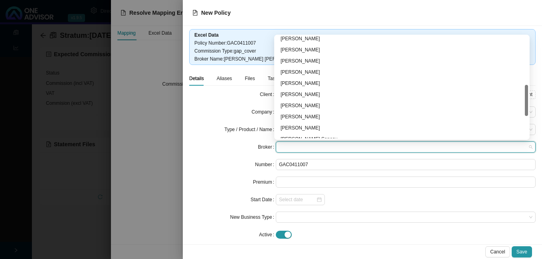
scroll to position [233, 0]
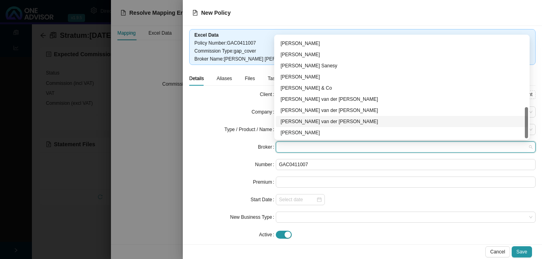
click at [331, 122] on div "[PERSON_NAME] van der [PERSON_NAME]" at bounding box center [402, 122] width 243 height 8
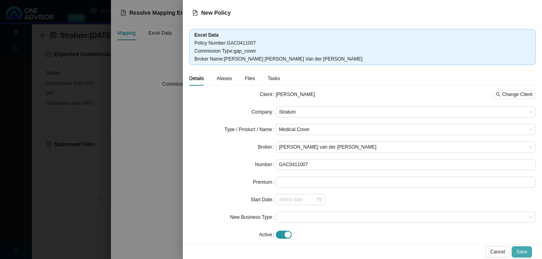
click at [523, 247] on button "Save" at bounding box center [522, 252] width 20 height 11
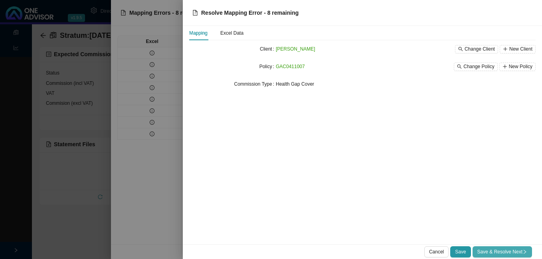
click at [500, 249] on span "Save & Resolve Next" at bounding box center [502, 252] width 50 height 8
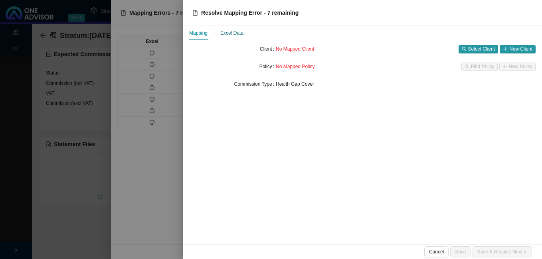
click at [234, 34] on div "Excel Data" at bounding box center [231, 33] width 23 height 8
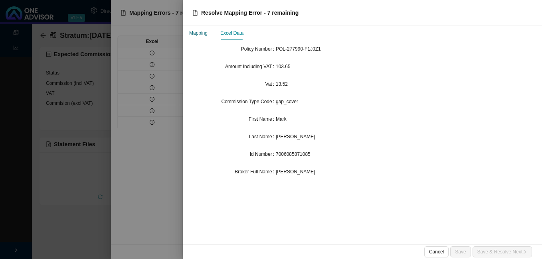
click at [194, 29] on div "Mapping" at bounding box center [198, 33] width 18 height 8
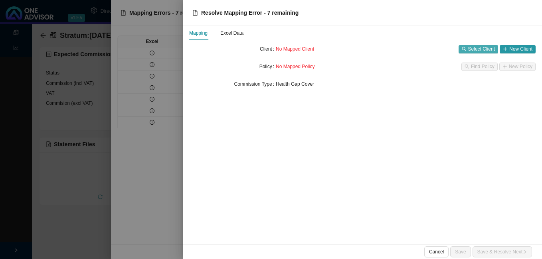
click at [471, 51] on span "Select Client" at bounding box center [481, 49] width 27 height 8
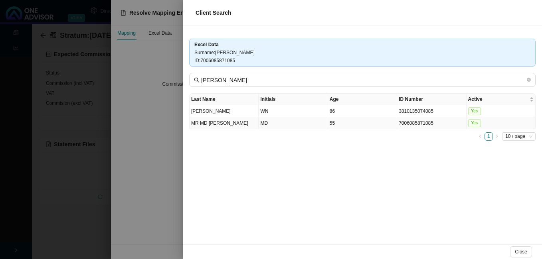
click at [426, 123] on td "7006085871085" at bounding box center [431, 123] width 69 height 12
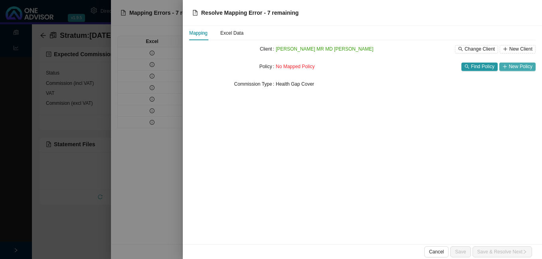
click at [512, 68] on span "New Policy" at bounding box center [521, 67] width 24 height 8
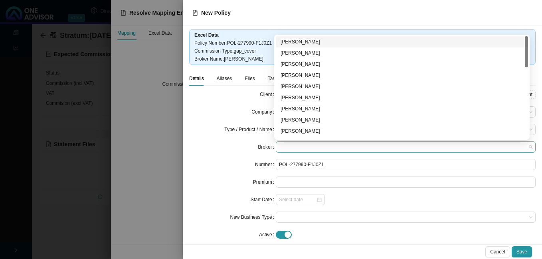
click at [305, 144] on span at bounding box center [405, 147] width 253 height 10
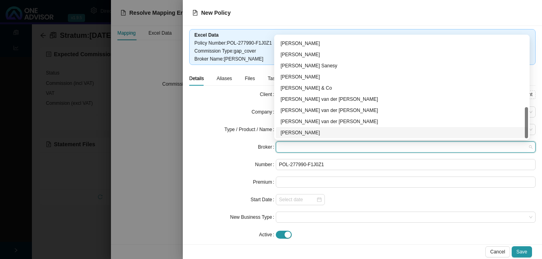
click at [342, 132] on div "[PERSON_NAME]" at bounding box center [402, 133] width 243 height 8
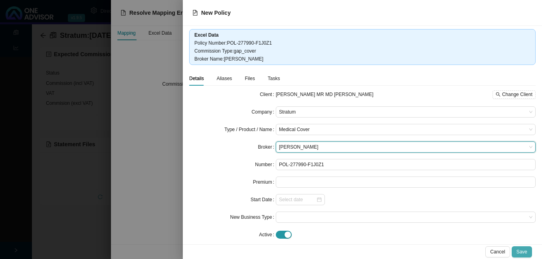
click at [517, 253] on button "Save" at bounding box center [522, 252] width 20 height 11
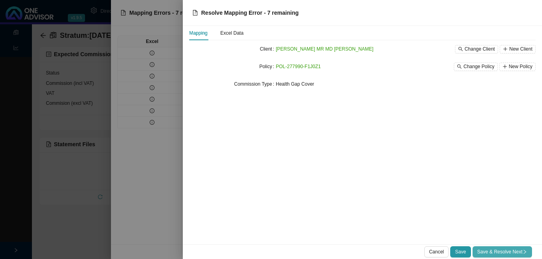
click at [500, 250] on span "Save & Resolve Next" at bounding box center [502, 252] width 50 height 8
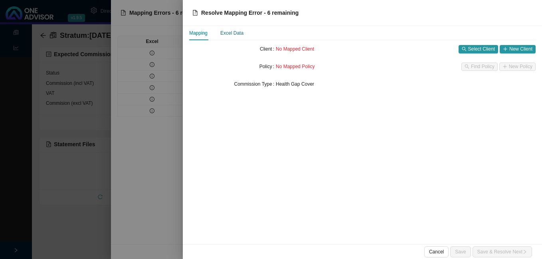
click at [235, 36] on div "Excel Data" at bounding box center [231, 33] width 23 height 8
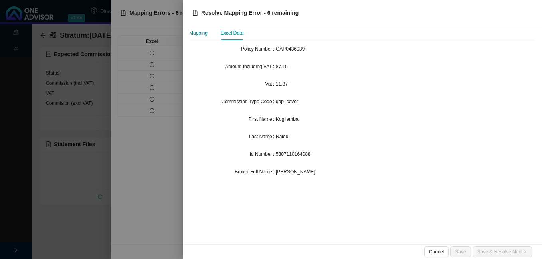
click at [192, 31] on div "Mapping" at bounding box center [198, 33] width 18 height 8
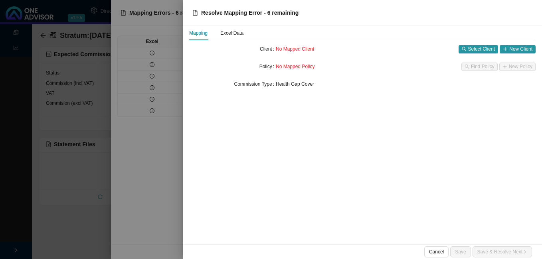
click at [536, 47] on div "Mapping Excel Data Client No Mapped Client Select Client New Client Policy No M…" at bounding box center [362, 135] width 359 height 219
click at [511, 47] on span "New Client" at bounding box center [520, 49] width 23 height 8
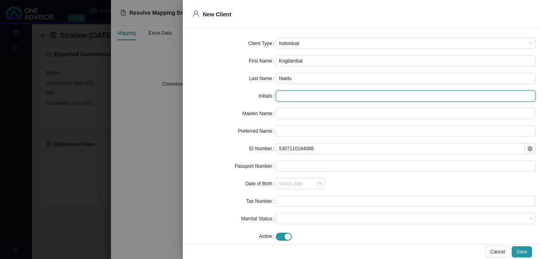
click at [319, 95] on input "text" at bounding box center [406, 96] width 260 height 11
type input "K"
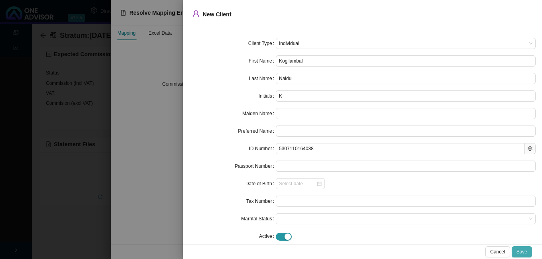
click at [522, 254] on span "Save" at bounding box center [521, 252] width 11 height 8
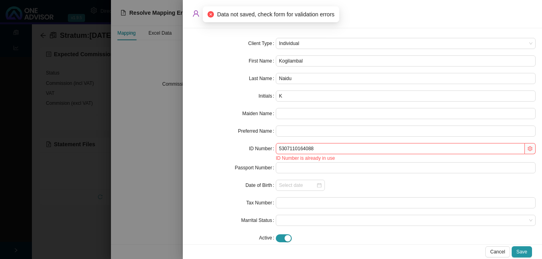
click at [156, 168] on div at bounding box center [271, 129] width 542 height 259
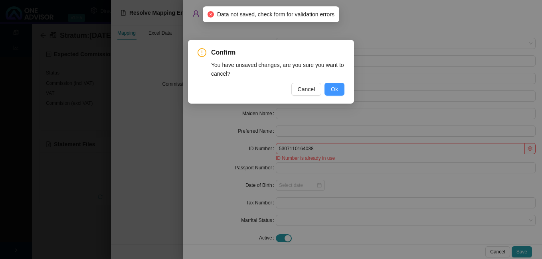
click at [334, 87] on span "Ok" at bounding box center [334, 89] width 7 height 9
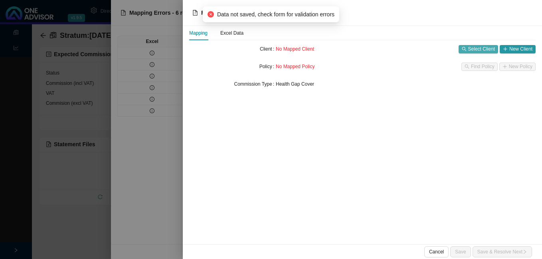
click at [476, 49] on span "Select Client" at bounding box center [481, 49] width 27 height 8
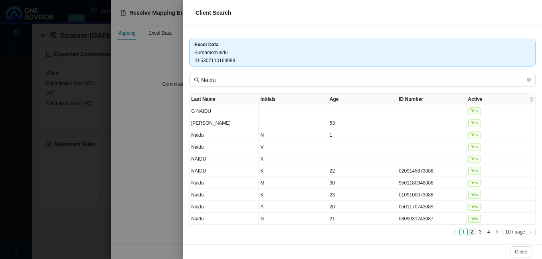
click at [468, 234] on link "2" at bounding box center [472, 233] width 8 height 8
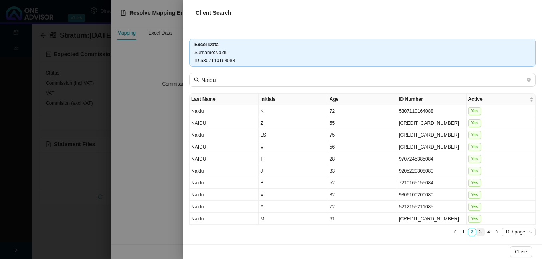
click at [477, 233] on link "3" at bounding box center [481, 233] width 8 height 8
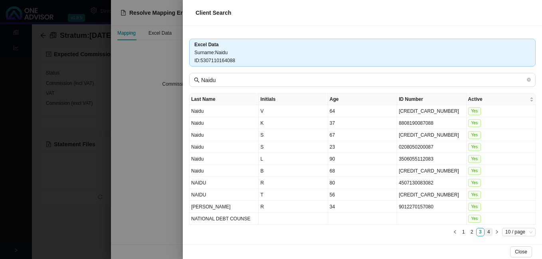
click at [485, 233] on link "4" at bounding box center [489, 233] width 8 height 8
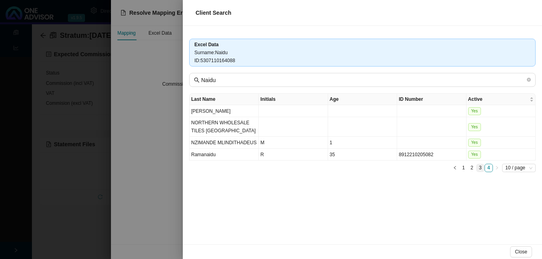
click at [479, 166] on link "3" at bounding box center [481, 168] width 8 height 8
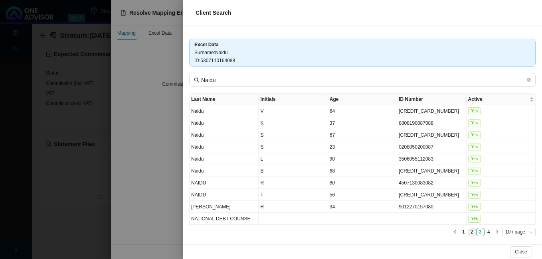
click at [468, 230] on link "2" at bounding box center [472, 233] width 8 height 8
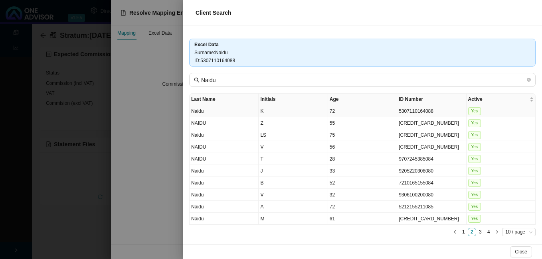
click at [408, 113] on td "5307110164088" at bounding box center [431, 111] width 69 height 12
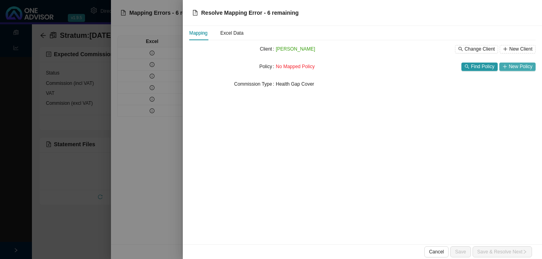
click at [523, 67] on span "New Policy" at bounding box center [521, 67] width 24 height 8
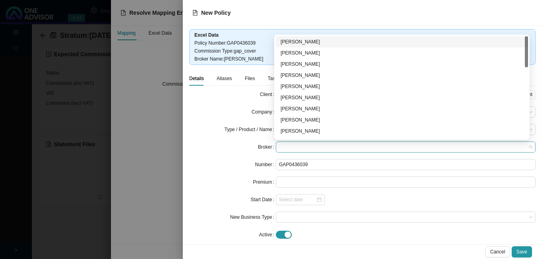
click at [338, 146] on span at bounding box center [405, 147] width 253 height 10
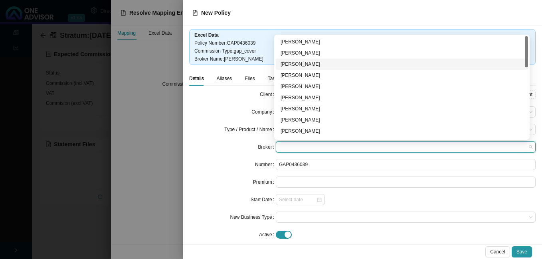
click at [351, 64] on div "[PERSON_NAME]" at bounding box center [402, 64] width 243 height 8
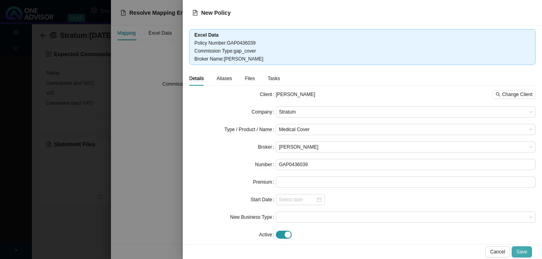
click at [520, 254] on span "Save" at bounding box center [521, 252] width 11 height 8
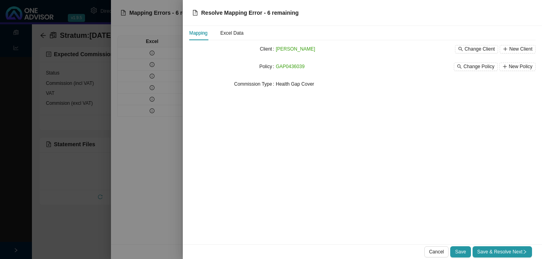
click at [520, 254] on span "Save & Resolve Next" at bounding box center [502, 252] width 50 height 8
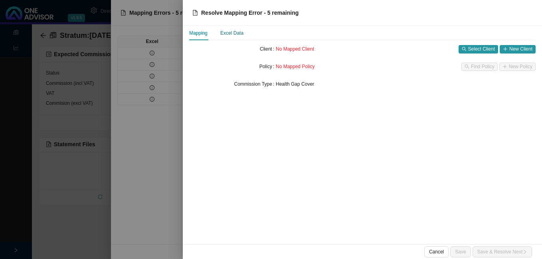
click at [238, 36] on div "Excel Data" at bounding box center [231, 33] width 23 height 8
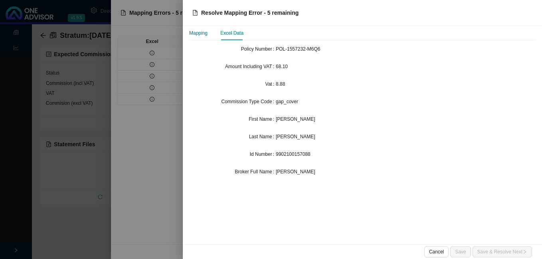
click at [202, 35] on div "Mapping" at bounding box center [198, 33] width 18 height 8
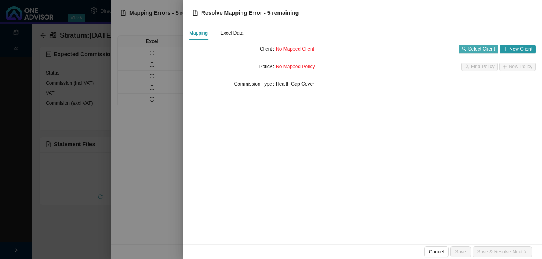
click at [470, 46] on span "Select Client" at bounding box center [481, 49] width 27 height 8
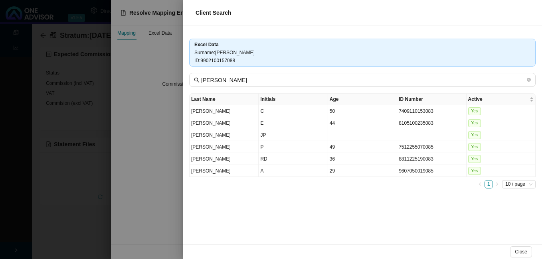
click at [143, 56] on div at bounding box center [271, 129] width 542 height 259
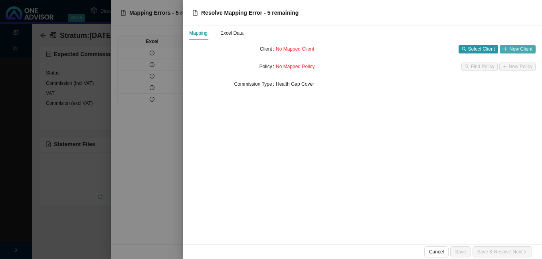
click at [514, 45] on button "New Client" at bounding box center [518, 49] width 36 height 8
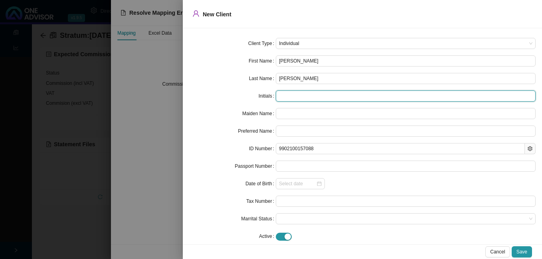
click at [317, 100] on input "text" at bounding box center [406, 96] width 260 height 11
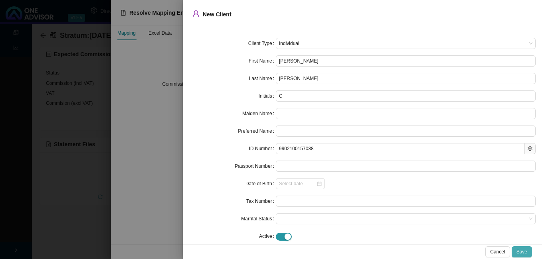
click at [522, 250] on span "Save" at bounding box center [521, 252] width 11 height 8
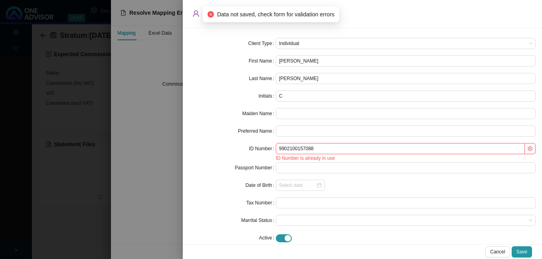
click at [145, 123] on div at bounding box center [271, 129] width 542 height 259
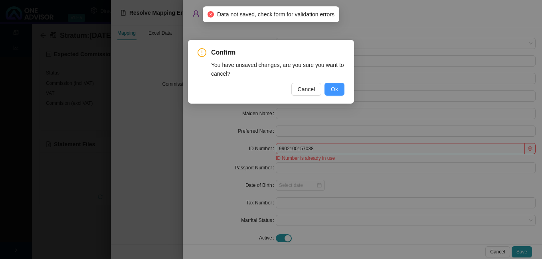
click at [336, 88] on span "Ok" at bounding box center [334, 89] width 7 height 9
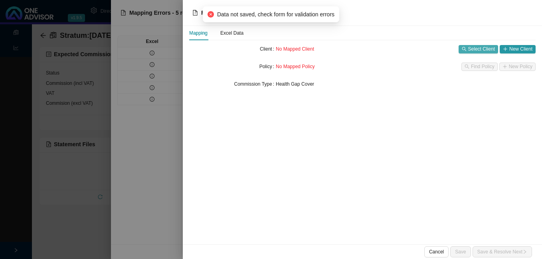
click at [471, 48] on span "Select Client" at bounding box center [481, 49] width 27 height 8
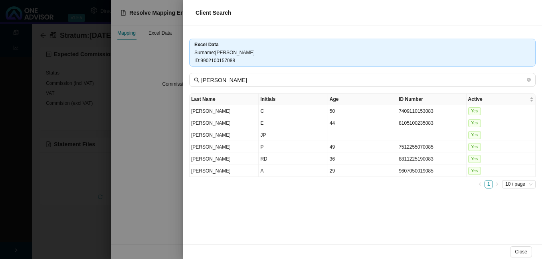
drag, startPoint x: 176, startPoint y: 93, endPoint x: 153, endPoint y: 85, distance: 24.1
click at [174, 93] on div at bounding box center [271, 129] width 542 height 259
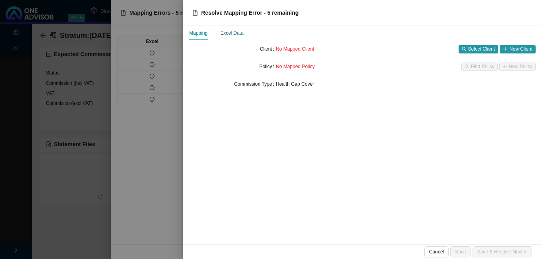
click at [238, 36] on div "Excel Data" at bounding box center [231, 33] width 23 height 8
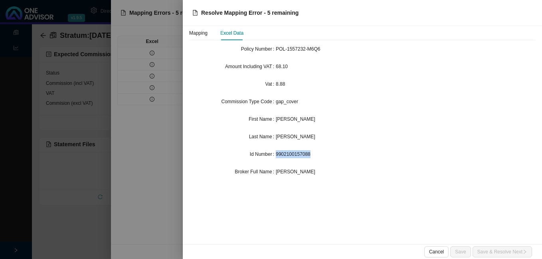
drag, startPoint x: 310, startPoint y: 156, endPoint x: 276, endPoint y: 152, distance: 33.7
click at [276, 152] on div "9902100157088" at bounding box center [406, 154] width 260 height 8
copy span "9902100157088"
click at [65, 84] on div at bounding box center [271, 129] width 542 height 259
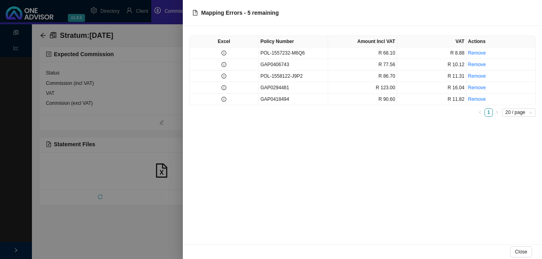
click at [148, 12] on div at bounding box center [271, 129] width 542 height 259
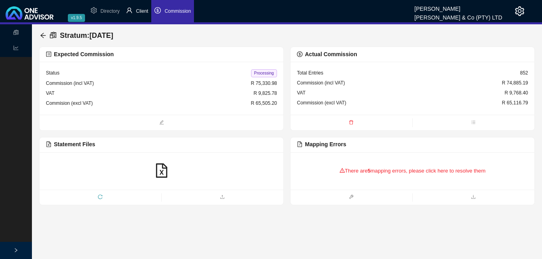
click at [143, 12] on span "Client" at bounding box center [142, 11] width 12 height 6
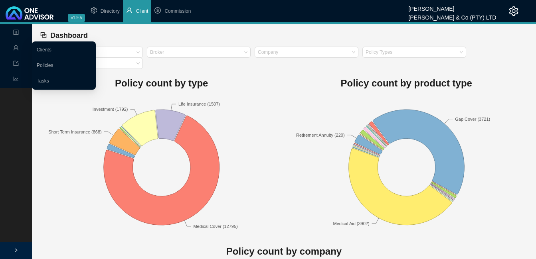
click at [17, 47] on icon "user" at bounding box center [16, 47] width 5 height 5
click at [37, 48] on link "Clients" at bounding box center [44, 50] width 15 height 6
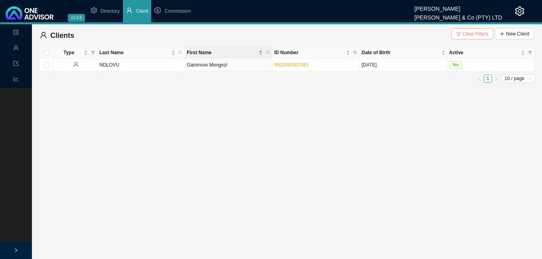
click at [472, 34] on span "Clear Filters" at bounding box center [476, 34] width 26 height 8
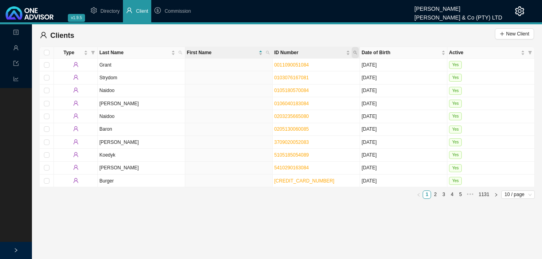
click at [355, 51] on icon "search" at bounding box center [355, 53] width 4 height 4
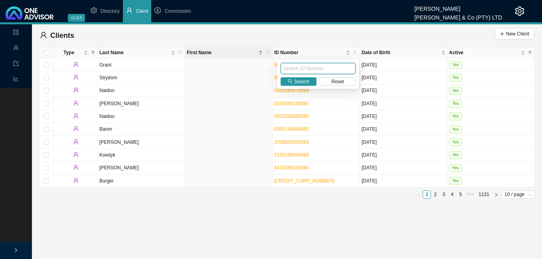
paste input "9902100157088"
click at [301, 81] on span "Search" at bounding box center [301, 82] width 15 height 8
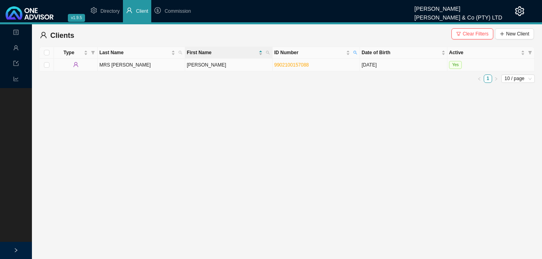
click at [239, 63] on td "[PERSON_NAME]" at bounding box center [228, 65] width 87 height 13
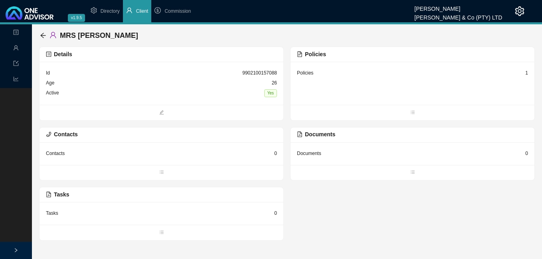
click at [525, 75] on div "Policies 1" at bounding box center [412, 73] width 231 height 10
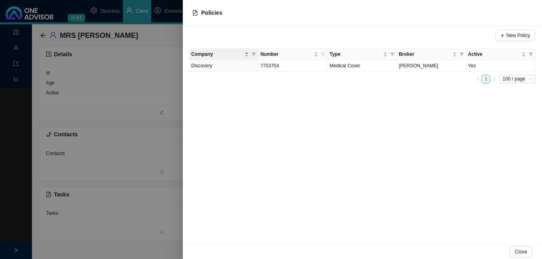
click at [121, 63] on div at bounding box center [271, 129] width 542 height 259
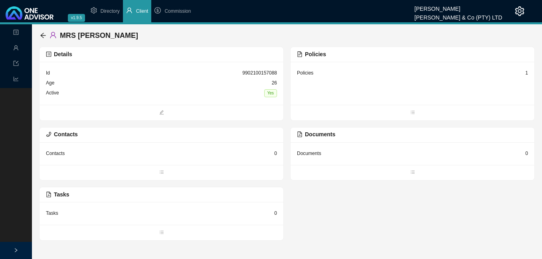
click at [134, 56] on div "Details" at bounding box center [161, 54] width 231 height 9
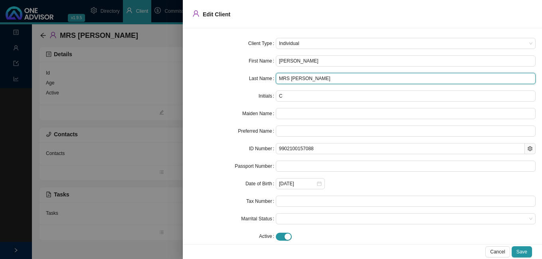
drag, startPoint x: 293, startPoint y: 78, endPoint x: 352, endPoint y: 81, distance: 59.2
click at [352, 81] on input "MRS [PERSON_NAME]" at bounding box center [406, 78] width 260 height 11
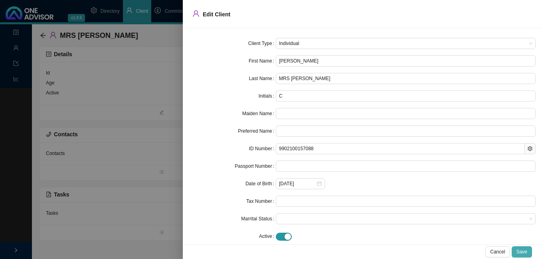
click at [526, 251] on span "Save" at bounding box center [521, 252] width 11 height 8
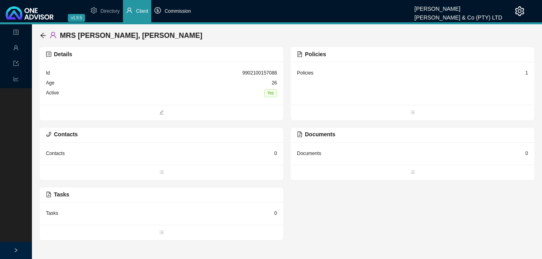
click at [181, 15] on li "Commission" at bounding box center [172, 11] width 43 height 22
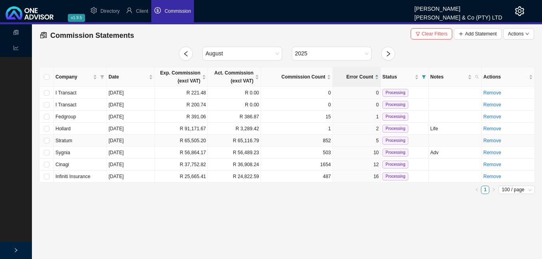
click at [178, 140] on td "R 65,505.20" at bounding box center [181, 141] width 53 height 12
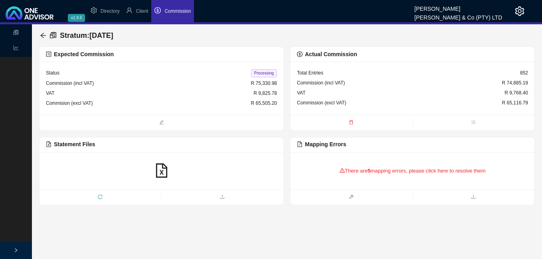
click at [384, 172] on div "There are 5 mapping errors, please click here to resolve them" at bounding box center [412, 171] width 231 height 25
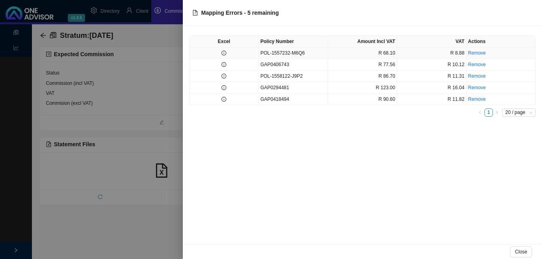
click at [228, 53] on td at bounding box center [224, 53] width 69 height 12
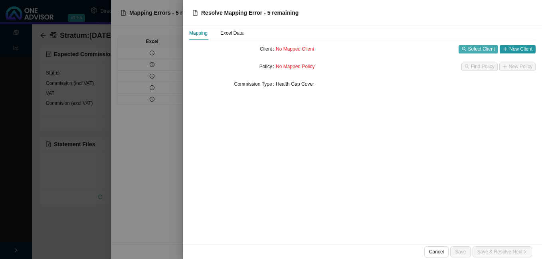
click at [471, 46] on span "Select Client" at bounding box center [481, 49] width 27 height 8
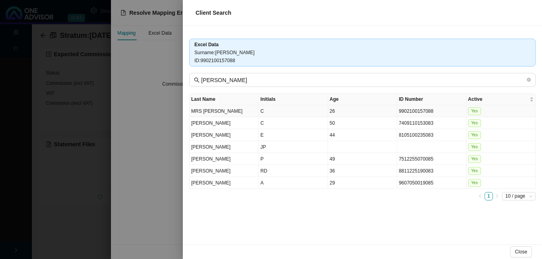
click at [430, 111] on td "9902100157088" at bounding box center [431, 111] width 69 height 12
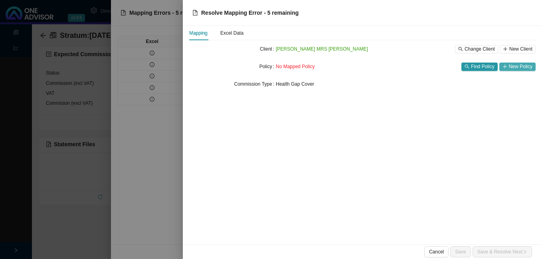
click at [510, 69] on span "New Policy" at bounding box center [521, 67] width 24 height 8
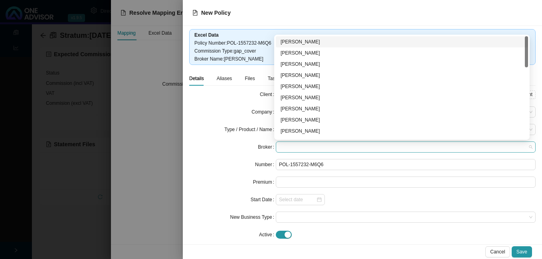
click at [316, 148] on span at bounding box center [405, 147] width 253 height 10
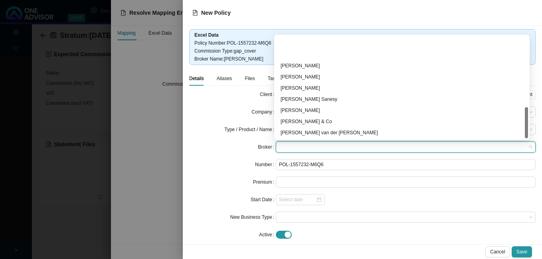
scroll to position [233, 0]
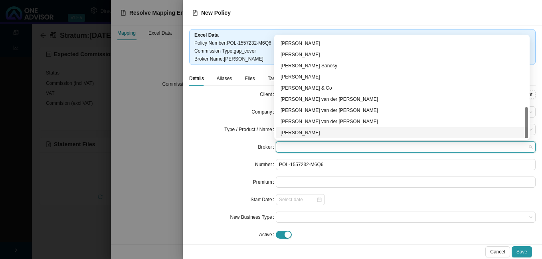
click at [336, 135] on div "[PERSON_NAME]" at bounding box center [402, 133] width 243 height 8
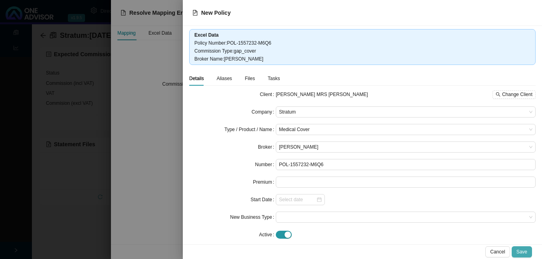
click at [518, 250] on span "Save" at bounding box center [521, 252] width 11 height 8
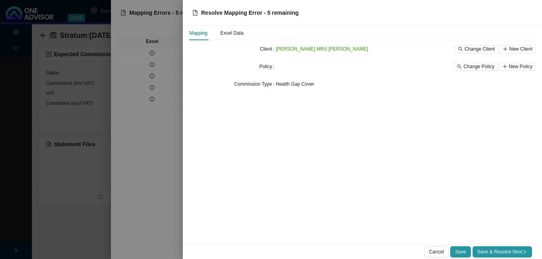
click at [517, 250] on span "Save & Resolve Next" at bounding box center [502, 252] width 50 height 8
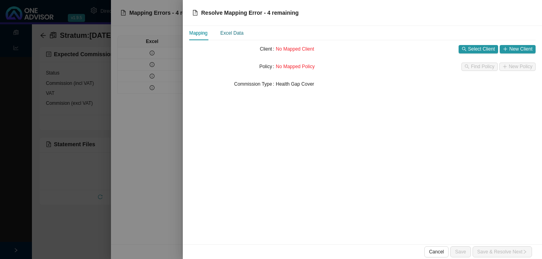
click at [227, 32] on div "Excel Data" at bounding box center [231, 33] width 23 height 8
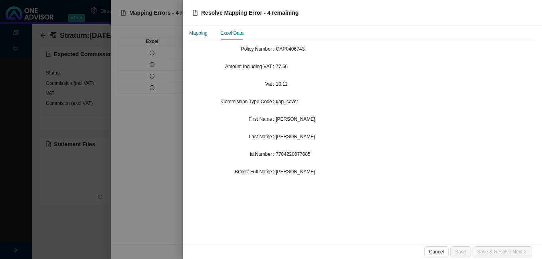
click at [202, 33] on div "Mapping" at bounding box center [198, 33] width 18 height 8
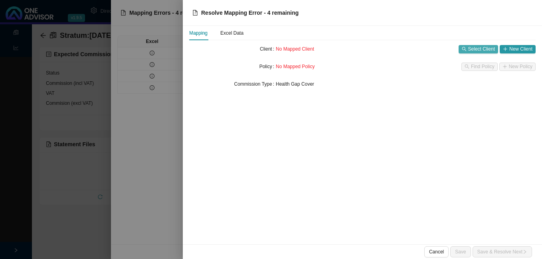
click at [486, 50] on span "Select Client" at bounding box center [481, 49] width 27 height 8
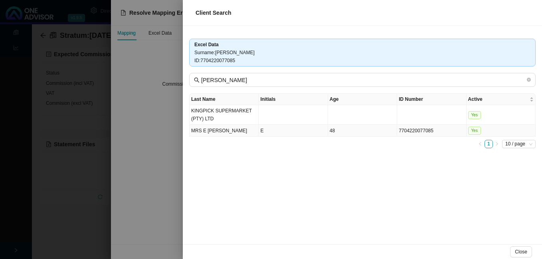
click at [418, 132] on td "7704220077085" at bounding box center [431, 131] width 69 height 12
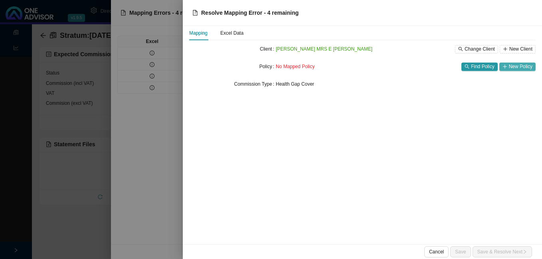
click at [514, 65] on span "New Policy" at bounding box center [521, 67] width 24 height 8
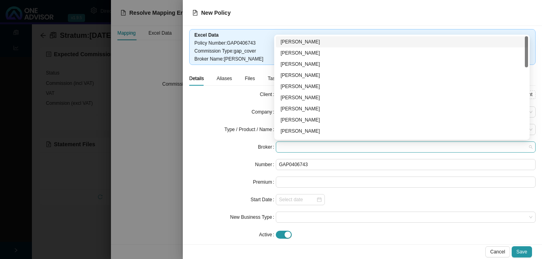
click at [296, 146] on span at bounding box center [405, 147] width 253 height 10
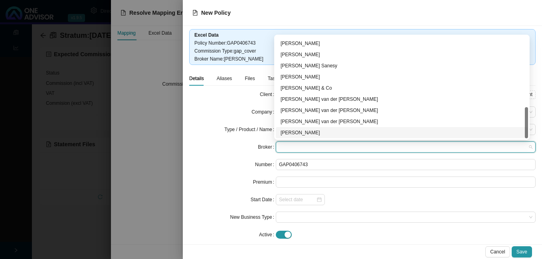
click at [325, 136] on div "[PERSON_NAME]" at bounding box center [402, 133] width 243 height 8
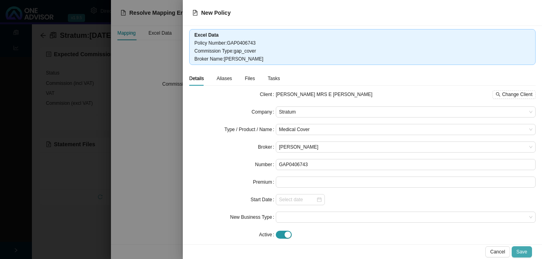
click at [522, 254] on span "Save" at bounding box center [521, 252] width 11 height 8
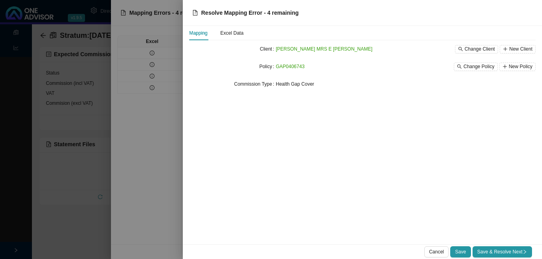
drag, startPoint x: 519, startPoint y: 253, endPoint x: 432, endPoint y: 227, distance: 91.0
click at [518, 253] on span "Save & Resolve Next" at bounding box center [502, 252] width 50 height 8
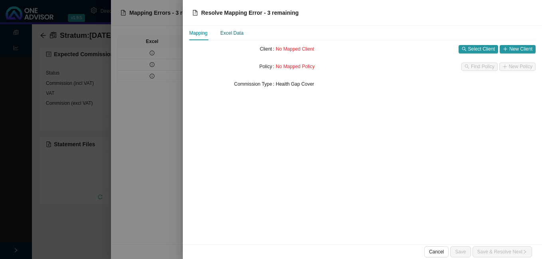
click at [237, 32] on div "Excel Data" at bounding box center [231, 33] width 23 height 8
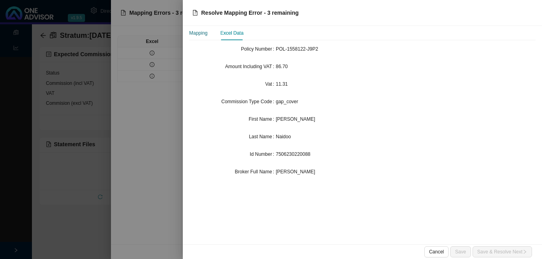
click at [205, 35] on div "Mapping" at bounding box center [198, 33] width 18 height 8
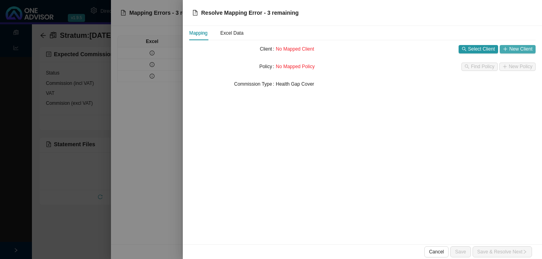
click at [514, 50] on span "New Client" at bounding box center [520, 49] width 23 height 8
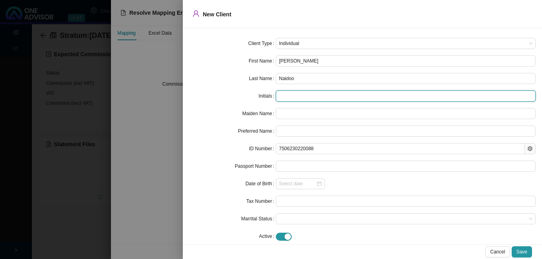
click at [304, 94] on input "text" at bounding box center [406, 96] width 260 height 11
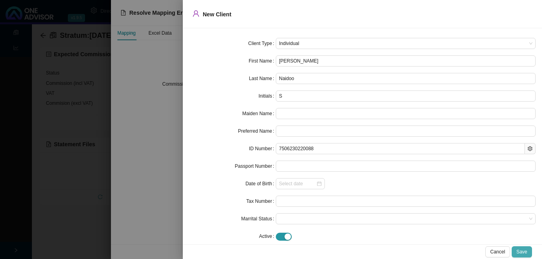
click at [529, 251] on button "Save" at bounding box center [522, 252] width 20 height 11
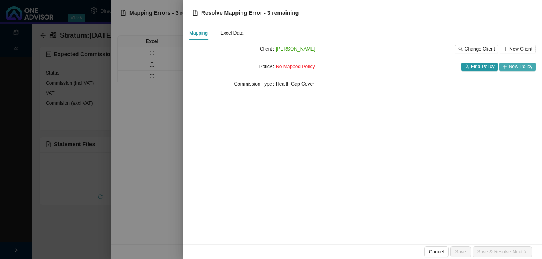
click at [507, 66] on icon "plus" at bounding box center [504, 66] width 5 height 5
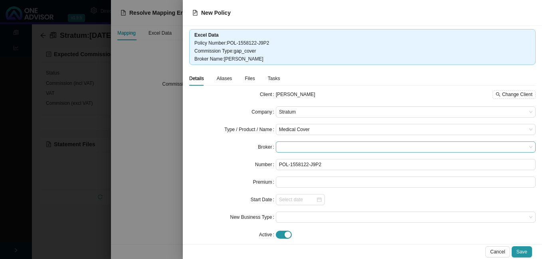
click at [335, 146] on span at bounding box center [405, 147] width 253 height 10
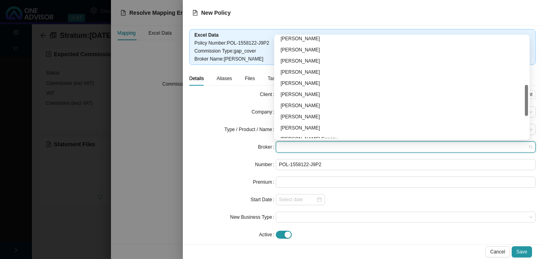
scroll to position [200, 0]
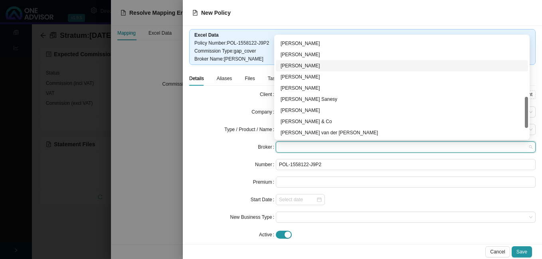
click at [303, 65] on div "[PERSON_NAME]" at bounding box center [402, 66] width 243 height 8
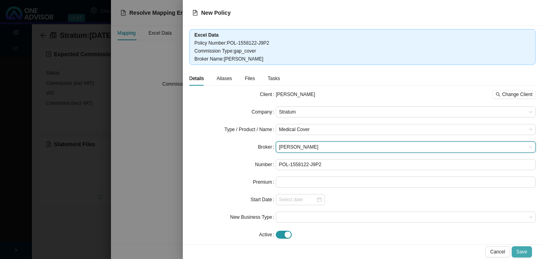
click at [525, 253] on span "Save" at bounding box center [521, 252] width 11 height 8
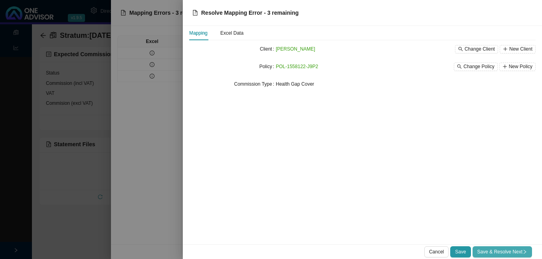
click at [487, 253] on span "Save & Resolve Next" at bounding box center [502, 252] width 50 height 8
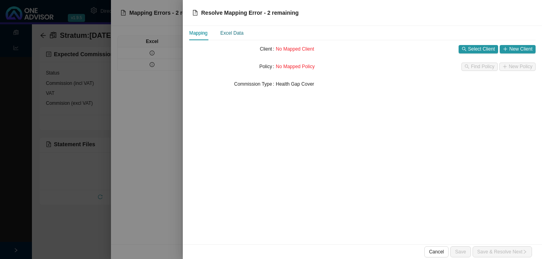
click at [225, 34] on div "Excel Data" at bounding box center [231, 33] width 23 height 8
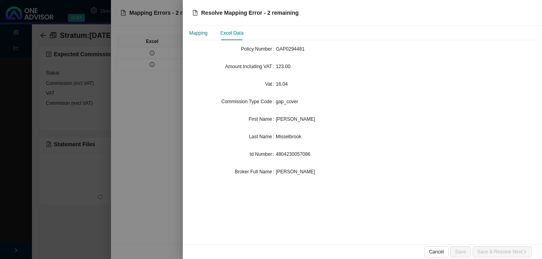
click at [206, 35] on div "Mapping" at bounding box center [198, 33] width 18 height 8
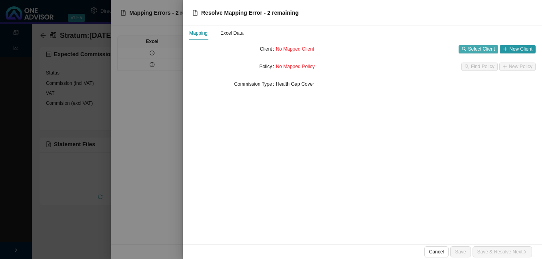
click at [485, 48] on span "Select Client" at bounding box center [481, 49] width 27 height 8
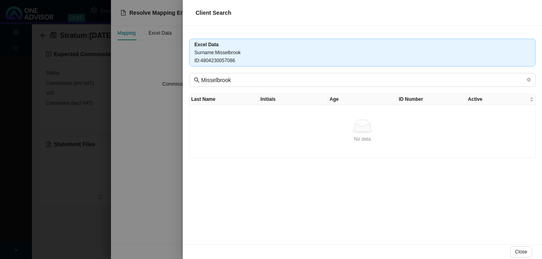
click at [158, 115] on div at bounding box center [271, 129] width 542 height 259
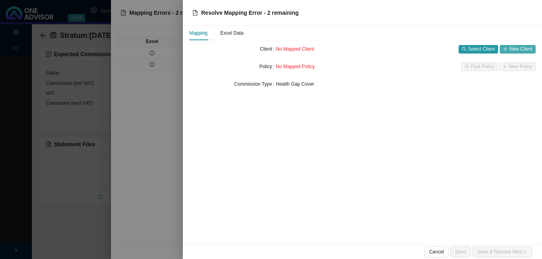
click at [522, 49] on span "New Client" at bounding box center [520, 49] width 23 height 8
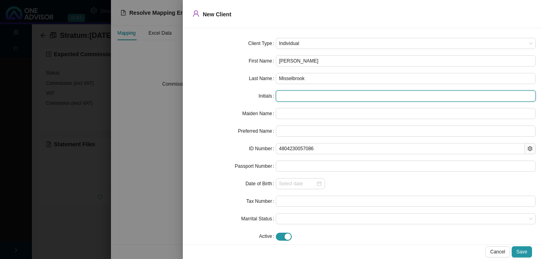
click at [298, 91] on input "text" at bounding box center [406, 96] width 260 height 11
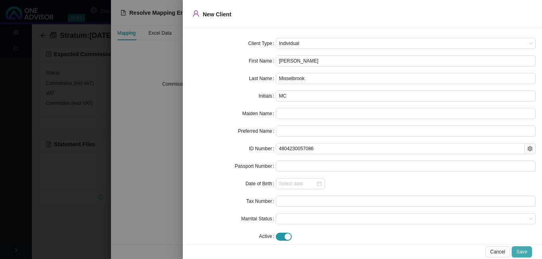
click at [525, 253] on span "Save" at bounding box center [521, 252] width 11 height 8
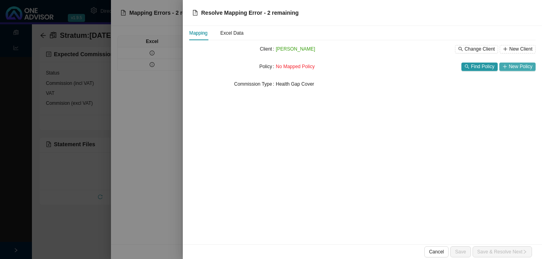
click at [516, 69] on span "New Policy" at bounding box center [521, 67] width 24 height 8
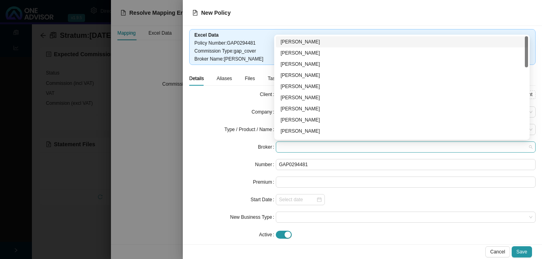
click at [290, 147] on span at bounding box center [405, 147] width 253 height 10
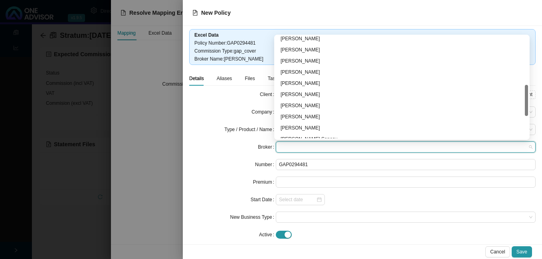
scroll to position [233, 0]
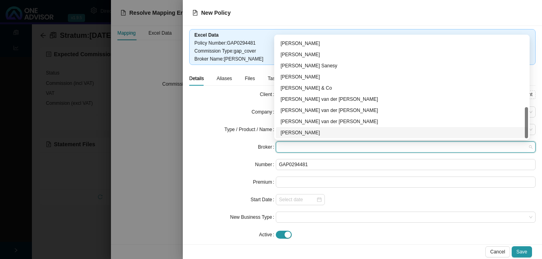
click at [319, 132] on div "[PERSON_NAME]" at bounding box center [402, 133] width 243 height 8
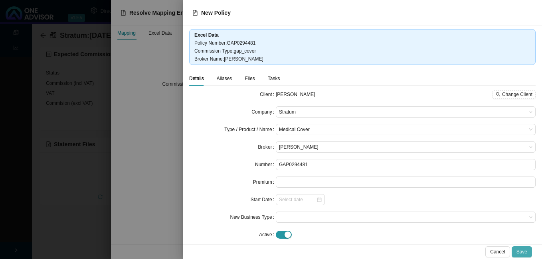
click at [520, 249] on span "Save" at bounding box center [521, 252] width 11 height 8
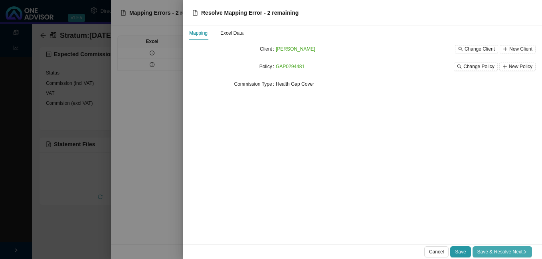
click at [491, 252] on span "Save & Resolve Next" at bounding box center [502, 252] width 50 height 8
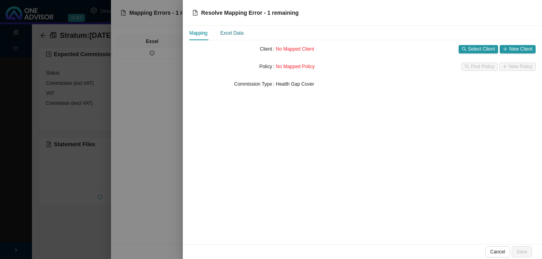
click at [240, 33] on div "Excel Data" at bounding box center [231, 33] width 23 height 8
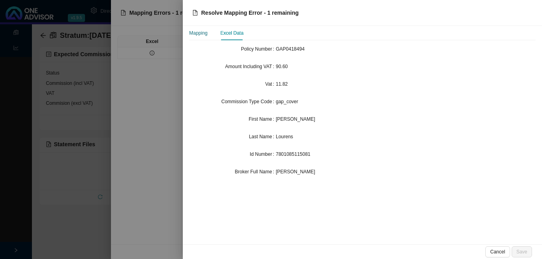
click at [201, 34] on div "Mapping" at bounding box center [198, 33] width 18 height 8
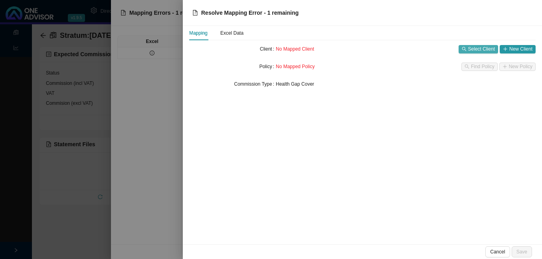
click at [469, 48] on span "Select Client" at bounding box center [481, 49] width 27 height 8
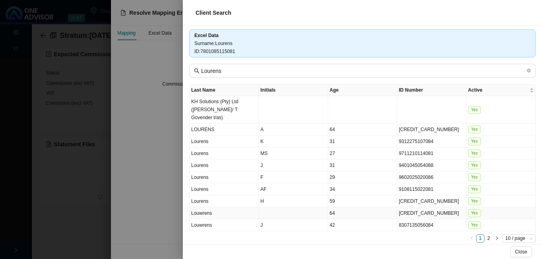
scroll to position [17, 0]
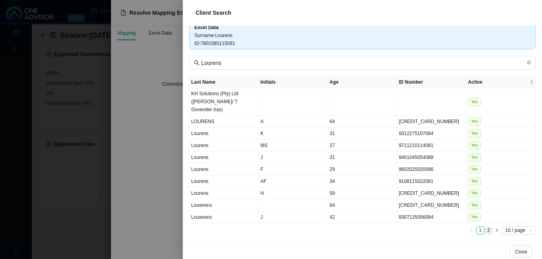
click at [485, 230] on link "2" at bounding box center [489, 231] width 8 height 8
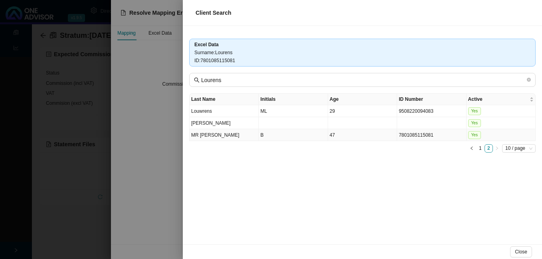
click at [405, 138] on td "7801085115081" at bounding box center [431, 135] width 69 height 12
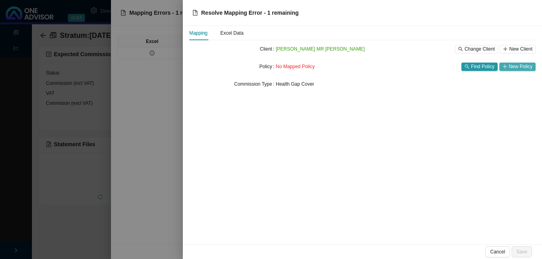
click at [516, 65] on span "New Policy" at bounding box center [521, 67] width 24 height 8
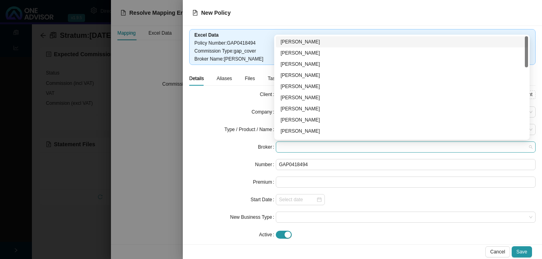
click at [335, 146] on span at bounding box center [405, 147] width 253 height 10
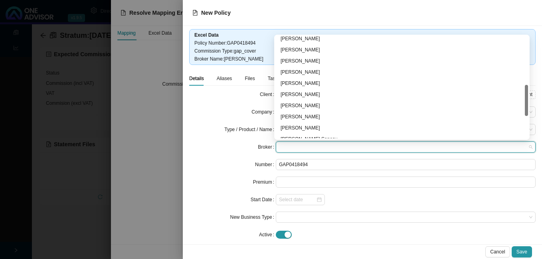
scroll to position [233, 0]
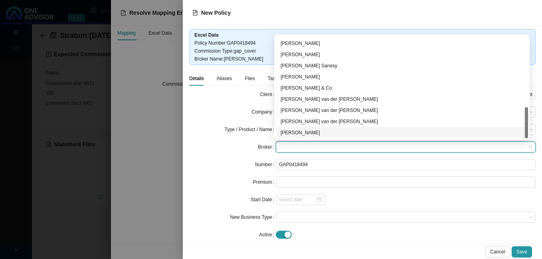
click at [372, 136] on div "[PERSON_NAME]" at bounding box center [402, 133] width 243 height 8
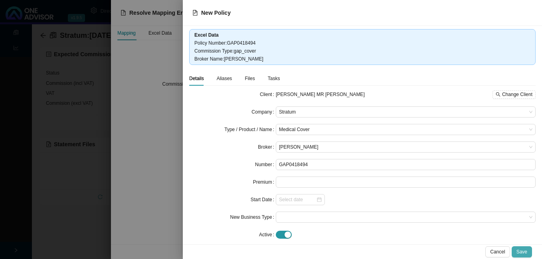
click at [519, 251] on span "Save" at bounding box center [521, 252] width 11 height 8
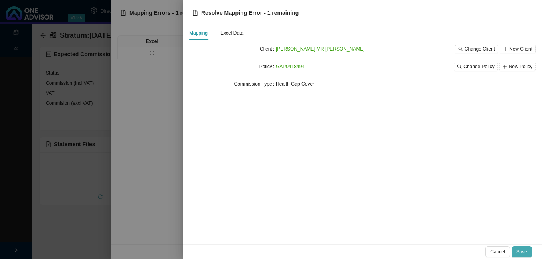
click at [522, 252] on span "Save" at bounding box center [521, 252] width 11 height 8
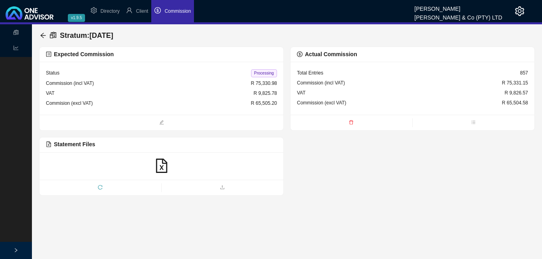
click at [259, 75] on span "Processing" at bounding box center [264, 73] width 26 height 8
click at [44, 34] on icon "arrow-left" at bounding box center [43, 35] width 6 height 6
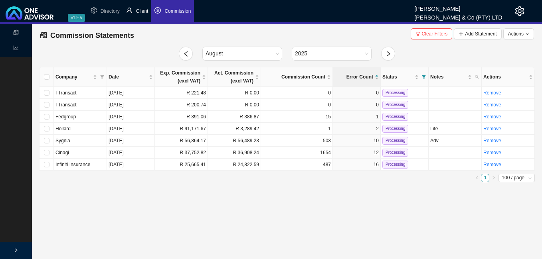
click at [143, 13] on span "Client" at bounding box center [142, 11] width 12 height 6
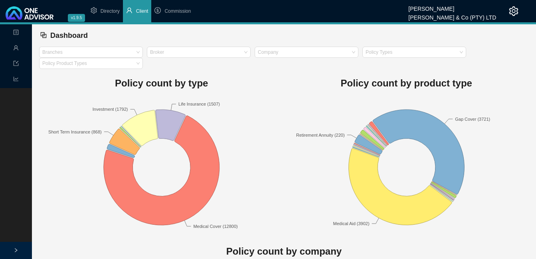
drag, startPoint x: 147, startPoint y: 13, endPoint x: 142, endPoint y: 16, distance: 5.5
click at [147, 13] on span "Client" at bounding box center [142, 11] width 12 height 6
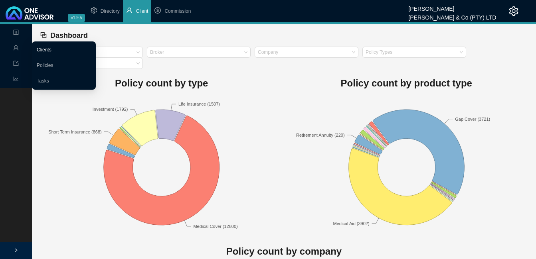
click at [51, 50] on link "Clients" at bounding box center [44, 50] width 15 height 6
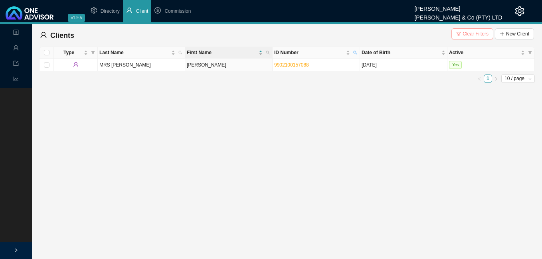
click at [475, 35] on span "Clear Filters" at bounding box center [476, 34] width 26 height 8
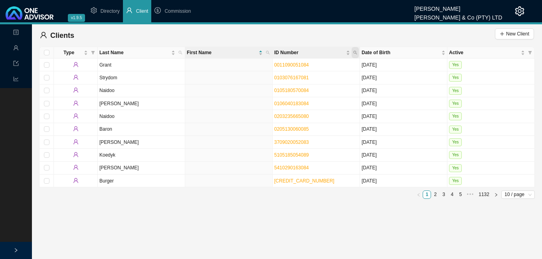
click at [354, 52] on icon "search" at bounding box center [356, 53] width 4 height 4
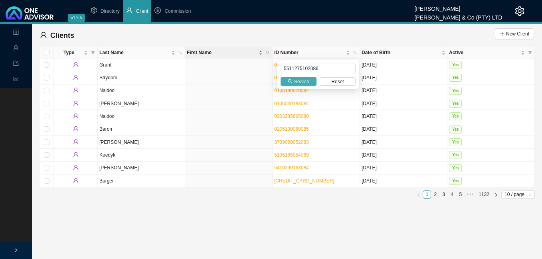
click at [303, 81] on span "Search" at bounding box center [301, 82] width 15 height 8
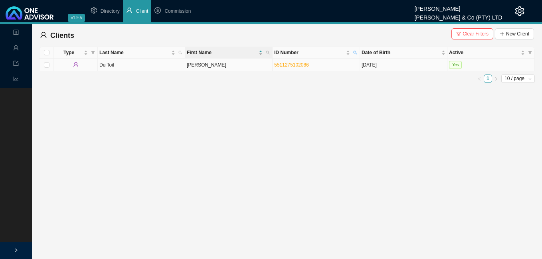
click at [311, 66] on td "5511275102086" at bounding box center [316, 65] width 87 height 13
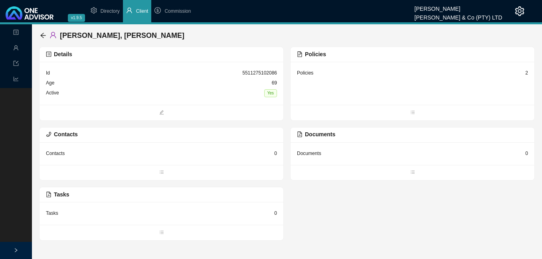
click at [526, 75] on div "2" at bounding box center [526, 73] width 3 height 8
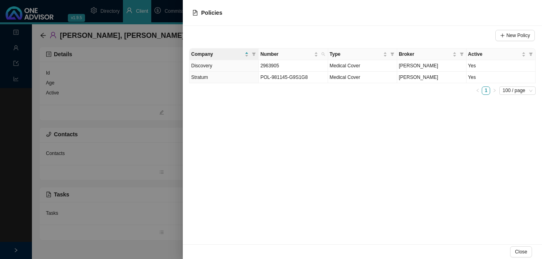
click at [366, 160] on div "New Policy Company Number Type Broker Active Discovery 2963905 Medical Cover [P…" at bounding box center [362, 135] width 359 height 219
drag, startPoint x: 154, startPoint y: 182, endPoint x: 160, endPoint y: 167, distance: 16.2
click at [154, 182] on div at bounding box center [271, 129] width 542 height 259
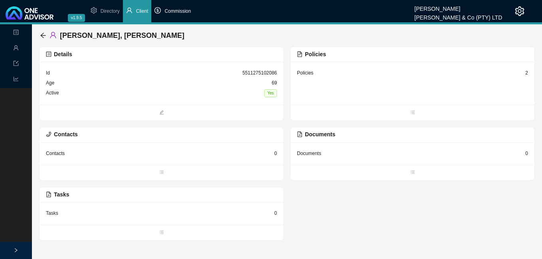
click at [172, 10] on span "Commission" at bounding box center [177, 11] width 26 height 6
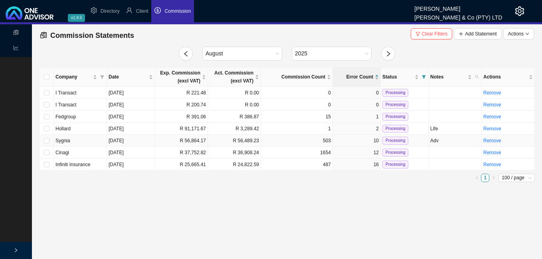
click at [227, 140] on td "R 56,489.23" at bounding box center [234, 141] width 53 height 12
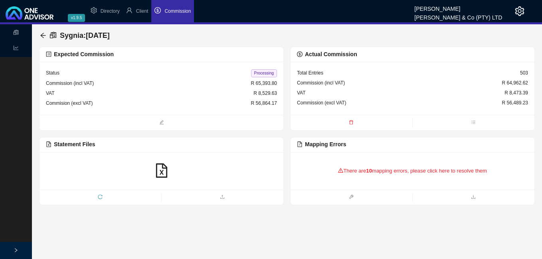
click at [358, 171] on div "There are 10 mapping errors, please click here to resolve them" at bounding box center [412, 171] width 231 height 25
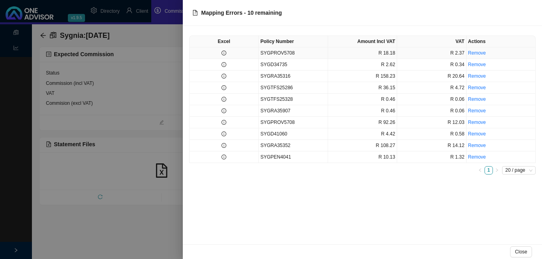
click at [222, 53] on icon "info-circle" at bounding box center [224, 53] width 5 height 5
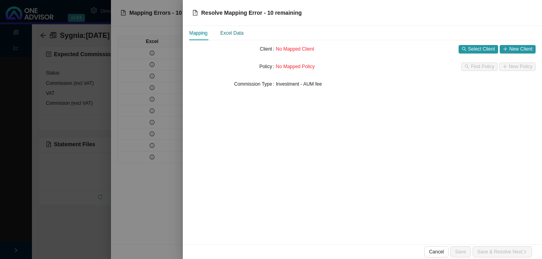
click at [235, 34] on div "Excel Data" at bounding box center [231, 33] width 23 height 8
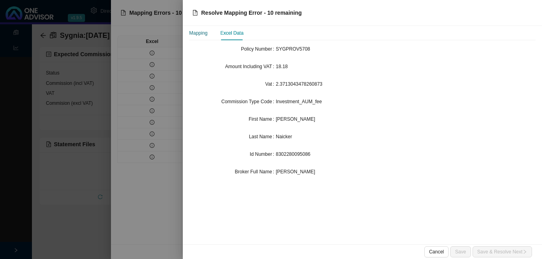
click at [198, 32] on div "Mapping" at bounding box center [198, 33] width 18 height 8
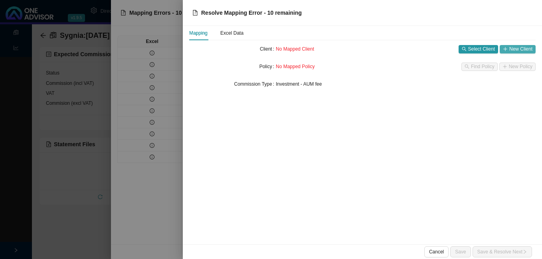
click at [511, 48] on span "New Client" at bounding box center [520, 49] width 23 height 8
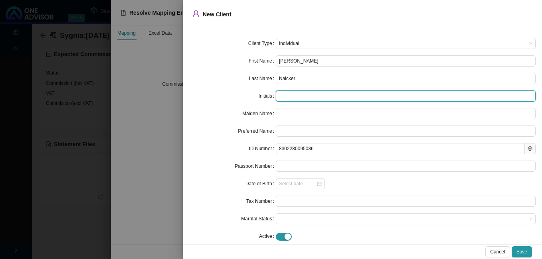
click at [324, 97] on input "text" at bounding box center [406, 96] width 260 height 11
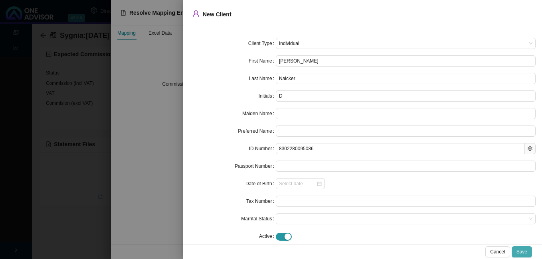
click at [520, 252] on span "Save" at bounding box center [521, 252] width 11 height 8
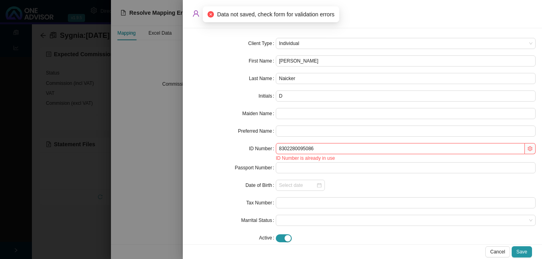
click at [206, 162] on div "ID Number" at bounding box center [232, 152] width 87 height 19
click at [166, 150] on div at bounding box center [271, 129] width 542 height 259
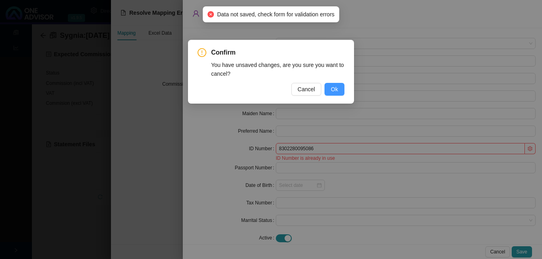
click at [335, 87] on span "Ok" at bounding box center [334, 89] width 7 height 9
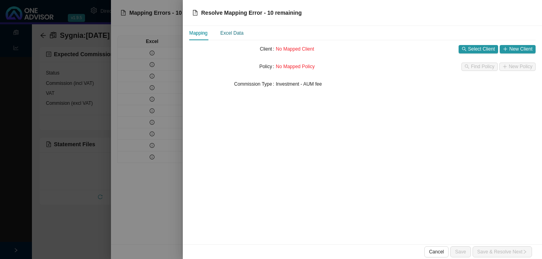
click at [226, 32] on div "Excel Data" at bounding box center [231, 33] width 23 height 8
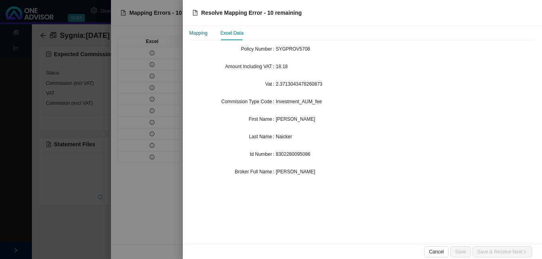
click at [200, 33] on div "Mapping" at bounding box center [198, 33] width 18 height 8
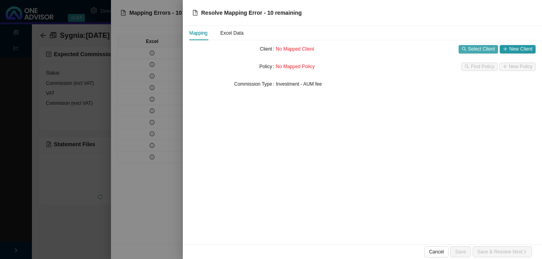
click at [488, 52] on span "Select Client" at bounding box center [481, 49] width 27 height 8
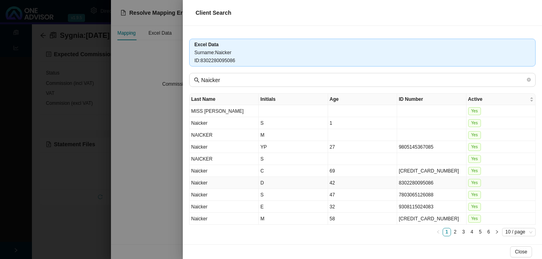
click at [415, 180] on td "8302280095086" at bounding box center [431, 183] width 69 height 12
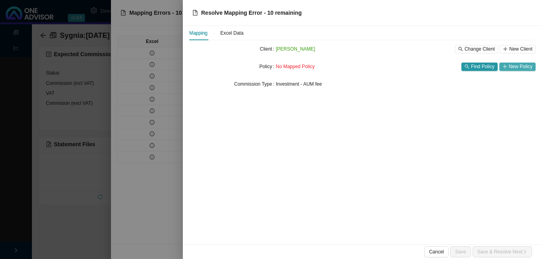
click at [518, 67] on span "New Policy" at bounding box center [521, 67] width 24 height 8
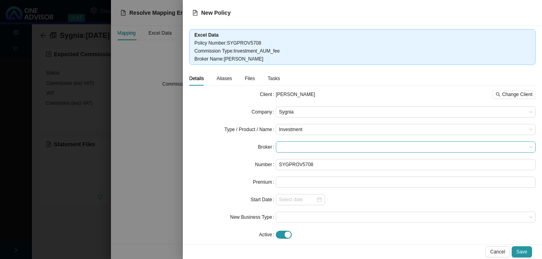
click at [354, 150] on span at bounding box center [405, 147] width 253 height 10
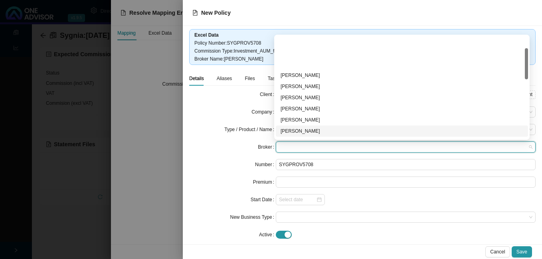
scroll to position [160, 0]
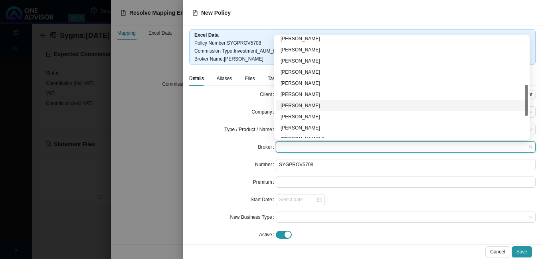
click at [330, 106] on div "[PERSON_NAME]" at bounding box center [402, 106] width 243 height 8
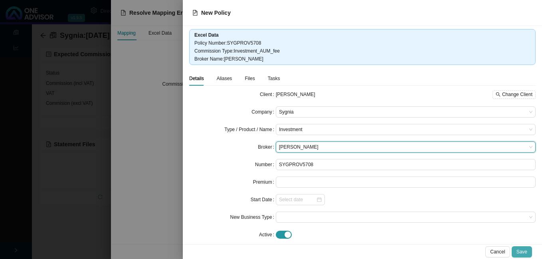
click at [526, 253] on span "Save" at bounding box center [521, 252] width 11 height 8
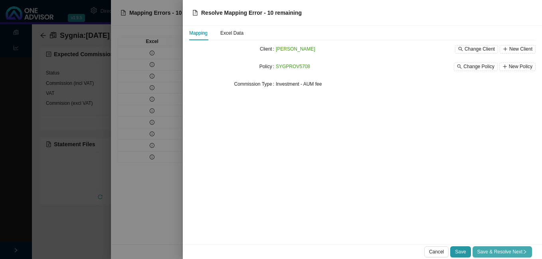
click at [505, 252] on span "Save & Resolve Next" at bounding box center [502, 252] width 50 height 8
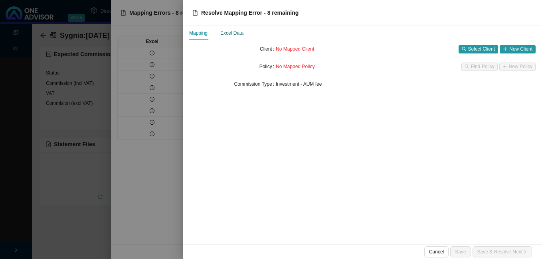
click at [233, 32] on div "Excel Data" at bounding box center [231, 33] width 23 height 8
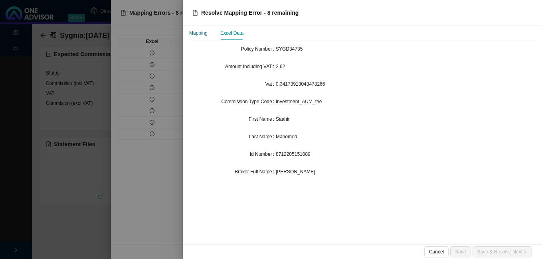
click at [202, 33] on div "Mapping" at bounding box center [198, 33] width 18 height 8
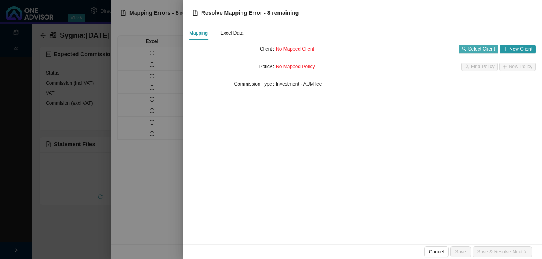
click at [478, 47] on span "Select Client" at bounding box center [481, 49] width 27 height 8
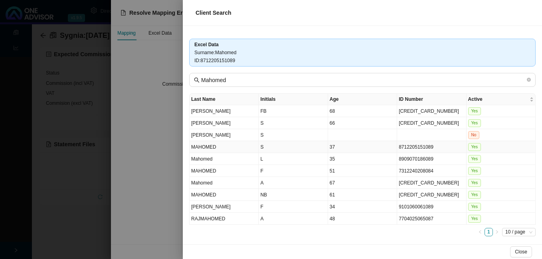
click at [405, 150] on td "8712205151089" at bounding box center [431, 147] width 69 height 12
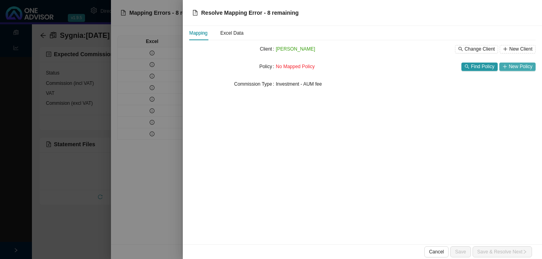
click at [507, 69] on icon "plus" at bounding box center [504, 66] width 5 height 5
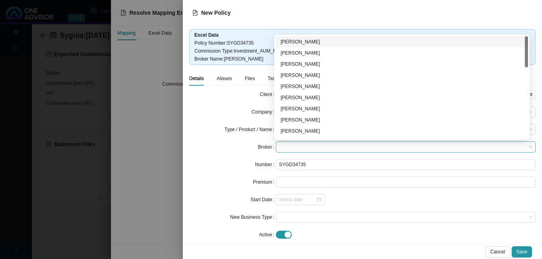
click at [311, 148] on span at bounding box center [405, 147] width 253 height 10
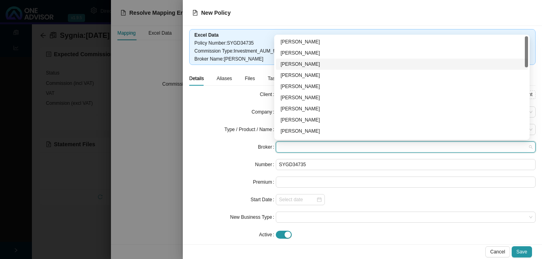
click at [328, 65] on div "[PERSON_NAME]" at bounding box center [402, 64] width 243 height 8
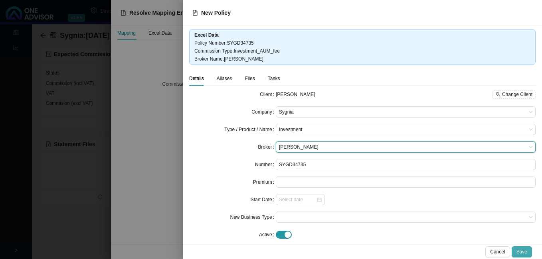
click at [527, 252] on button "Save" at bounding box center [522, 252] width 20 height 11
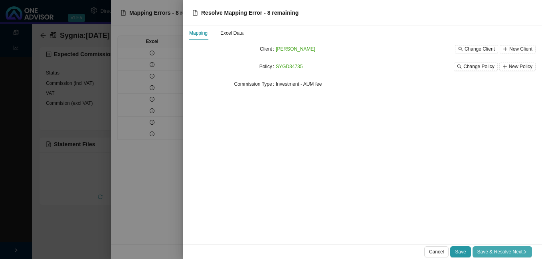
click at [495, 251] on span "Save & Resolve Next" at bounding box center [502, 252] width 50 height 8
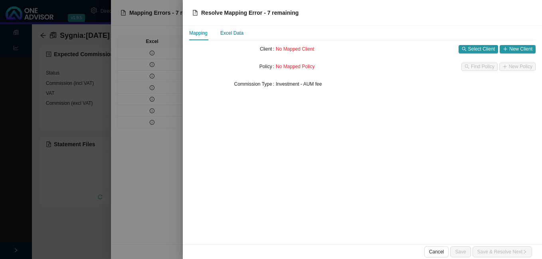
click at [228, 33] on div "Excel Data" at bounding box center [231, 33] width 23 height 8
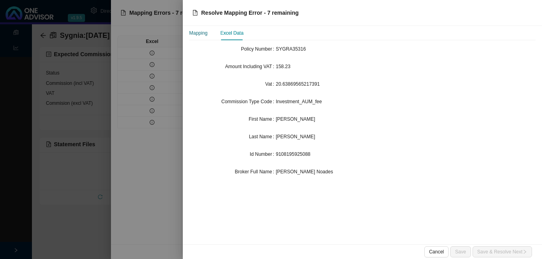
click at [201, 33] on div "Mapping" at bounding box center [198, 33] width 18 height 8
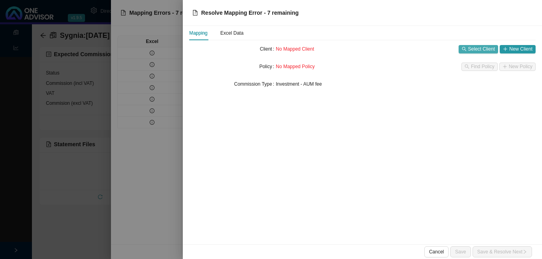
click at [481, 51] on span "Select Client" at bounding box center [481, 49] width 27 height 8
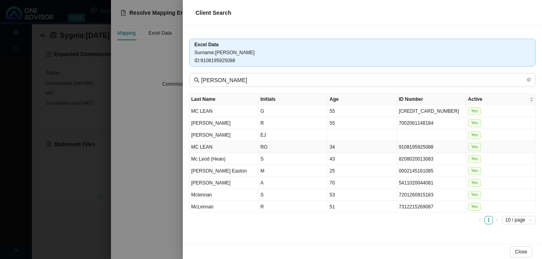
click at [406, 144] on td "9108195925088" at bounding box center [431, 147] width 69 height 12
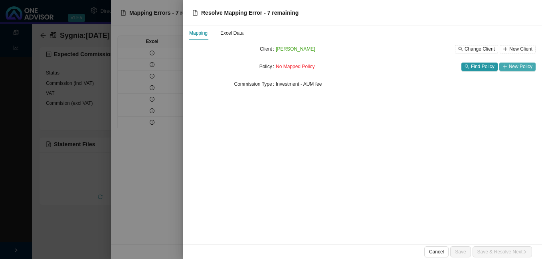
click at [521, 68] on span "New Policy" at bounding box center [521, 67] width 24 height 8
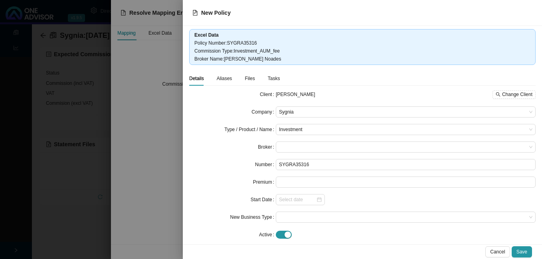
click at [320, 141] on form "Client [PERSON_NAME] MC LEAN Change Client Company Sygnia Type / Product / Name…" at bounding box center [362, 165] width 346 height 152
click at [318, 147] on span at bounding box center [405, 147] width 253 height 10
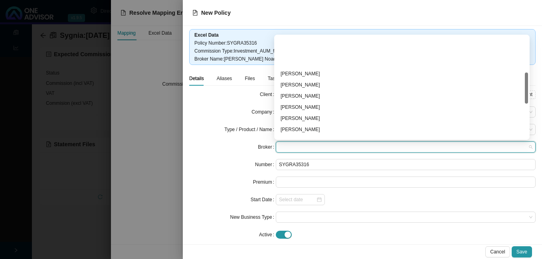
scroll to position [120, 0]
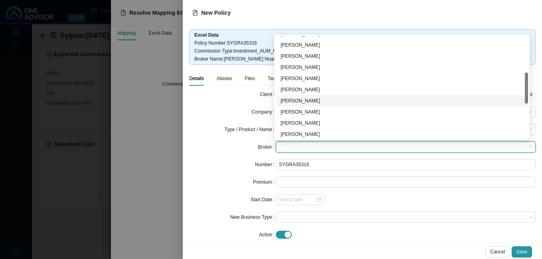
click at [326, 100] on div "[PERSON_NAME]" at bounding box center [402, 101] width 243 height 8
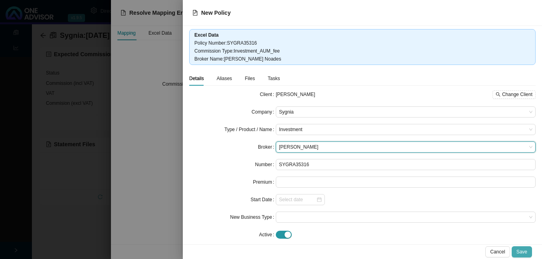
click at [527, 253] on span "Save" at bounding box center [521, 252] width 11 height 8
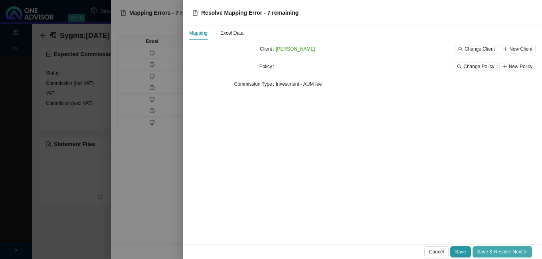
click at [496, 250] on span "Save & Resolve Next" at bounding box center [502, 252] width 50 height 8
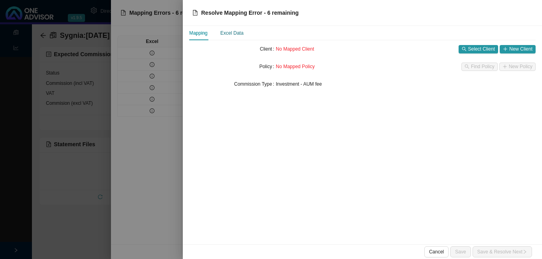
click at [223, 33] on div "Excel Data" at bounding box center [231, 33] width 23 height 8
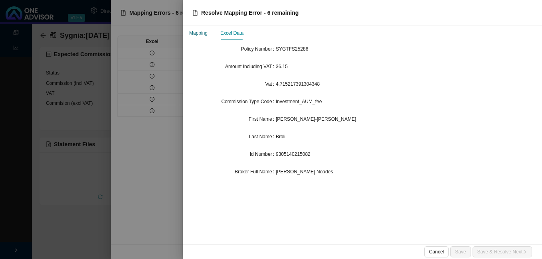
click at [204, 35] on div "Mapping" at bounding box center [198, 33] width 18 height 8
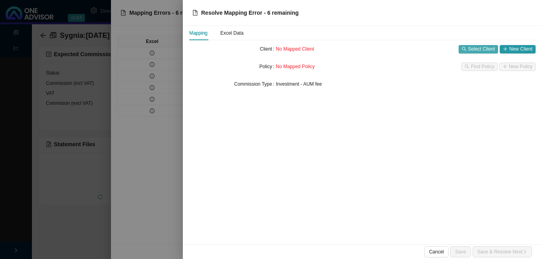
click at [481, 51] on span "Select Client" at bounding box center [481, 49] width 27 height 8
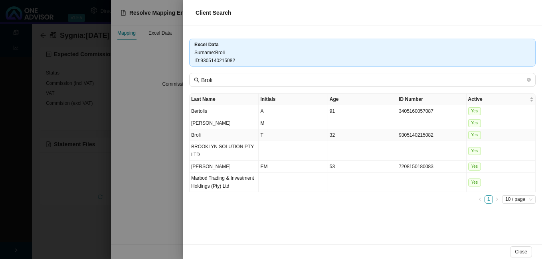
click at [346, 136] on td "32" at bounding box center [362, 135] width 69 height 12
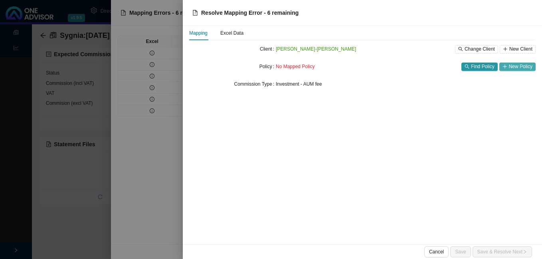
click at [517, 67] on span "New Policy" at bounding box center [521, 67] width 24 height 8
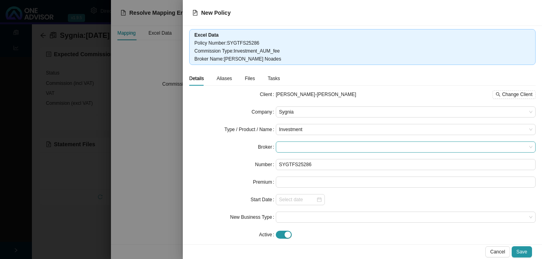
click at [290, 148] on span at bounding box center [405, 147] width 253 height 10
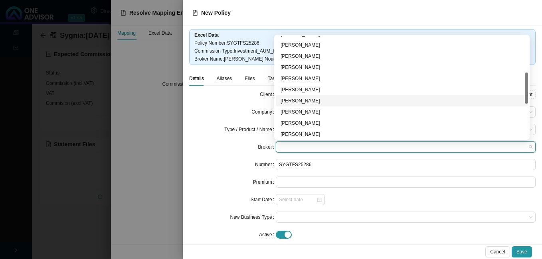
click at [317, 102] on div "[PERSON_NAME]" at bounding box center [402, 101] width 243 height 8
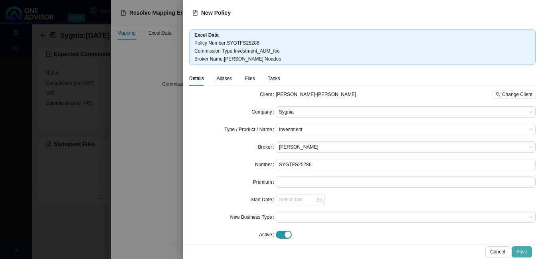
click at [523, 247] on div "Cancel Save" at bounding box center [362, 252] width 359 height 15
click at [524, 251] on span "Save" at bounding box center [521, 252] width 11 height 8
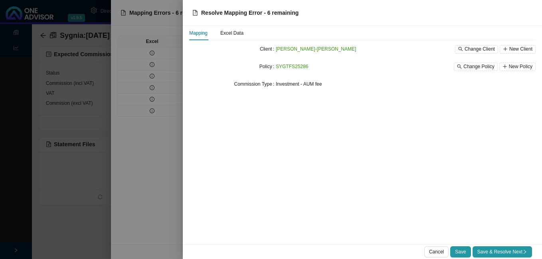
click at [273, 203] on div "Mapping Excel Data Client [PERSON_NAME]-Jade Broli Change Client New Client Pol…" at bounding box center [362, 135] width 359 height 219
click at [502, 249] on span "Save & Resolve Next" at bounding box center [502, 252] width 50 height 8
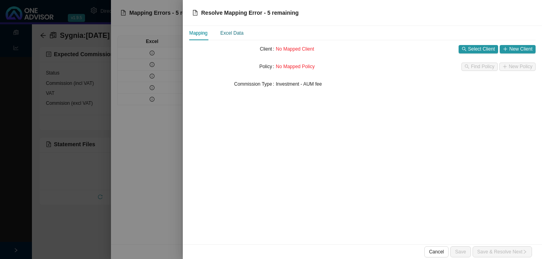
click at [237, 33] on div "Excel Data" at bounding box center [231, 33] width 23 height 8
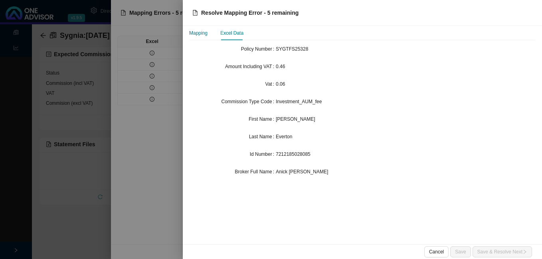
click at [198, 34] on div "Mapping" at bounding box center [198, 33] width 18 height 8
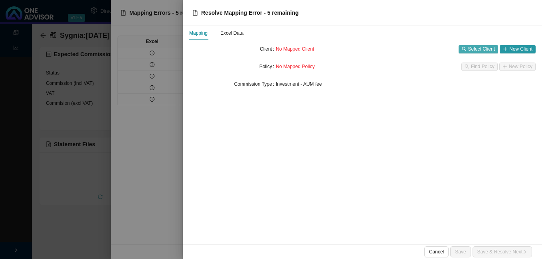
click at [483, 50] on span "Select Client" at bounding box center [481, 49] width 27 height 8
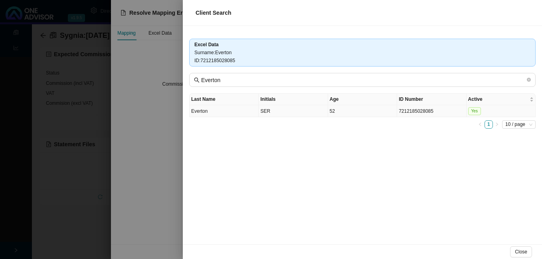
click at [370, 111] on td "52" at bounding box center [362, 111] width 69 height 12
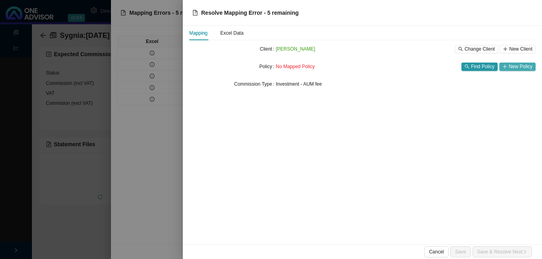
click at [517, 63] on span "New Policy" at bounding box center [521, 67] width 24 height 8
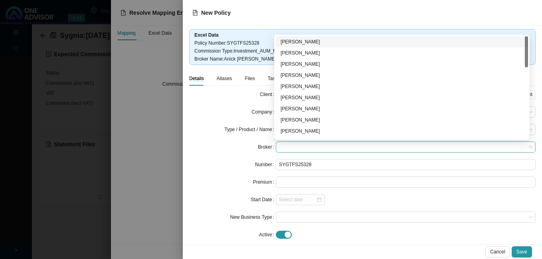
click at [299, 142] on span at bounding box center [405, 147] width 253 height 10
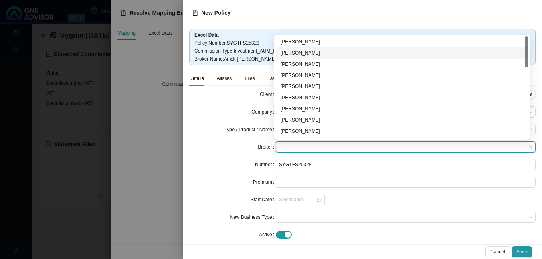
click at [336, 55] on div "[PERSON_NAME]" at bounding box center [402, 53] width 243 height 8
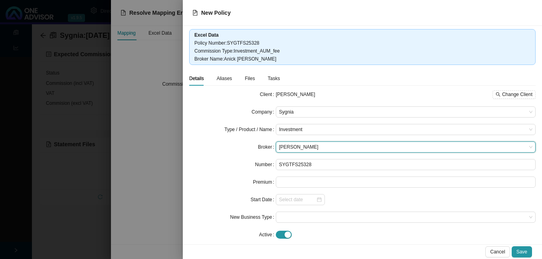
click at [521, 245] on div "New Policy Excel Data Policy Number : SYGTFS25328 Commission Type : Investment_…" at bounding box center [362, 129] width 359 height 259
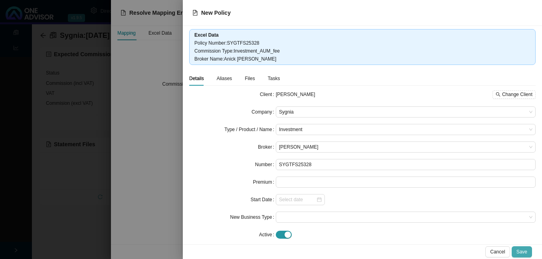
click at [520, 250] on span "Save" at bounding box center [521, 252] width 11 height 8
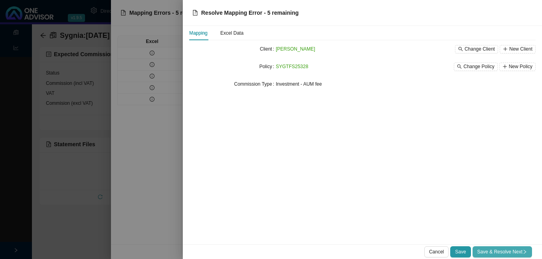
click at [515, 253] on span "Save & Resolve Next" at bounding box center [502, 252] width 50 height 8
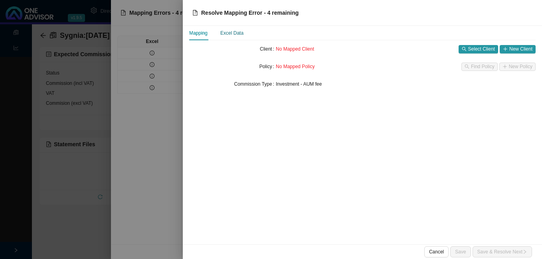
click at [229, 33] on div "Excel Data" at bounding box center [231, 33] width 23 height 8
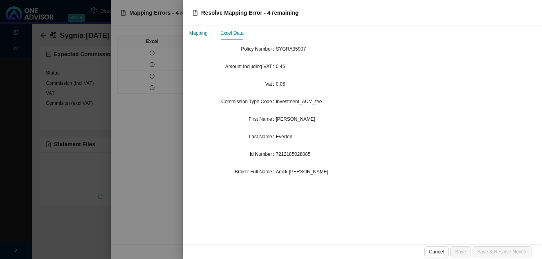
click at [199, 34] on div "Mapping" at bounding box center [198, 33] width 18 height 8
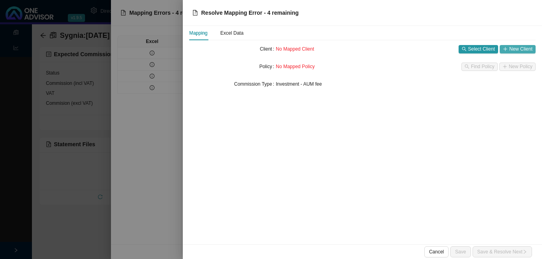
click at [519, 51] on span "New Client" at bounding box center [520, 49] width 23 height 8
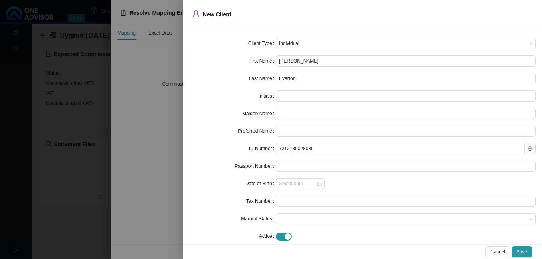
click at [166, 73] on div at bounding box center [271, 129] width 542 height 259
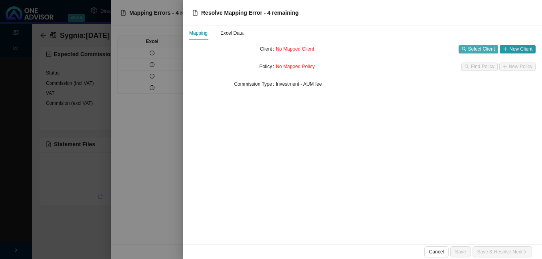
click at [479, 48] on span "Select Client" at bounding box center [481, 49] width 27 height 8
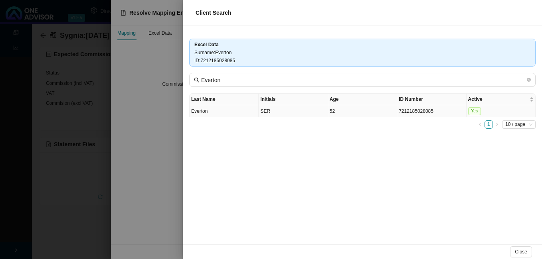
click at [374, 113] on td "52" at bounding box center [362, 111] width 69 height 12
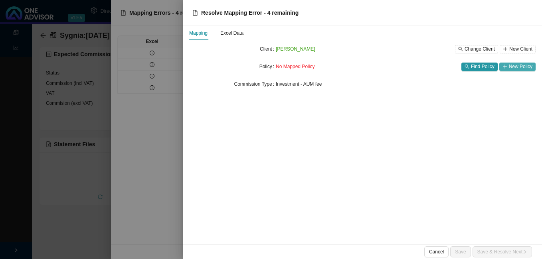
click at [516, 64] on span "New Policy" at bounding box center [521, 67] width 24 height 8
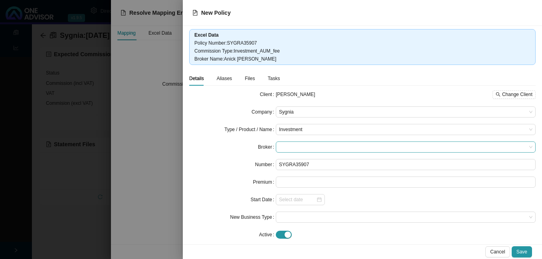
click at [332, 149] on span at bounding box center [405, 147] width 253 height 10
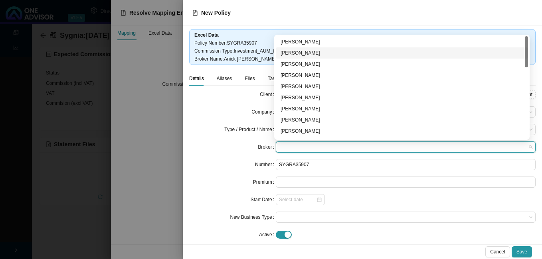
click at [322, 52] on div "[PERSON_NAME]" at bounding box center [402, 53] width 243 height 8
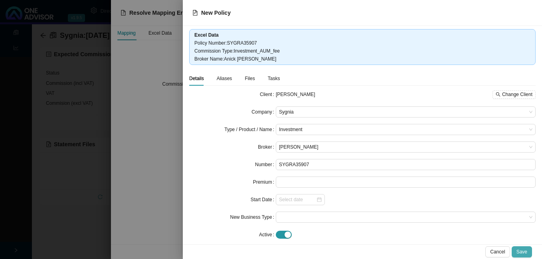
click at [522, 250] on span "Save" at bounding box center [521, 252] width 11 height 8
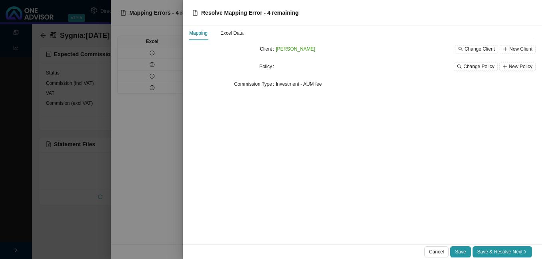
click at [522, 250] on icon "right" at bounding box center [524, 252] width 5 height 5
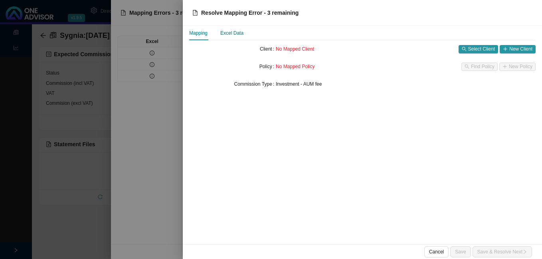
click at [236, 31] on div "Excel Data" at bounding box center [231, 33] width 23 height 8
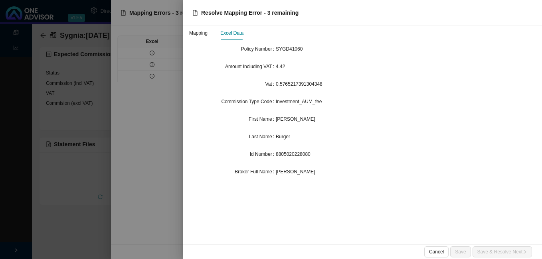
click at [208, 33] on div "Mapping Excel Data" at bounding box center [216, 33] width 54 height 14
click at [204, 33] on div "Mapping" at bounding box center [198, 33] width 18 height 8
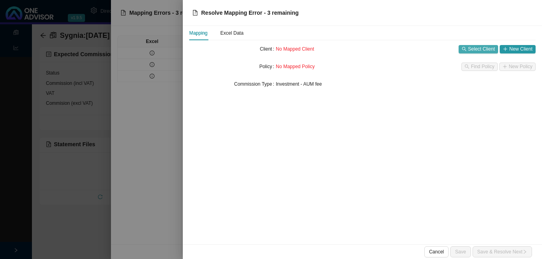
click at [478, 49] on span "Select Client" at bounding box center [481, 49] width 27 height 8
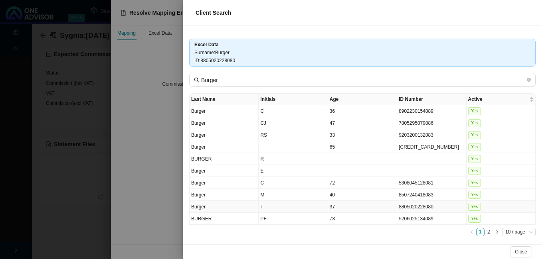
click at [443, 206] on td "8805020228080" at bounding box center [431, 207] width 69 height 12
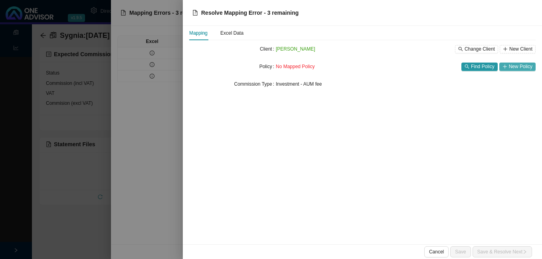
click at [512, 69] on span "New Policy" at bounding box center [521, 67] width 24 height 8
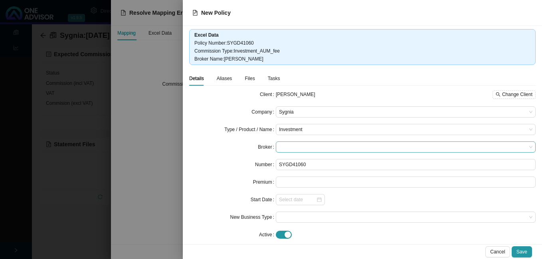
click at [305, 146] on span at bounding box center [405, 147] width 253 height 10
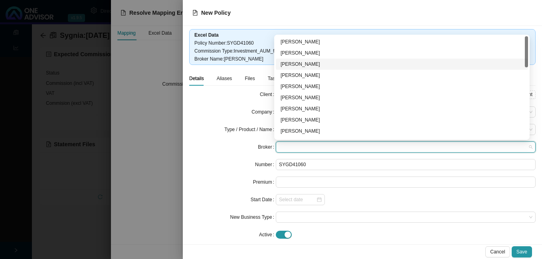
click at [321, 67] on div "[PERSON_NAME]" at bounding box center [402, 64] width 243 height 8
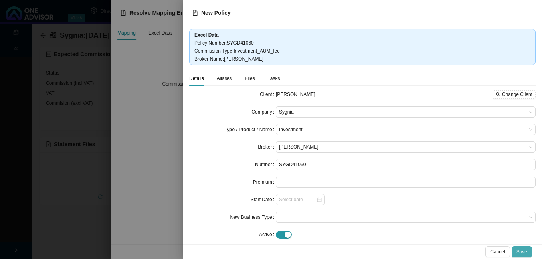
click at [522, 251] on span "Save" at bounding box center [521, 252] width 11 height 8
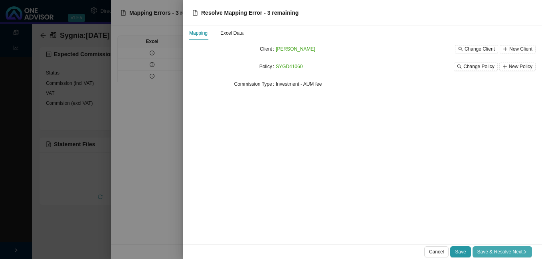
click at [516, 251] on span "Save & Resolve Next" at bounding box center [502, 252] width 50 height 8
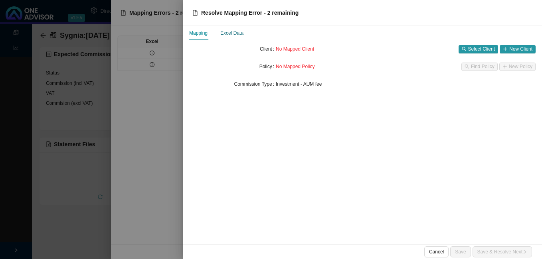
click at [239, 35] on div "Excel Data" at bounding box center [231, 33] width 23 height 8
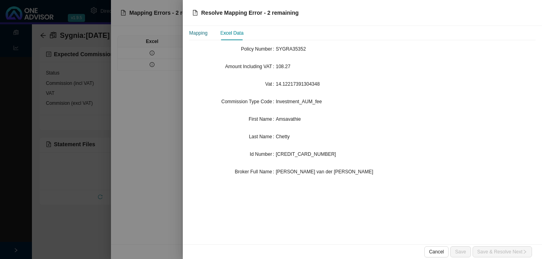
click at [200, 34] on div "Mapping" at bounding box center [198, 33] width 18 height 8
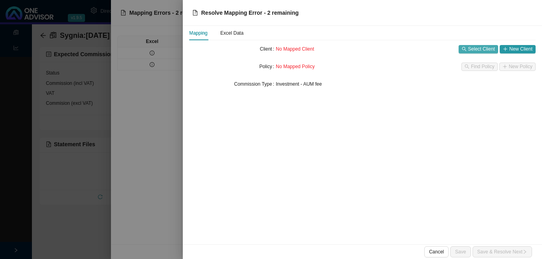
click at [470, 50] on span "Select Client" at bounding box center [481, 49] width 27 height 8
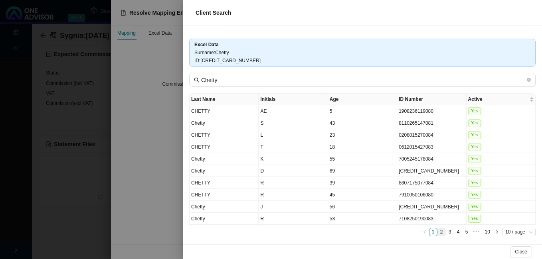
click at [438, 231] on link "2" at bounding box center [442, 233] width 8 height 8
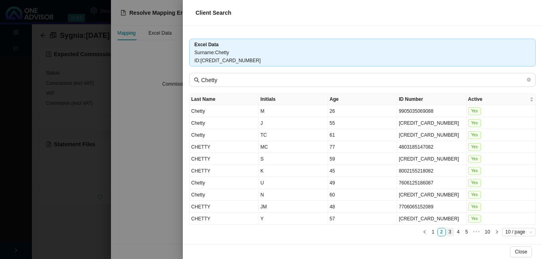
click at [446, 234] on link "3" at bounding box center [450, 233] width 8 height 8
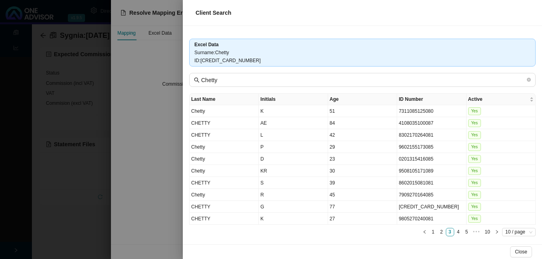
click at [171, 174] on div at bounding box center [271, 129] width 542 height 259
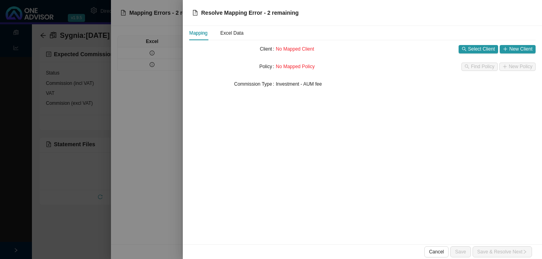
click at [171, 174] on div at bounding box center [271, 129] width 542 height 259
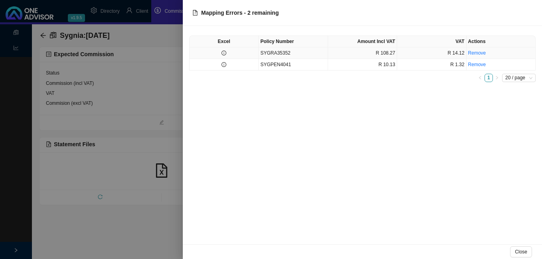
click at [274, 54] on td "SYGRA35352" at bounding box center [293, 53] width 69 height 12
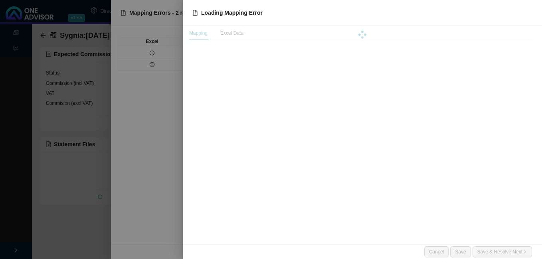
click at [234, 34] on div at bounding box center [362, 35] width 346 height 18
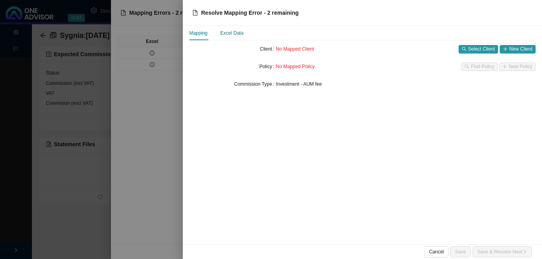
click at [234, 34] on div "Excel Data" at bounding box center [231, 33] width 23 height 8
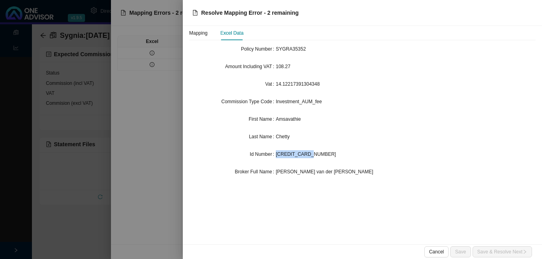
drag, startPoint x: 310, startPoint y: 154, endPoint x: 276, endPoint y: 154, distance: 33.5
click at [276, 154] on div "[CREDIT_CARD_NUMBER]" at bounding box center [406, 154] width 260 height 8
drag, startPoint x: 276, startPoint y: 154, endPoint x: 281, endPoint y: 154, distance: 5.2
copy span "[CREDIT_CARD_NUMBER]"
click at [176, 80] on div at bounding box center [271, 129] width 542 height 259
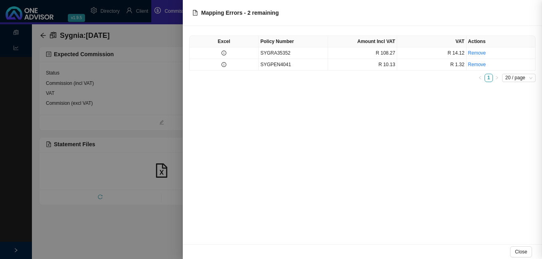
click at [138, 73] on div at bounding box center [271, 129] width 542 height 259
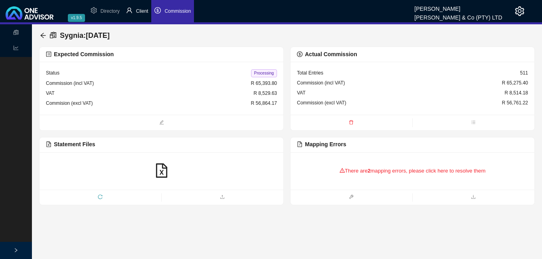
click at [145, 13] on span "Client" at bounding box center [142, 11] width 12 height 6
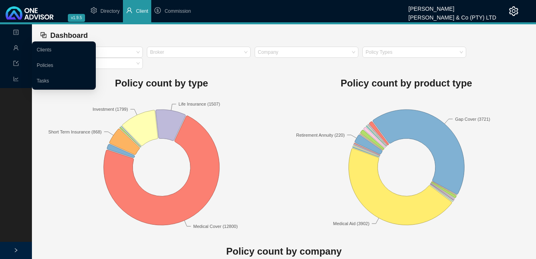
click at [17, 47] on icon "user" at bounding box center [16, 47] width 5 height 5
click at [20, 47] on span "Management" at bounding box center [31, 48] width 37 height 6
click at [48, 47] on link "Clients" at bounding box center [44, 50] width 15 height 6
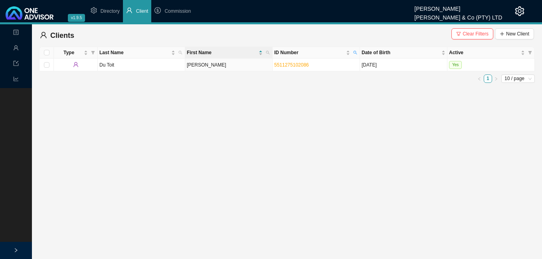
click at [478, 33] on span "Clear Filters" at bounding box center [476, 34] width 26 height 8
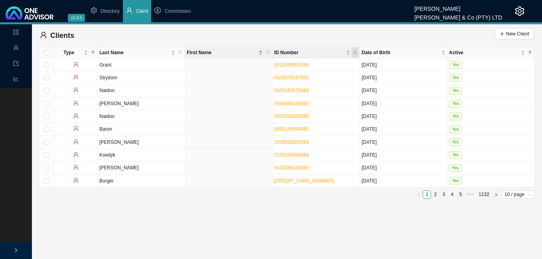
click at [358, 52] on span "ID Number" at bounding box center [355, 52] width 7 height 11
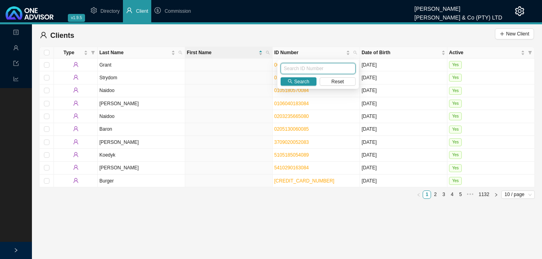
paste input "[CREDIT_CARD_NUMBER]"
click at [289, 80] on icon "search" at bounding box center [290, 81] width 5 height 5
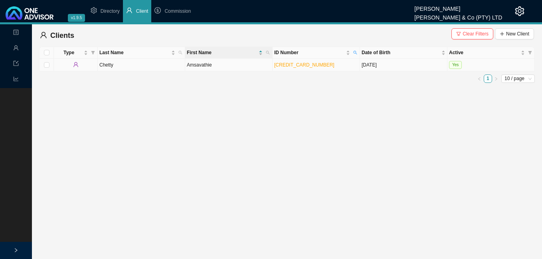
click at [247, 68] on td "Amsavathie" at bounding box center [228, 65] width 87 height 13
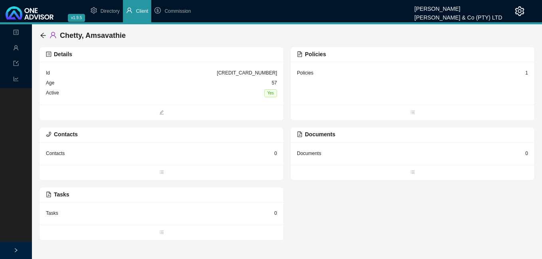
click at [526, 75] on div "1" at bounding box center [526, 73] width 3 height 8
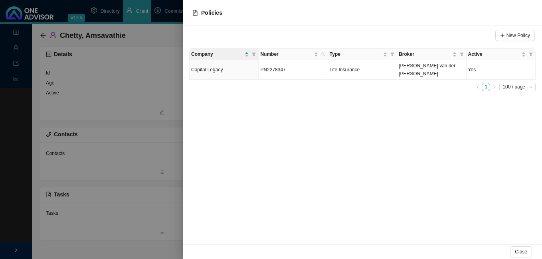
click at [137, 194] on div at bounding box center [271, 129] width 542 height 259
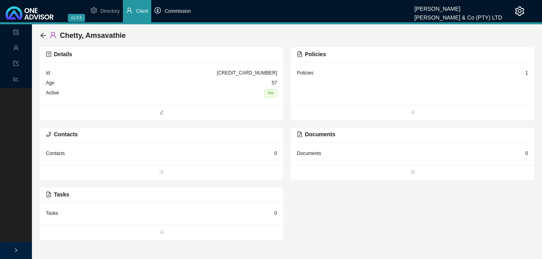
click at [179, 10] on span "Commission" at bounding box center [177, 11] width 26 height 6
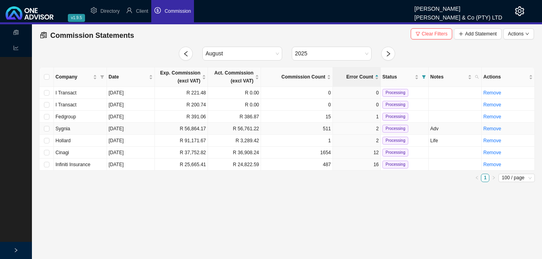
click at [335, 131] on td "2" at bounding box center [357, 129] width 48 height 12
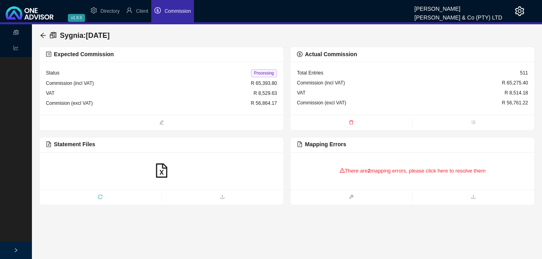
click at [396, 168] on div "There are 2 mapping errors, please click here to resolve them" at bounding box center [412, 171] width 231 height 25
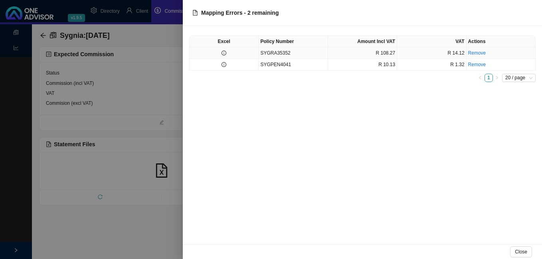
click at [223, 53] on icon "info-circle" at bounding box center [224, 53] width 5 height 5
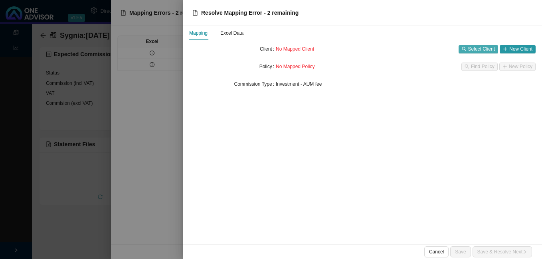
click at [482, 49] on span "Select Client" at bounding box center [481, 49] width 27 height 8
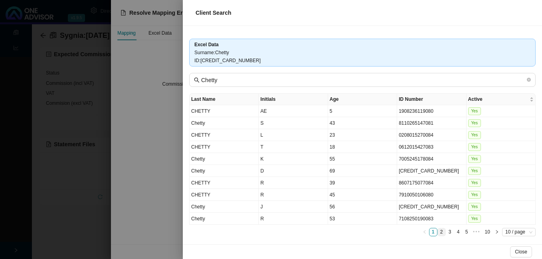
click at [438, 233] on link "2" at bounding box center [442, 233] width 8 height 8
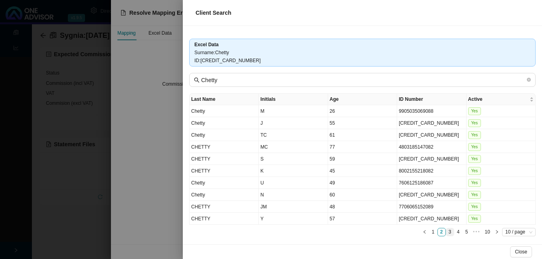
click at [446, 232] on link "3" at bounding box center [450, 233] width 8 height 8
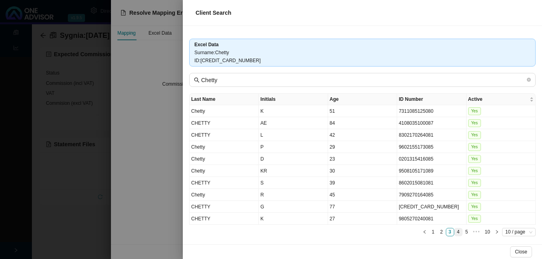
click at [455, 233] on link "4" at bounding box center [459, 233] width 8 height 8
click at [455, 231] on link "5" at bounding box center [459, 233] width 8 height 8
click at [455, 230] on link "6" at bounding box center [459, 233] width 8 height 8
click at [455, 231] on link "7" at bounding box center [459, 233] width 8 height 8
click at [466, 233] on link "8" at bounding box center [470, 233] width 8 height 8
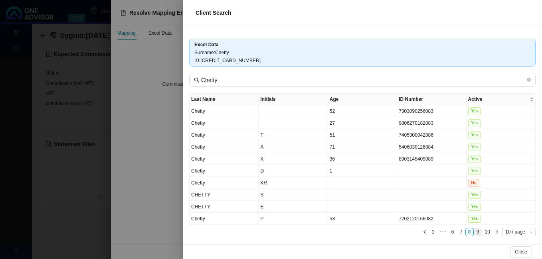
click at [474, 233] on link "9" at bounding box center [478, 233] width 8 height 8
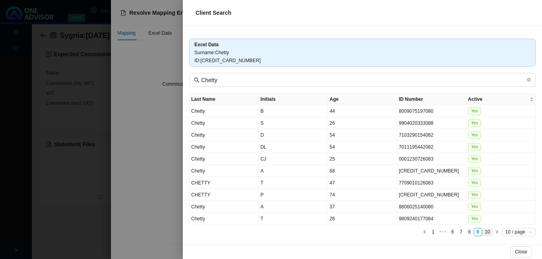
click at [483, 232] on link "10" at bounding box center [488, 233] width 10 height 8
click at [171, 210] on div at bounding box center [271, 129] width 542 height 259
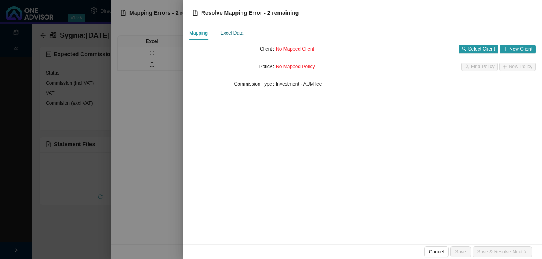
click at [227, 32] on div "Excel Data" at bounding box center [231, 33] width 23 height 8
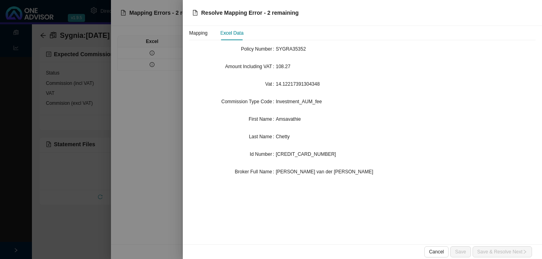
drag, startPoint x: 174, startPoint y: 163, endPoint x: 170, endPoint y: 153, distance: 10.6
click at [173, 161] on div at bounding box center [271, 129] width 542 height 259
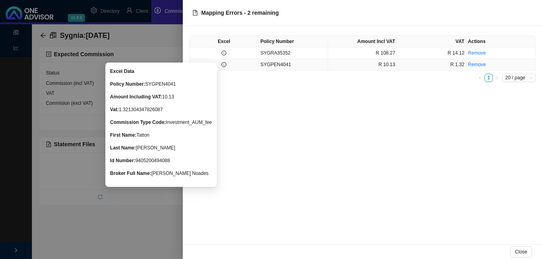
click at [225, 67] on icon "info-circle" at bounding box center [224, 64] width 5 height 5
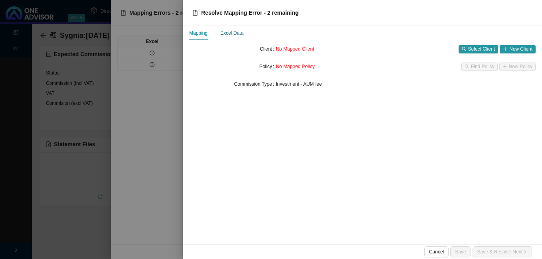
click at [230, 32] on div "Excel Data" at bounding box center [231, 33] width 23 height 8
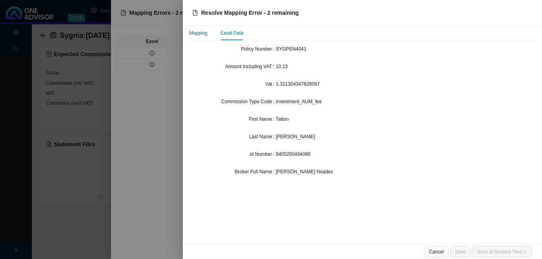
click at [201, 31] on div "Mapping" at bounding box center [198, 33] width 18 height 8
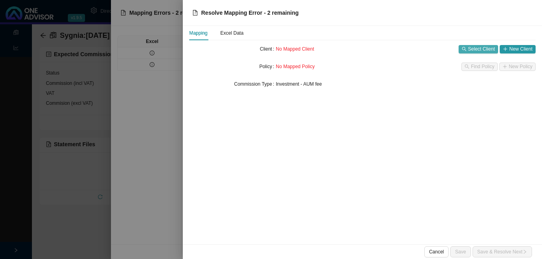
click at [475, 47] on span "Select Client" at bounding box center [481, 49] width 27 height 8
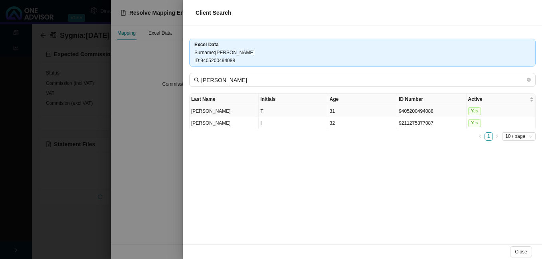
click at [385, 114] on td "31" at bounding box center [362, 111] width 69 height 12
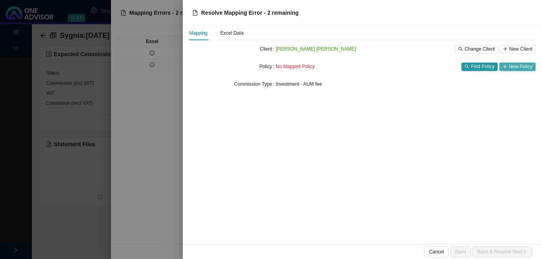
click at [517, 67] on span "New Policy" at bounding box center [521, 67] width 24 height 8
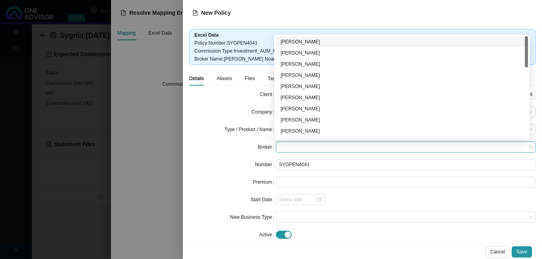
click at [331, 146] on span at bounding box center [405, 147] width 253 height 10
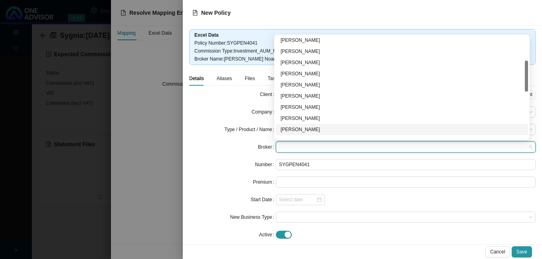
scroll to position [120, 0]
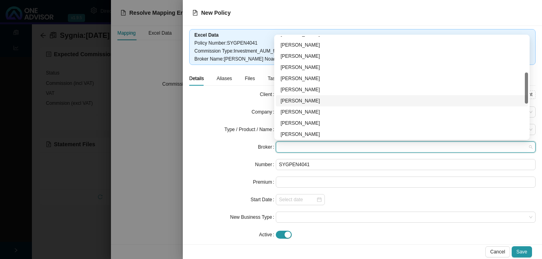
click at [314, 99] on div "[PERSON_NAME]" at bounding box center [402, 101] width 243 height 8
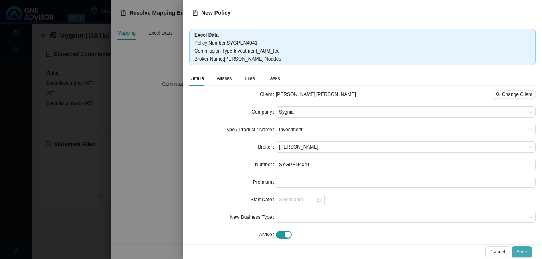
click at [528, 249] on button "Save" at bounding box center [522, 252] width 20 height 11
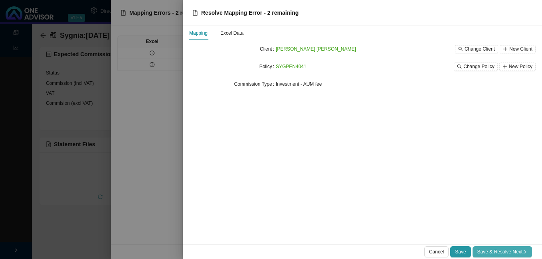
click at [508, 248] on span "Save & Resolve Next" at bounding box center [502, 252] width 50 height 8
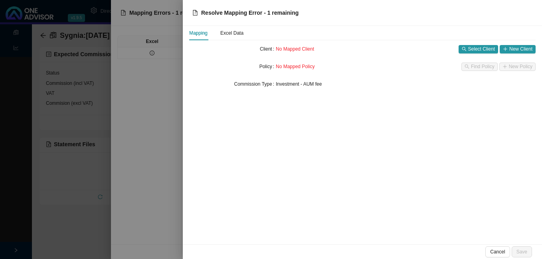
click at [160, 167] on div at bounding box center [271, 129] width 542 height 259
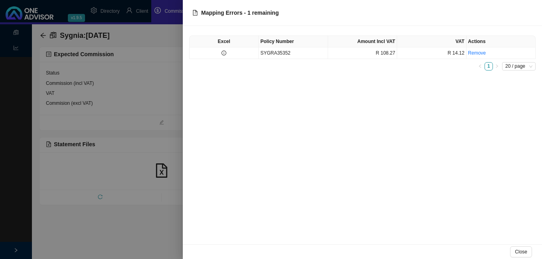
click at [119, 169] on div at bounding box center [271, 129] width 542 height 259
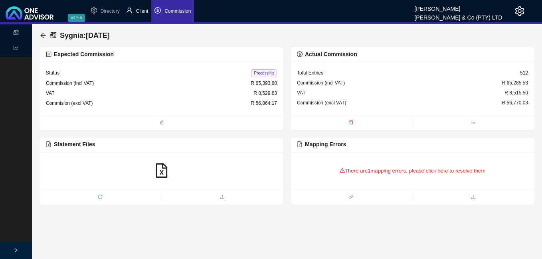
click at [142, 11] on span "Client" at bounding box center [142, 11] width 12 height 6
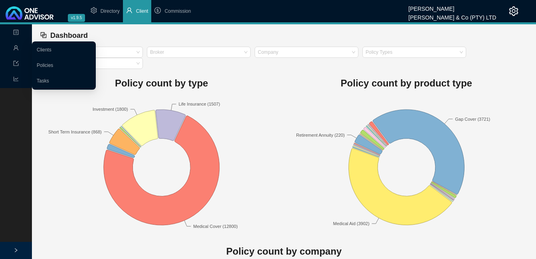
click at [16, 46] on icon "user" at bounding box center [16, 48] width 6 height 6
click at [51, 49] on link "Clients" at bounding box center [44, 50] width 15 height 6
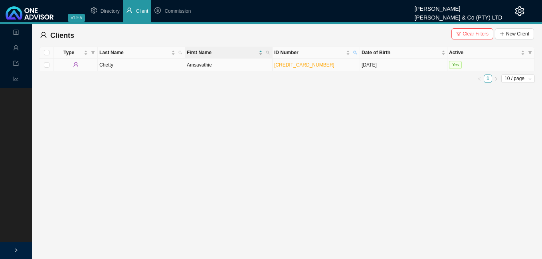
click at [265, 67] on td "Amsavathie" at bounding box center [228, 65] width 87 height 13
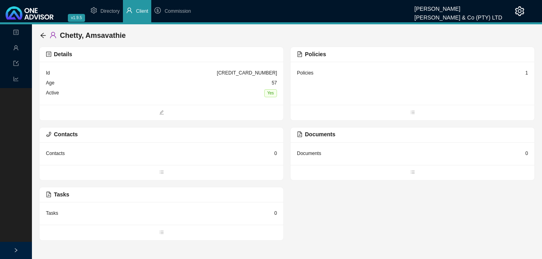
click at [526, 75] on div "1" at bounding box center [526, 73] width 3 height 8
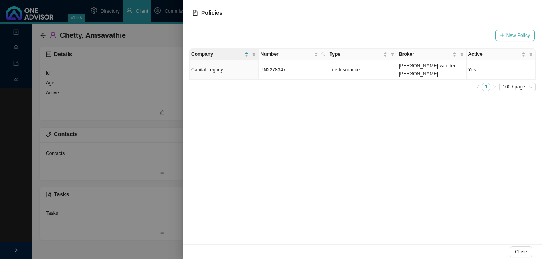
click at [514, 32] on span "New Policy" at bounding box center [518, 36] width 24 height 8
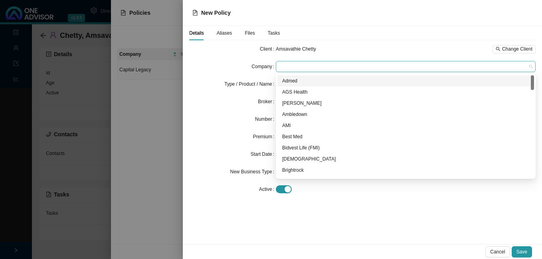
click at [322, 68] on span at bounding box center [405, 66] width 253 height 10
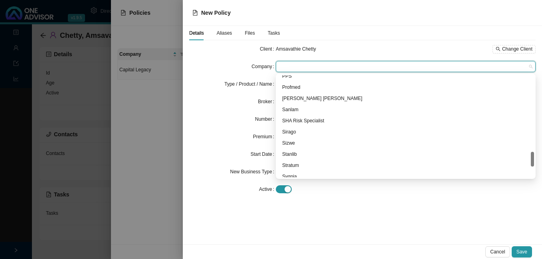
scroll to position [591, 0]
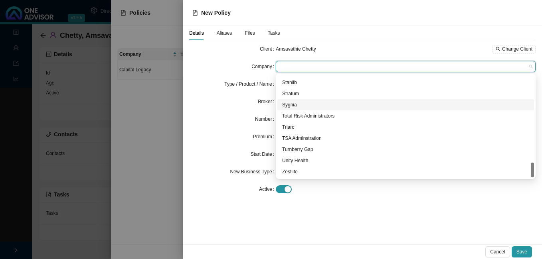
click at [297, 102] on div "Sygnia" at bounding box center [405, 105] width 247 height 8
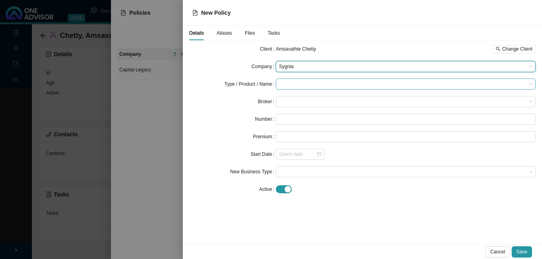
click at [299, 83] on input "search" at bounding box center [402, 84] width 247 height 10
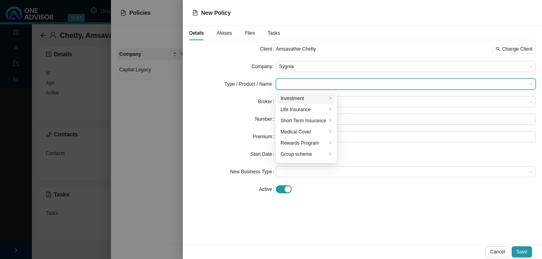
click at [301, 99] on div "Investment" at bounding box center [304, 99] width 46 height 8
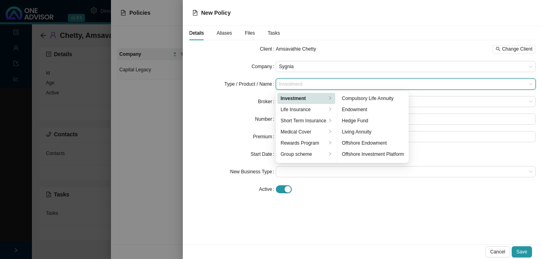
click at [247, 111] on form "Client Amsavathie Chetty Change Client Company Sygnia Type / Product / Name Inv…" at bounding box center [362, 120] width 346 height 152
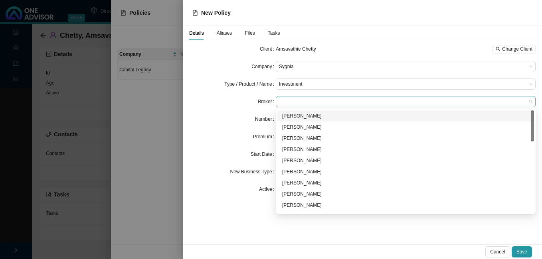
click at [297, 102] on span at bounding box center [405, 102] width 253 height 10
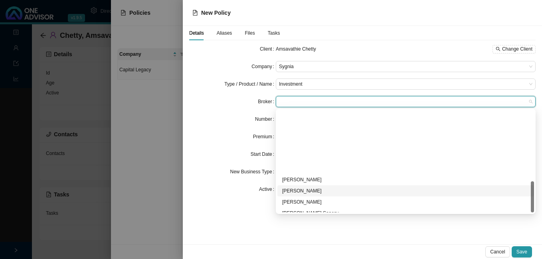
scroll to position [233, 0]
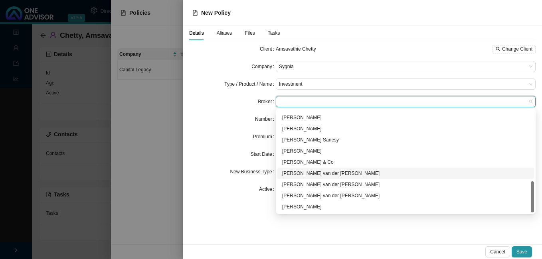
click at [331, 174] on div "[PERSON_NAME] van der [PERSON_NAME]" at bounding box center [405, 174] width 247 height 8
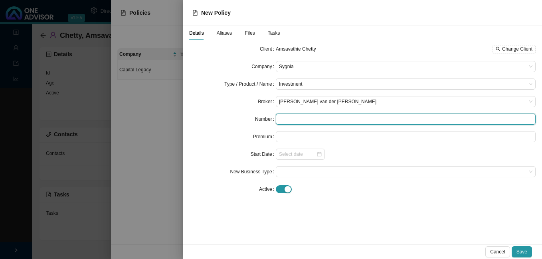
click at [289, 118] on input "text" at bounding box center [406, 119] width 260 height 11
paste input "SYGRA35352"
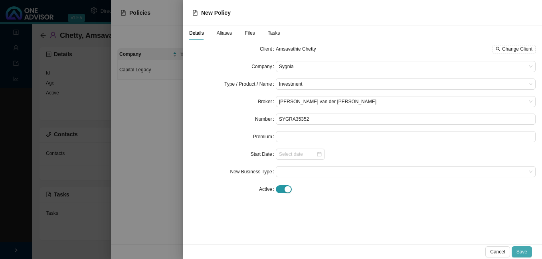
click at [524, 251] on span "Save" at bounding box center [521, 252] width 11 height 8
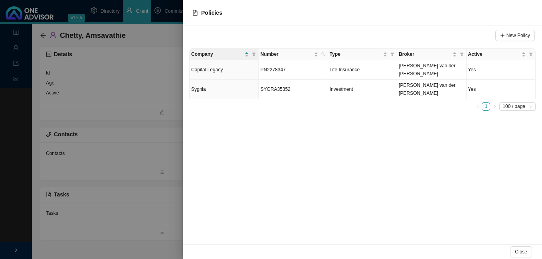
click at [172, 145] on div at bounding box center [271, 129] width 542 height 259
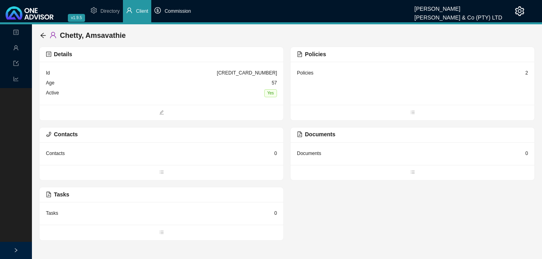
click at [184, 14] on span "Commission" at bounding box center [177, 11] width 26 height 6
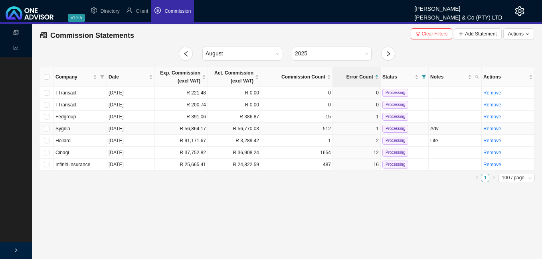
click at [144, 130] on td "[DATE]" at bounding box center [131, 129] width 48 height 12
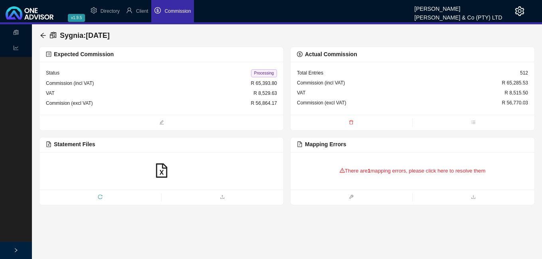
click at [101, 196] on icon "reload" at bounding box center [100, 197] width 4 height 4
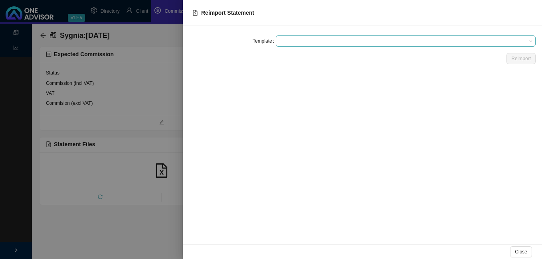
click at [403, 43] on span at bounding box center [405, 41] width 253 height 10
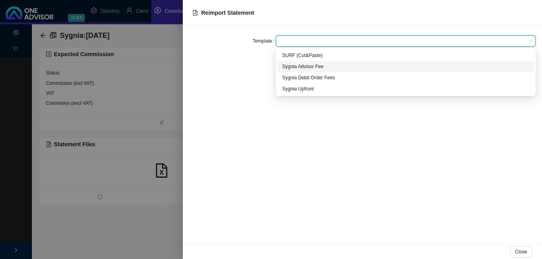
click at [388, 68] on div "Sygnia Advisor Fee" at bounding box center [405, 67] width 247 height 8
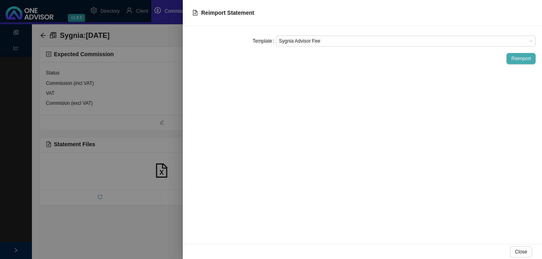
click at [519, 61] on span "Reimport" at bounding box center [521, 59] width 20 height 8
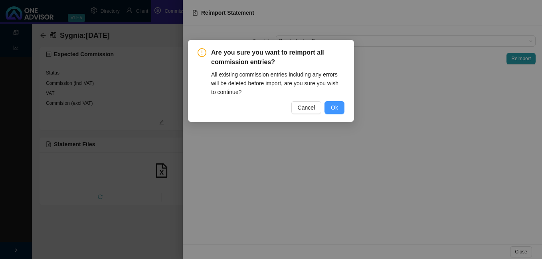
click at [331, 108] on span "Ok" at bounding box center [334, 107] width 7 height 9
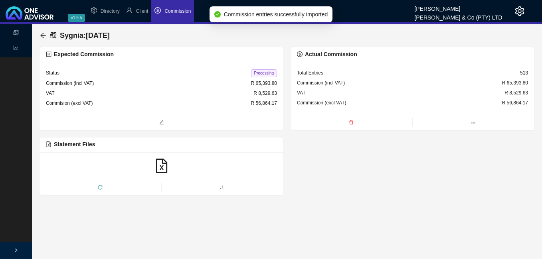
click at [268, 69] on div "Processing" at bounding box center [264, 73] width 26 height 8
click at [261, 73] on span "Processing" at bounding box center [264, 73] width 26 height 8
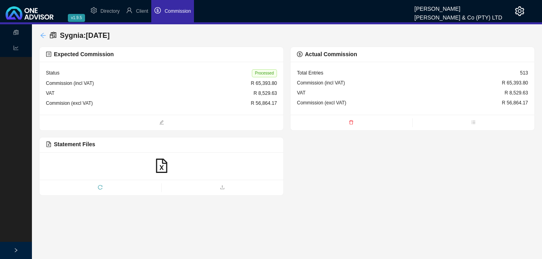
click at [42, 34] on icon "arrow-left" at bounding box center [43, 35] width 6 height 6
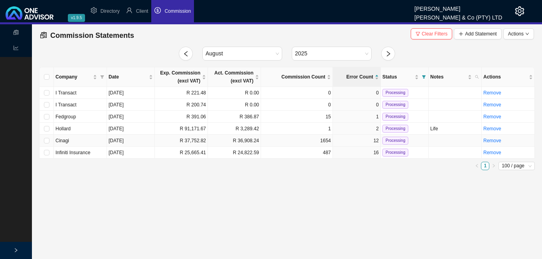
click at [212, 145] on td "R 36,908.24" at bounding box center [234, 141] width 53 height 12
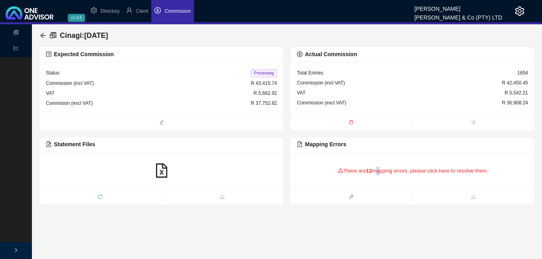
click at [377, 172] on div "There are 12 mapping errors, please click here to resolve them" at bounding box center [412, 171] width 231 height 25
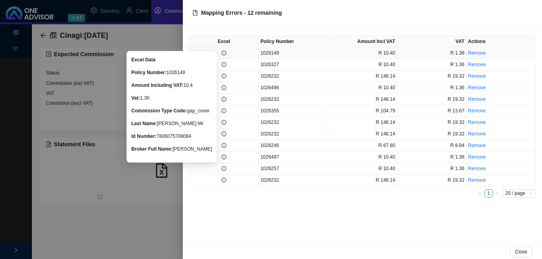
click at [225, 53] on icon "info-circle" at bounding box center [224, 53] width 5 height 5
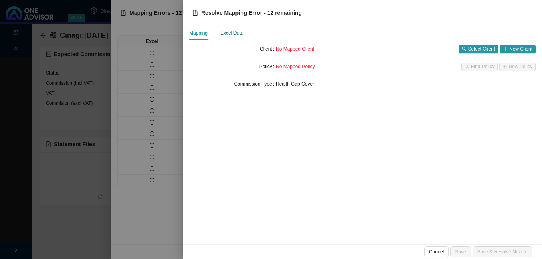
click at [239, 34] on div "Excel Data" at bounding box center [231, 33] width 23 height 8
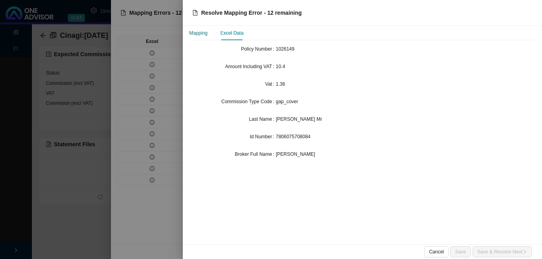
click at [202, 34] on div "Mapping" at bounding box center [198, 33] width 18 height 8
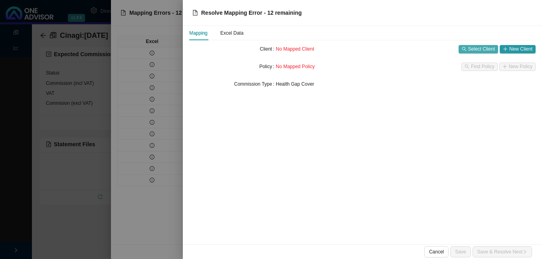
click at [469, 46] on span "Select Client" at bounding box center [481, 49] width 27 height 8
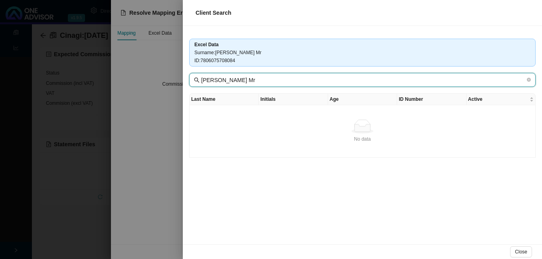
drag, startPoint x: 222, startPoint y: 80, endPoint x: 307, endPoint y: 81, distance: 85.0
click at [307, 81] on input "[PERSON_NAME] Mr" at bounding box center [363, 80] width 324 height 9
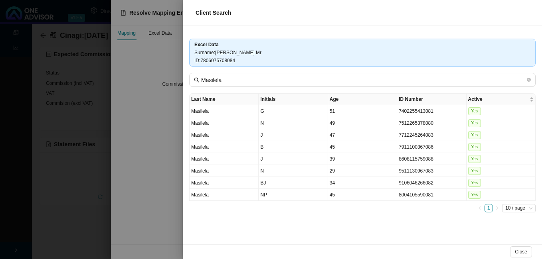
click at [139, 141] on div at bounding box center [271, 129] width 542 height 259
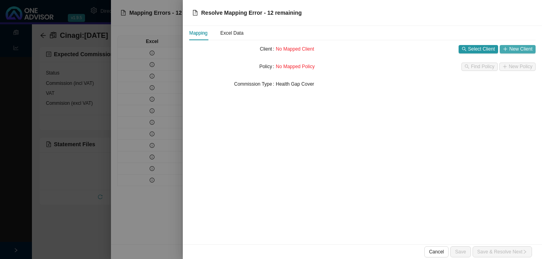
click at [522, 50] on span "New Client" at bounding box center [520, 49] width 23 height 8
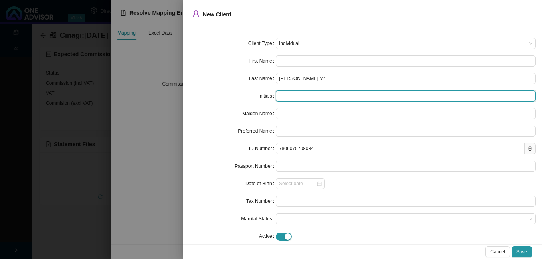
click at [291, 94] on input "text" at bounding box center [406, 96] width 260 height 11
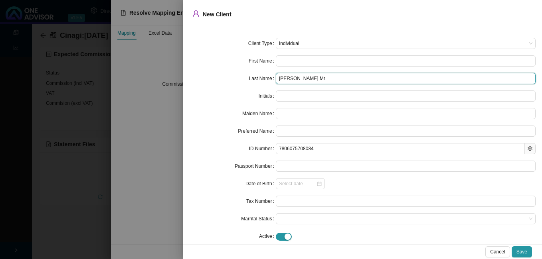
drag, startPoint x: 297, startPoint y: 78, endPoint x: 319, endPoint y: 80, distance: 22.1
click at [319, 80] on input "[PERSON_NAME] Mr" at bounding box center [406, 78] width 260 height 11
drag, startPoint x: 296, startPoint y: 77, endPoint x: 329, endPoint y: 81, distance: 33.1
click at [329, 81] on input "[PERSON_NAME] Mr" at bounding box center [406, 78] width 260 height 11
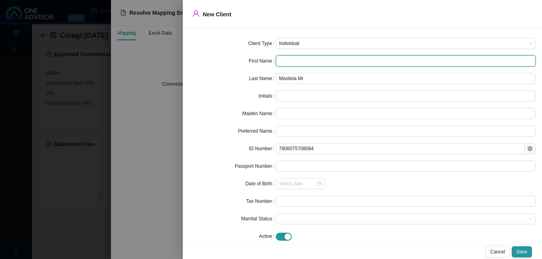
click at [283, 61] on input "text" at bounding box center [406, 60] width 260 height 11
paste input "[PERSON_NAME]"
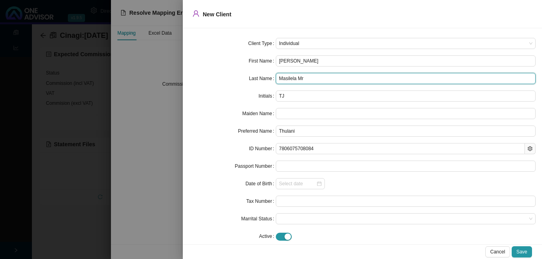
click at [322, 77] on input "Masilela Mr" at bounding box center [406, 78] width 260 height 11
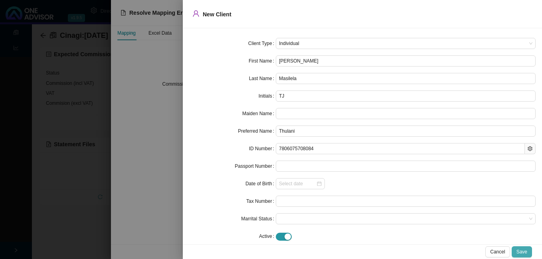
click at [520, 250] on span "Save" at bounding box center [521, 252] width 11 height 8
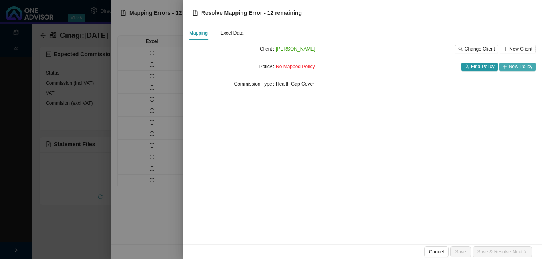
click at [509, 67] on button "New Policy" at bounding box center [517, 67] width 36 height 8
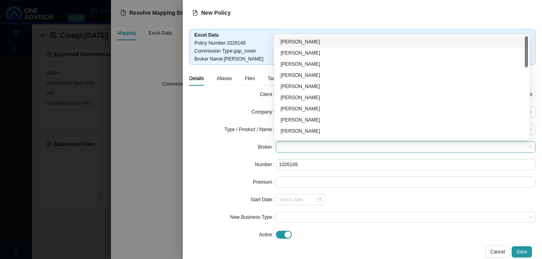
click at [334, 146] on span at bounding box center [405, 147] width 253 height 10
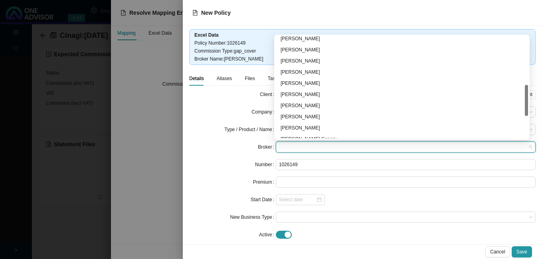
scroll to position [233, 0]
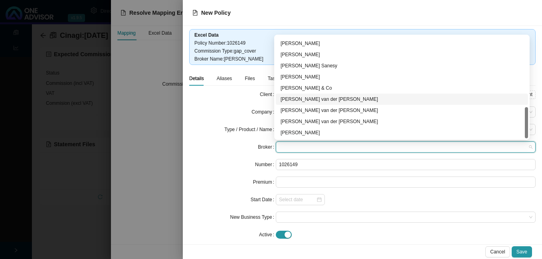
click at [333, 97] on div "[PERSON_NAME] van der [PERSON_NAME]" at bounding box center [402, 99] width 243 height 8
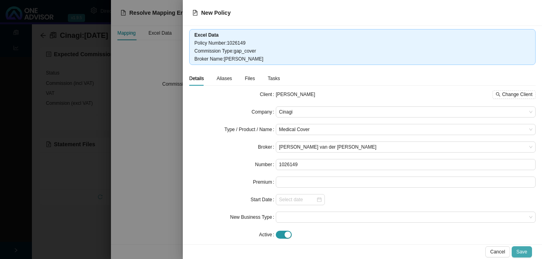
click at [522, 251] on span "Save" at bounding box center [521, 252] width 11 height 8
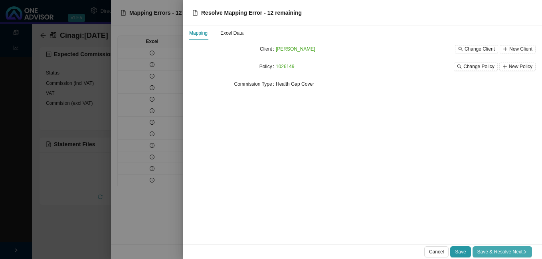
click at [519, 255] on span "Save & Resolve Next" at bounding box center [502, 252] width 50 height 8
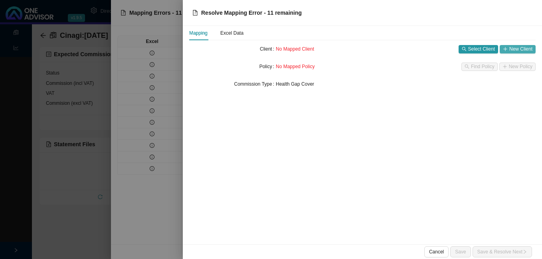
click at [517, 46] on span "New Client" at bounding box center [520, 49] width 23 height 8
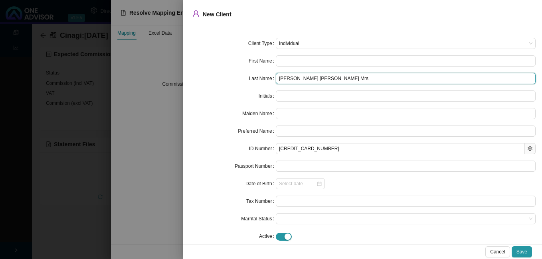
drag, startPoint x: 307, startPoint y: 77, endPoint x: 336, endPoint y: 80, distance: 29.7
click at [336, 80] on input "[PERSON_NAME] [PERSON_NAME] Mrs" at bounding box center [406, 78] width 260 height 11
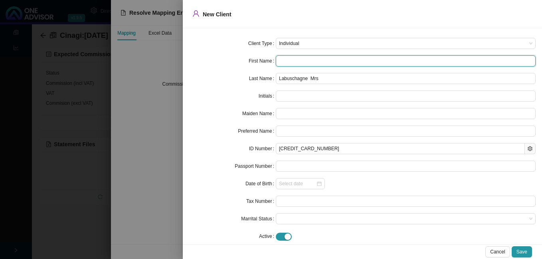
click at [302, 61] on input "text" at bounding box center [406, 60] width 260 height 11
paste input "[PERSON_NAME] [PERSON_NAME]"
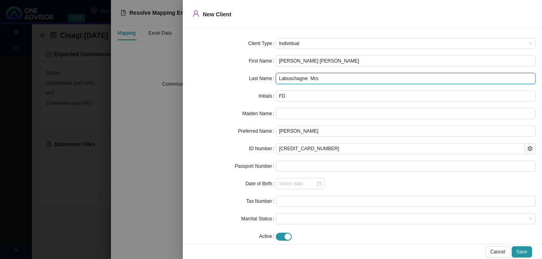
drag, startPoint x: 324, startPoint y: 81, endPoint x: 307, endPoint y: 78, distance: 17.8
click at [307, 78] on input "Labuschagne Mrs" at bounding box center [406, 78] width 260 height 11
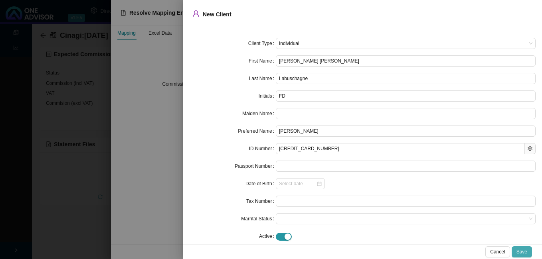
click at [519, 248] on span "Save" at bounding box center [521, 252] width 11 height 8
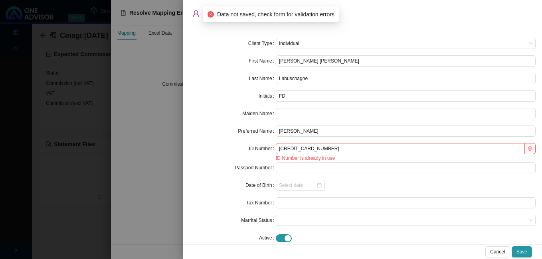
click at [175, 195] on div at bounding box center [271, 129] width 542 height 259
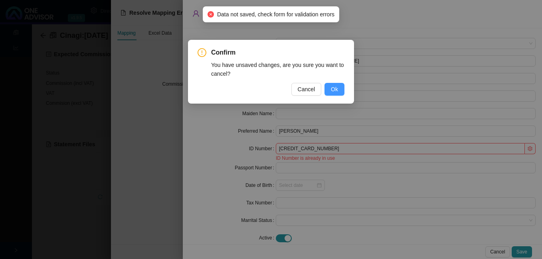
click at [341, 87] on button "Ok" at bounding box center [334, 89] width 20 height 13
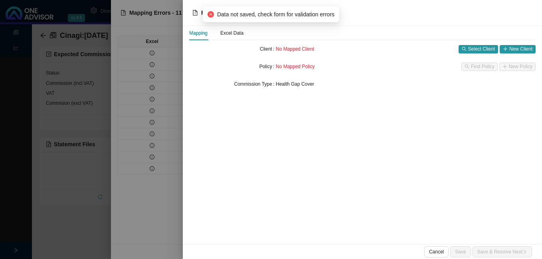
click at [154, 204] on div at bounding box center [271, 129] width 542 height 259
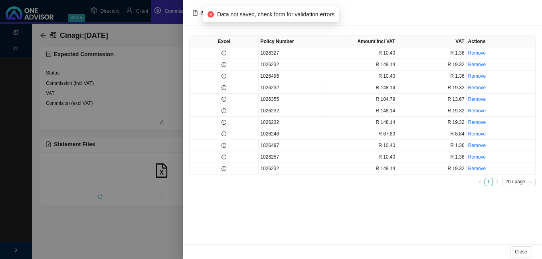
click at [154, 202] on div at bounding box center [271, 129] width 542 height 259
